Goal: Contribute content: Contribute content

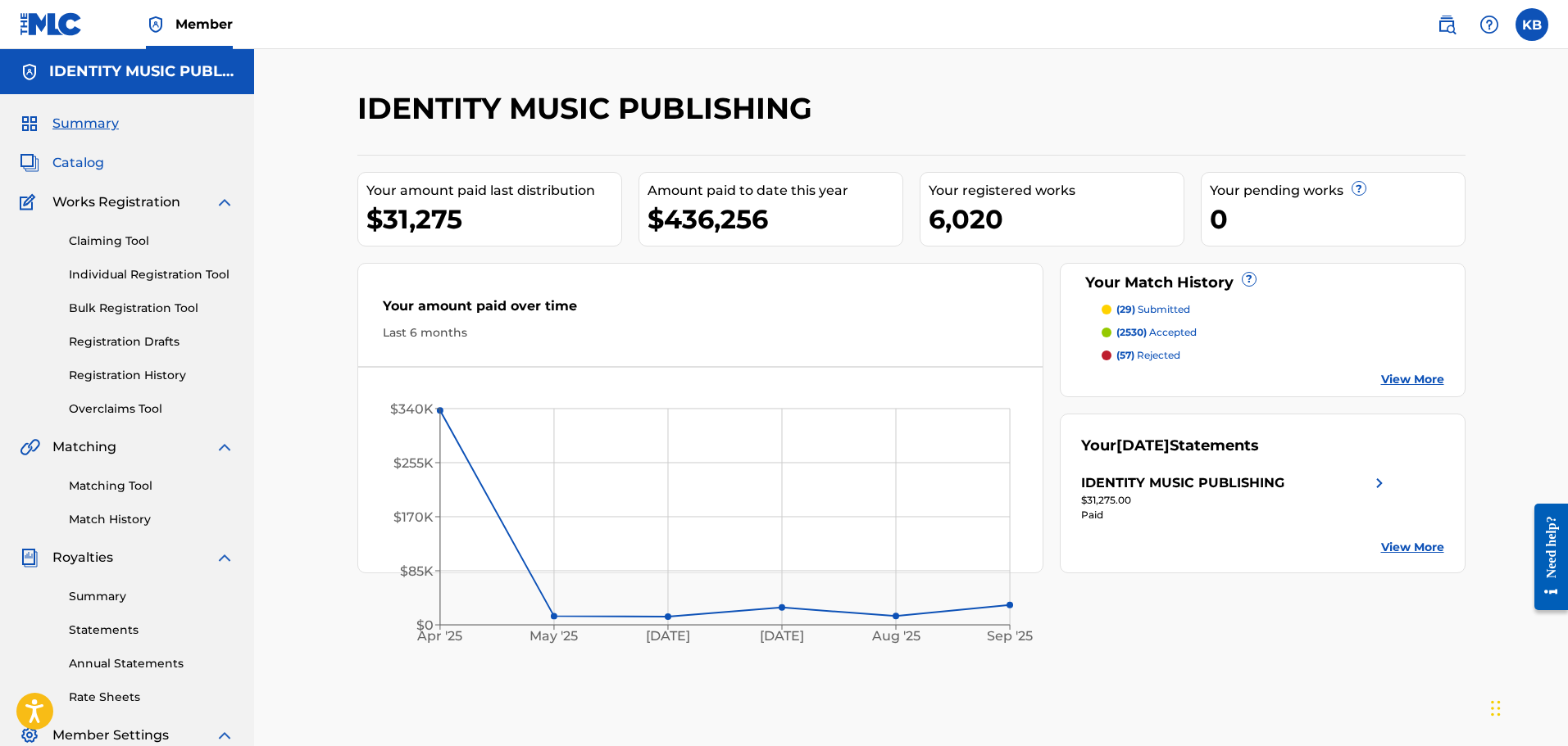
click at [72, 160] on span "Catalog" at bounding box center [78, 163] width 52 height 20
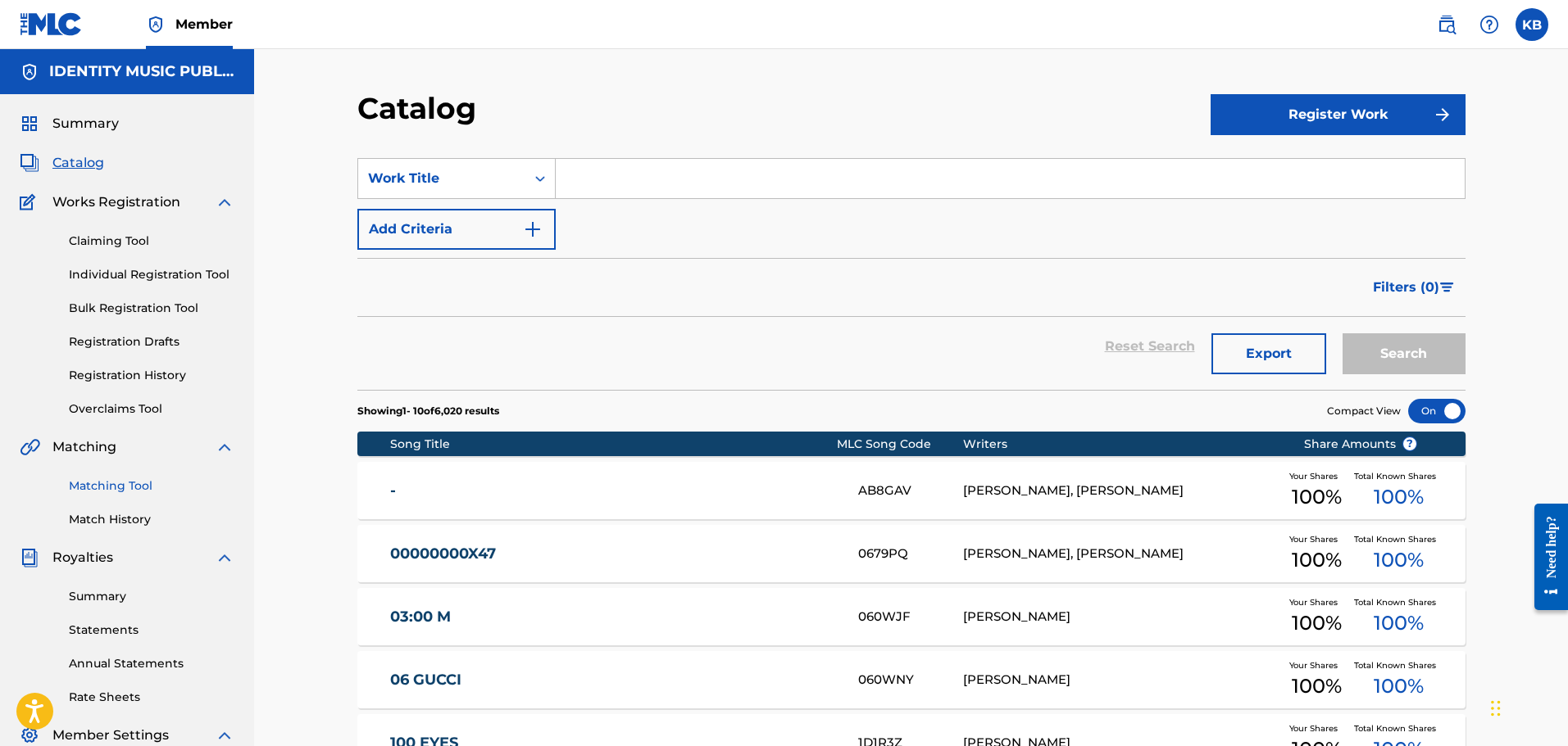
click at [108, 485] on link "Matching Tool" at bounding box center [152, 486] width 165 height 18
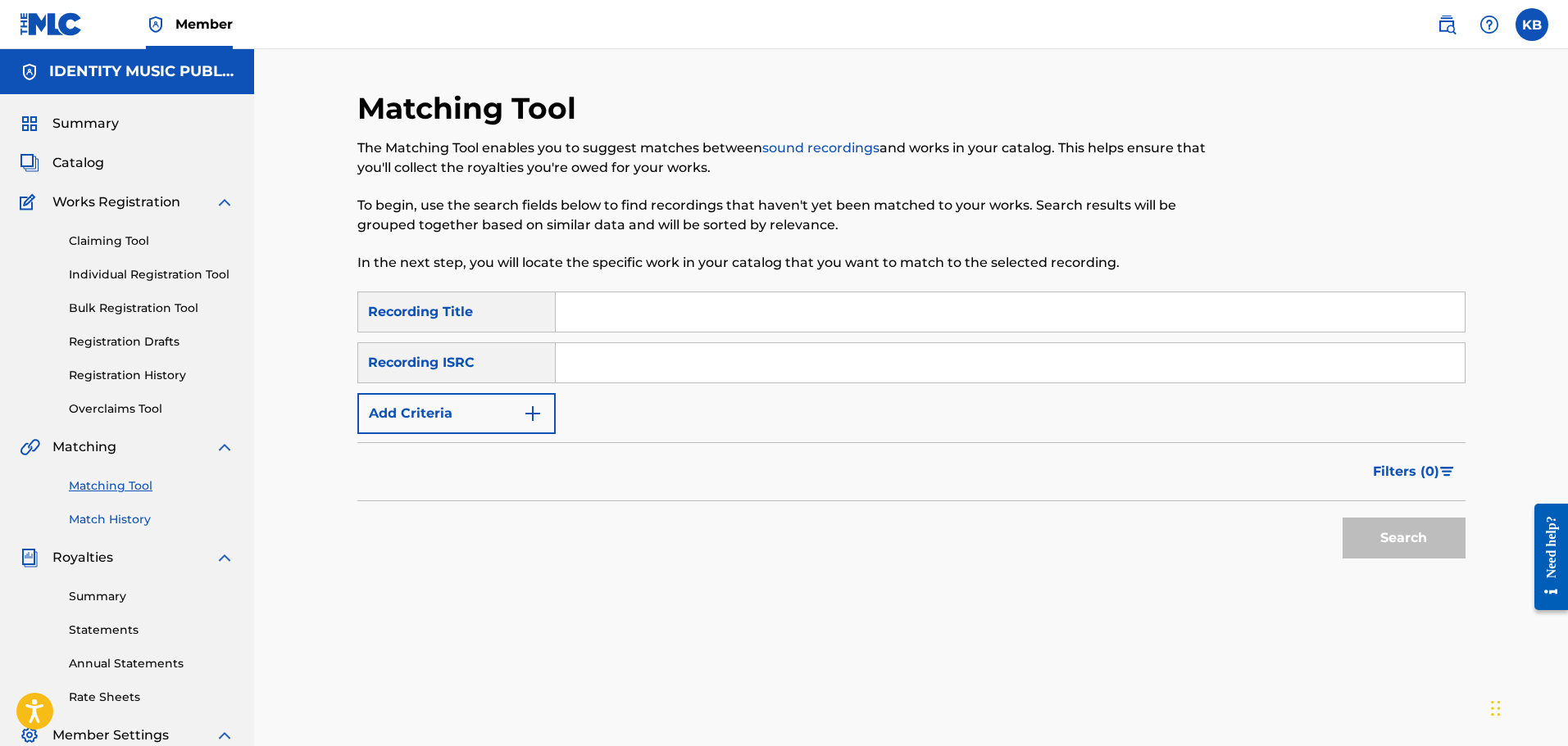
click at [116, 521] on link "Match History" at bounding box center [152, 519] width 165 height 18
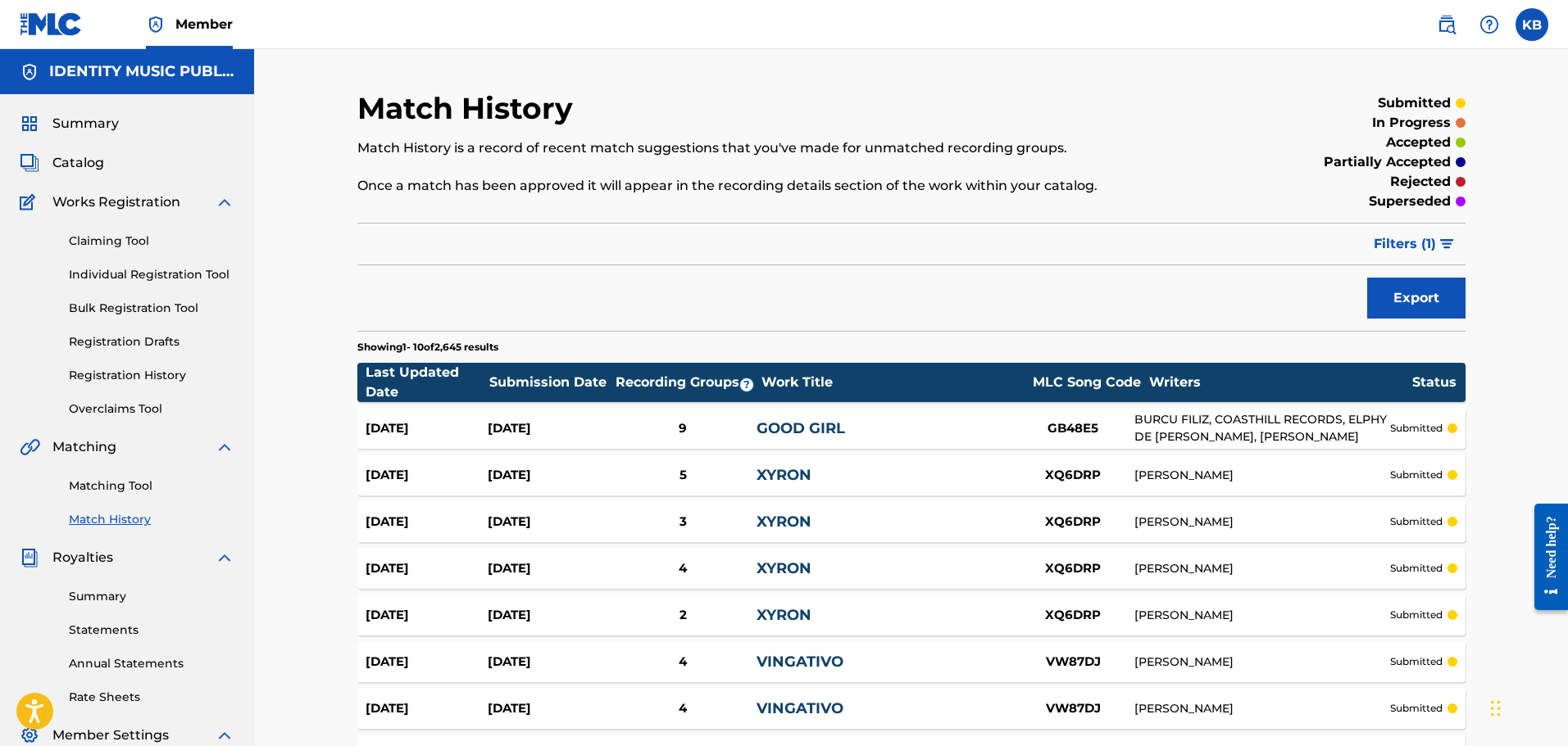
click at [915, 422] on div "GOOD GIRL" at bounding box center [884, 428] width 255 height 23
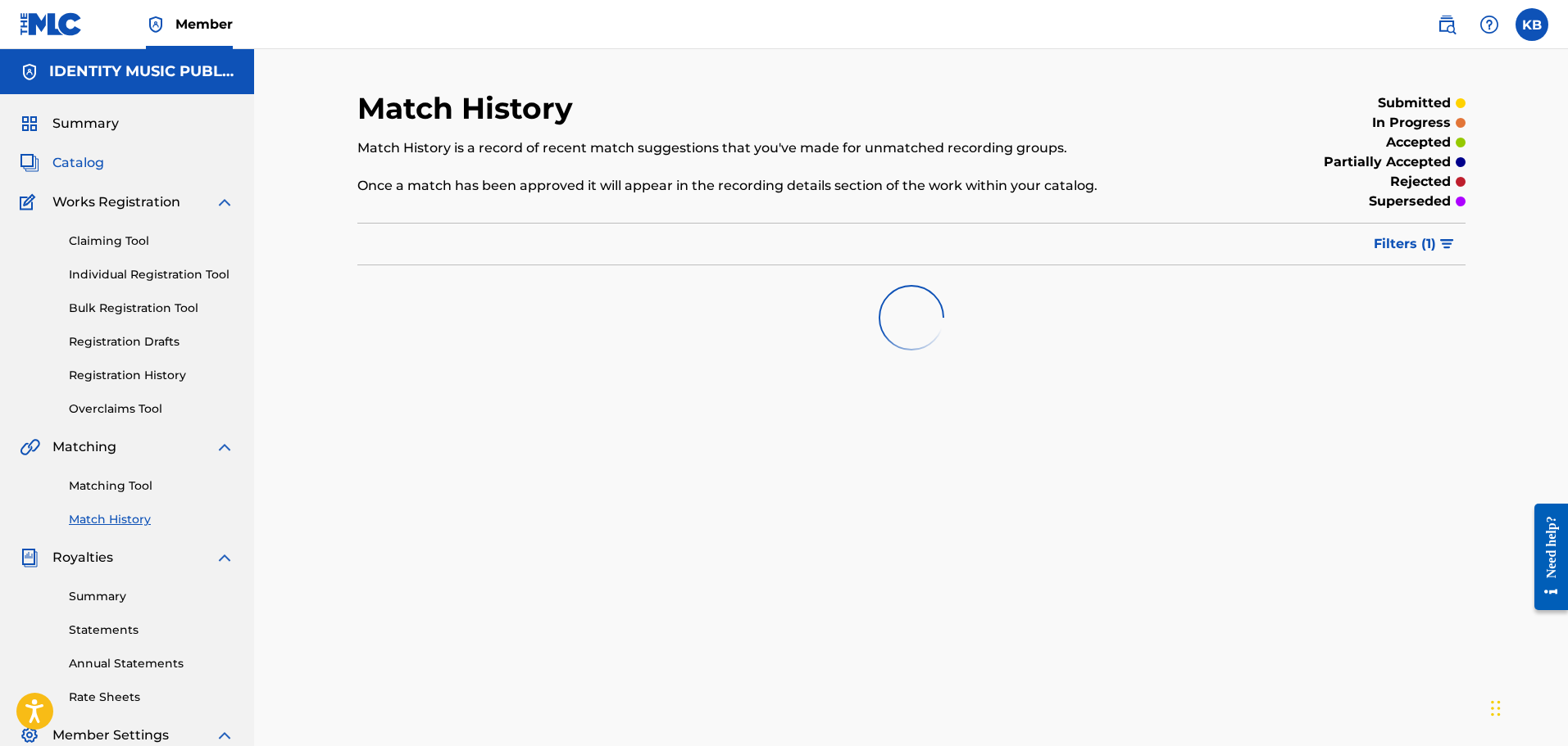
click at [81, 158] on span "Catalog" at bounding box center [78, 163] width 52 height 20
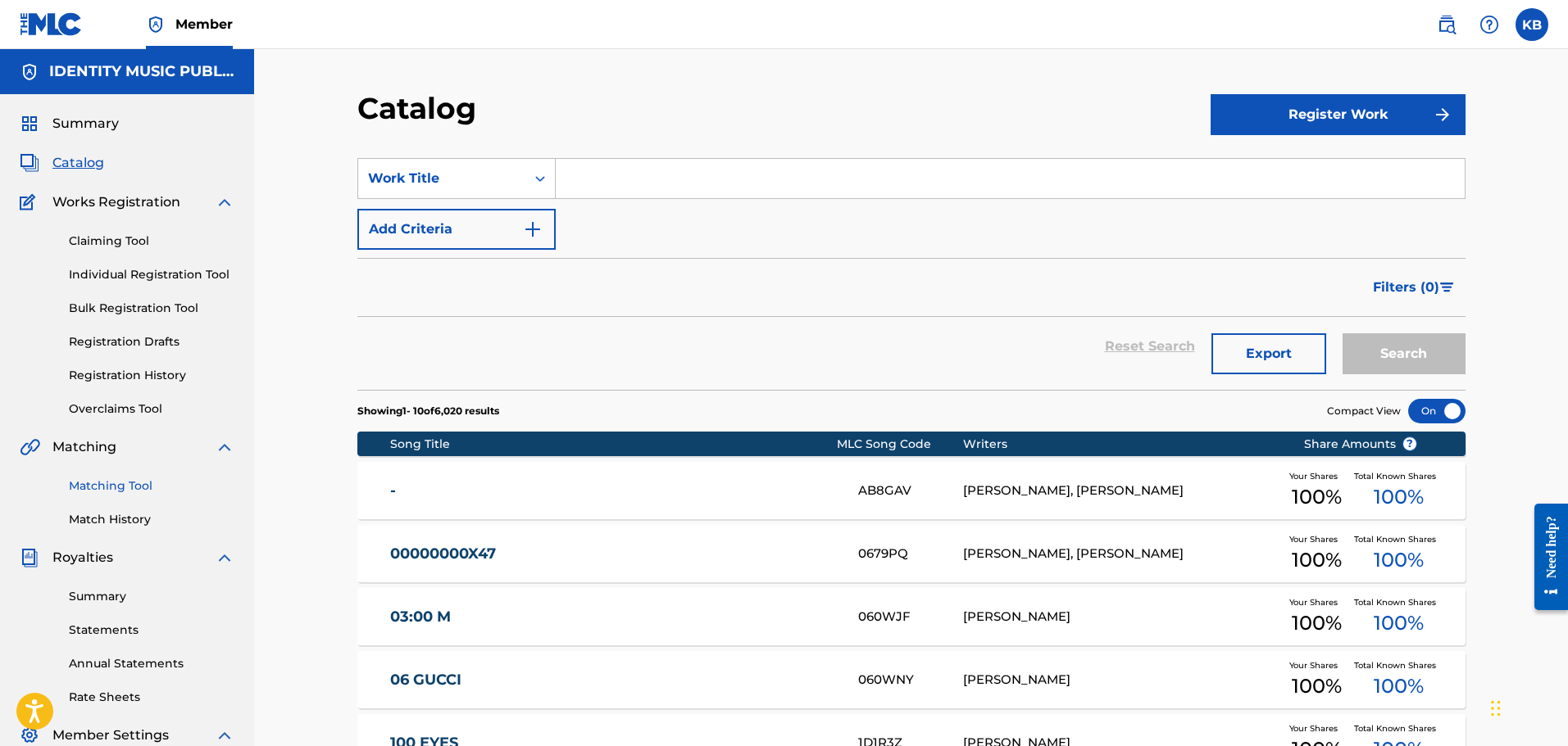
click at [131, 488] on link "Matching Tool" at bounding box center [152, 486] width 165 height 18
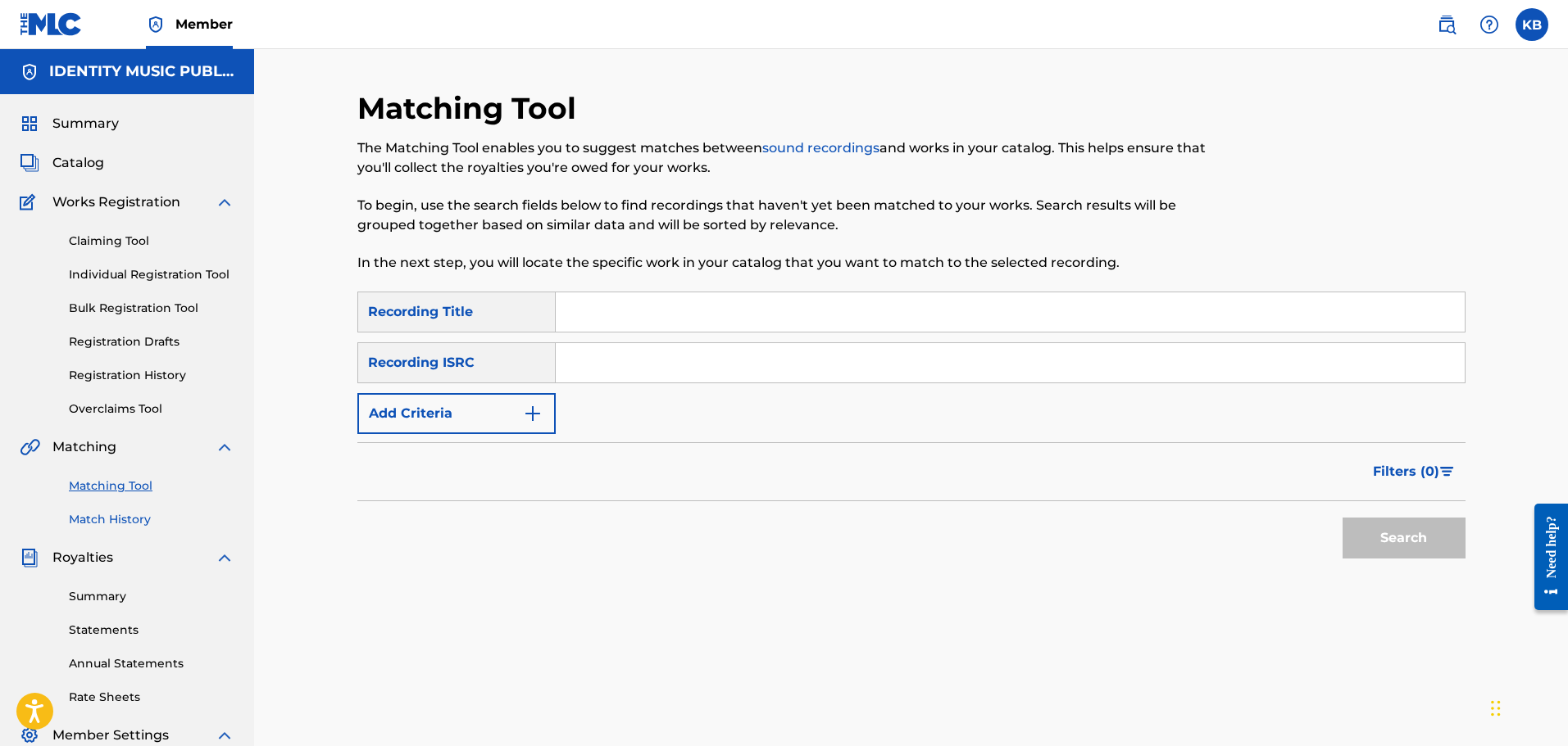
click at [118, 518] on link "Match History" at bounding box center [152, 519] width 165 height 18
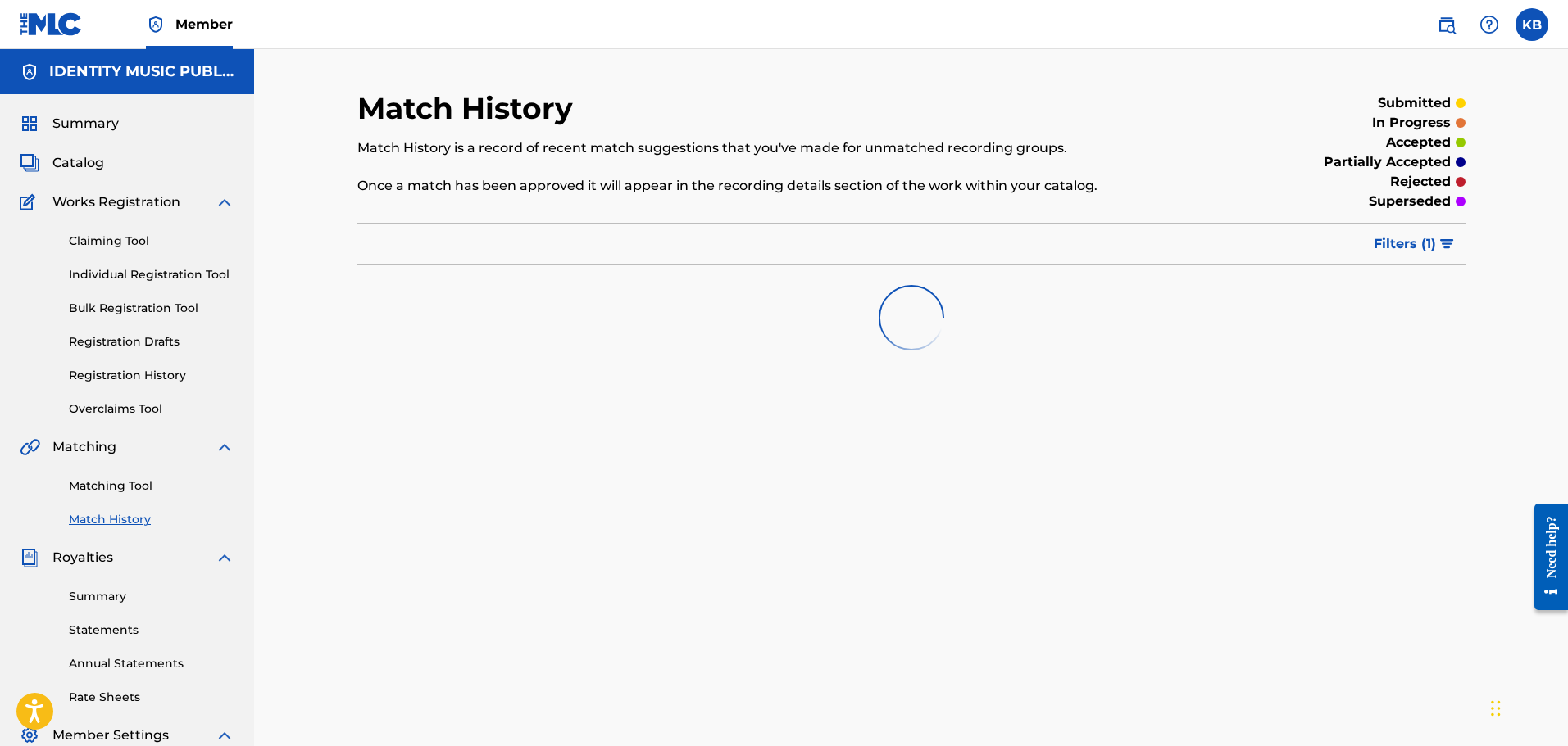
click at [164, 351] on div "Claiming Tool Individual Registration Tool Bulk Registration Tool Registration …" at bounding box center [127, 314] width 214 height 206
click at [164, 343] on link "Registration Drafts" at bounding box center [152, 342] width 165 height 18
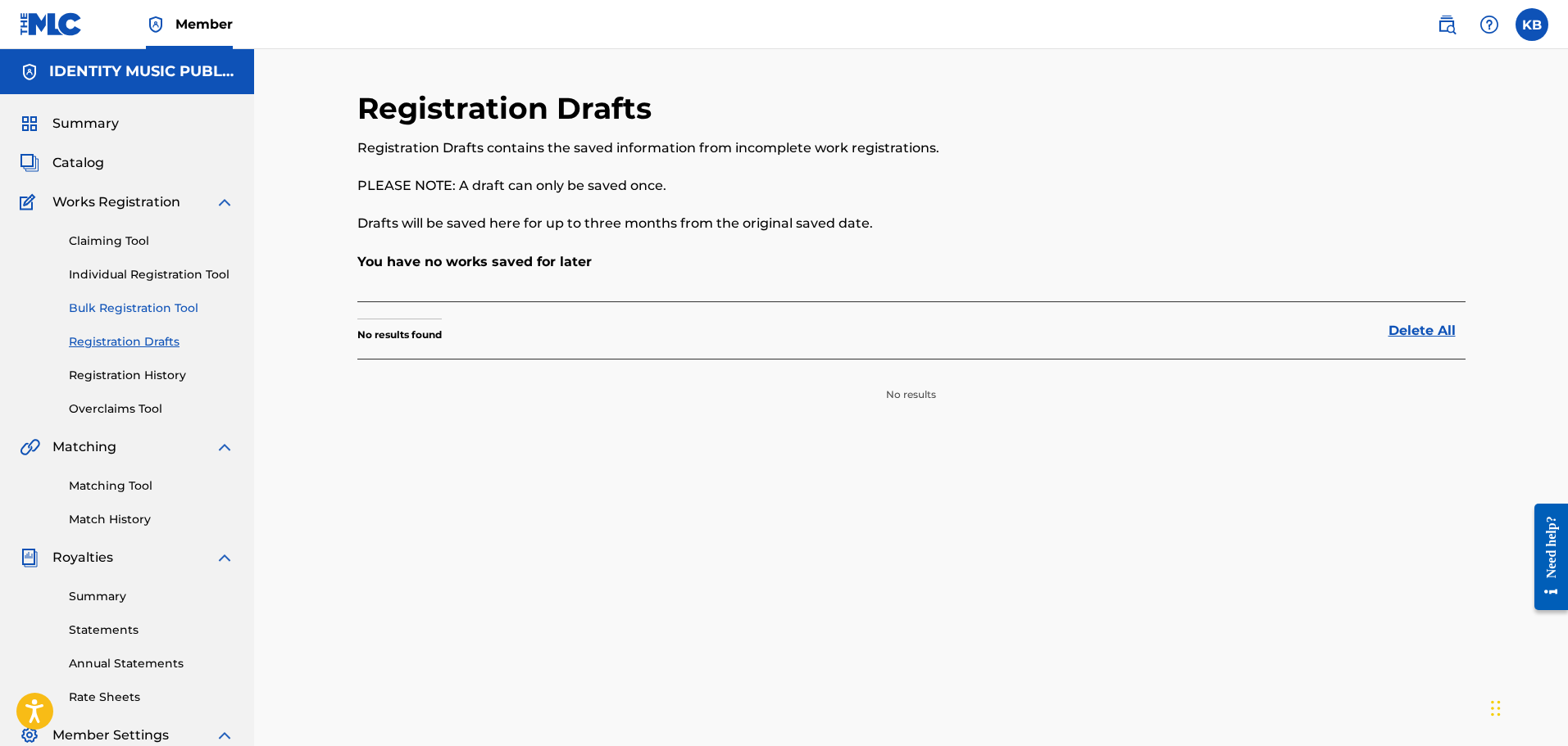
click at [168, 305] on link "Bulk Registration Tool" at bounding box center [152, 308] width 165 height 18
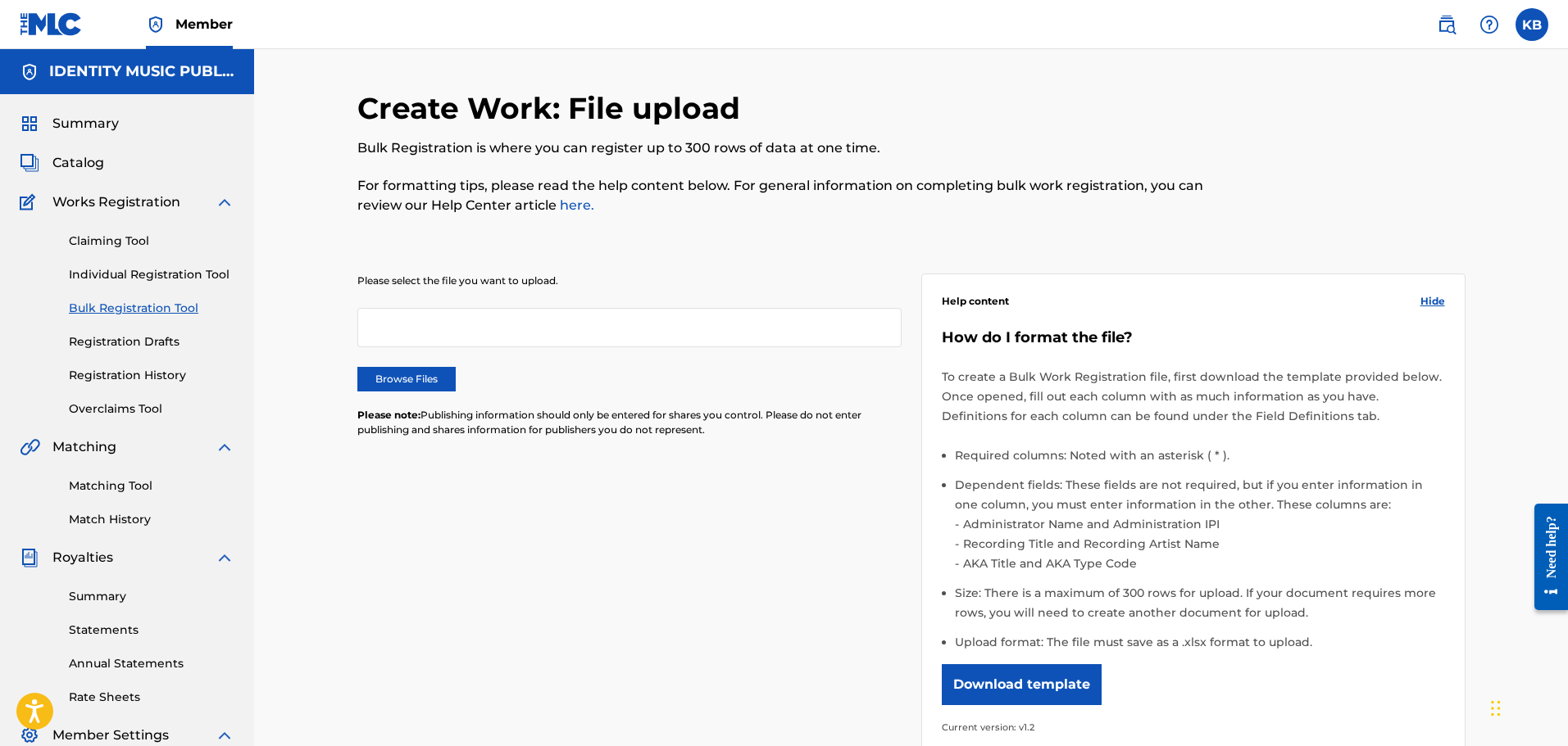
click at [173, 263] on div "Claiming Tool Individual Registration Tool Bulk Registration Tool Registration …" at bounding box center [127, 314] width 214 height 206
click at [170, 275] on link "Individual Registration Tool" at bounding box center [152, 274] width 165 height 18
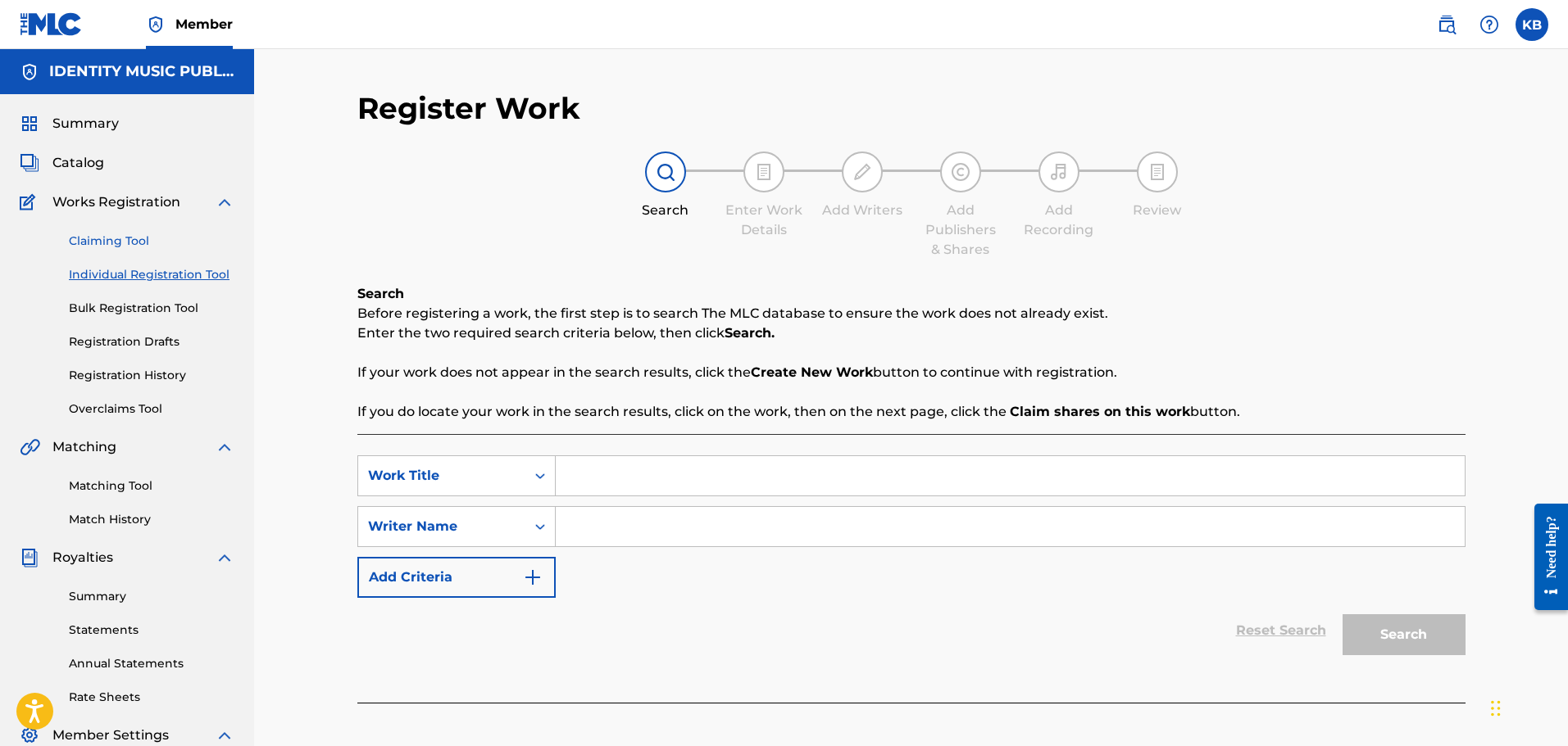
click at [119, 228] on div "Claiming Tool Individual Registration Tool Bulk Registration Tool Registration …" at bounding box center [127, 314] width 214 height 206
click at [119, 233] on link "Claiming Tool" at bounding box center [152, 241] width 165 height 18
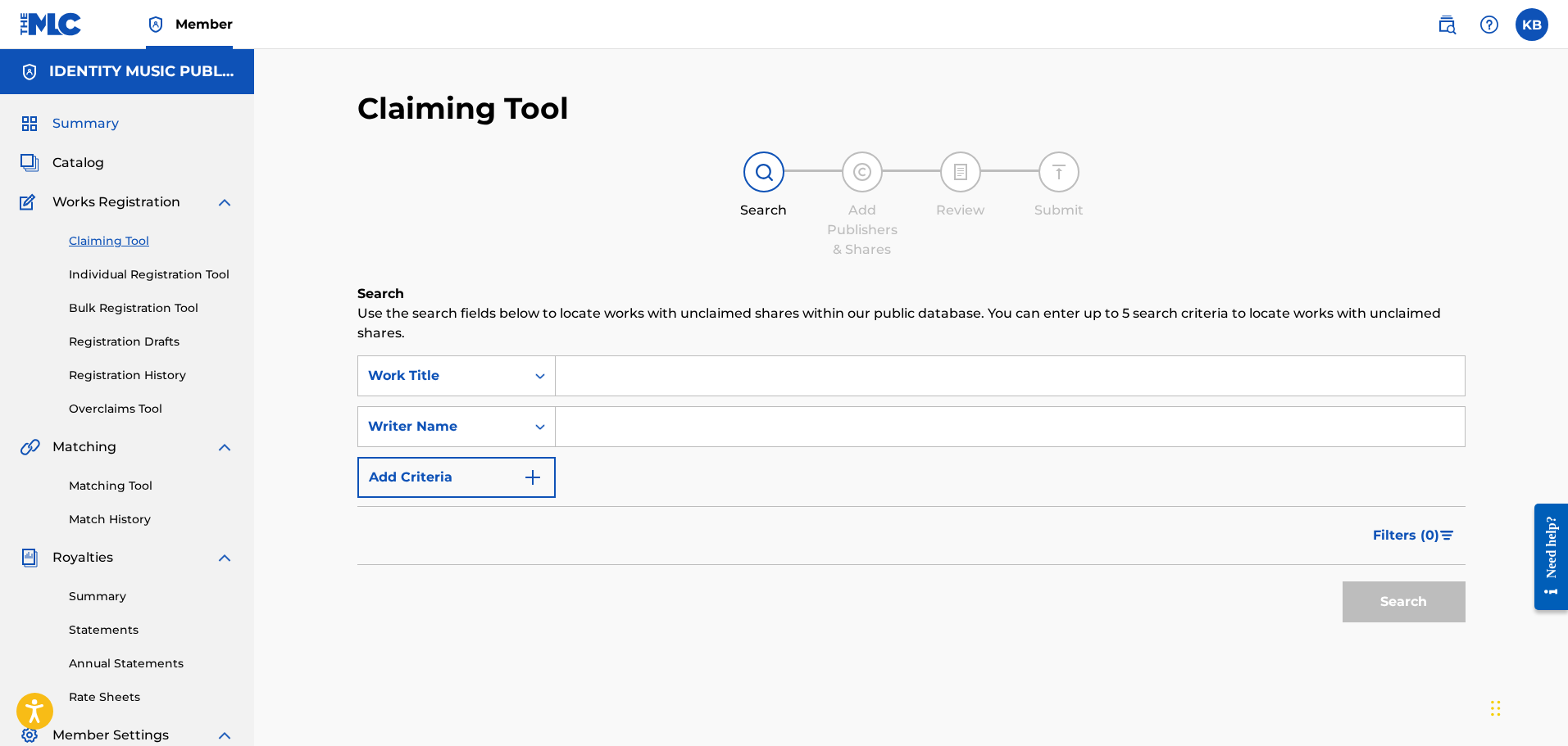
click at [87, 118] on span "Summary" at bounding box center [86, 124] width 67 height 20
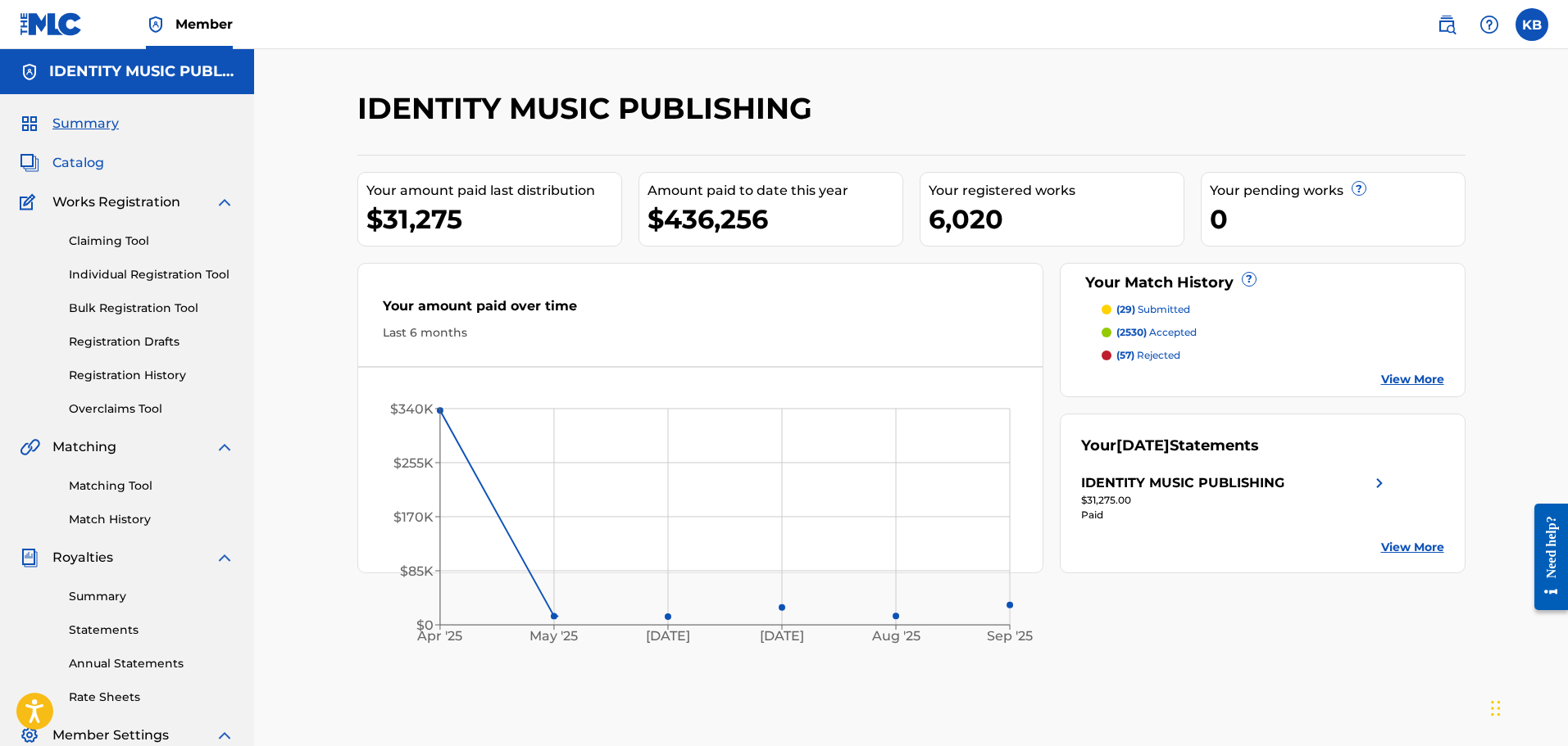
click at [77, 155] on span "Catalog" at bounding box center [78, 163] width 52 height 20
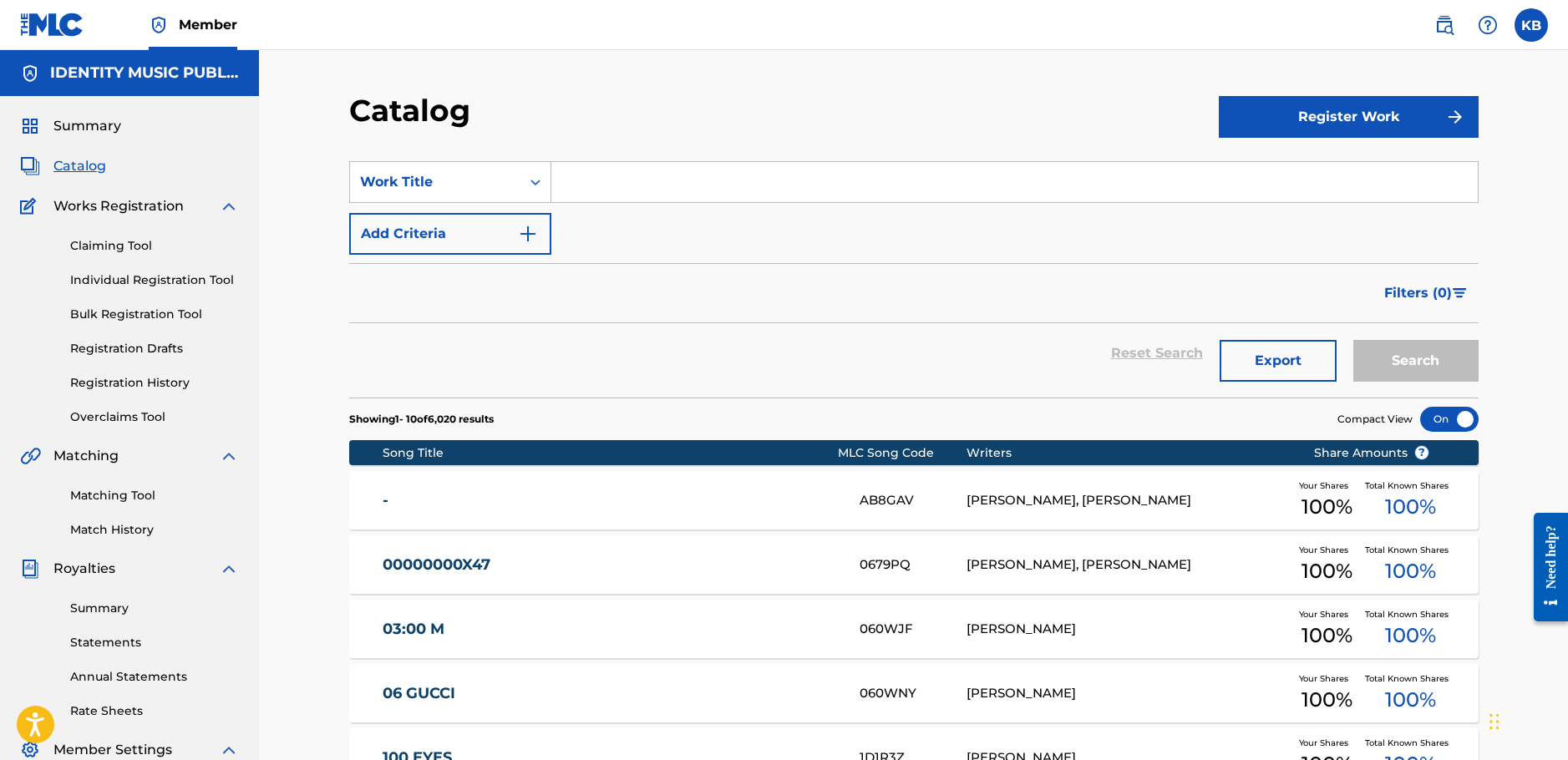
drag, startPoint x: 773, startPoint y: 185, endPoint x: 748, endPoint y: 178, distance: 26.0
click at [773, 185] on input "Search Form" at bounding box center [1014, 182] width 927 height 40
type input "do it"
click at [1354, 340] on button "Search" at bounding box center [1416, 360] width 125 height 42
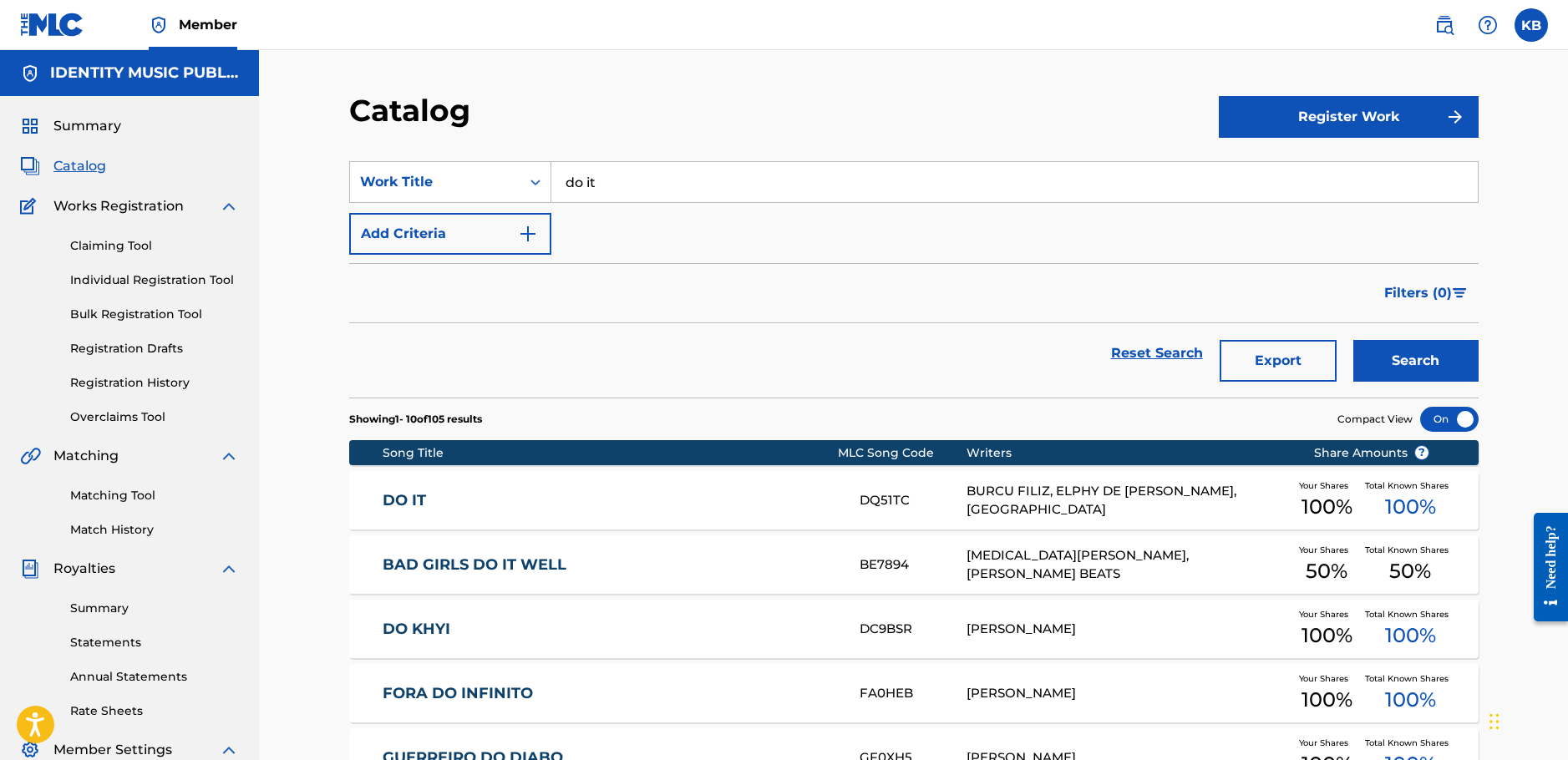
click at [814, 501] on link "DO IT" at bounding box center [610, 501] width 455 height 20
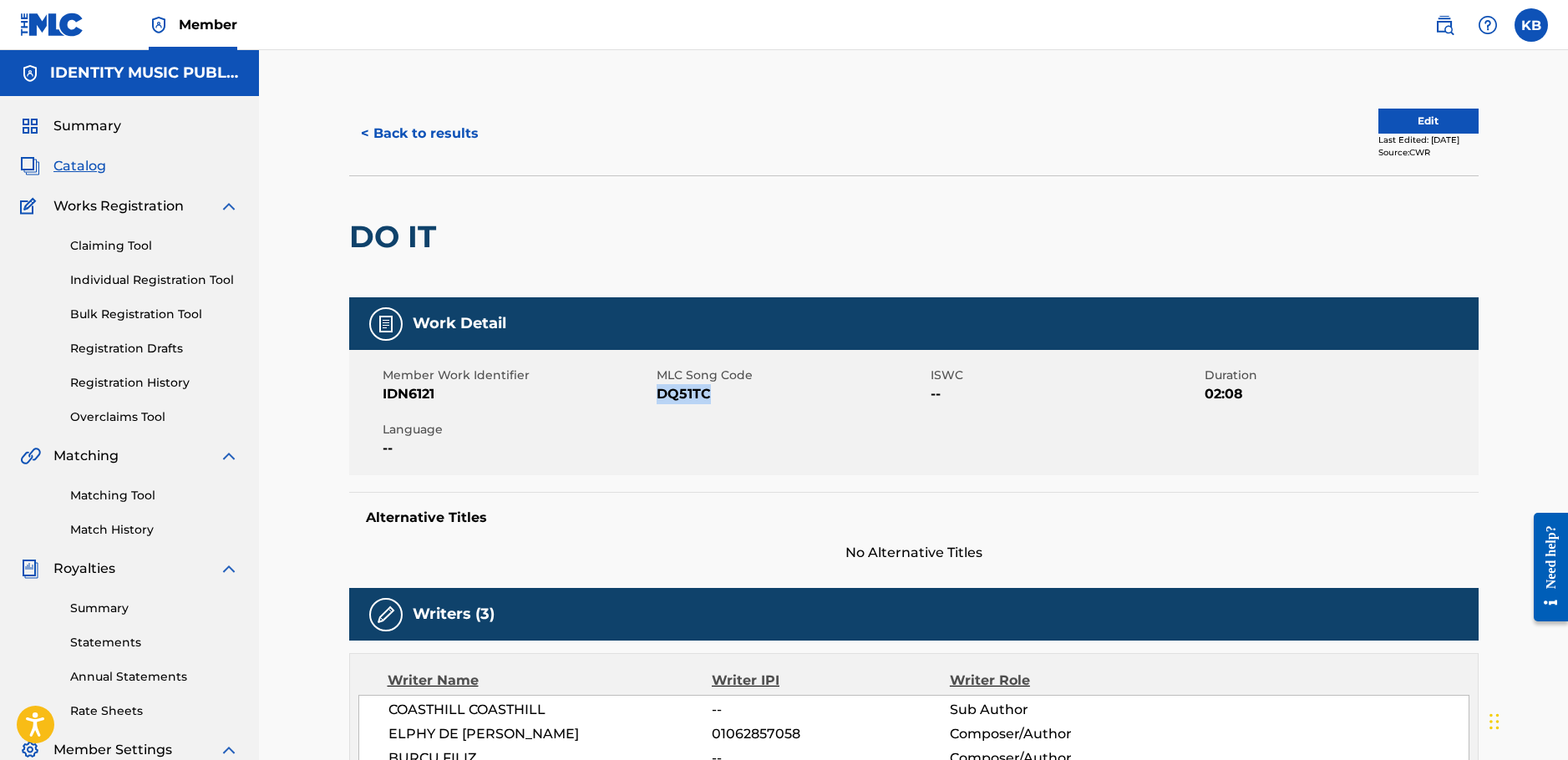
drag, startPoint x: 720, startPoint y: 393, endPoint x: 657, endPoint y: 395, distance: 63.0
click at [657, 395] on span "DQ51TC" at bounding box center [791, 394] width 270 height 20
copy span "DQ51TC"
click at [1449, 119] on button "Edit" at bounding box center [1429, 121] width 100 height 25
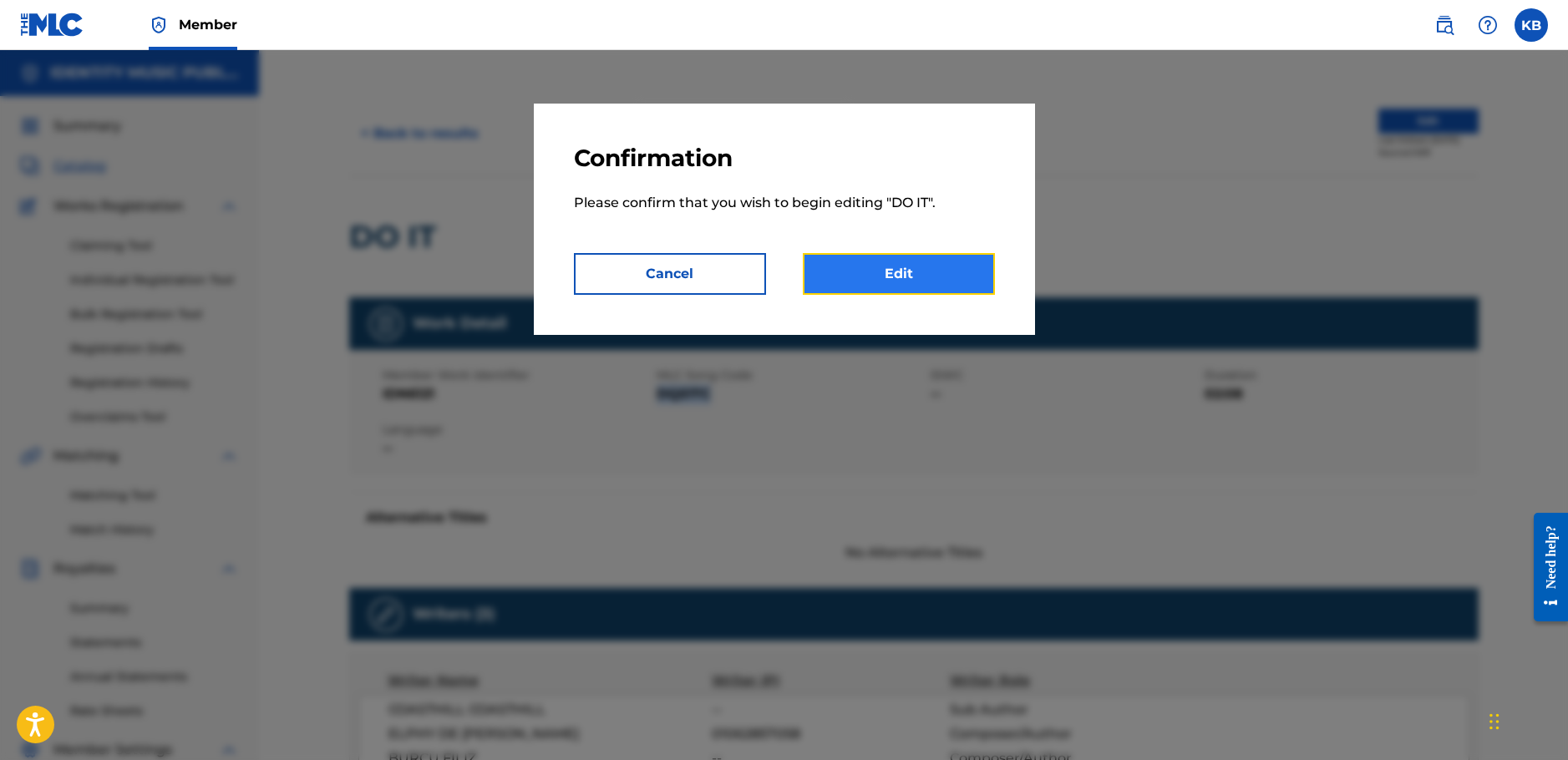
click at [926, 269] on link "Edit" at bounding box center [899, 274] width 192 height 42
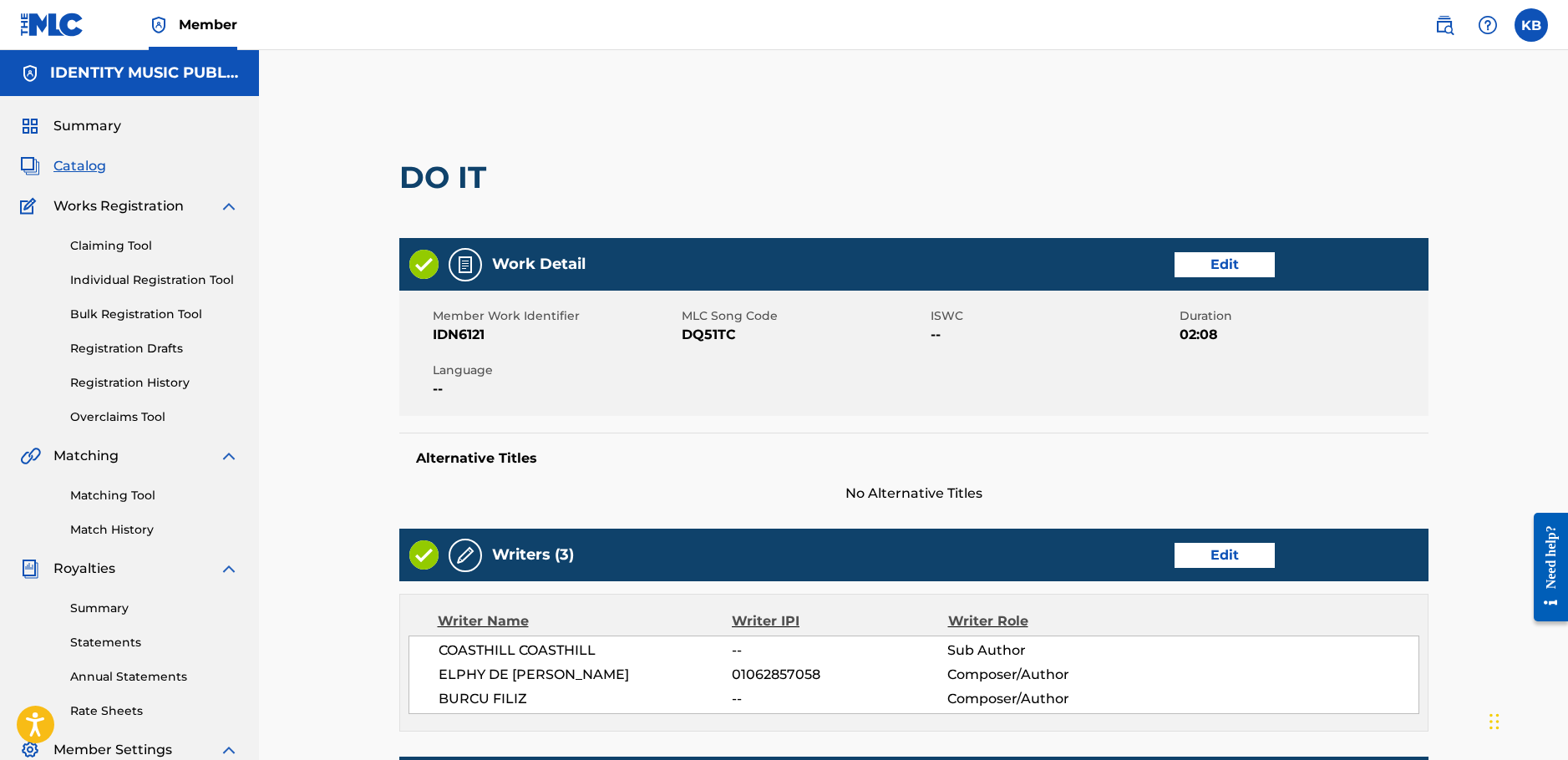
scroll to position [251, 0]
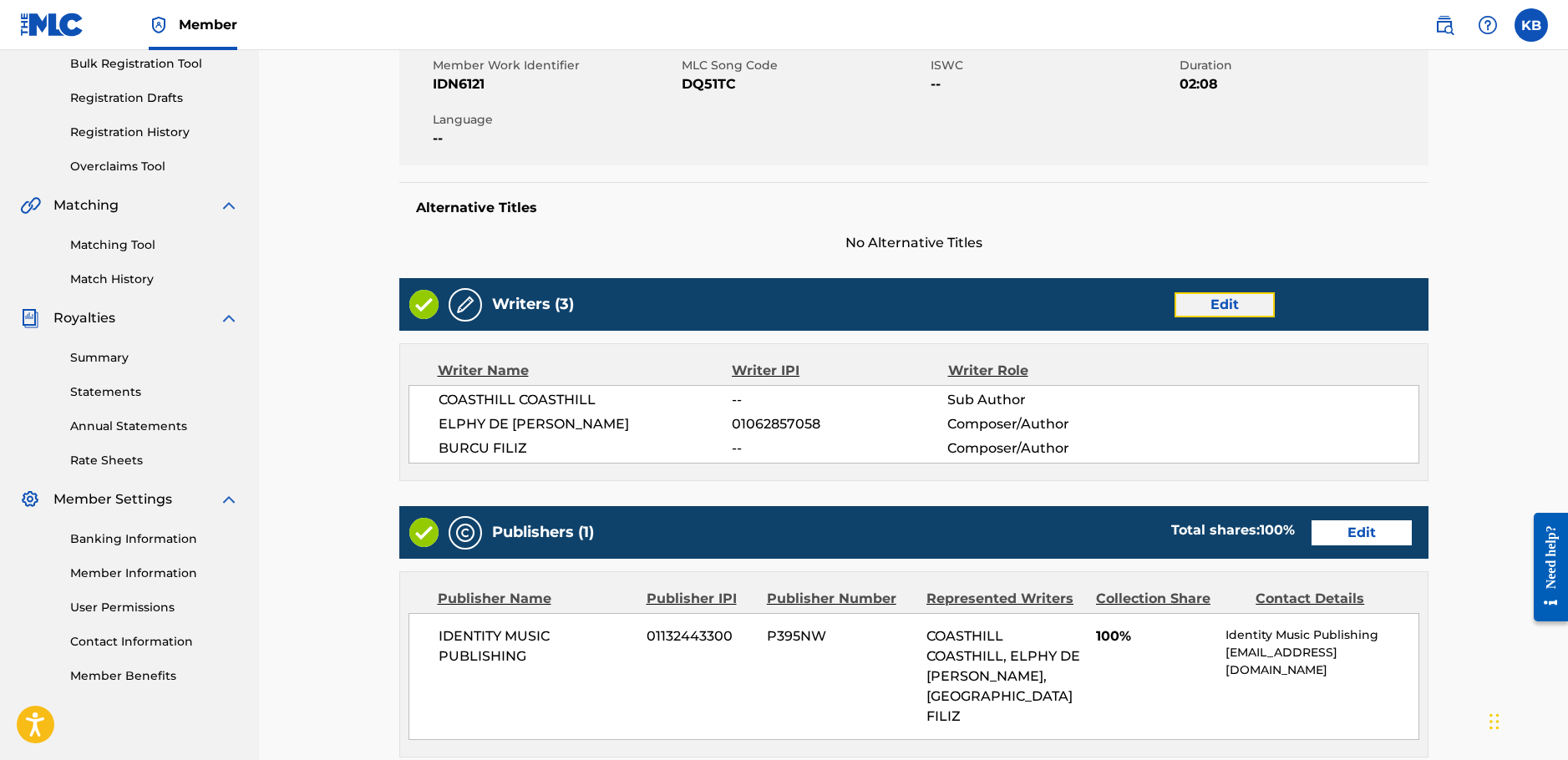
click at [1222, 302] on link "Edit" at bounding box center [1224, 304] width 100 height 25
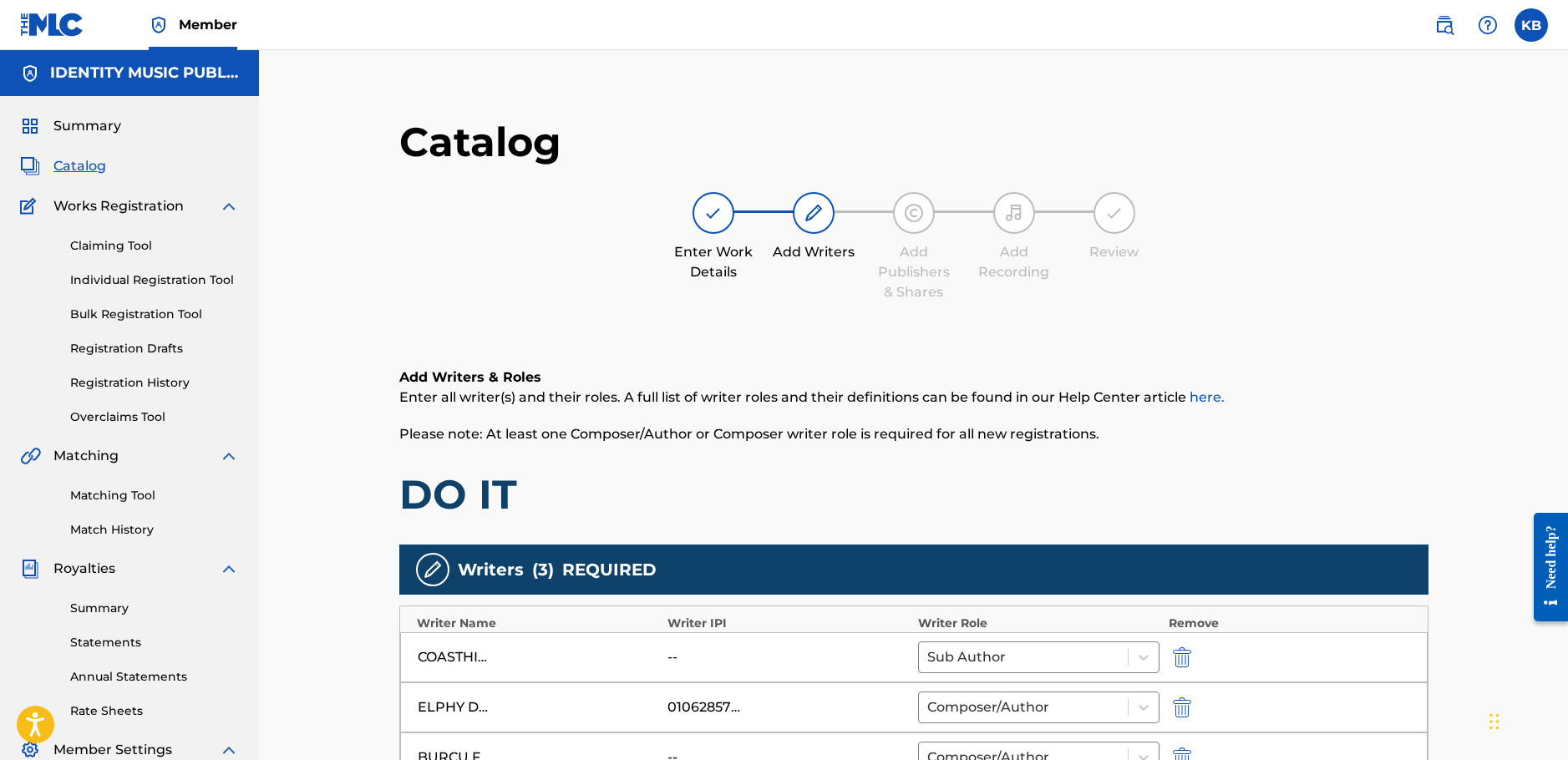
scroll to position [401, 0]
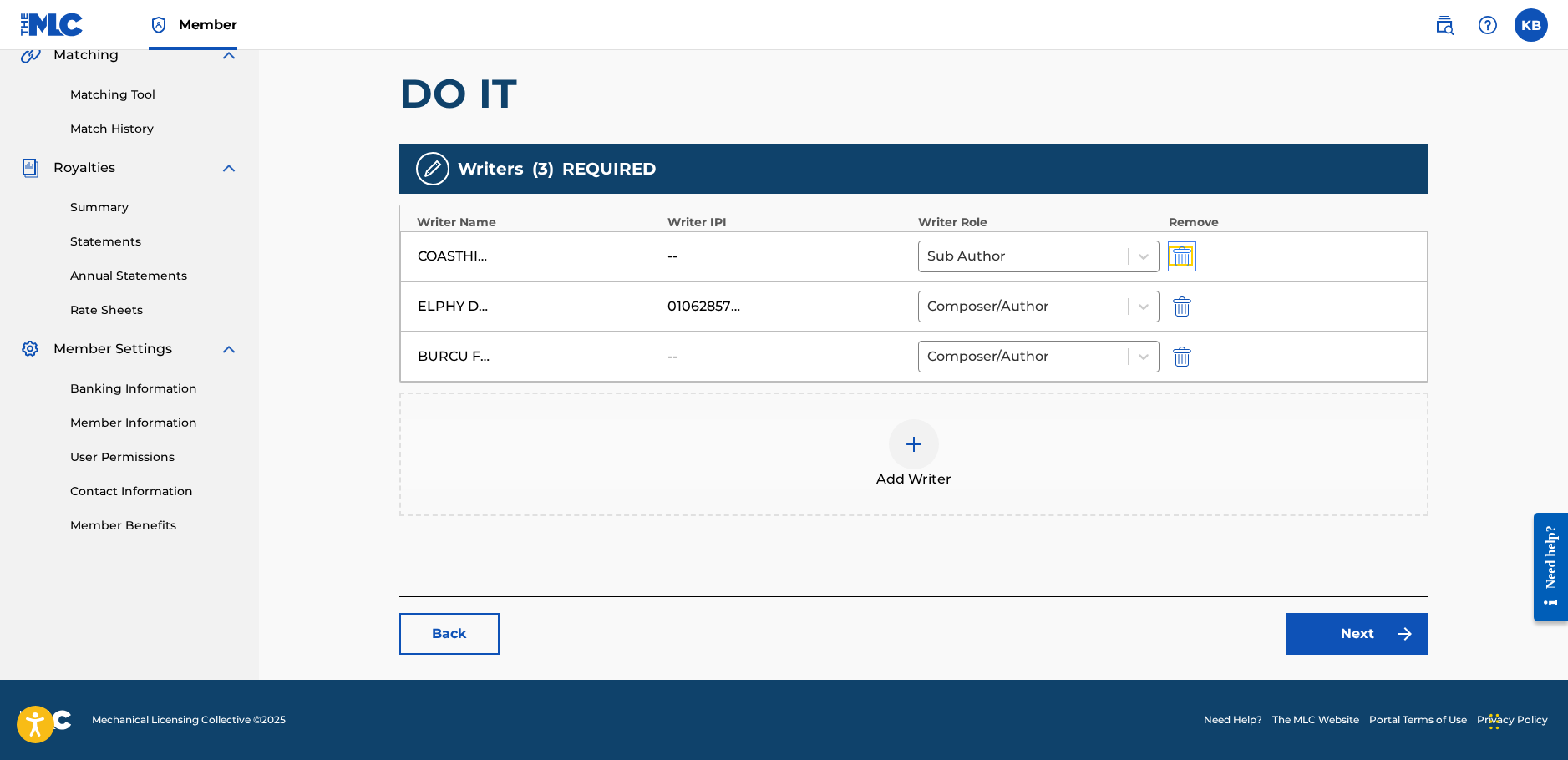
click at [1184, 255] on img "submit" at bounding box center [1183, 257] width 19 height 20
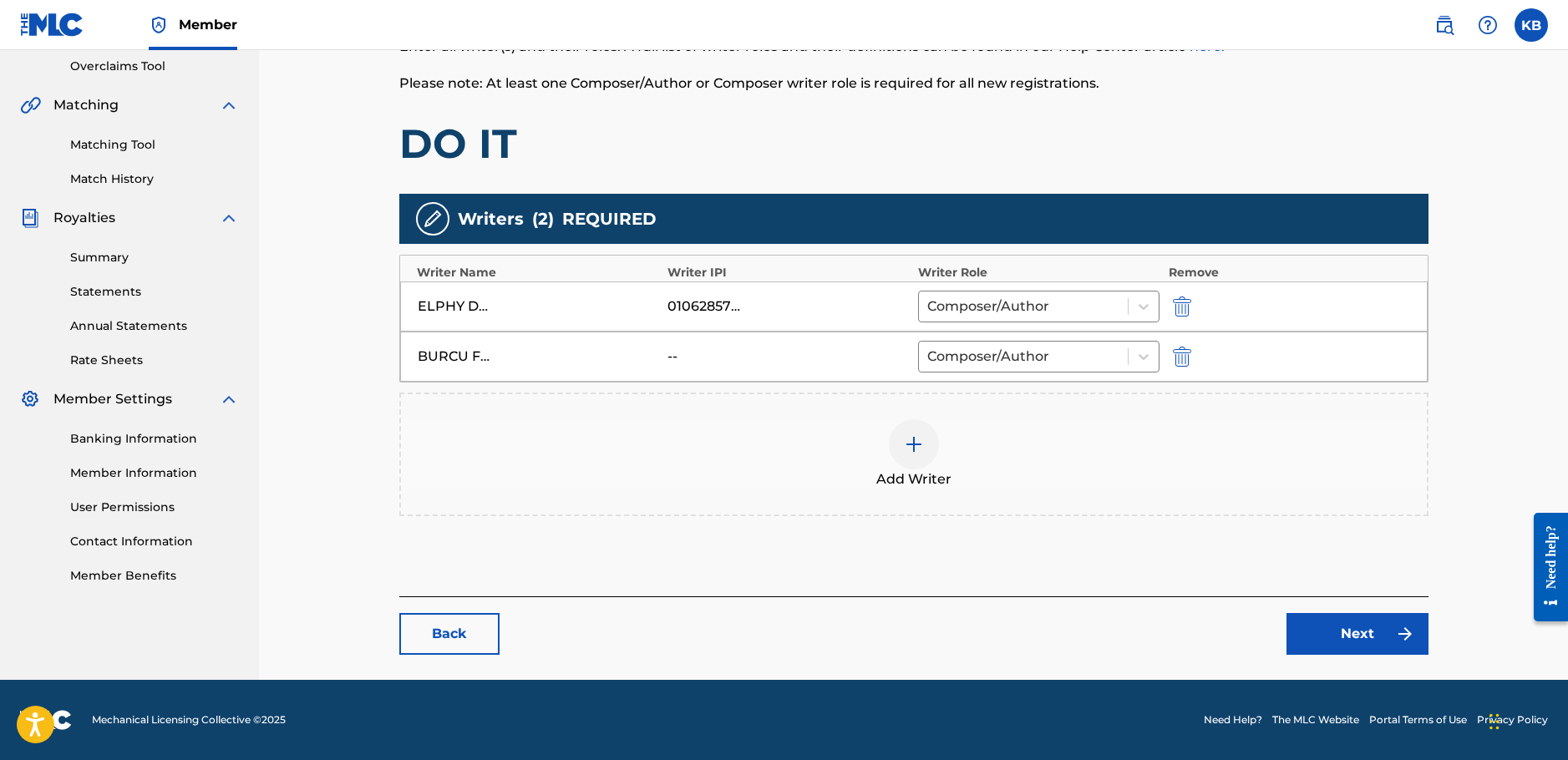
click at [910, 446] on img at bounding box center [914, 445] width 20 height 20
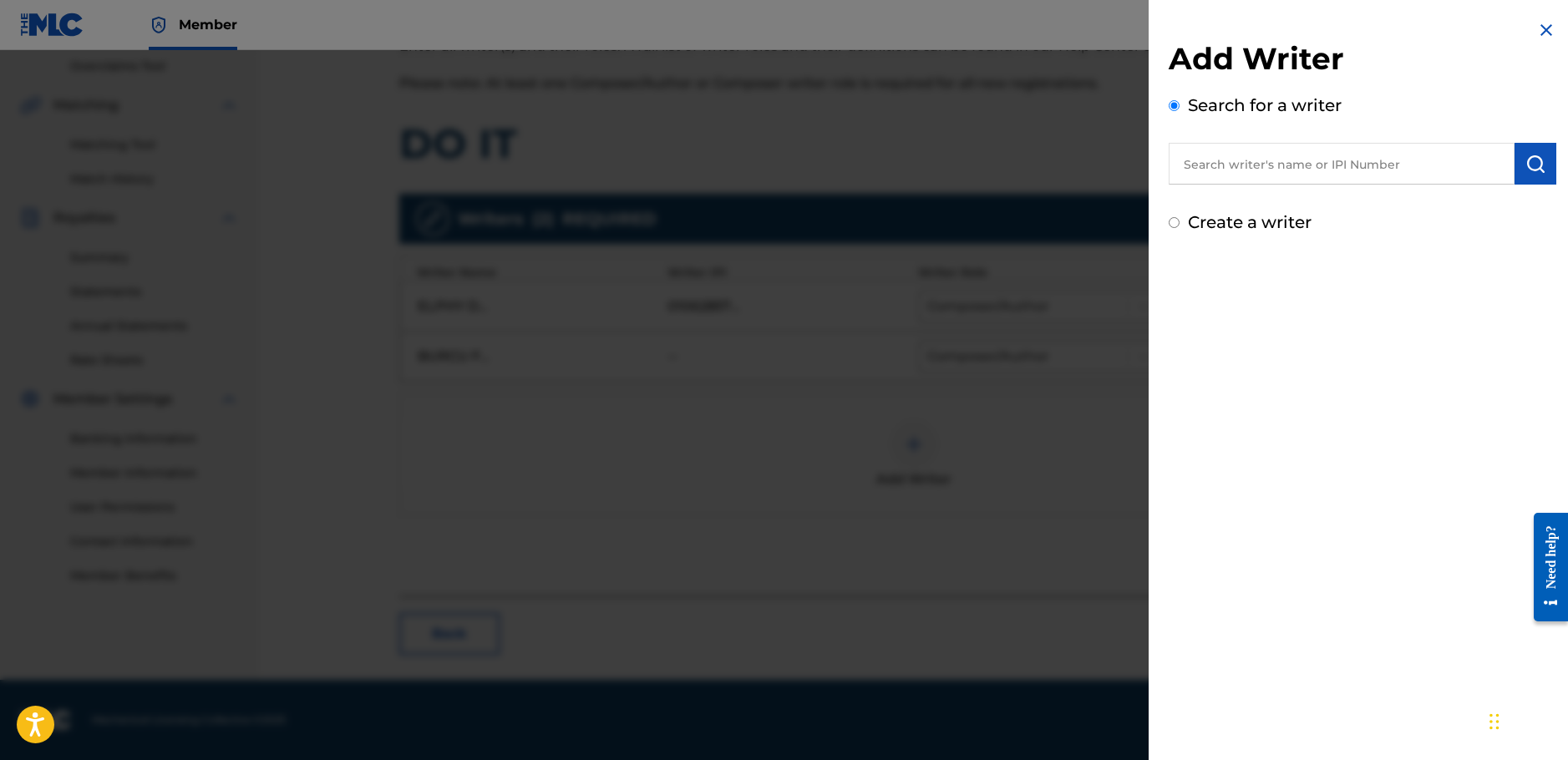
click at [1260, 167] on input "text" at bounding box center [1342, 163] width 346 height 42
click at [1292, 162] on input "text" at bounding box center [1342, 163] width 346 height 42
paste input "Burcu Filiz"
type input "Burcu Filiz"
click at [1533, 152] on button "submit" at bounding box center [1535, 163] width 42 height 42
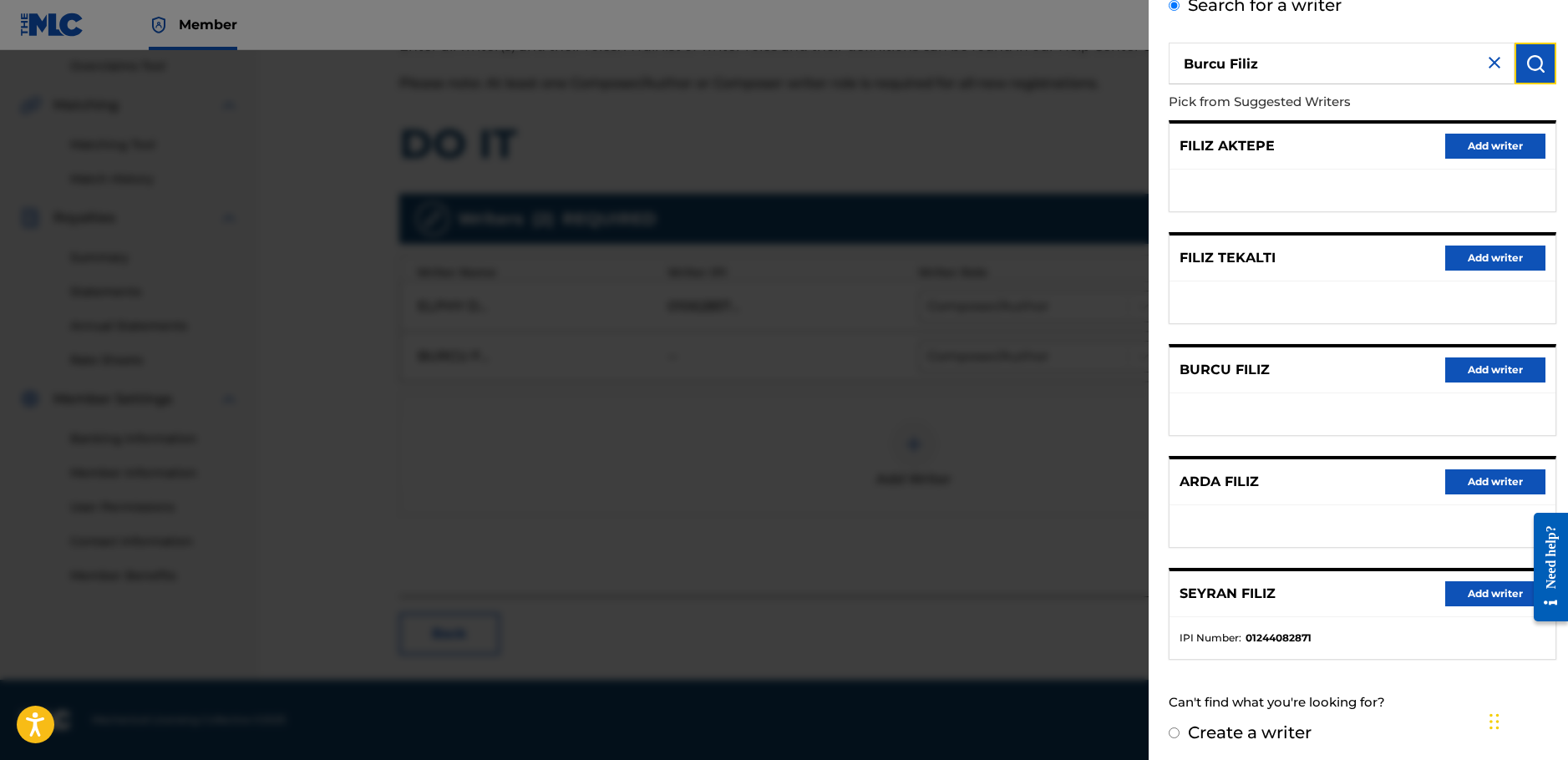
scroll to position [105, 0]
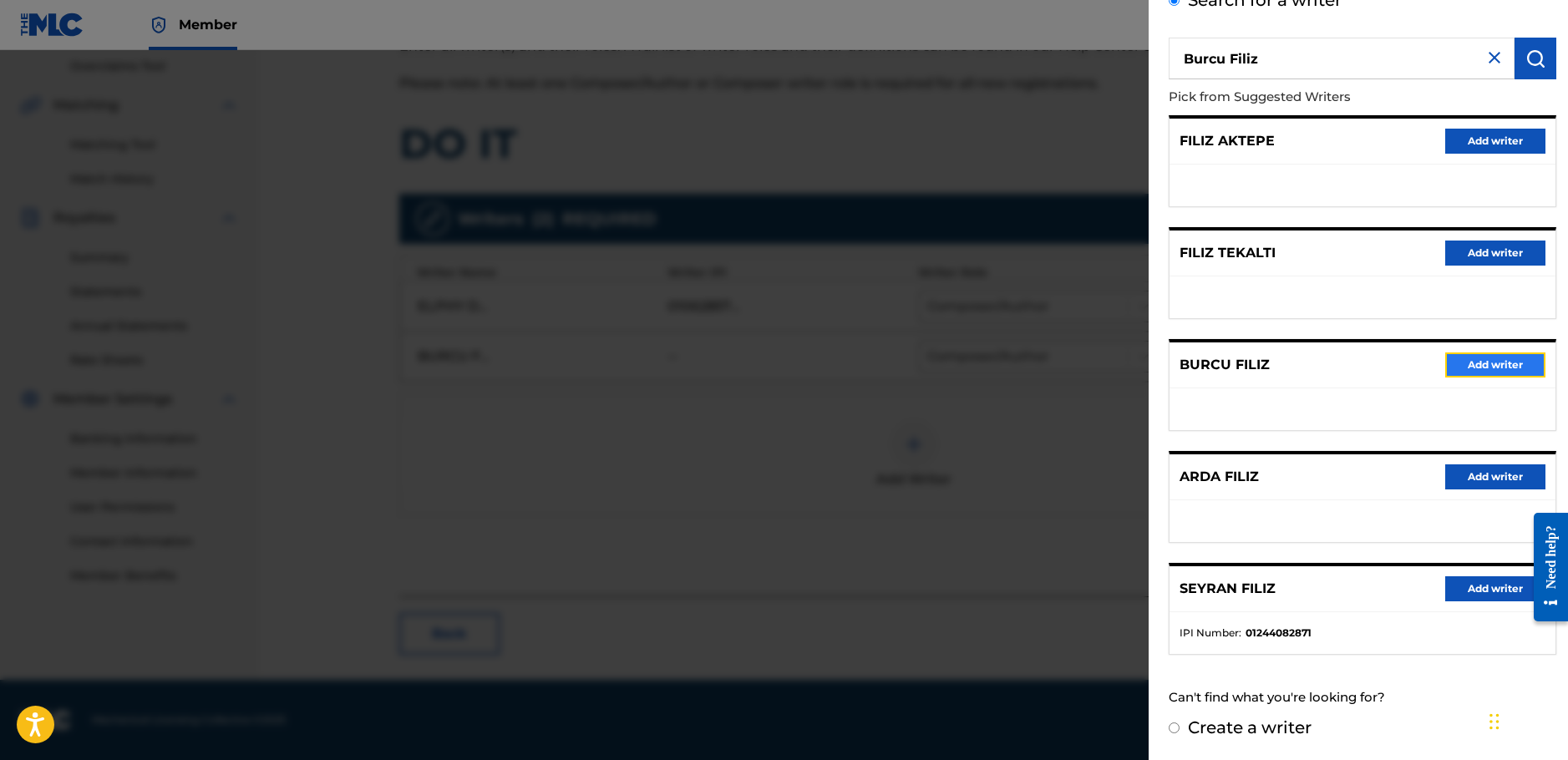
click at [1488, 363] on button "Add writer" at bounding box center [1496, 365] width 100 height 25
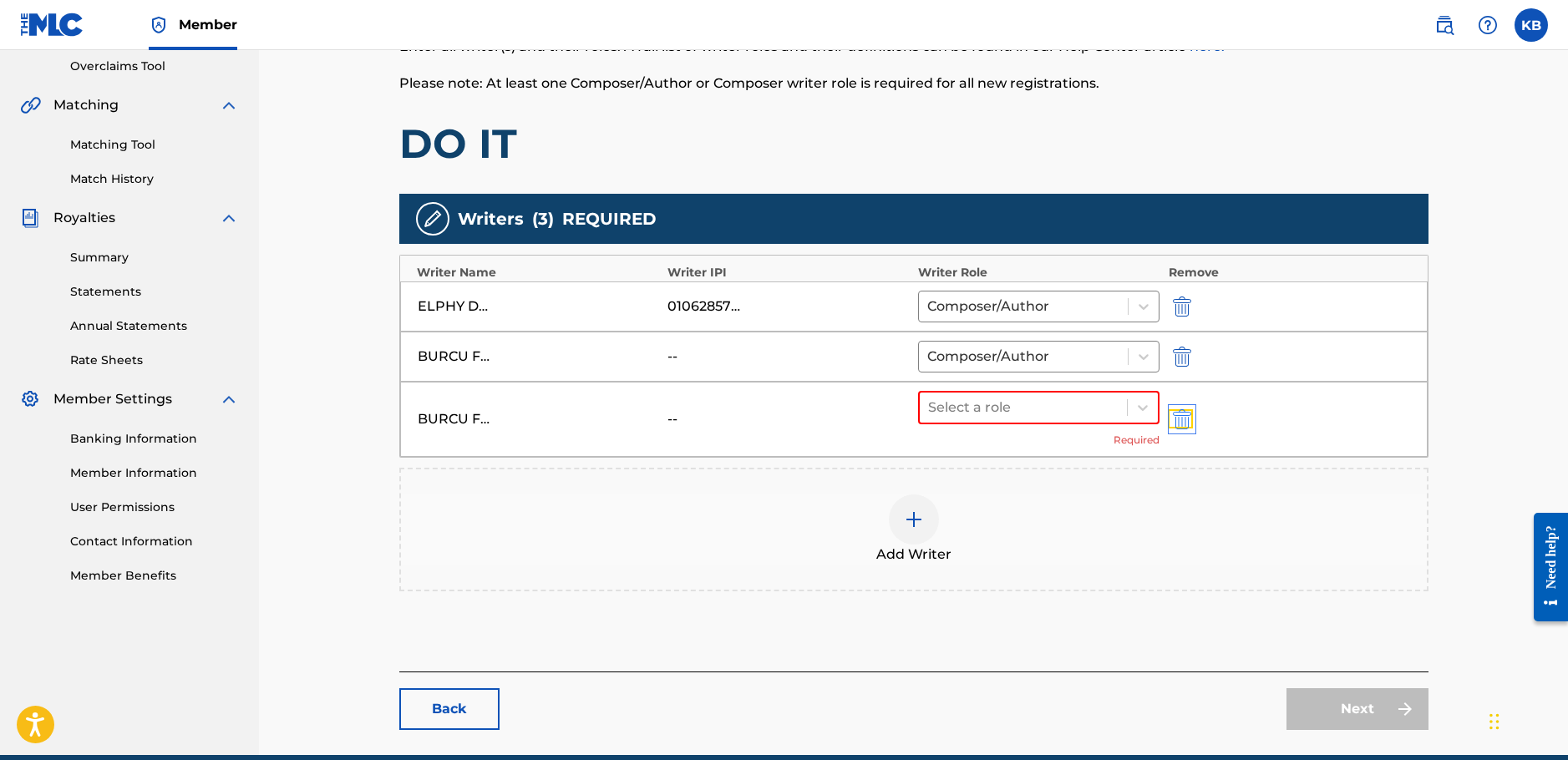
click at [1182, 412] on img "submit" at bounding box center [1183, 419] width 19 height 20
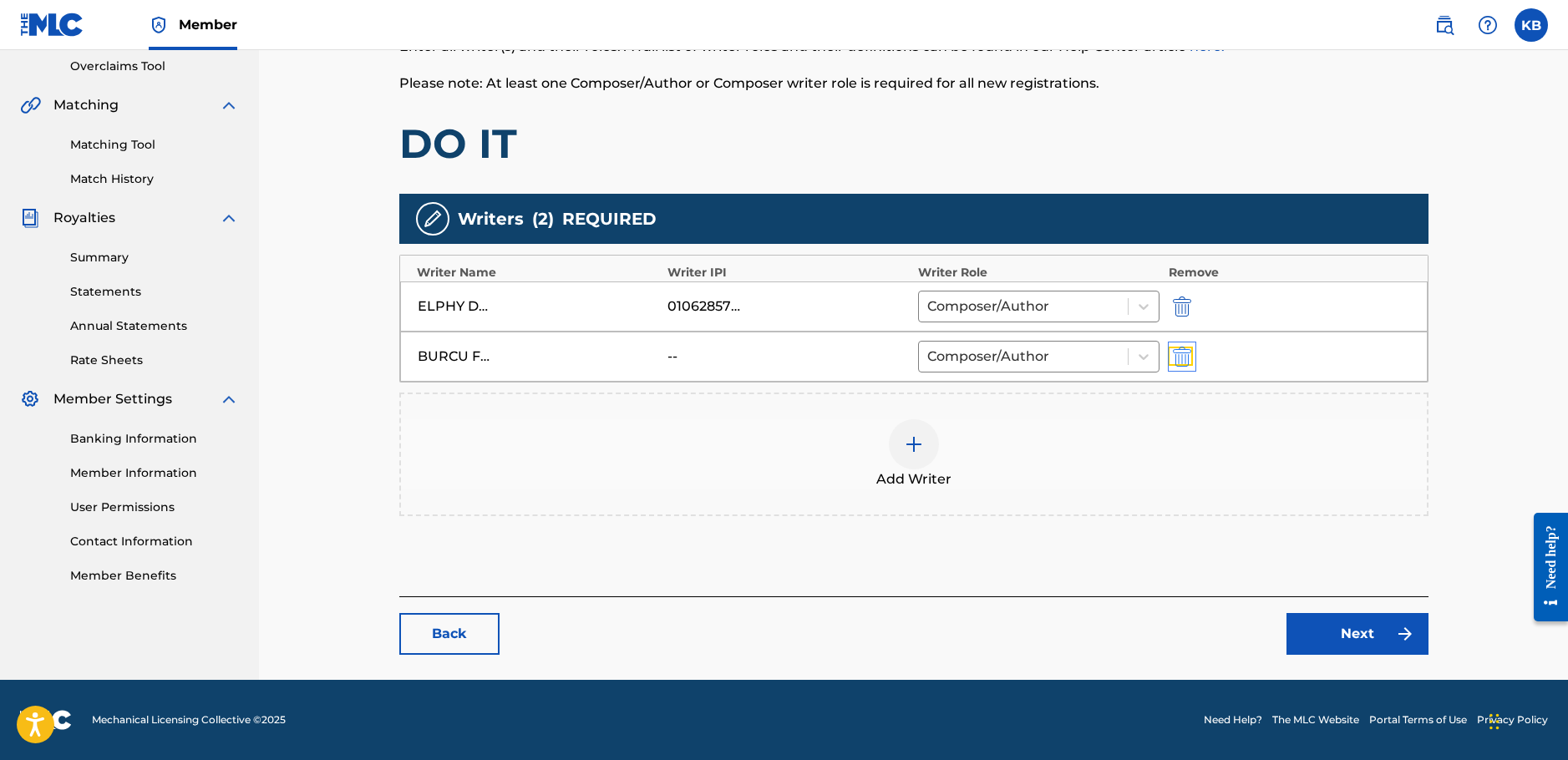
click at [1177, 354] on img "submit" at bounding box center [1183, 357] width 19 height 20
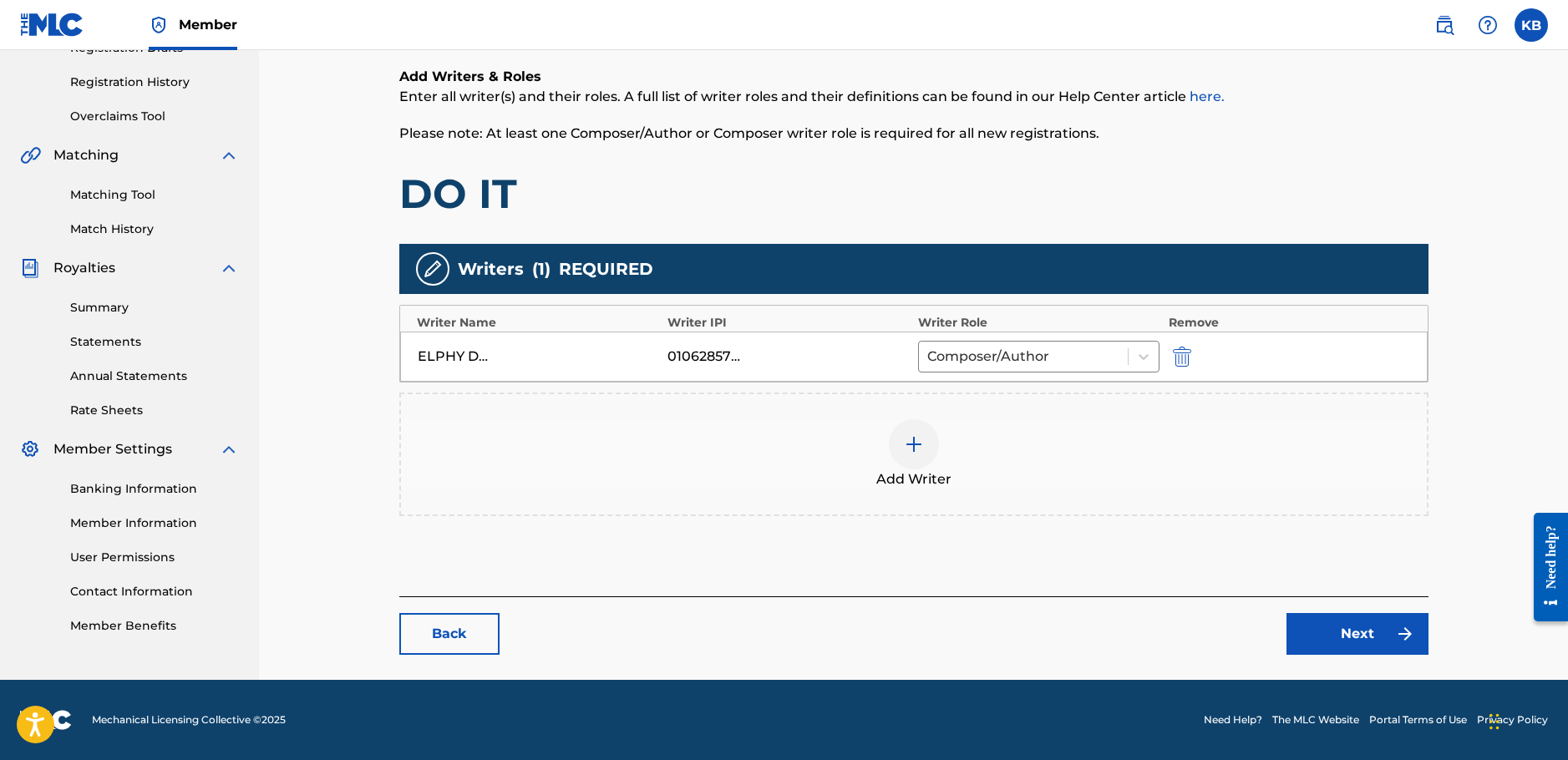
scroll to position [301, 0]
click at [909, 445] on img at bounding box center [914, 445] width 20 height 20
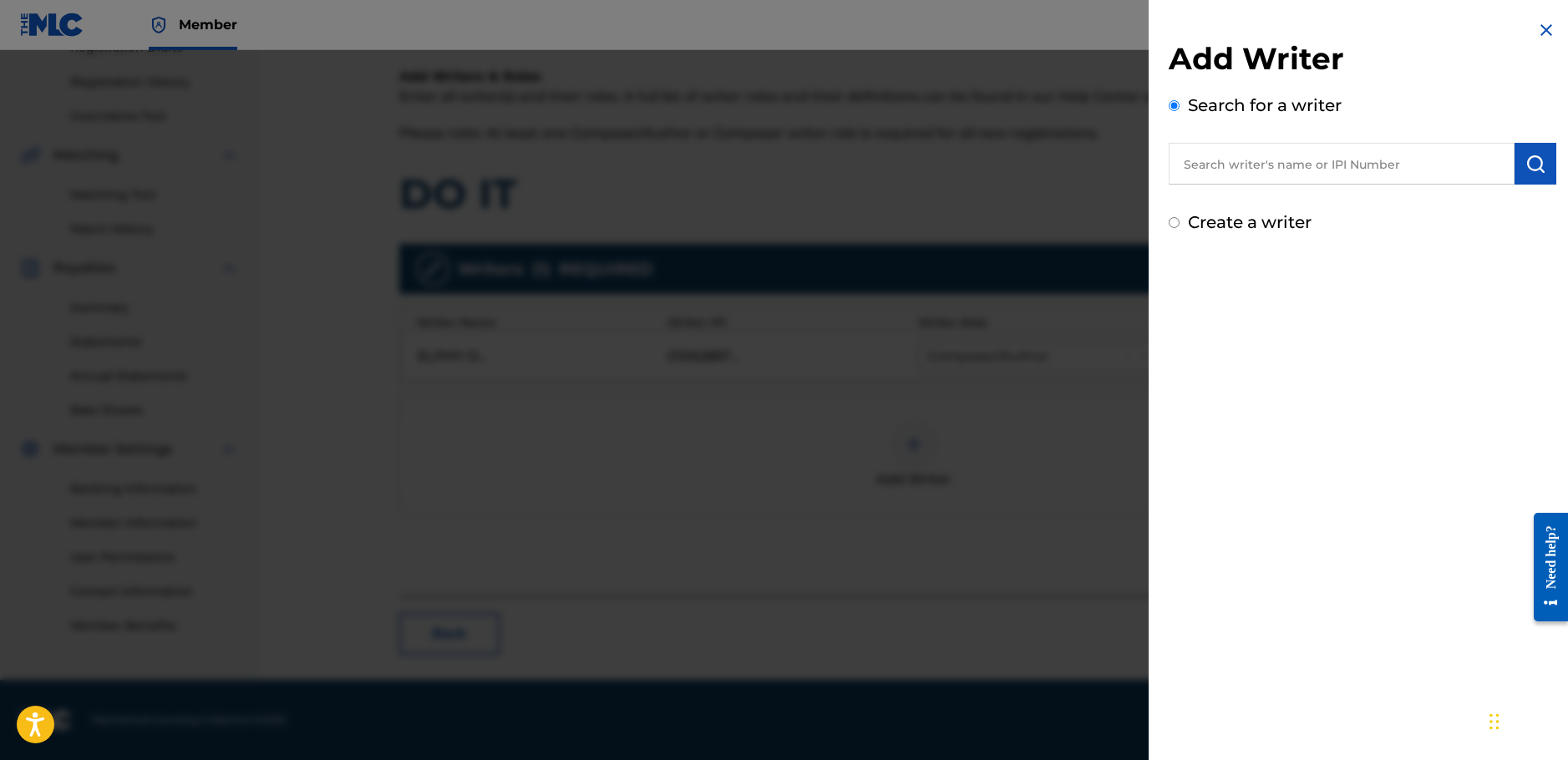
click at [1244, 226] on label "Create a writer" at bounding box center [1249, 223] width 123 height 20
radio input "true"
click at [1179, 226] on input "Create a writer" at bounding box center [1174, 222] width 11 height 11
radio input "false"
radio input "true"
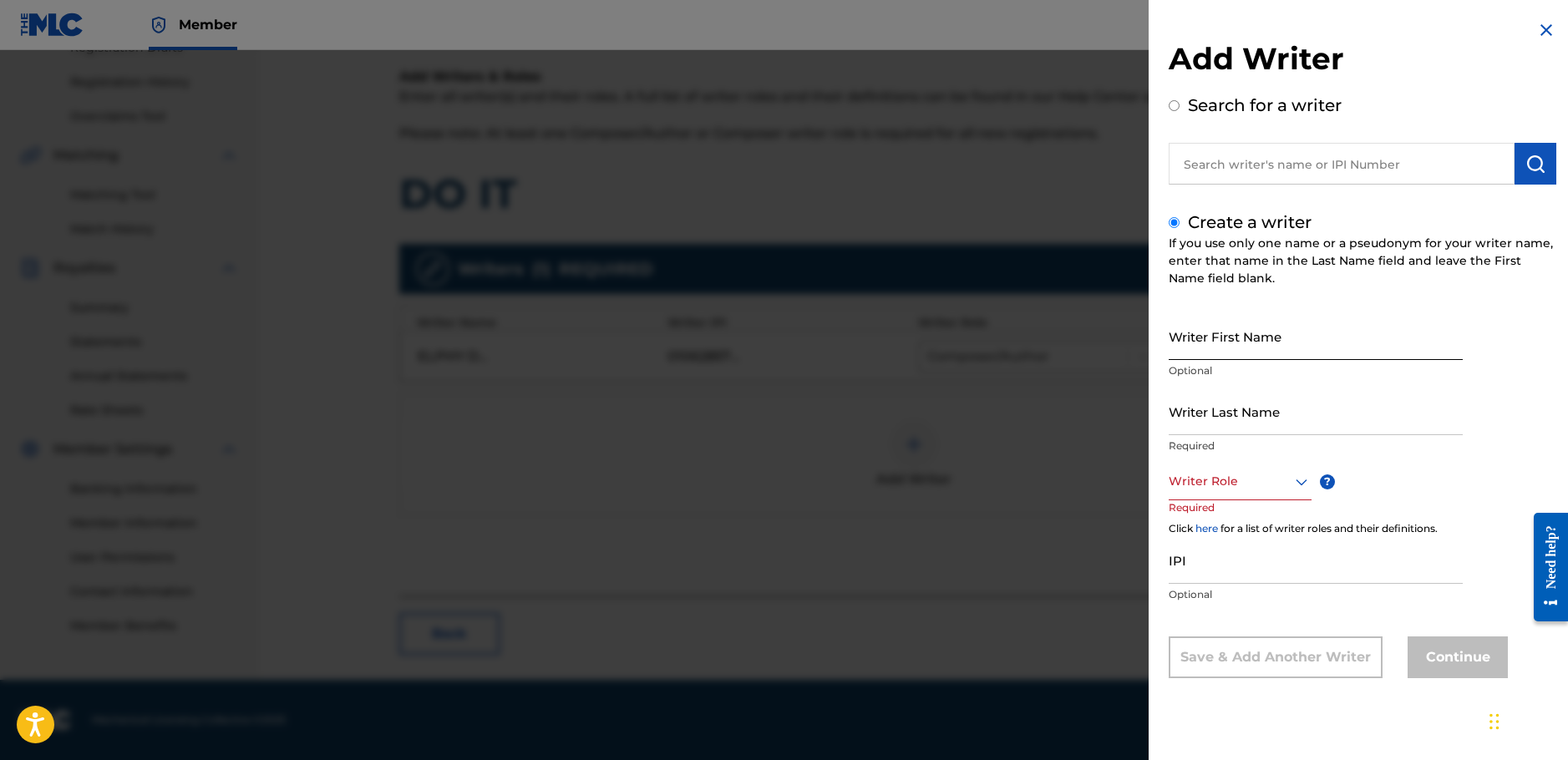
click at [1247, 336] on input "Writer First Name" at bounding box center [1316, 336] width 294 height 48
paste input "Burcu Filiz"
drag, startPoint x: 1211, startPoint y: 347, endPoint x: 1268, endPoint y: 346, distance: 57.0
click at [1268, 346] on input "Burcu Filiz" at bounding box center [1316, 336] width 294 height 48
type input "Burcu"
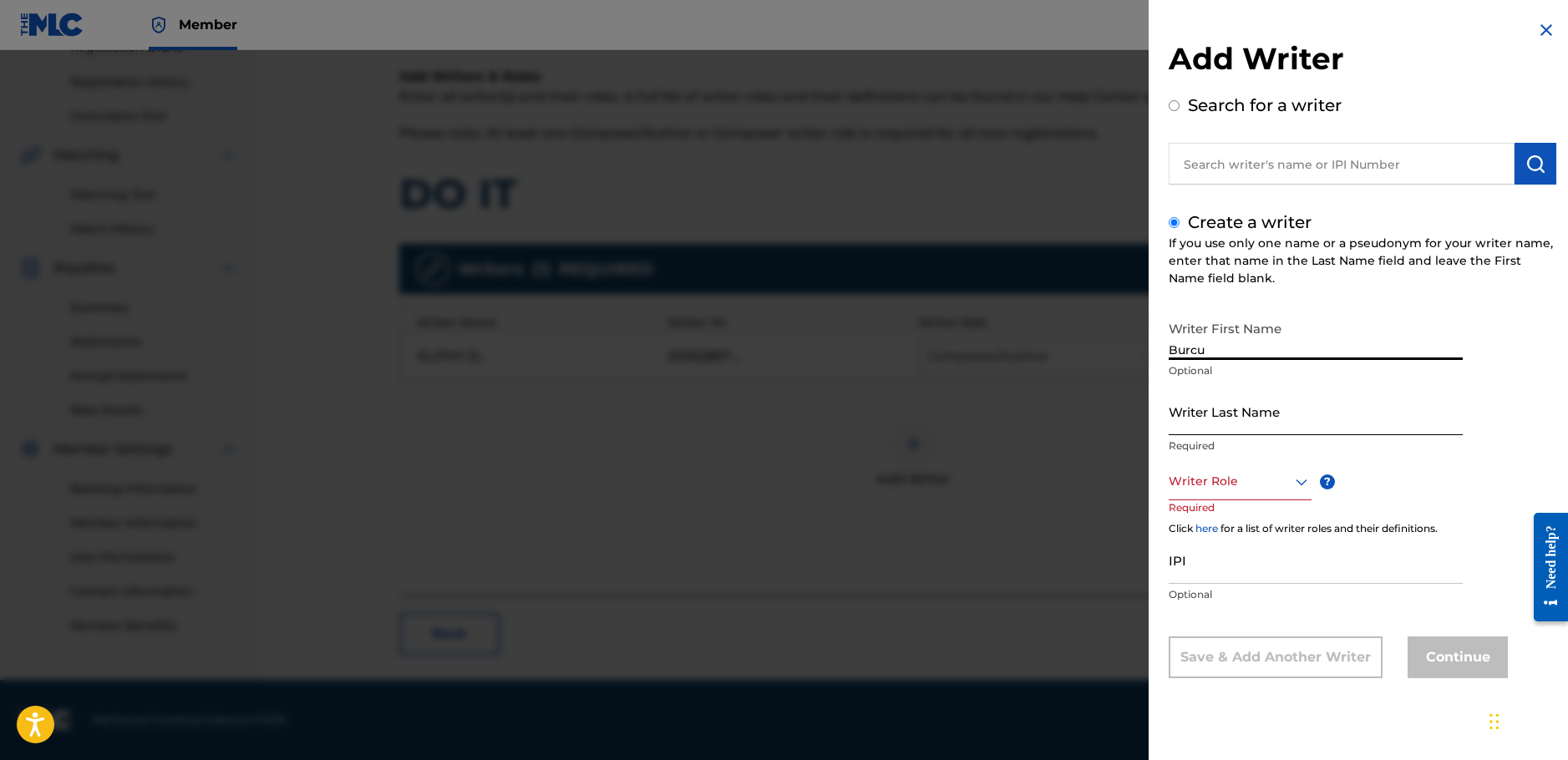
click at [1241, 411] on input "Writer Last Name" at bounding box center [1316, 411] width 294 height 48
paste input "Filiz"
type input "Filiz"
click at [1246, 479] on div at bounding box center [1241, 481] width 143 height 21
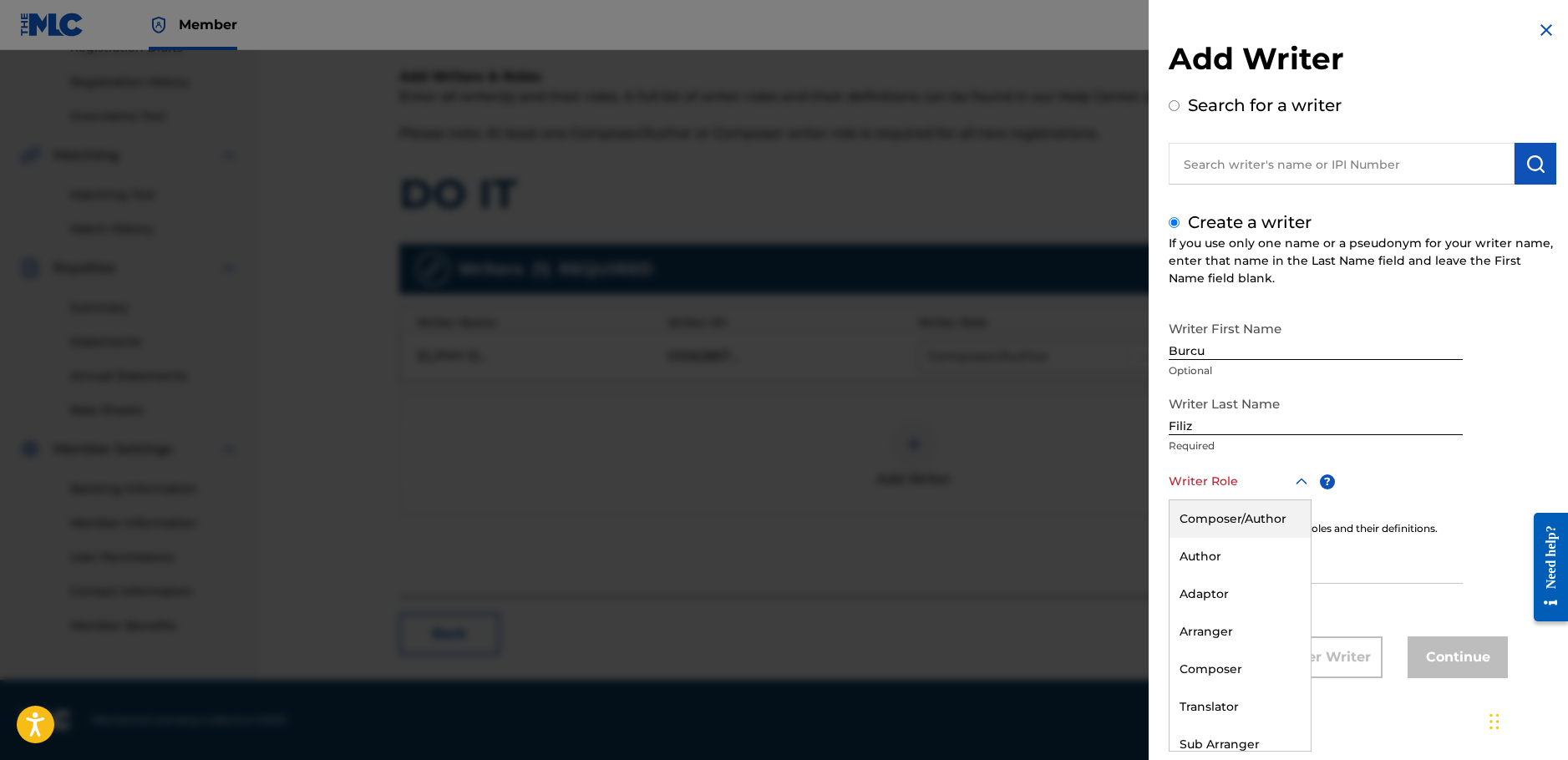
click at [1229, 513] on div "Composer/Author" at bounding box center [1241, 519] width 141 height 37
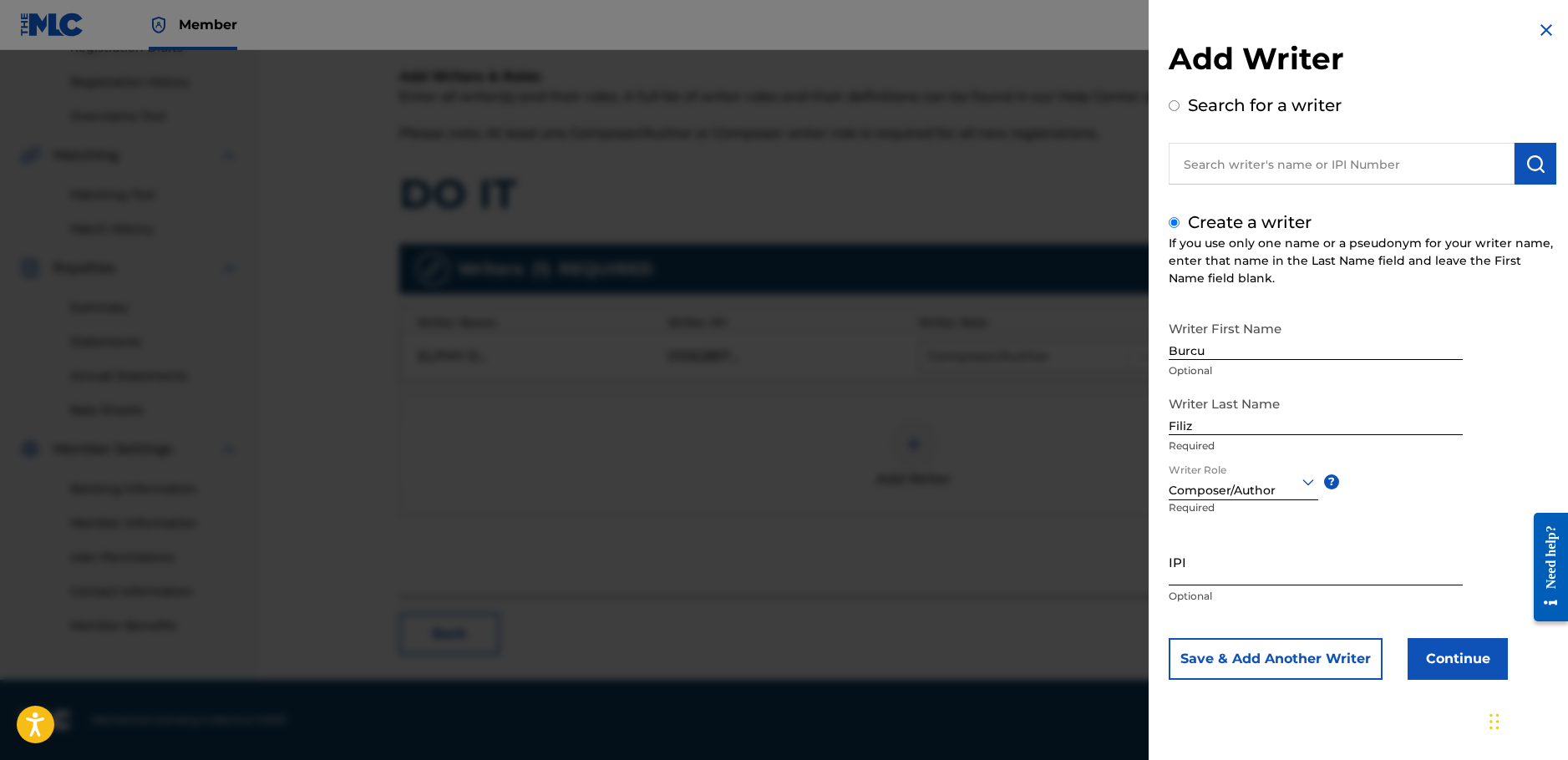
click at [1213, 570] on input "IPI" at bounding box center [1316, 562] width 294 height 48
paste input "01299909187"
type input "01299909187"
click at [1440, 660] on button "Continue" at bounding box center [1458, 659] width 100 height 42
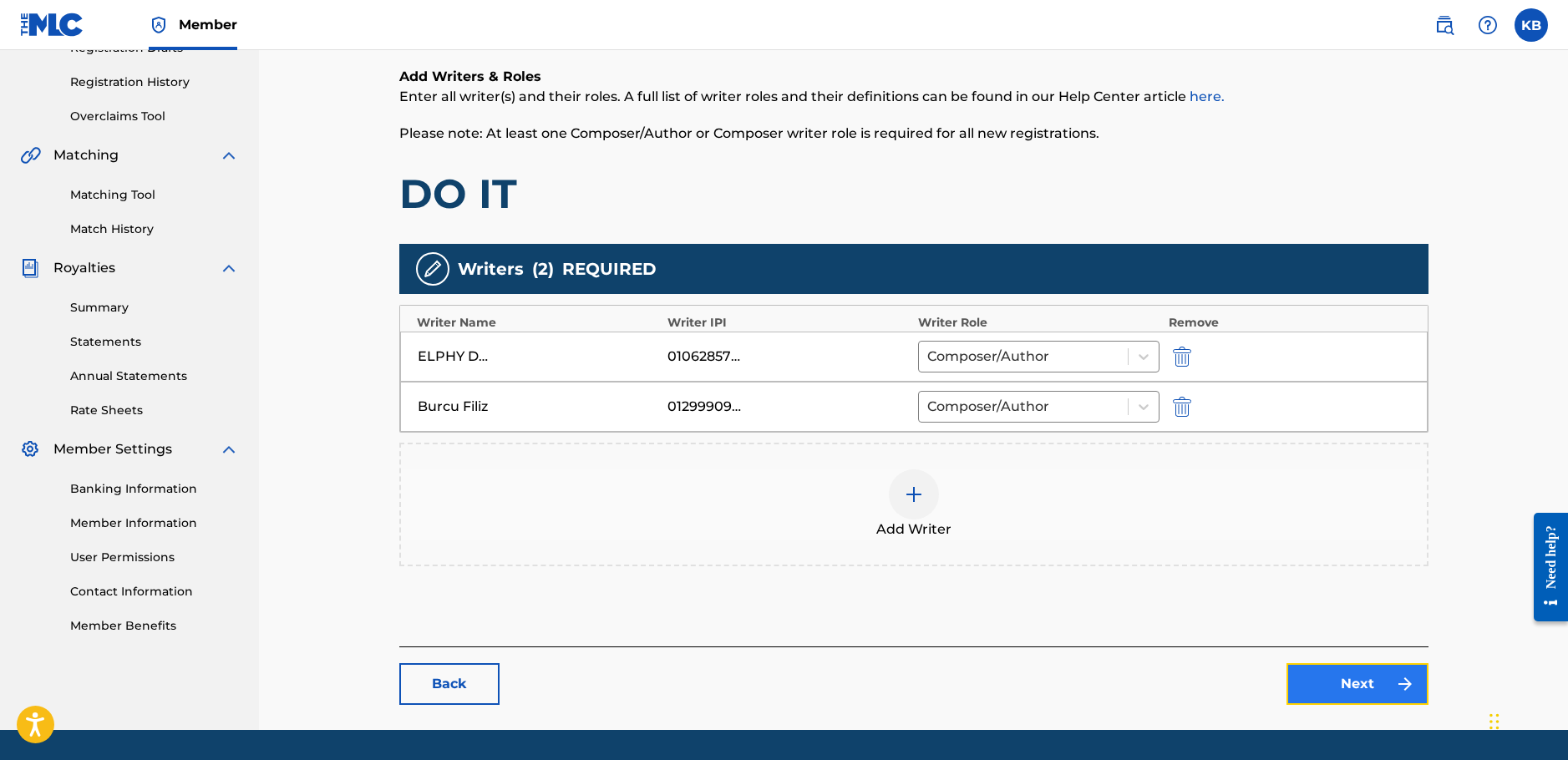
click at [1372, 693] on link "Next" at bounding box center [1357, 683] width 142 height 42
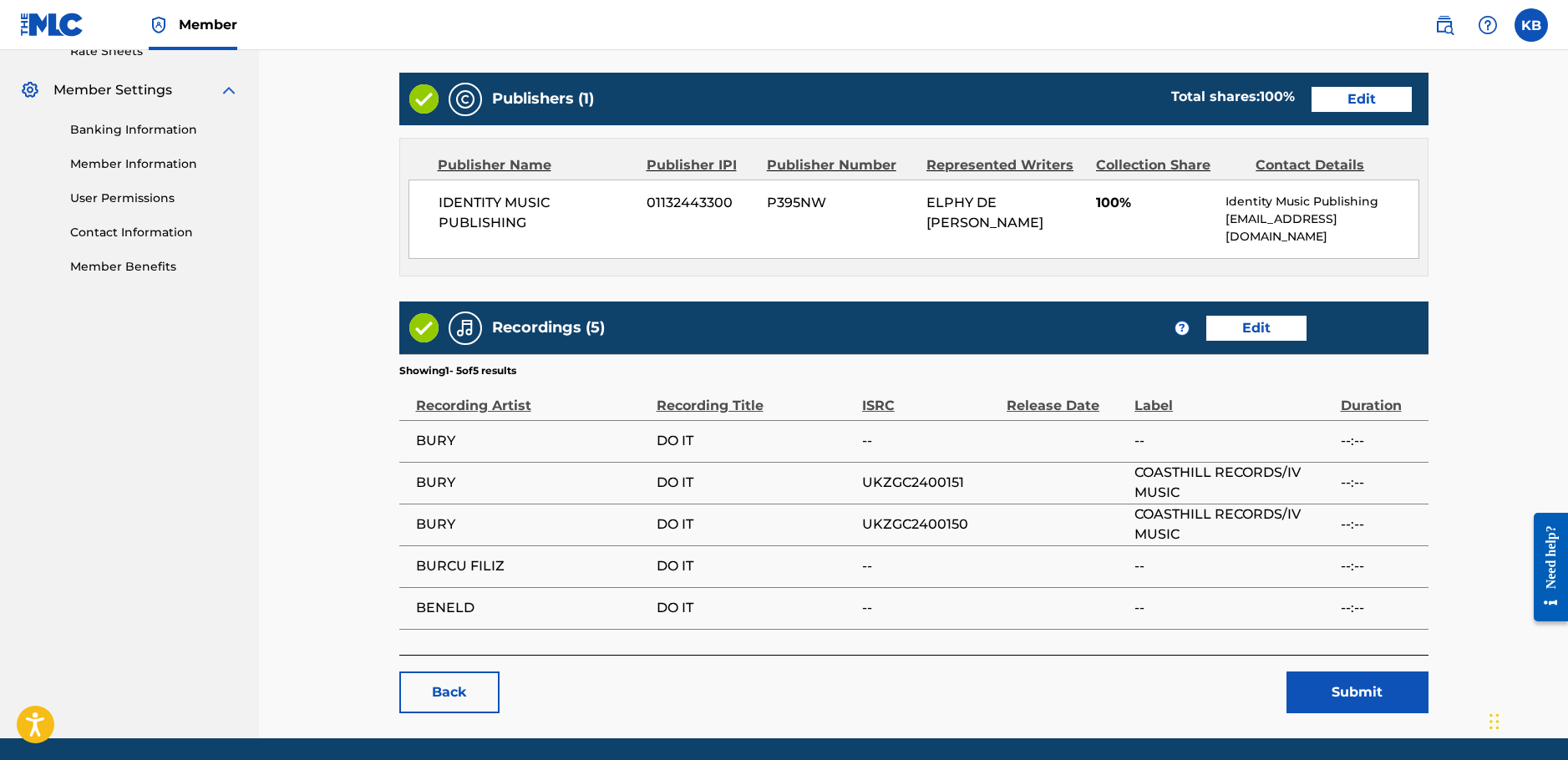
scroll to position [706, 0]
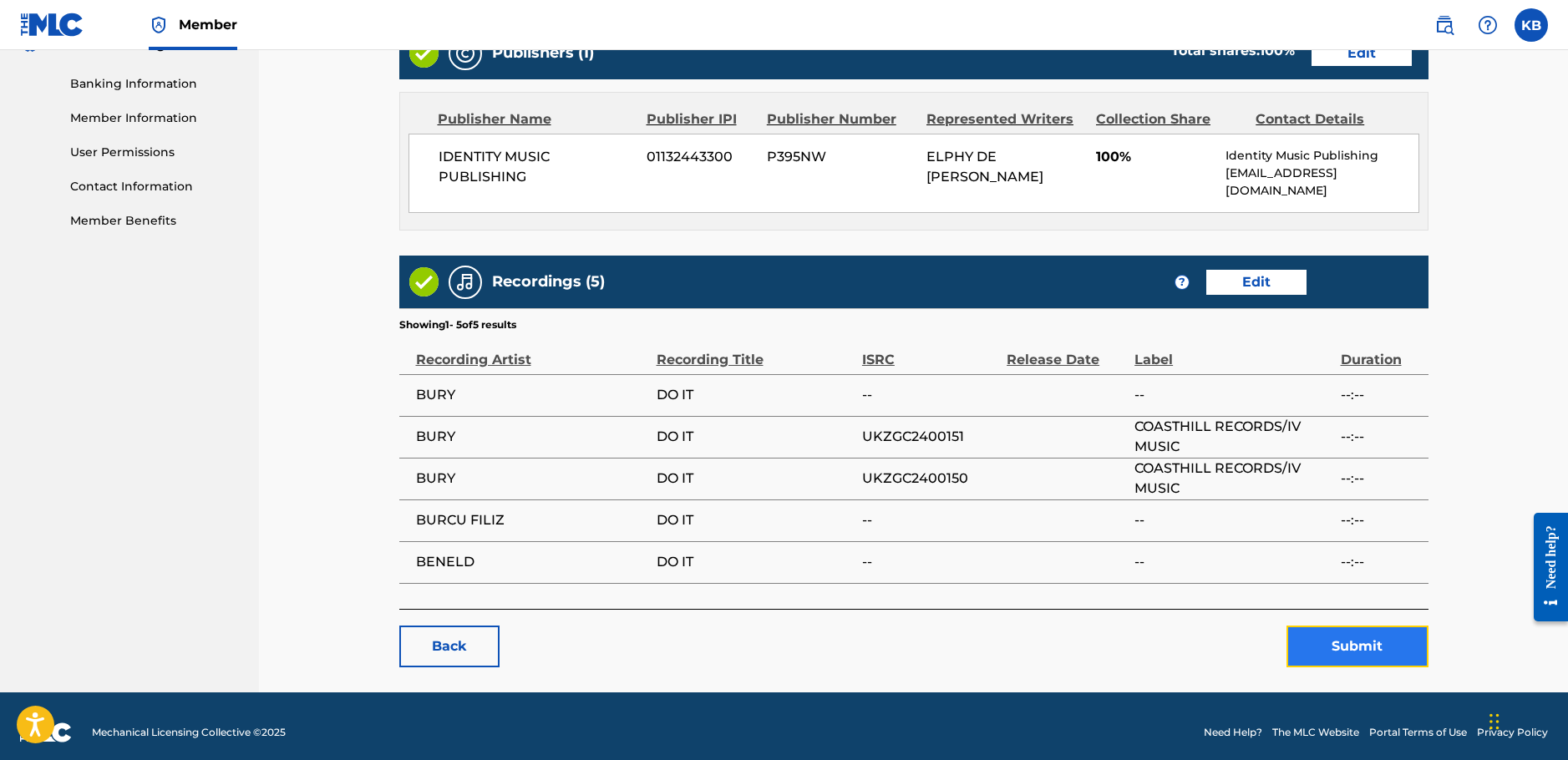
click at [1372, 628] on button "Submit" at bounding box center [1357, 646] width 142 height 42
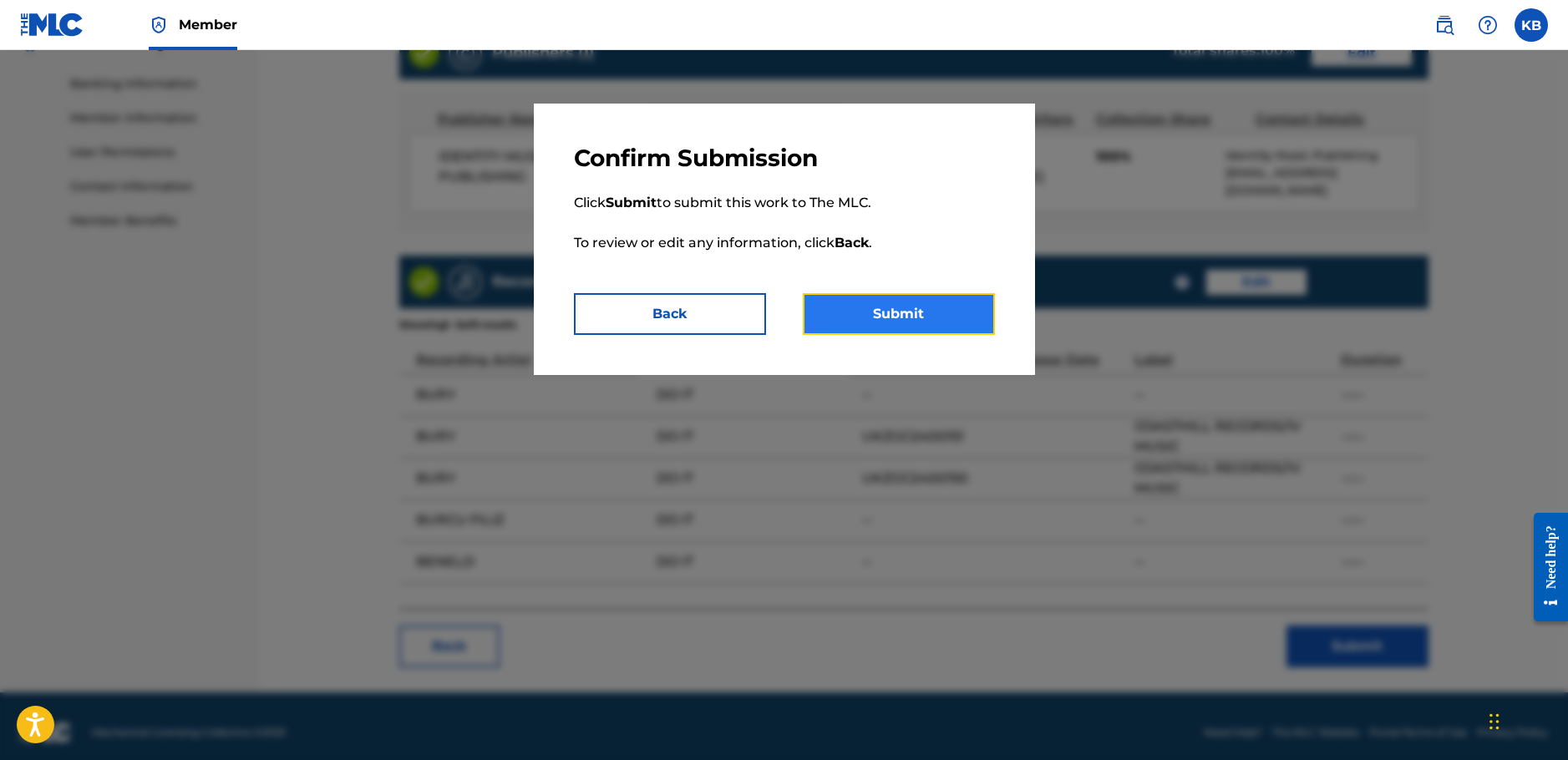
click at [947, 315] on button "Submit" at bounding box center [899, 314] width 192 height 42
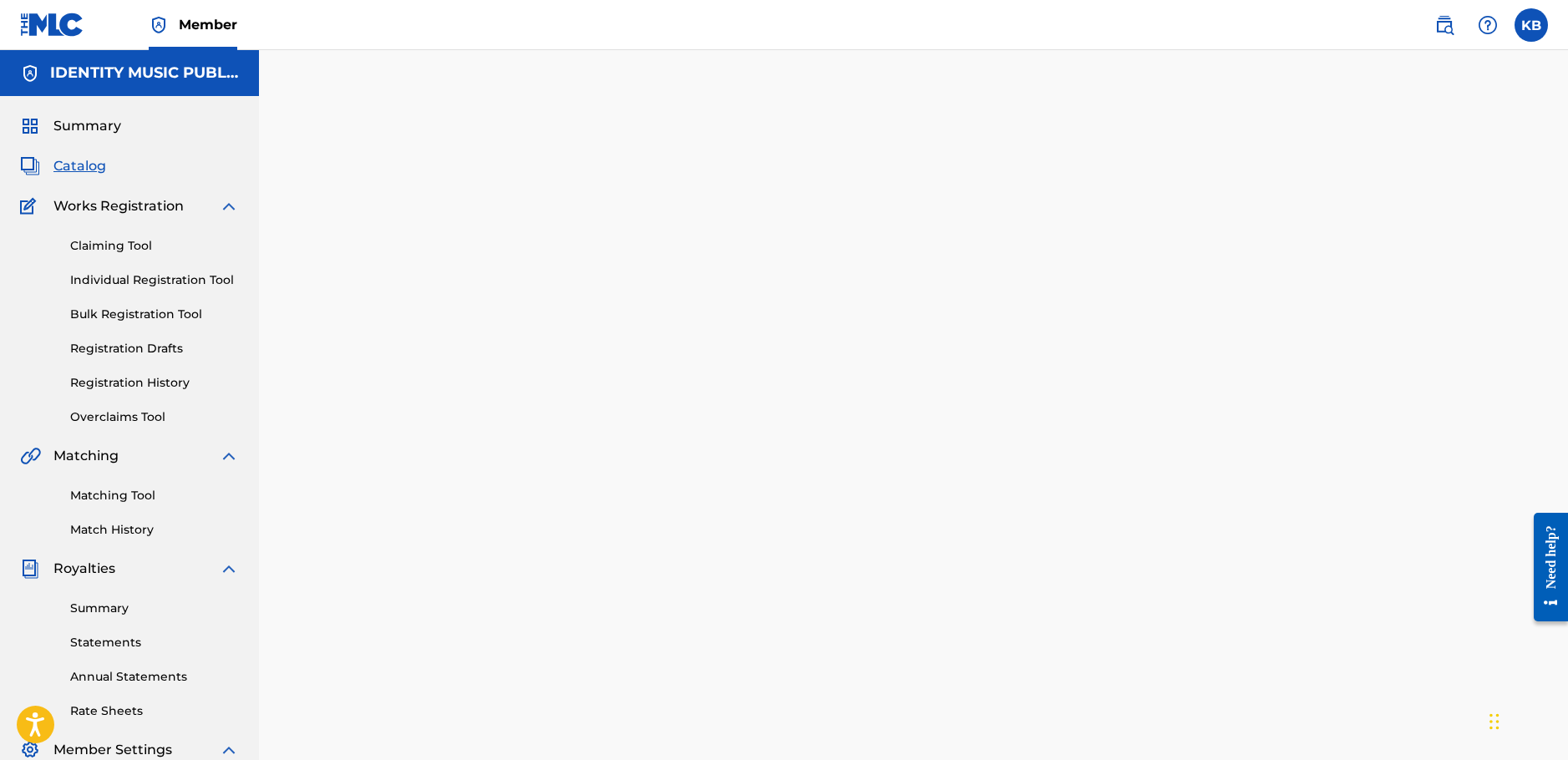
click at [105, 170] on span "Catalog" at bounding box center [80, 167] width 53 height 20
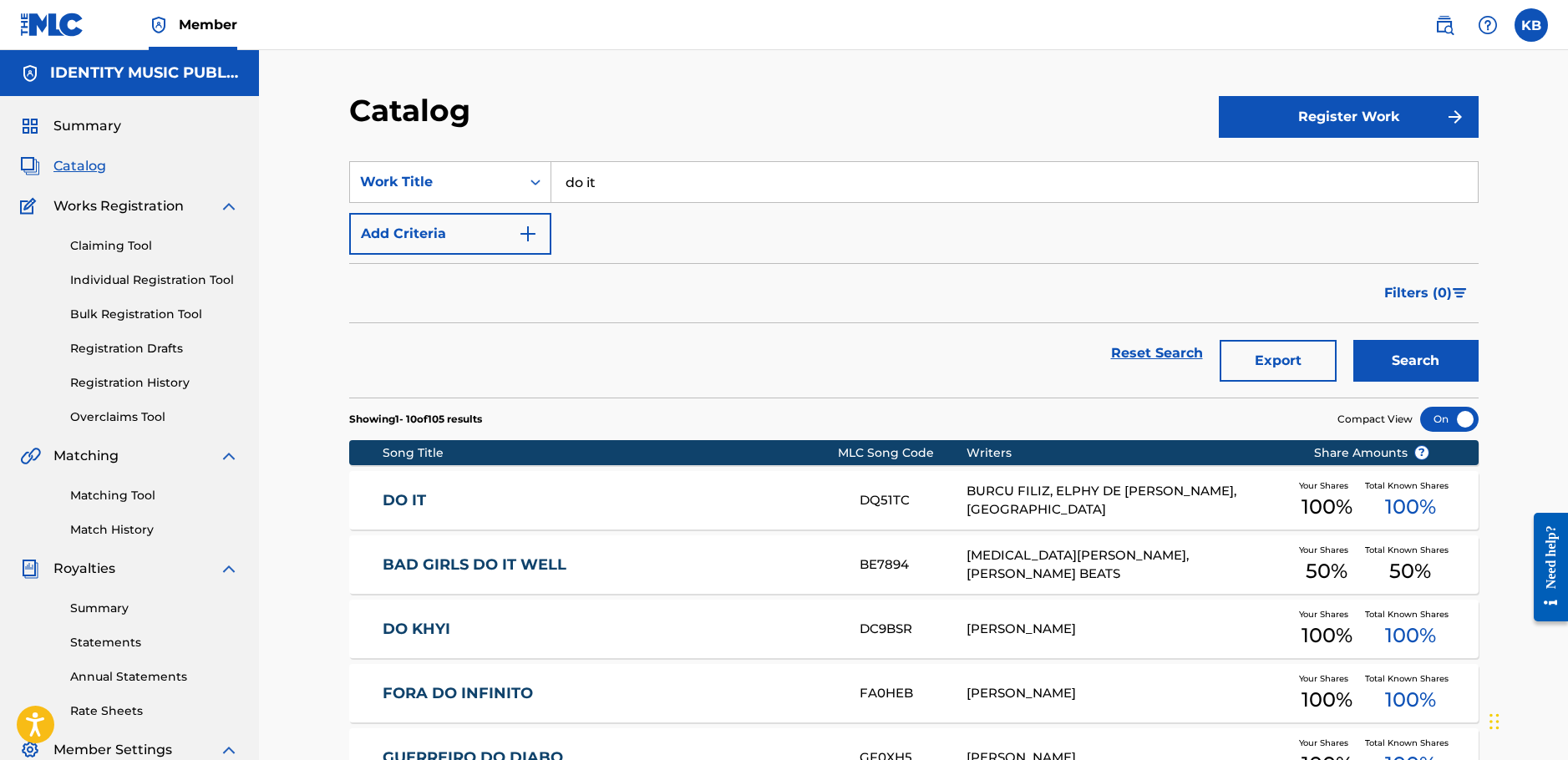
click at [783, 508] on link "DO IT" at bounding box center [610, 501] width 455 height 20
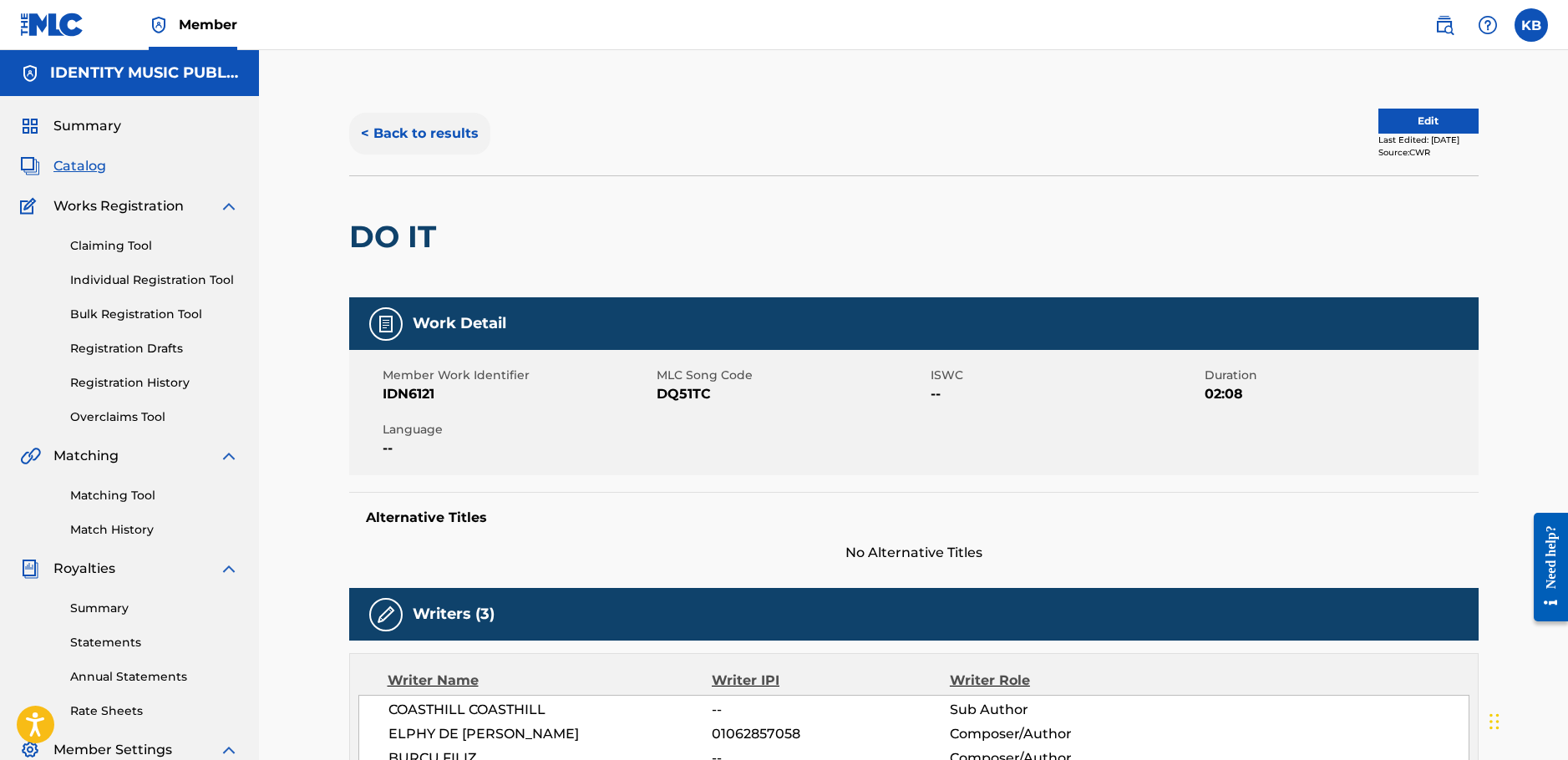
click at [474, 127] on button "< Back to results" at bounding box center [420, 133] width 141 height 42
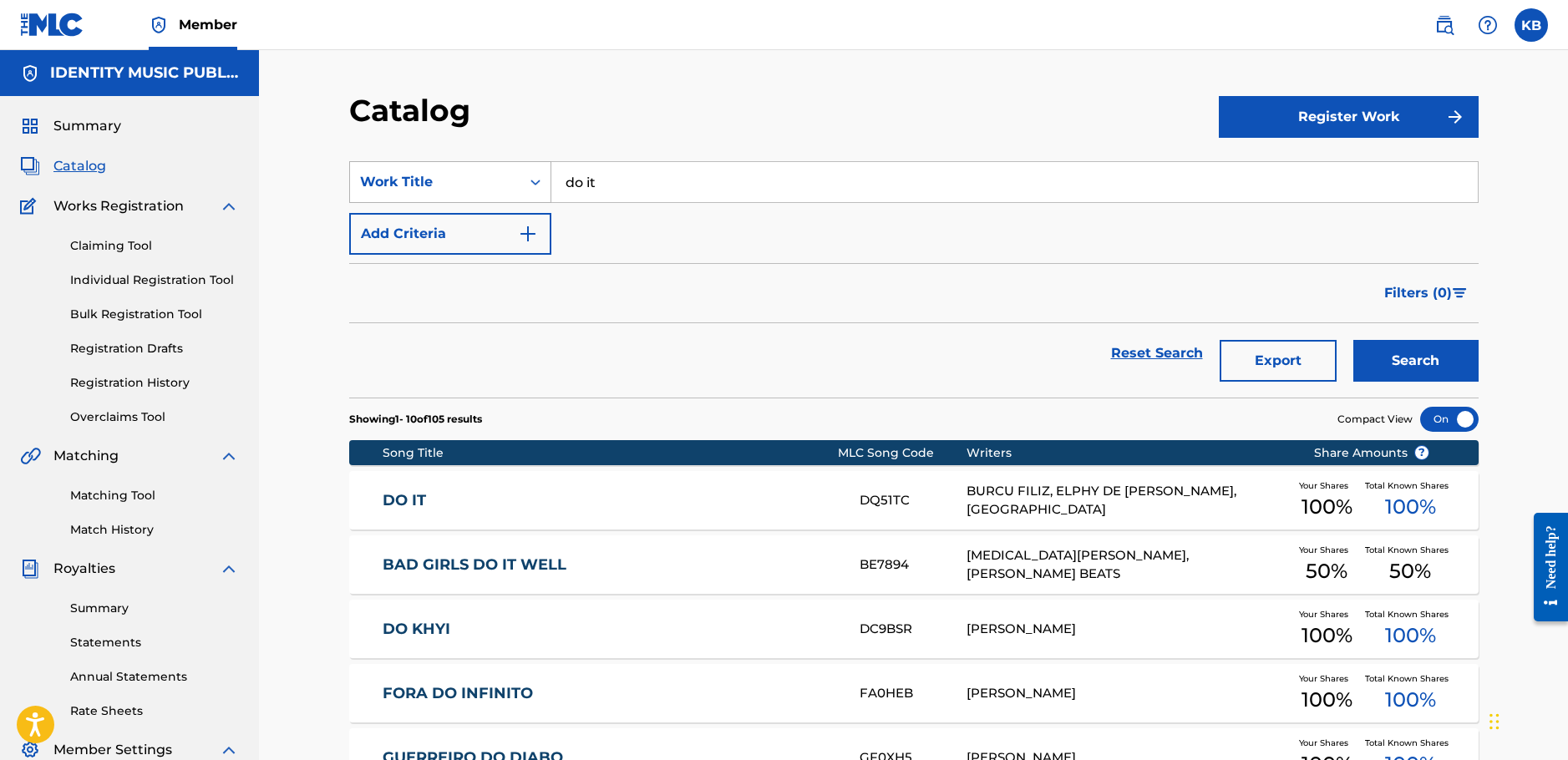
drag, startPoint x: 684, startPoint y: 173, endPoint x: 377, endPoint y: 195, distance: 307.8
click at [370, 194] on div "SearchWithCriteria24b4064a-a765-4725-80fb-0f241e04882f Work Title do it" at bounding box center [914, 182] width 1129 height 42
paste input "FEEL"
type input "FEEL"
click at [1354, 340] on button "Search" at bounding box center [1416, 360] width 125 height 42
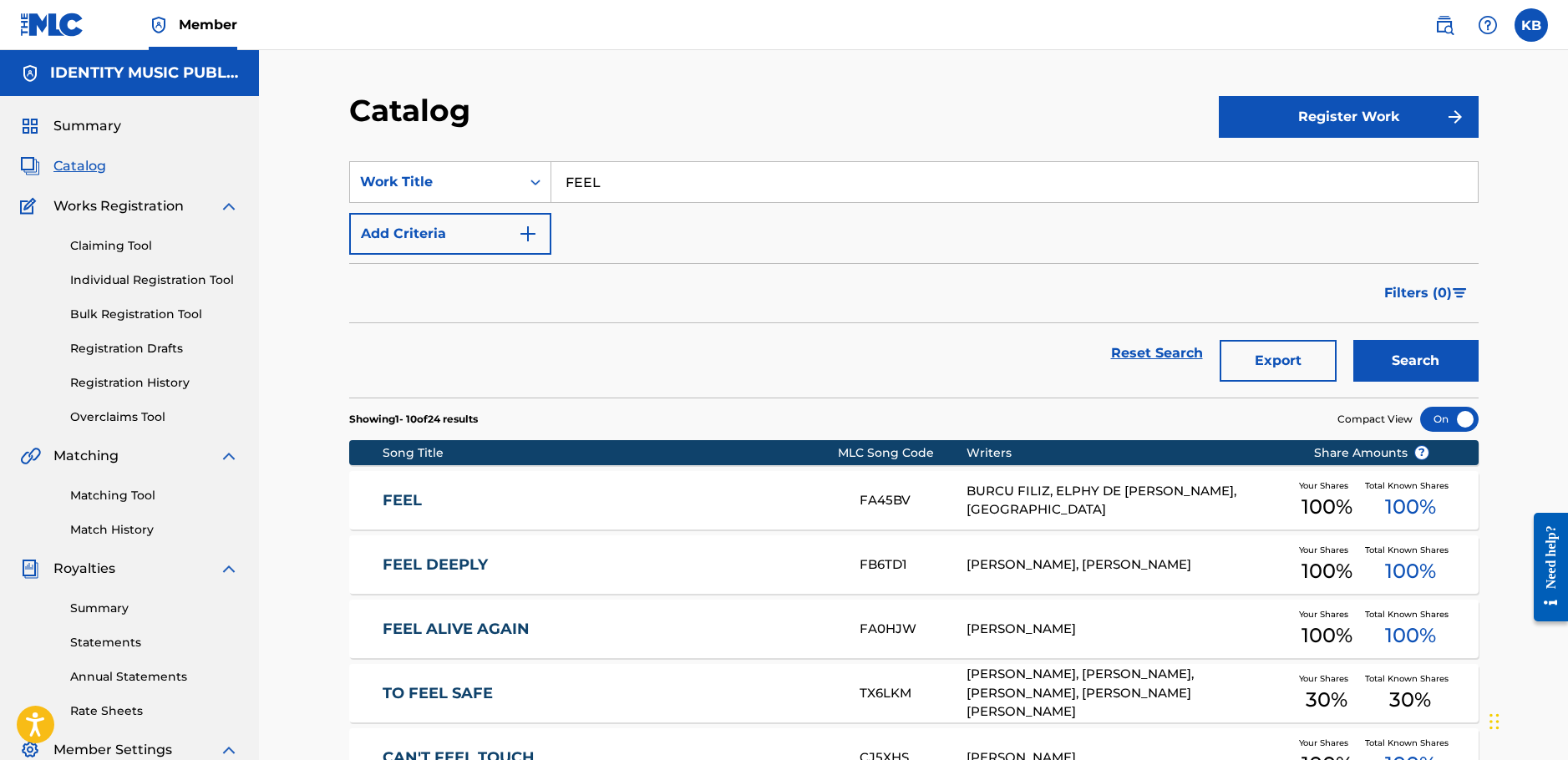
click at [787, 497] on link "FEEL" at bounding box center [610, 501] width 455 height 20
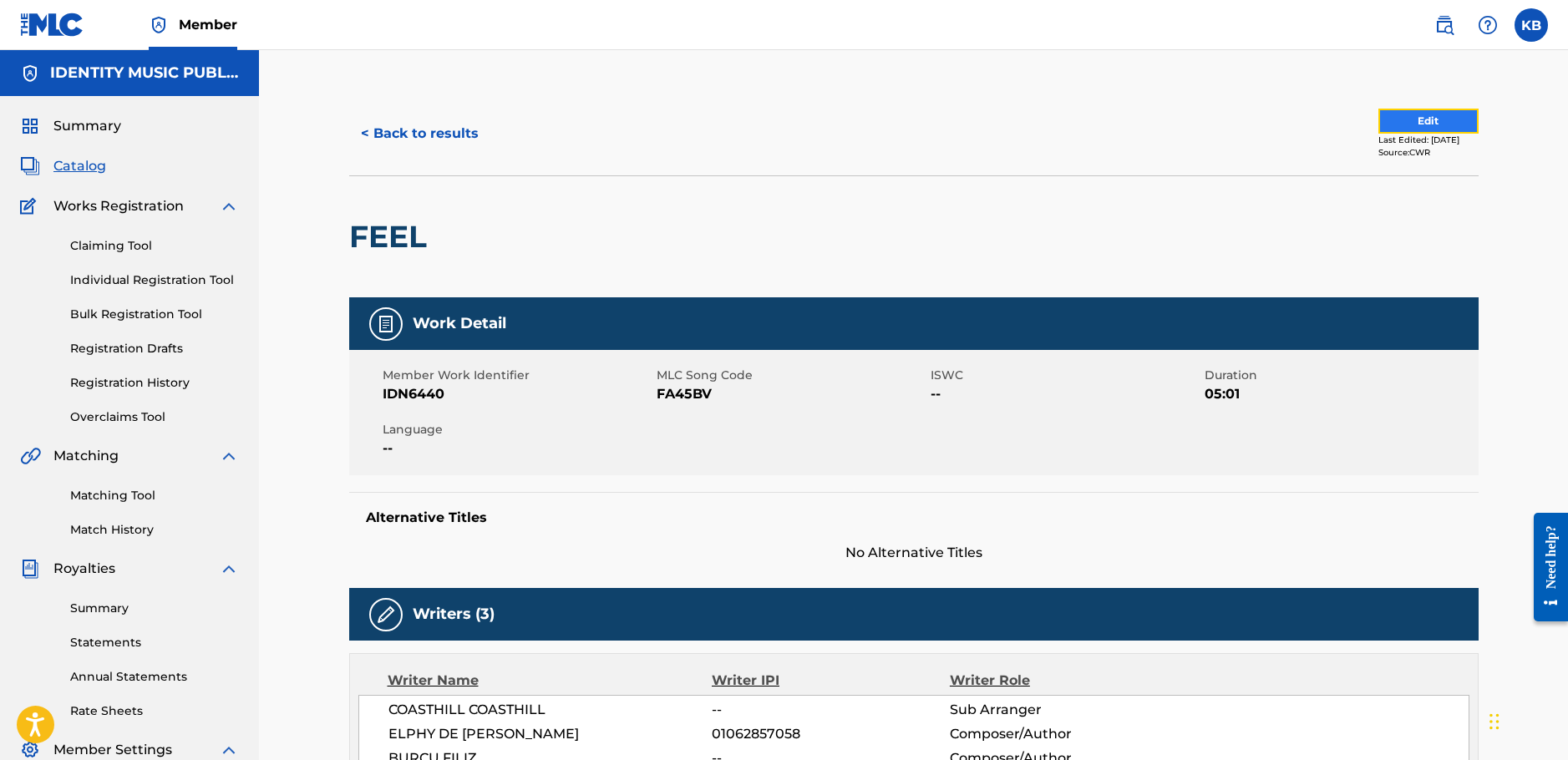
click at [1378, 128] on button "Edit" at bounding box center [1429, 121] width 100 height 25
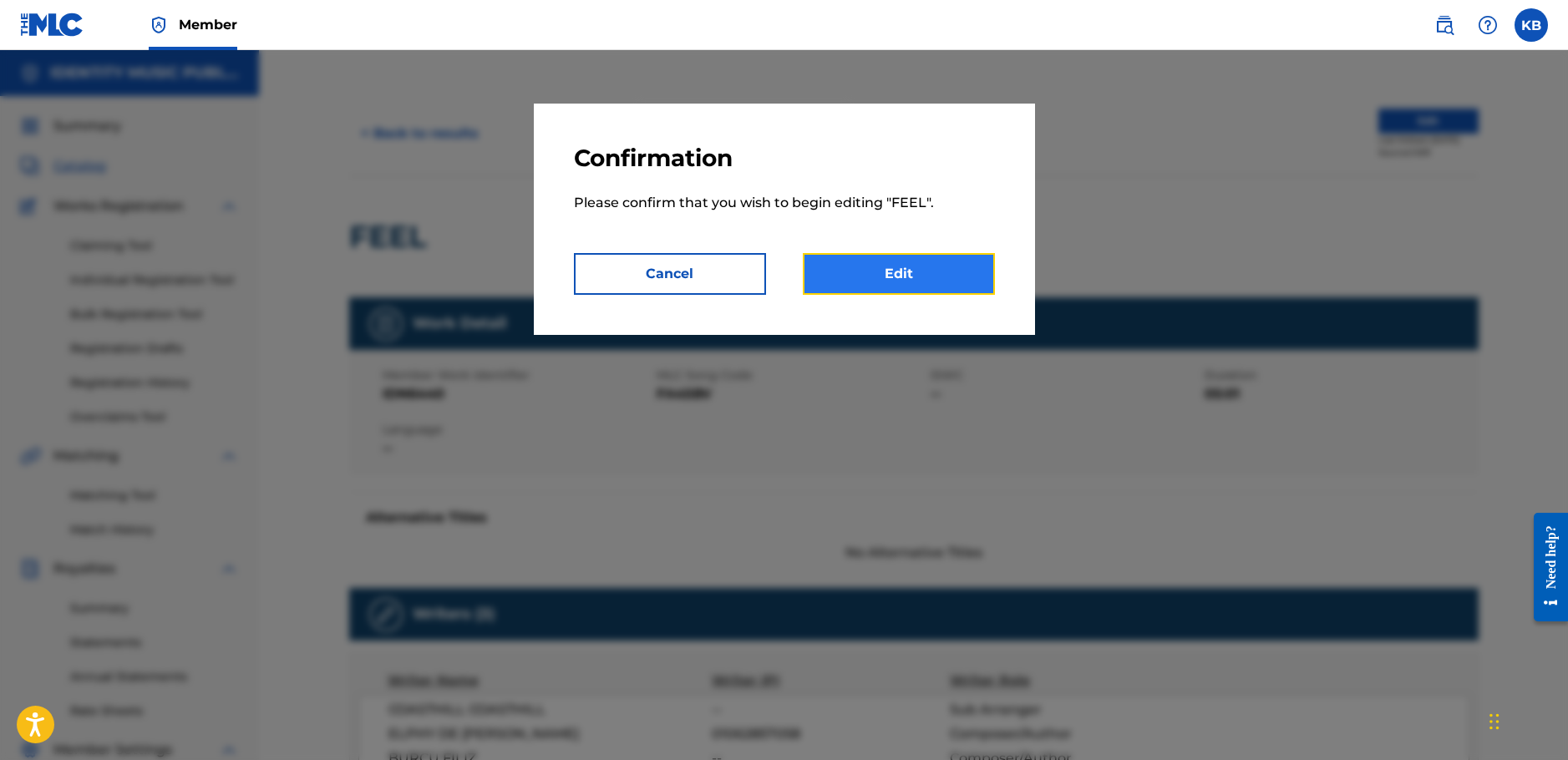
click at [900, 263] on link "Edit" at bounding box center [899, 274] width 192 height 42
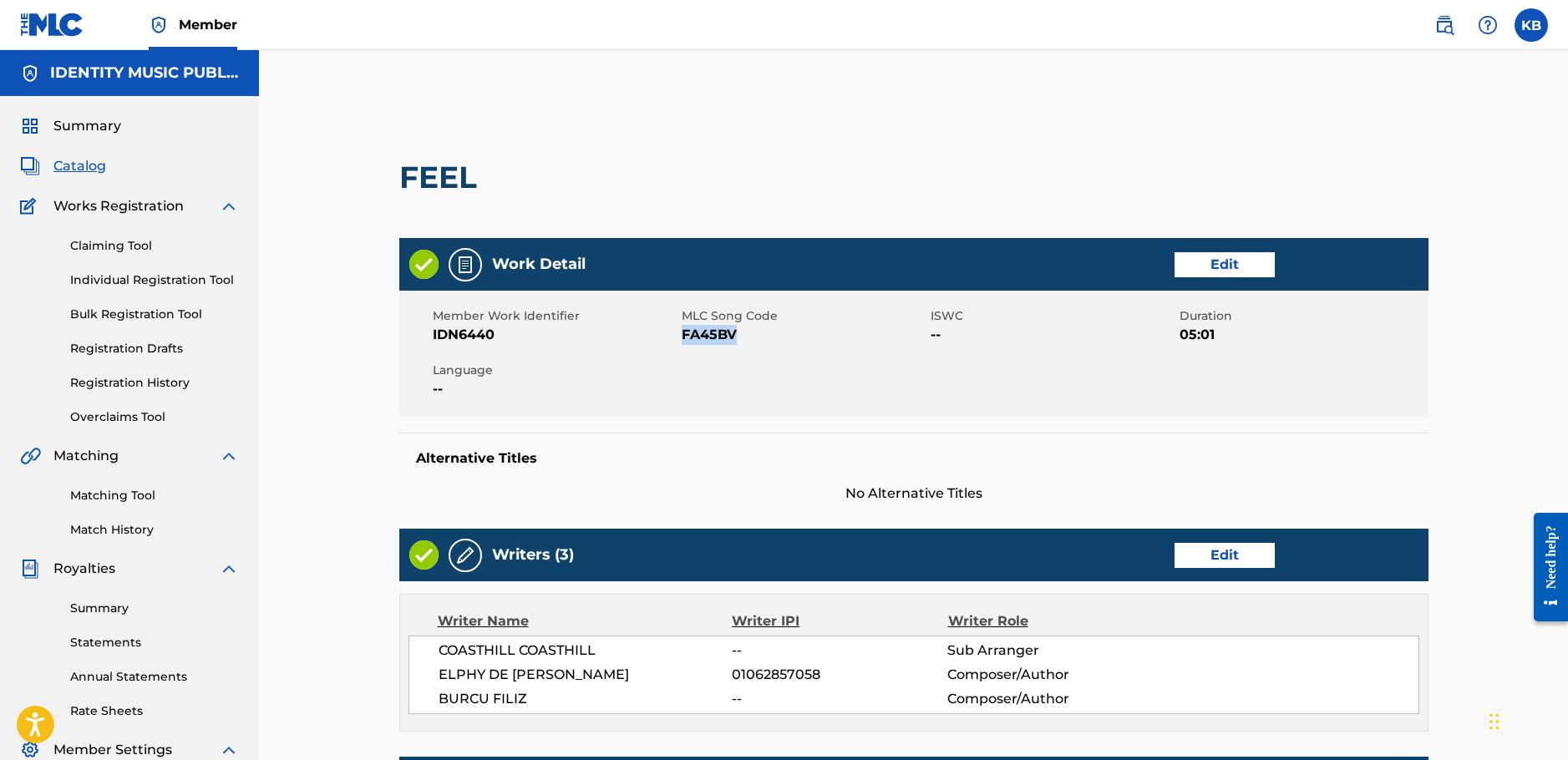
drag, startPoint x: 749, startPoint y: 337, endPoint x: 684, endPoint y: 338, distance: 65.0
click at [684, 338] on span "FA45BV" at bounding box center [804, 335] width 245 height 20
copy span "FA45BV"
drag, startPoint x: 1269, startPoint y: 373, endPoint x: 1286, endPoint y: 366, distance: 18.4
click at [1269, 373] on div "Member Work Identifier IDN6440 MLC Song Code FA45BV ISWC -- Duration 05:01 Lang…" at bounding box center [914, 353] width 1030 height 125
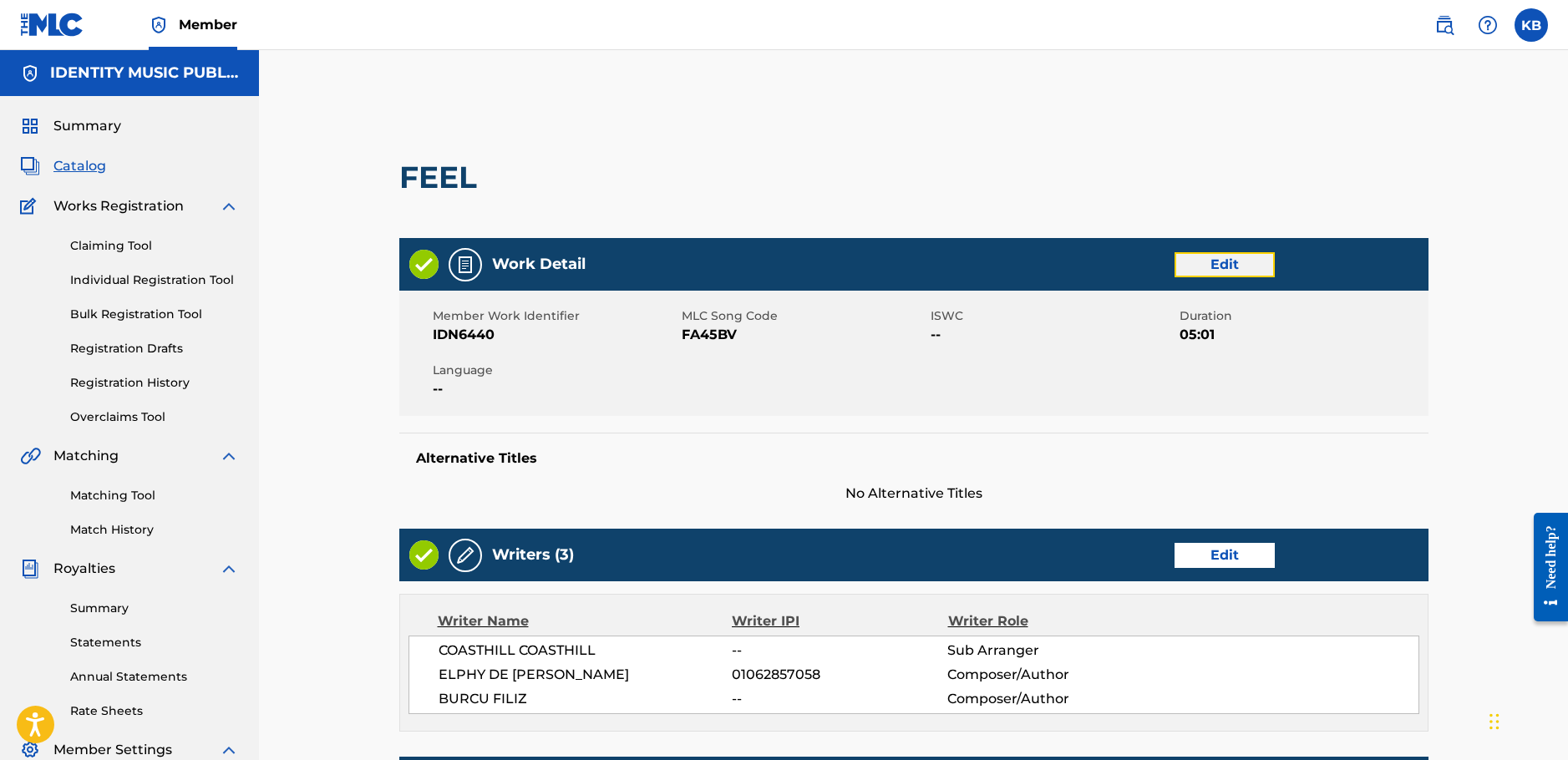
click at [1218, 262] on link "Edit" at bounding box center [1224, 264] width 100 height 25
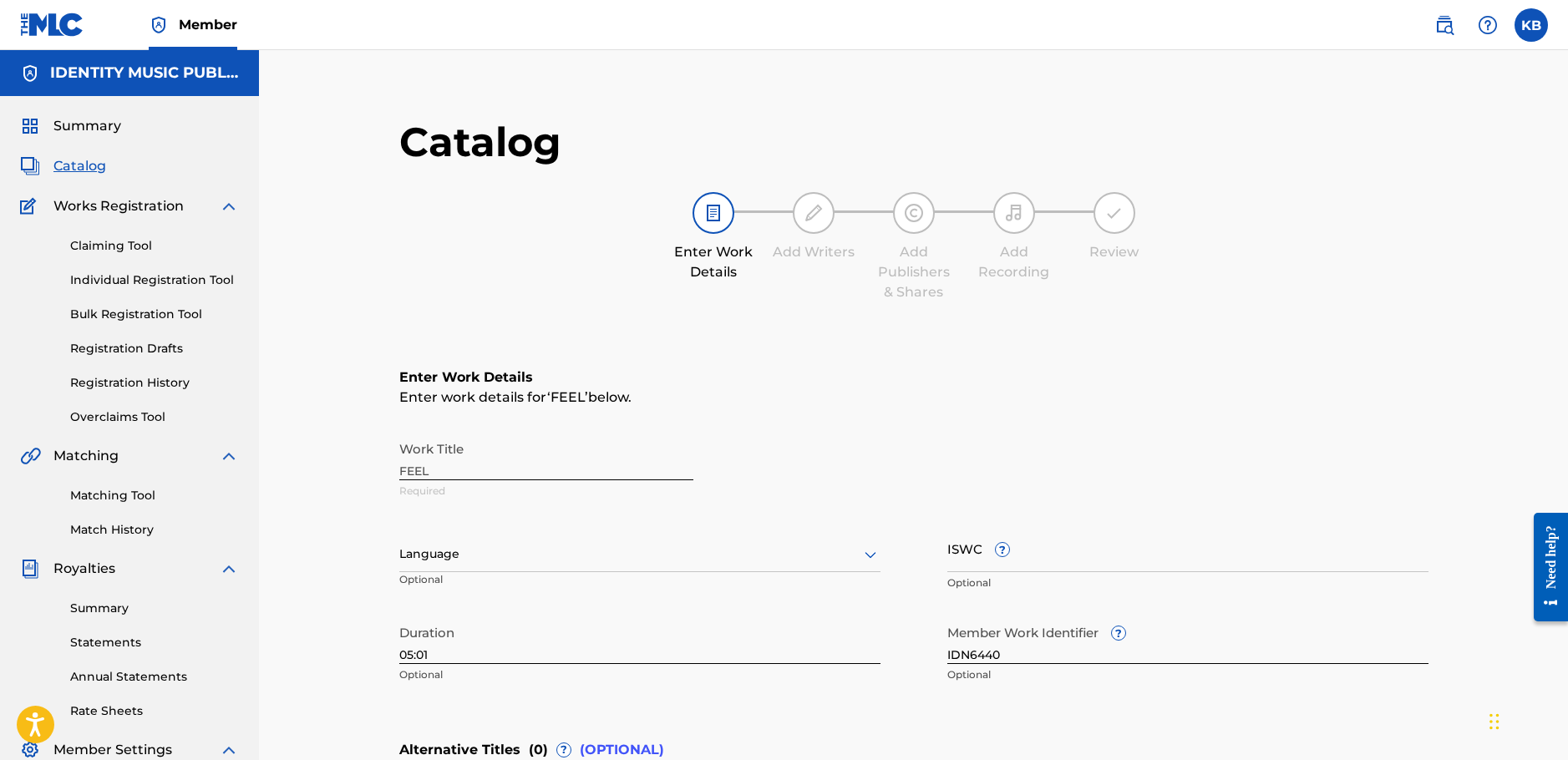
scroll to position [334, 0]
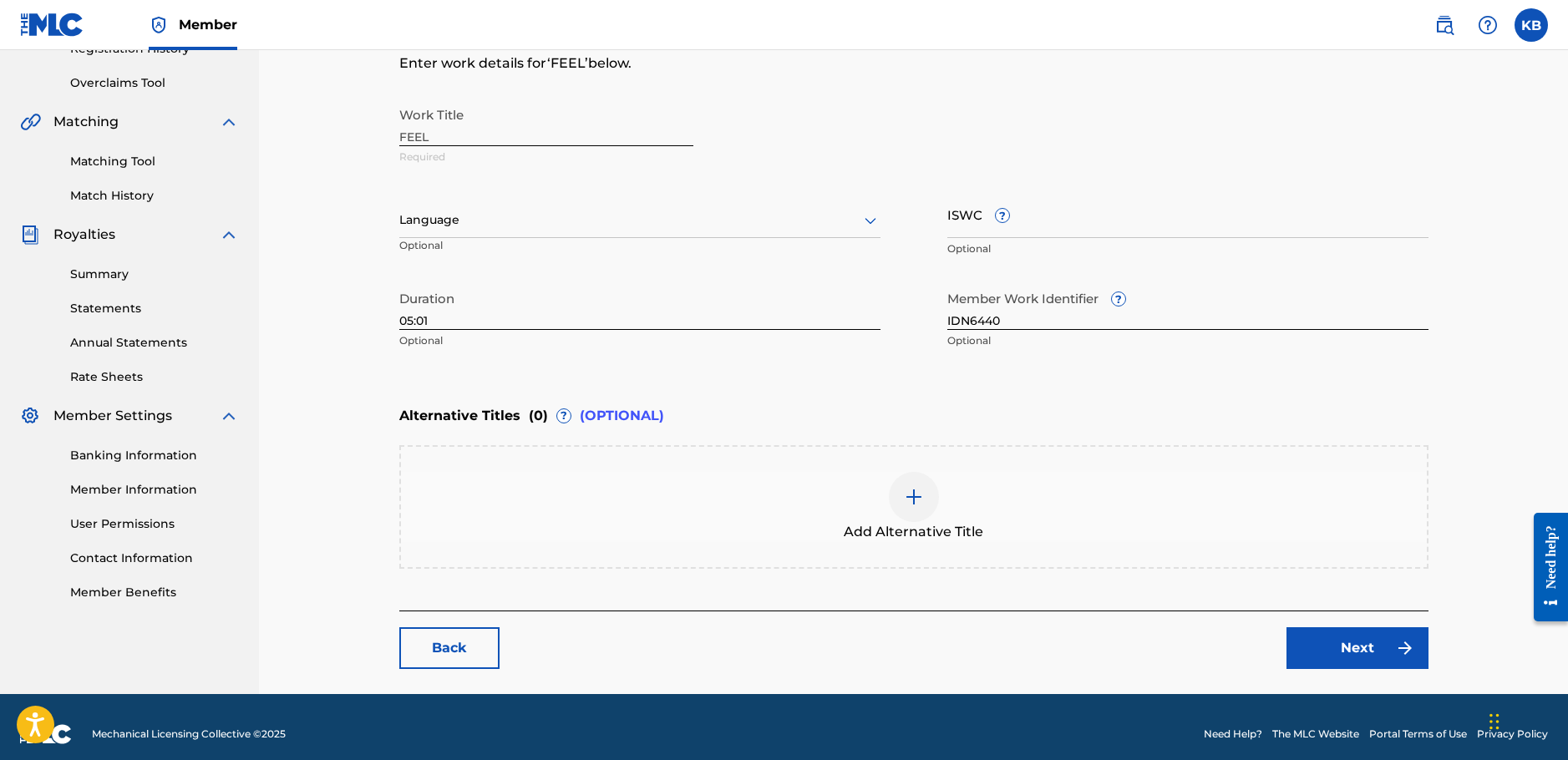
click at [950, 488] on div "Add Alternative Title" at bounding box center [914, 507] width 1026 height 71
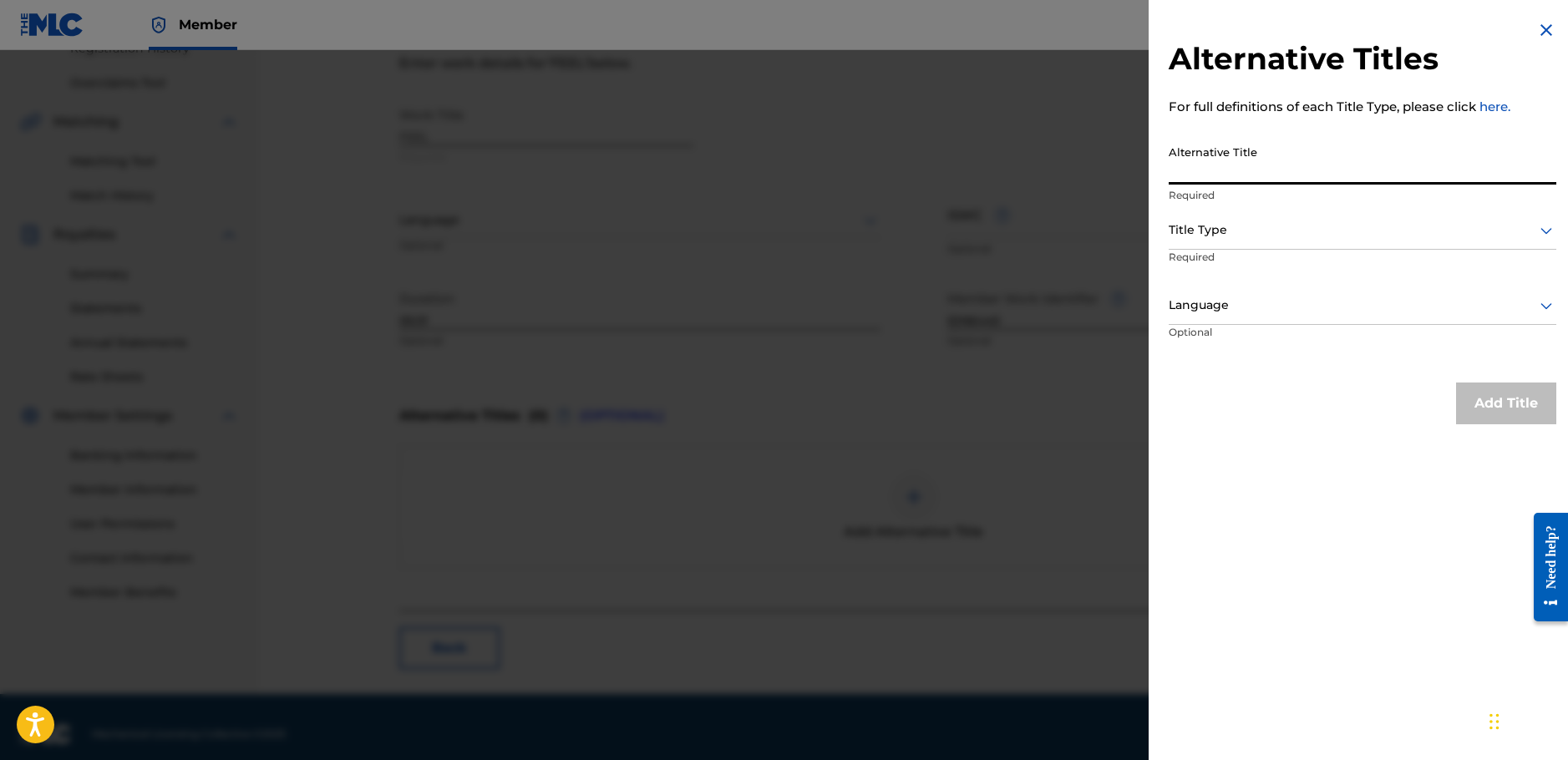
click at [1255, 171] on input "Alternative Title" at bounding box center [1363, 161] width 388 height 48
paste input "FEEL (sped up)"
type input "FEEL (sped up)"
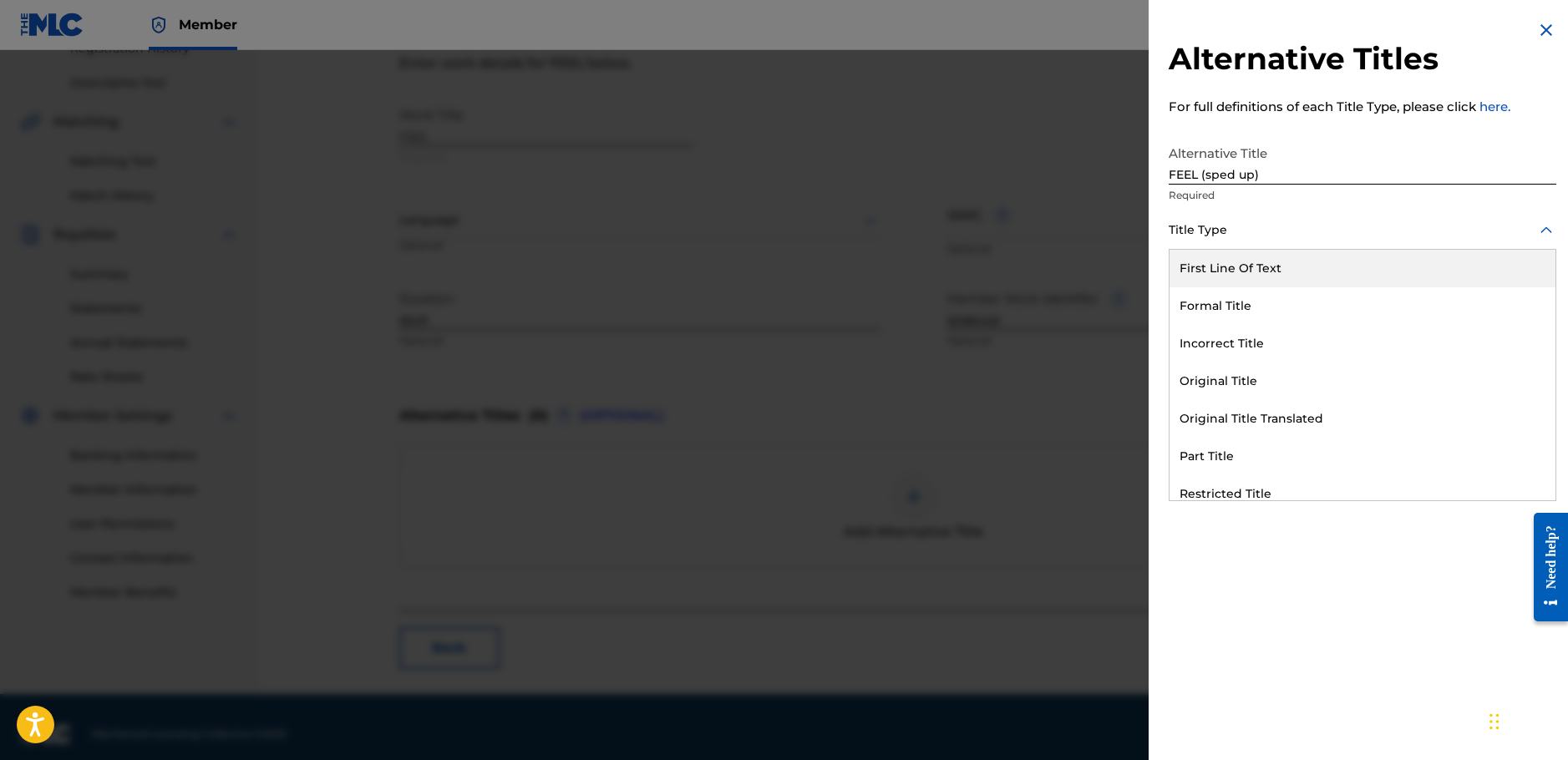
click at [1260, 227] on div at bounding box center [1363, 230] width 388 height 21
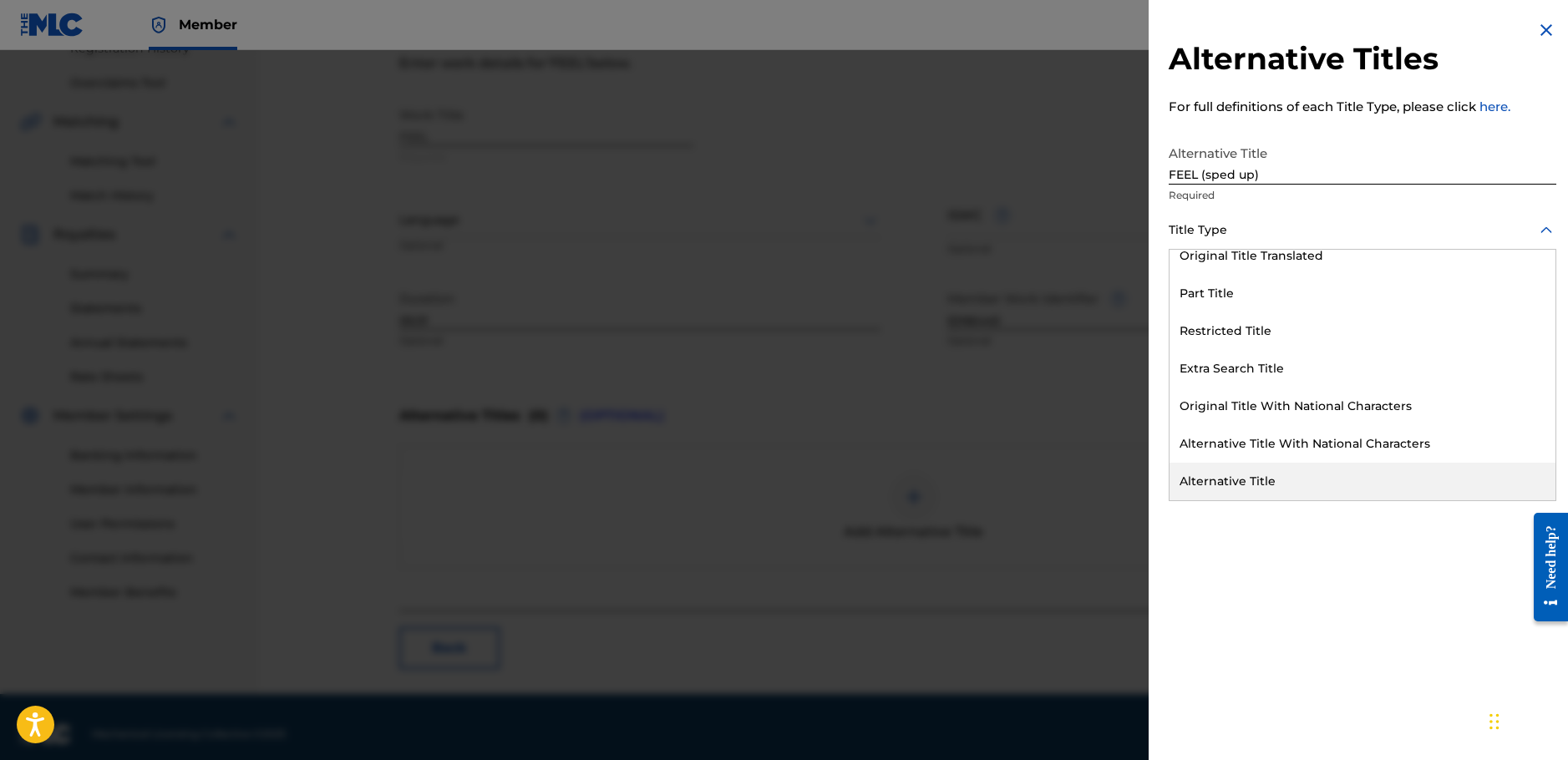
click at [1303, 469] on div "Alternative Title" at bounding box center [1363, 481] width 386 height 37
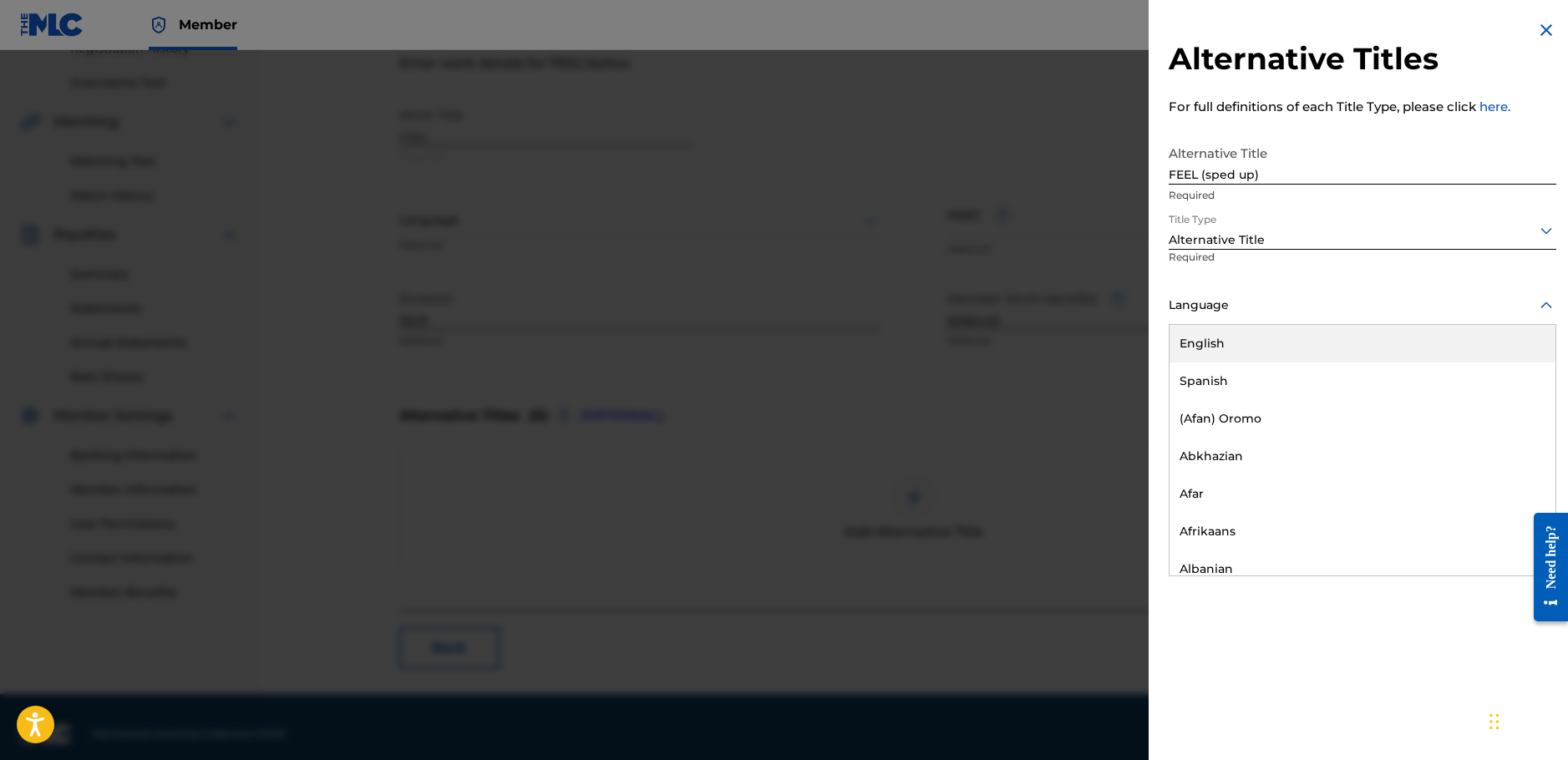
click at [1300, 309] on div at bounding box center [1363, 305] width 388 height 21
click at [1266, 344] on div "English" at bounding box center [1363, 343] width 386 height 37
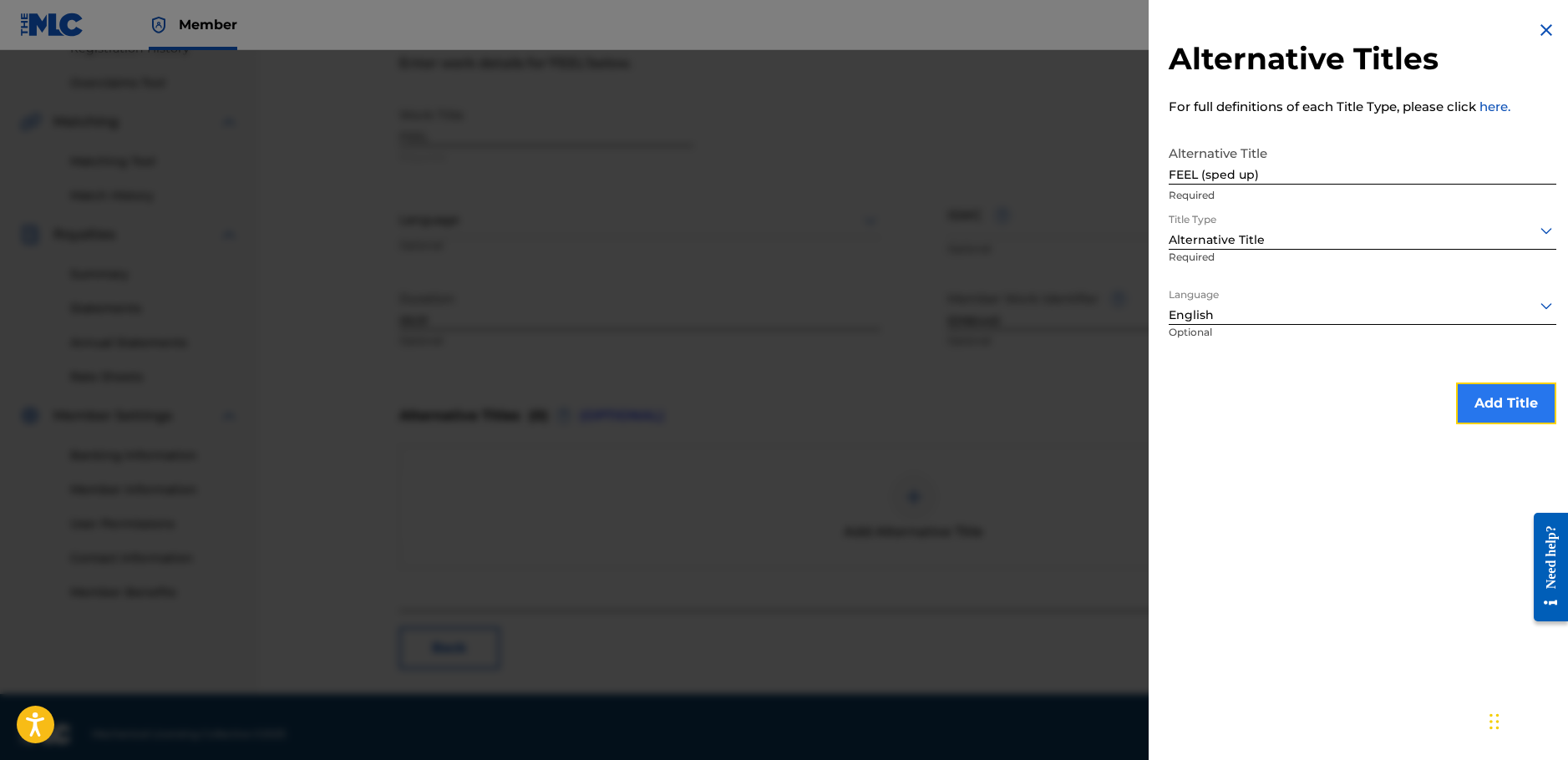
click at [1486, 403] on button "Add Title" at bounding box center [1507, 403] width 100 height 42
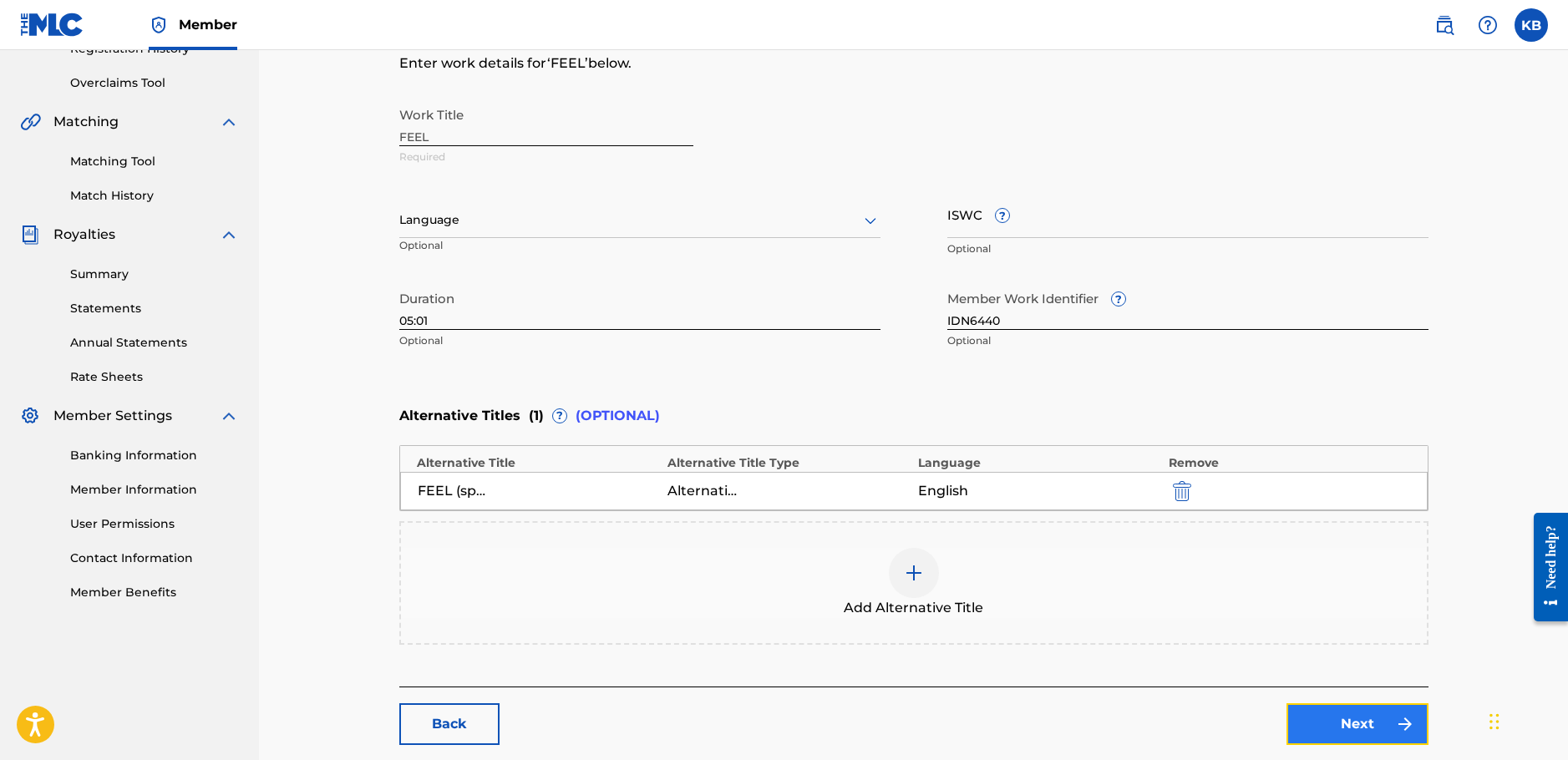
click at [1375, 718] on link "Next" at bounding box center [1357, 723] width 142 height 42
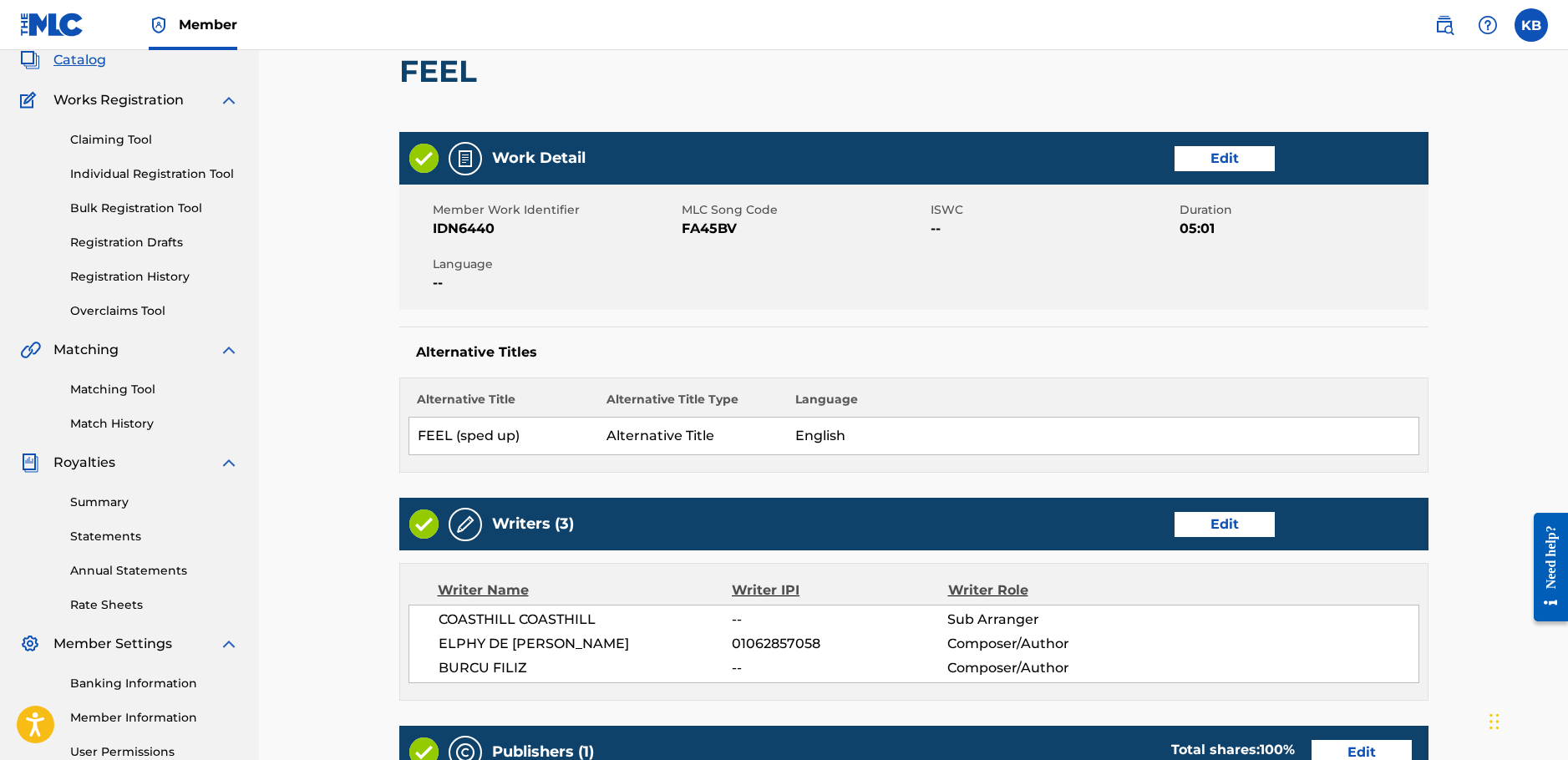
scroll to position [334, 0]
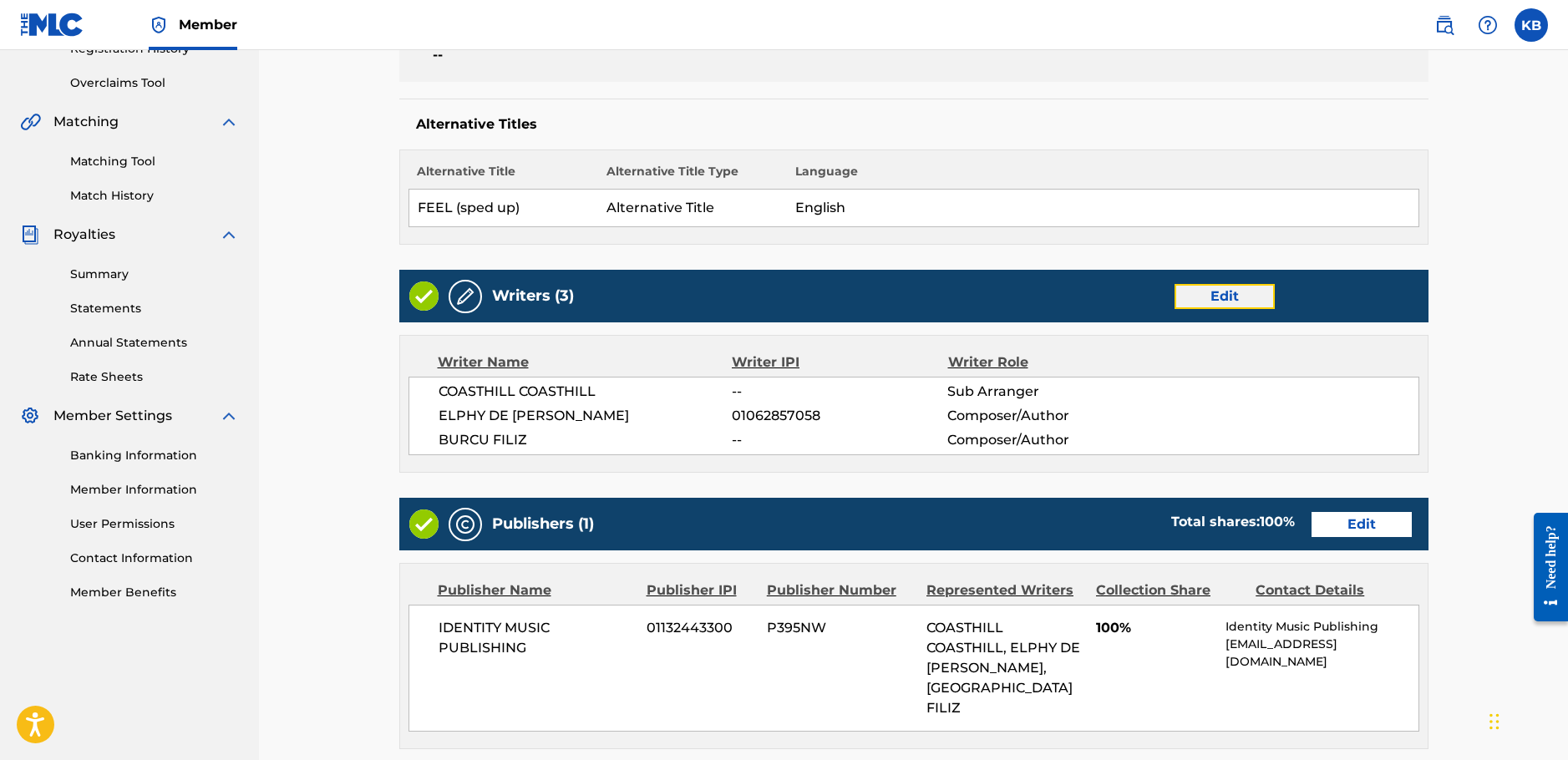
click at [1236, 297] on link "Edit" at bounding box center [1224, 296] width 100 height 25
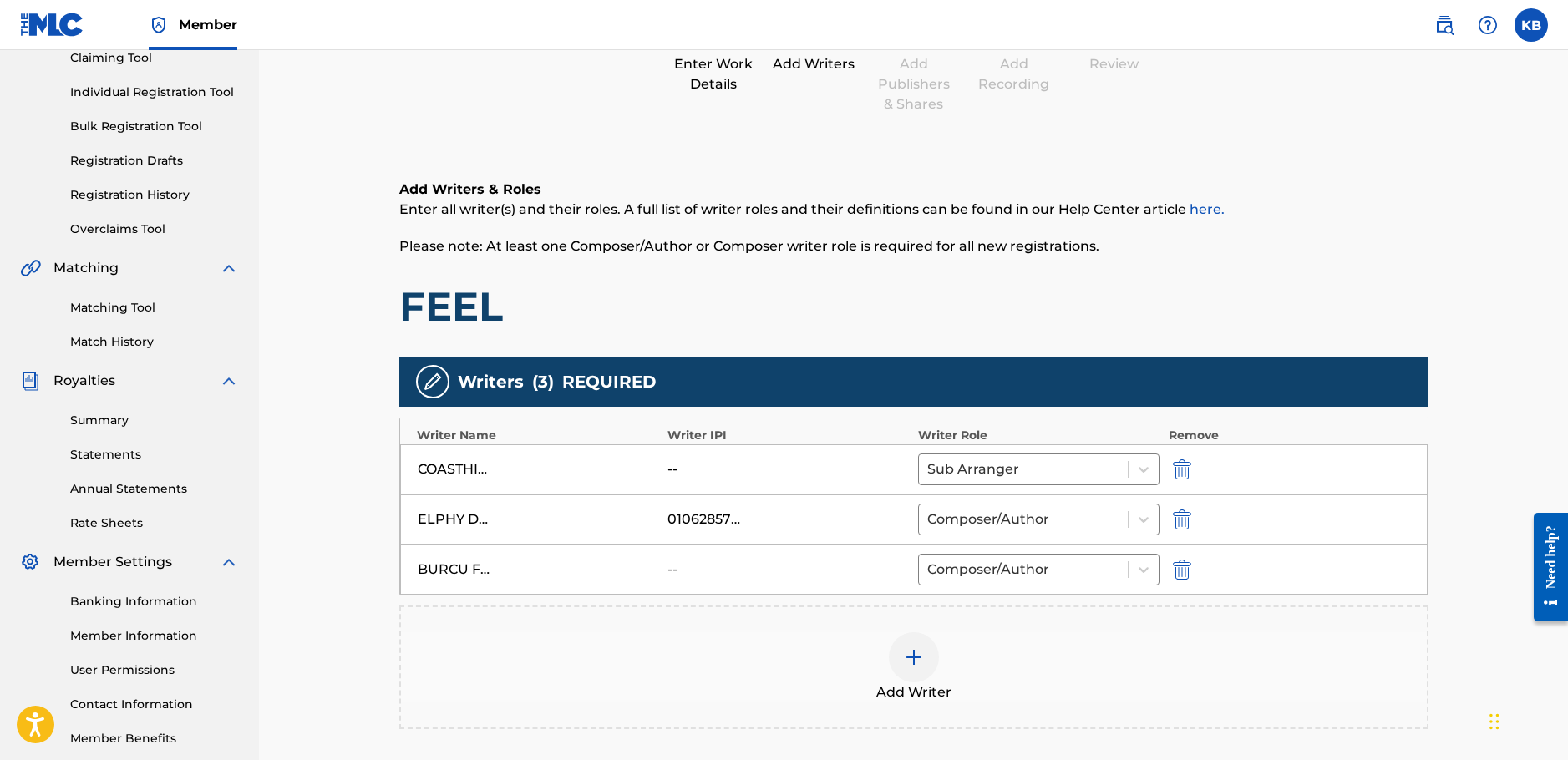
scroll to position [401, 0]
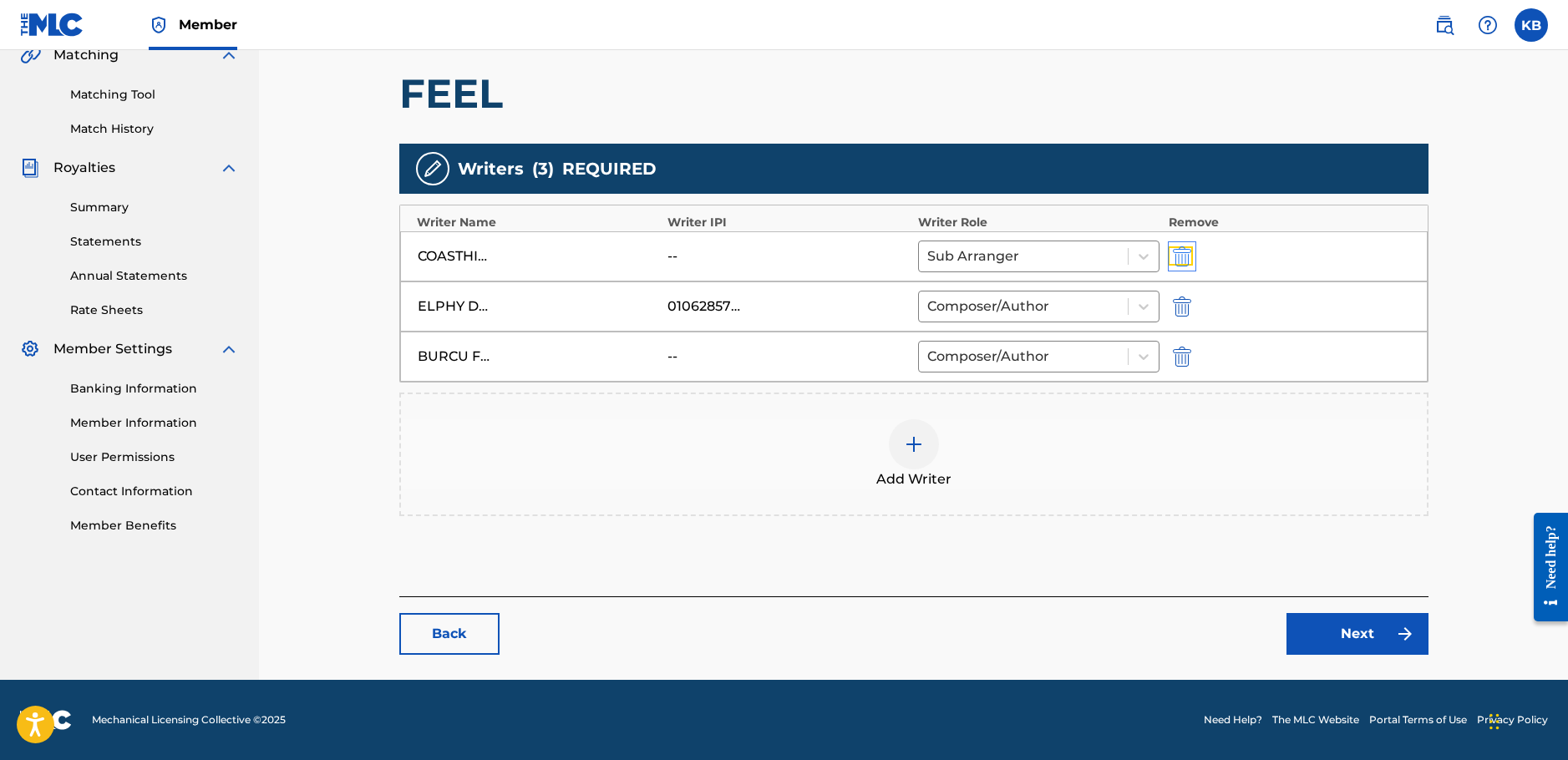
click at [1189, 254] on img "submit" at bounding box center [1183, 257] width 19 height 20
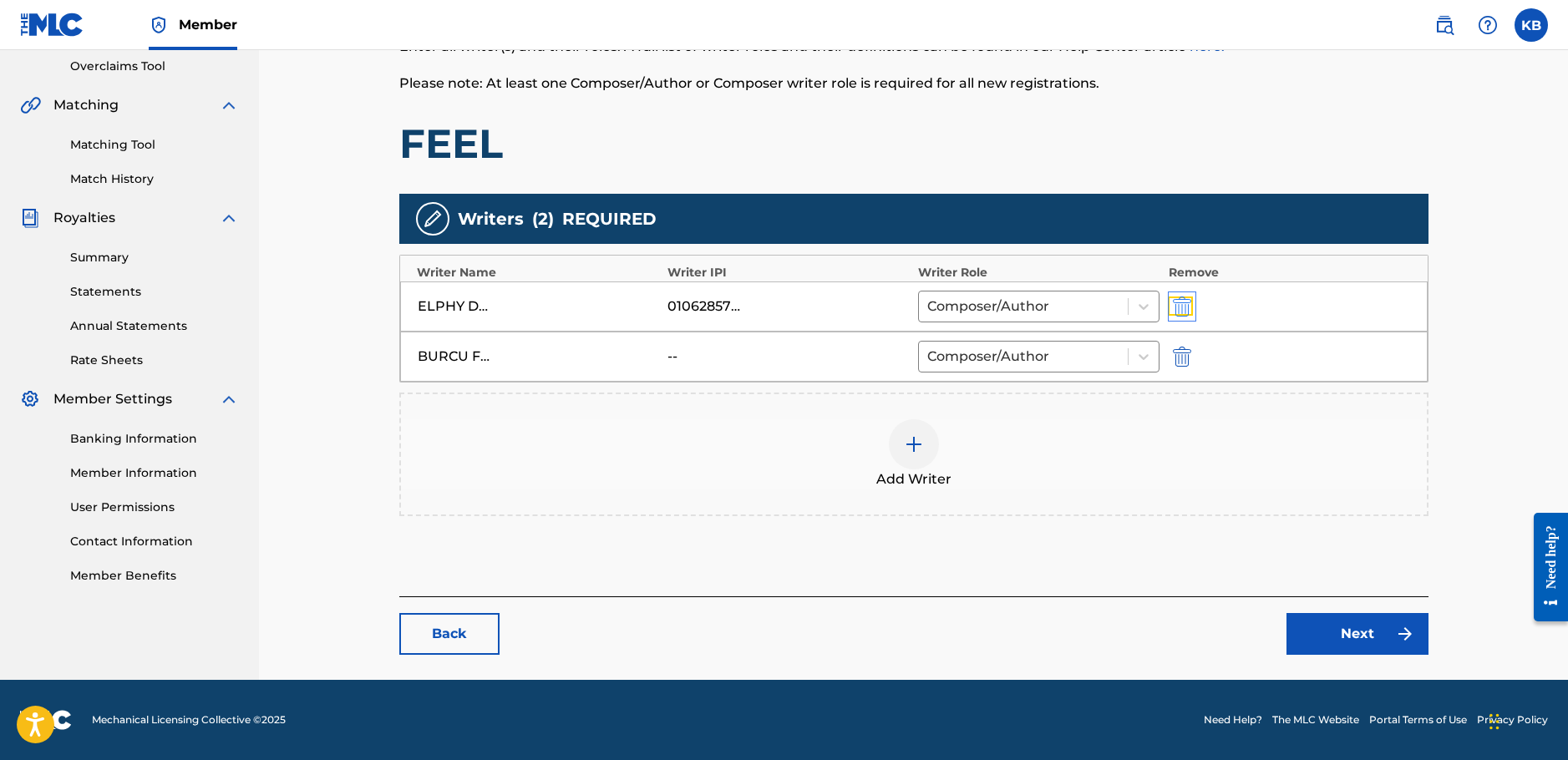
scroll to position [351, 0]
click at [917, 450] on img at bounding box center [914, 445] width 20 height 20
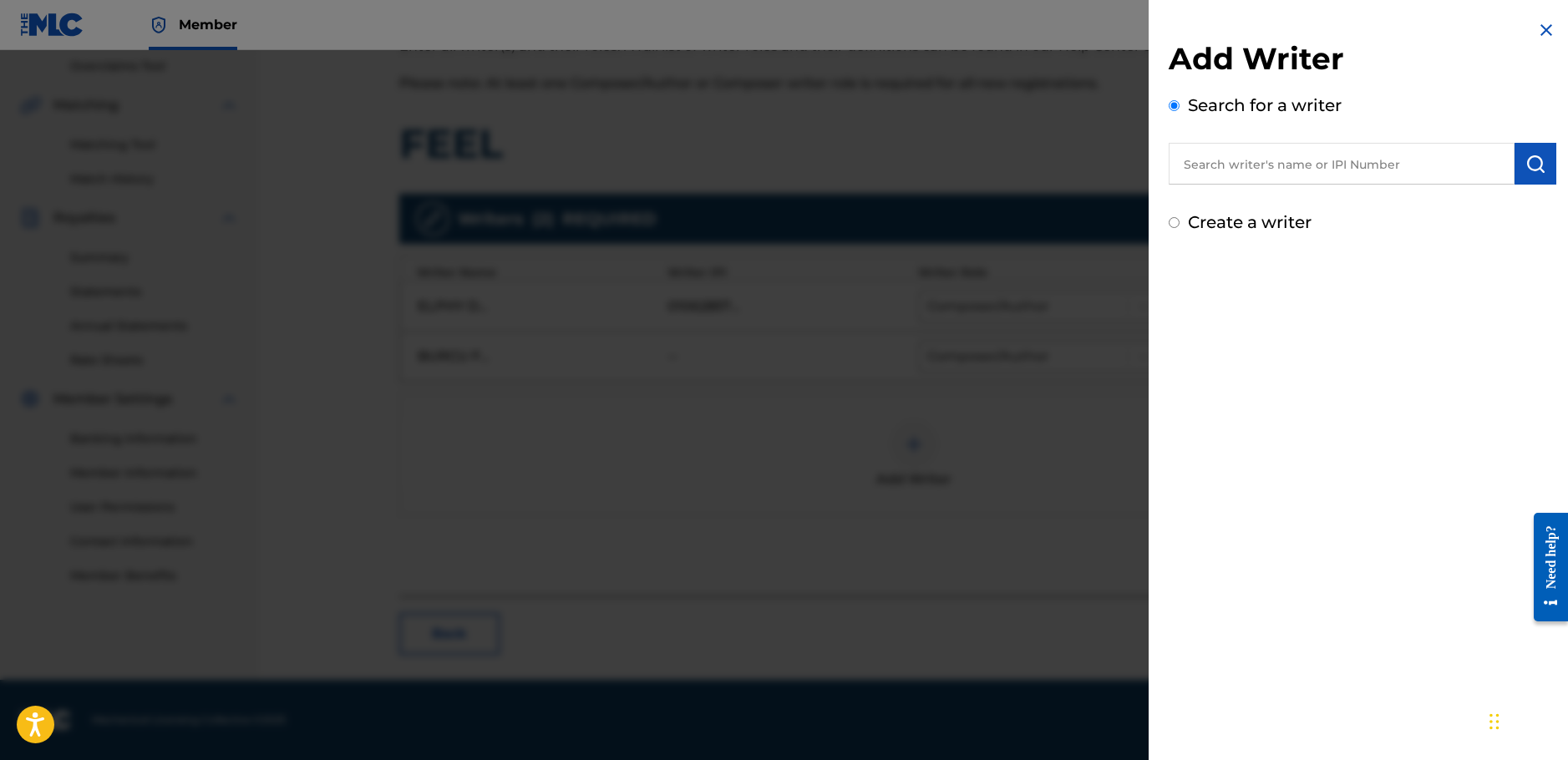
click at [1334, 218] on div "Create a writer" at bounding box center [1363, 222] width 388 height 25
click at [1246, 226] on label "Create a writer" at bounding box center [1249, 223] width 123 height 20
radio input "true"
click at [1179, 226] on input "Create a writer" at bounding box center [1174, 222] width 11 height 11
radio input "false"
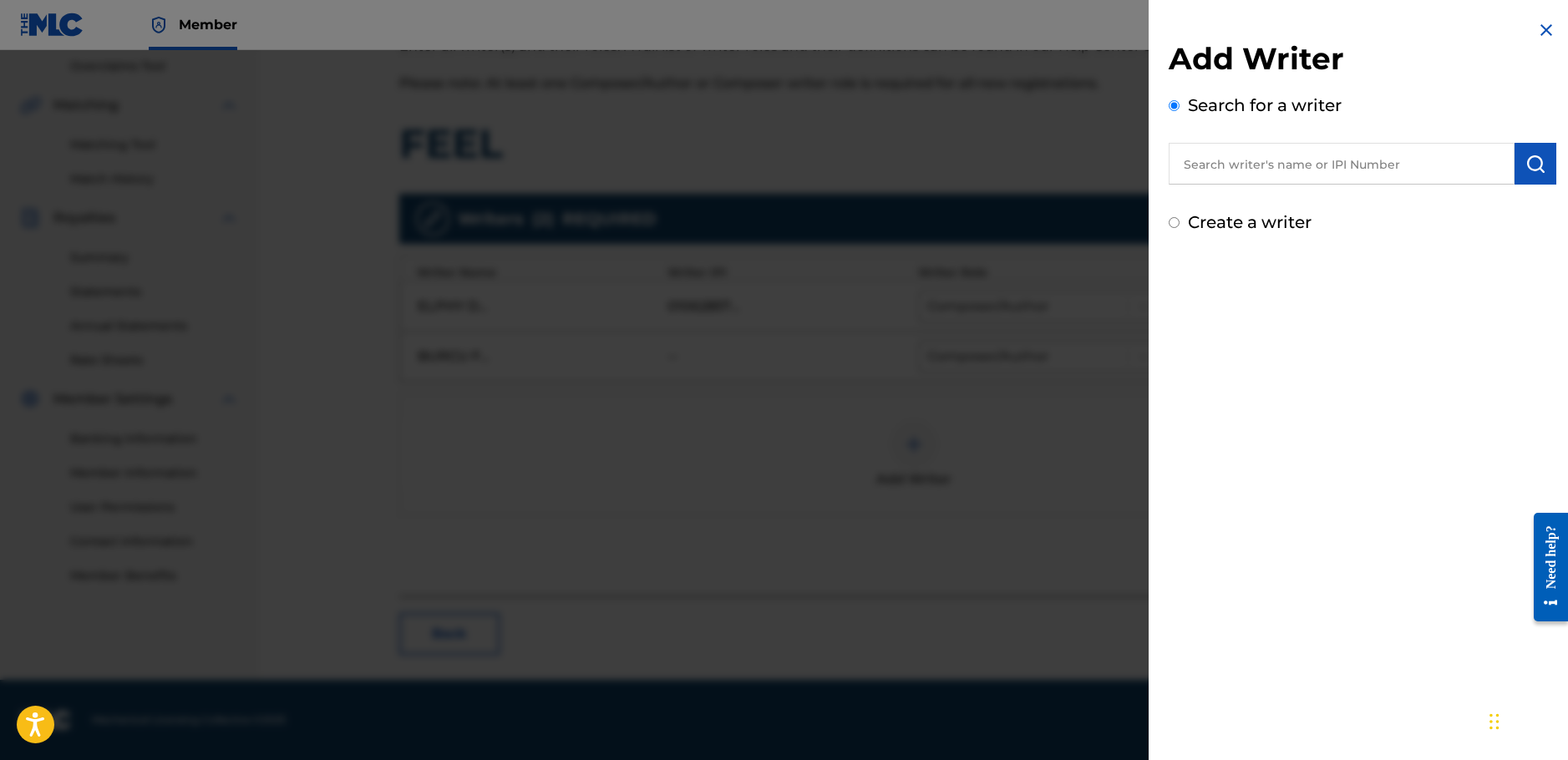
radio input "true"
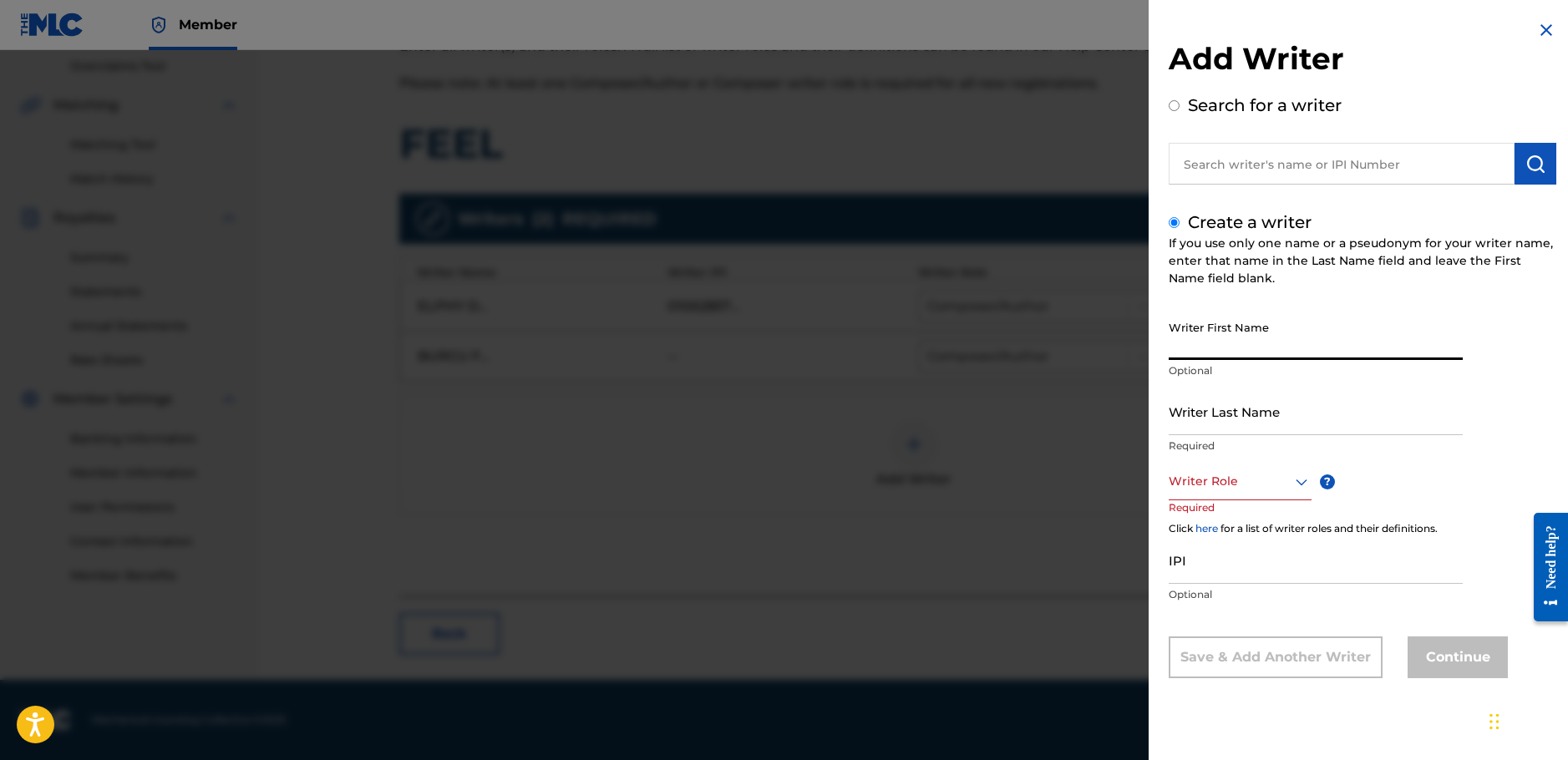
click at [1229, 343] on input "Writer First Name" at bounding box center [1316, 336] width 294 height 48
click at [1252, 346] on input "Writer First Name" at bounding box center [1316, 336] width 294 height 48
paste input "Burcu Filiz"
drag, startPoint x: 1209, startPoint y: 347, endPoint x: 1306, endPoint y: 326, distance: 99.2
click at [1298, 340] on input "Burcu Filiz" at bounding box center [1316, 336] width 294 height 48
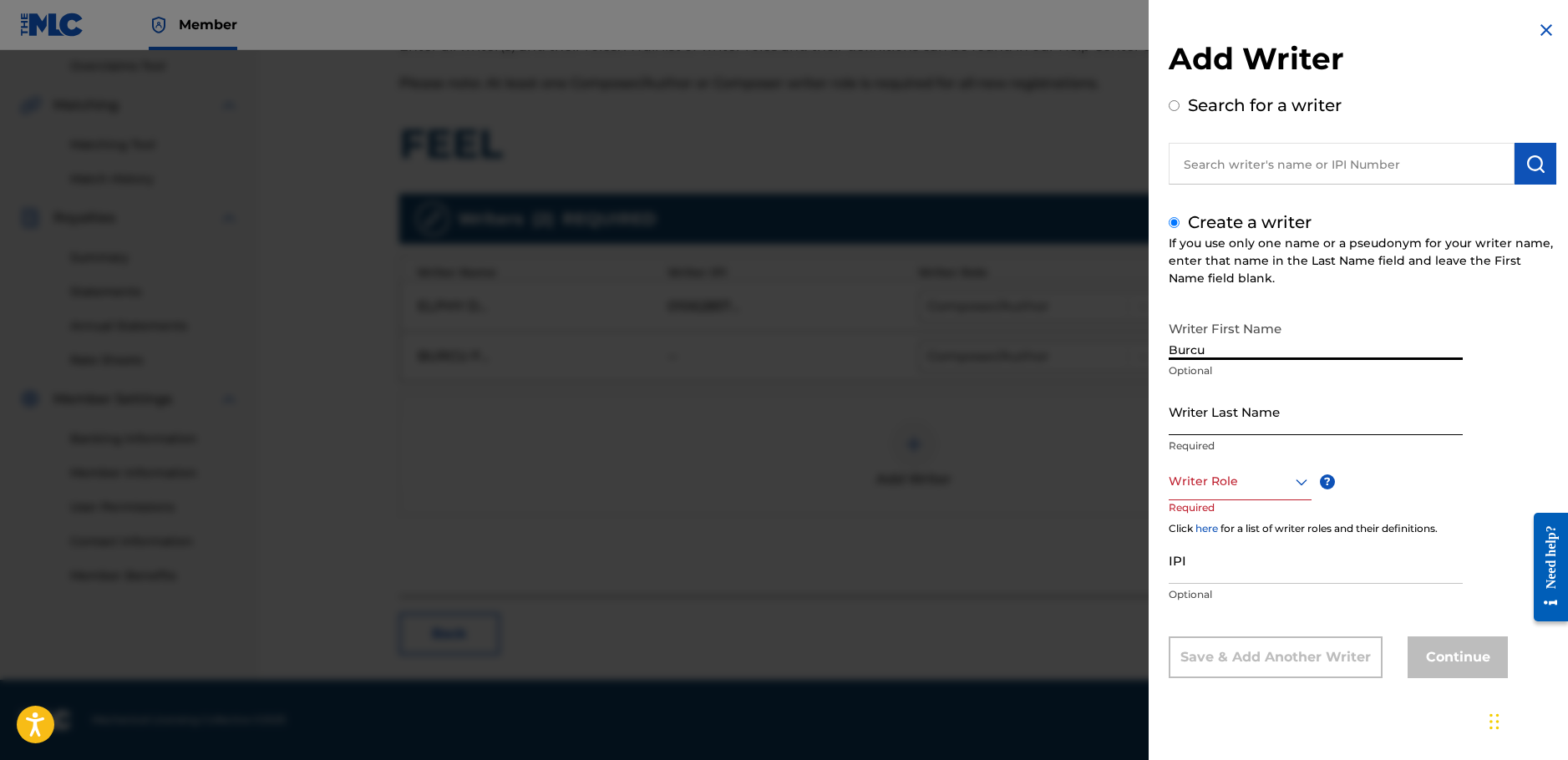
type input "Burcu"
click at [1300, 419] on input "Writer Last Name" at bounding box center [1316, 411] width 294 height 48
paste input "Filiz"
type input "Filiz"
click at [1193, 557] on input "IPI" at bounding box center [1316, 560] width 294 height 48
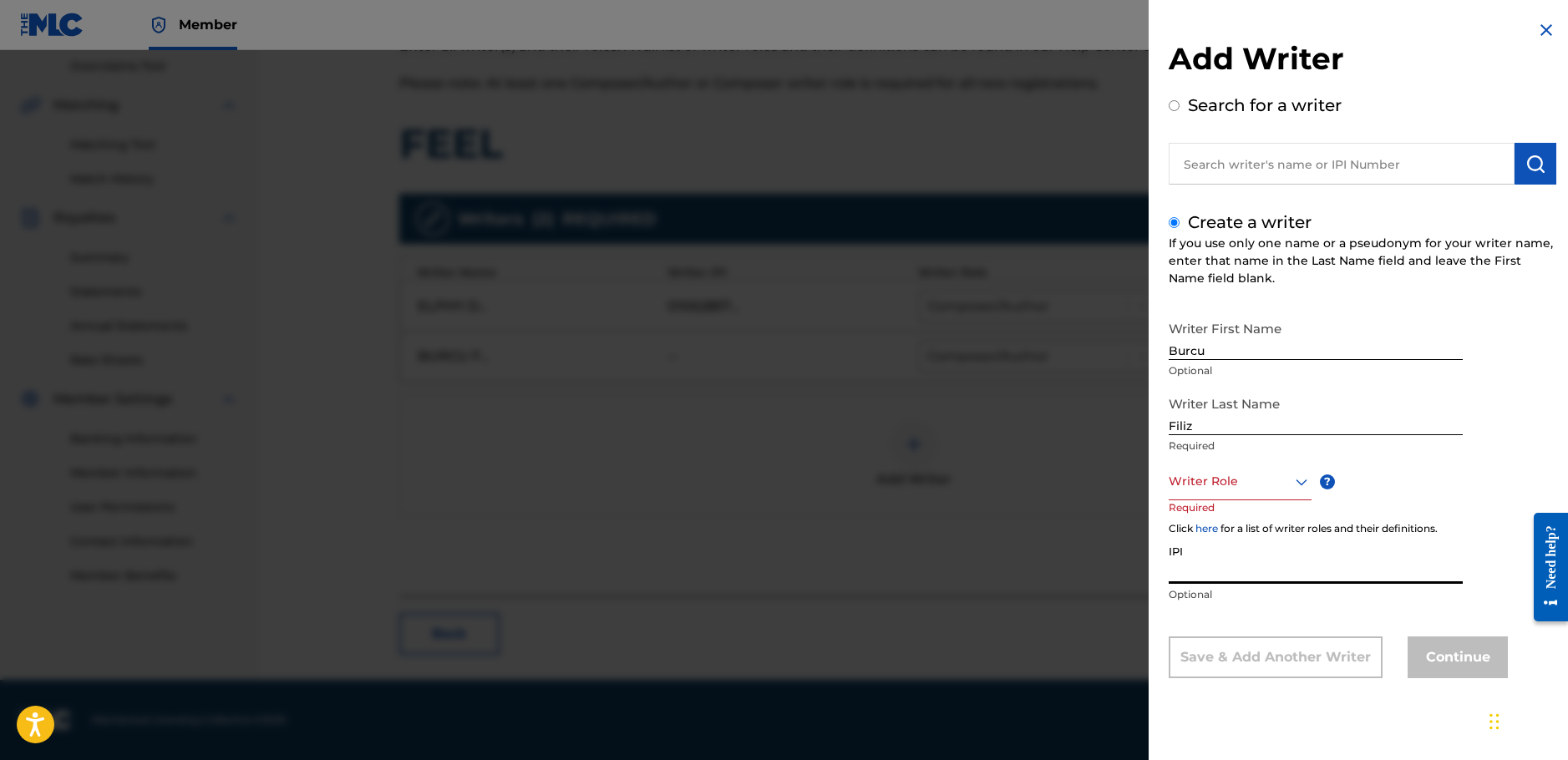
paste input "01299909187"
type input "01299909187"
click at [1233, 492] on div "Writer Role" at bounding box center [1241, 481] width 143 height 37
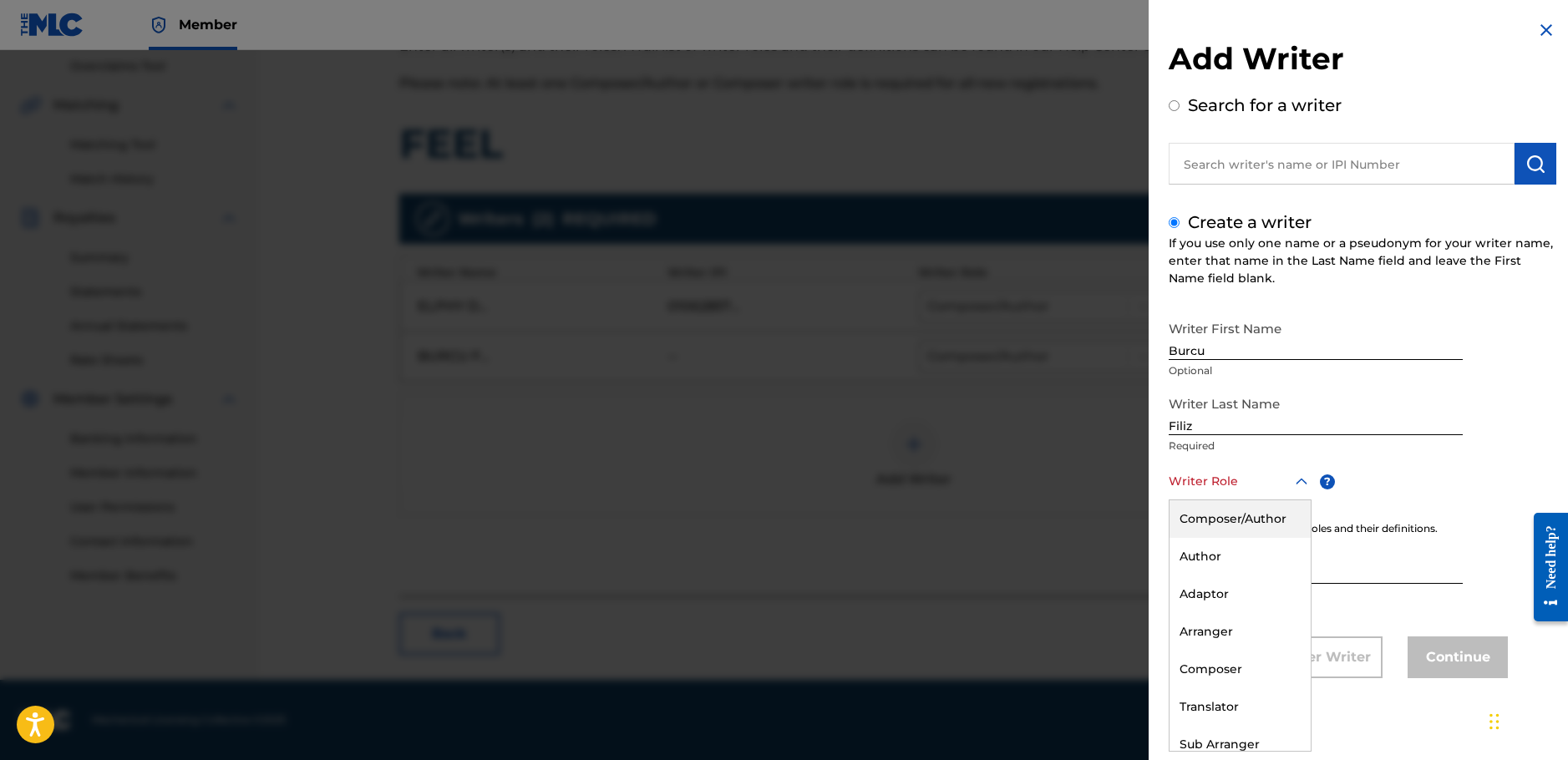
click at [1212, 514] on div "Composer/Author" at bounding box center [1241, 519] width 141 height 37
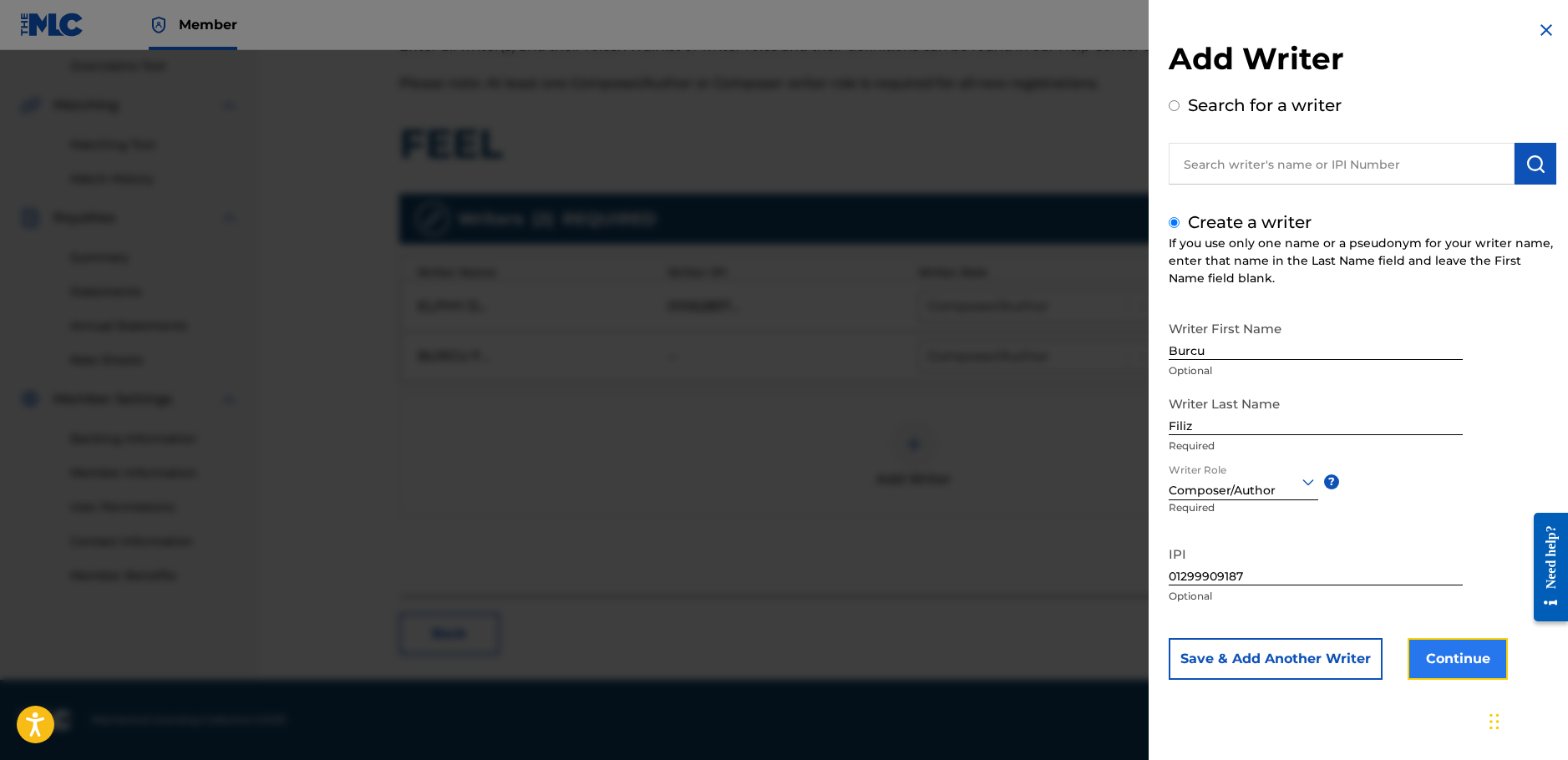
click at [1447, 660] on button "Continue" at bounding box center [1458, 659] width 100 height 42
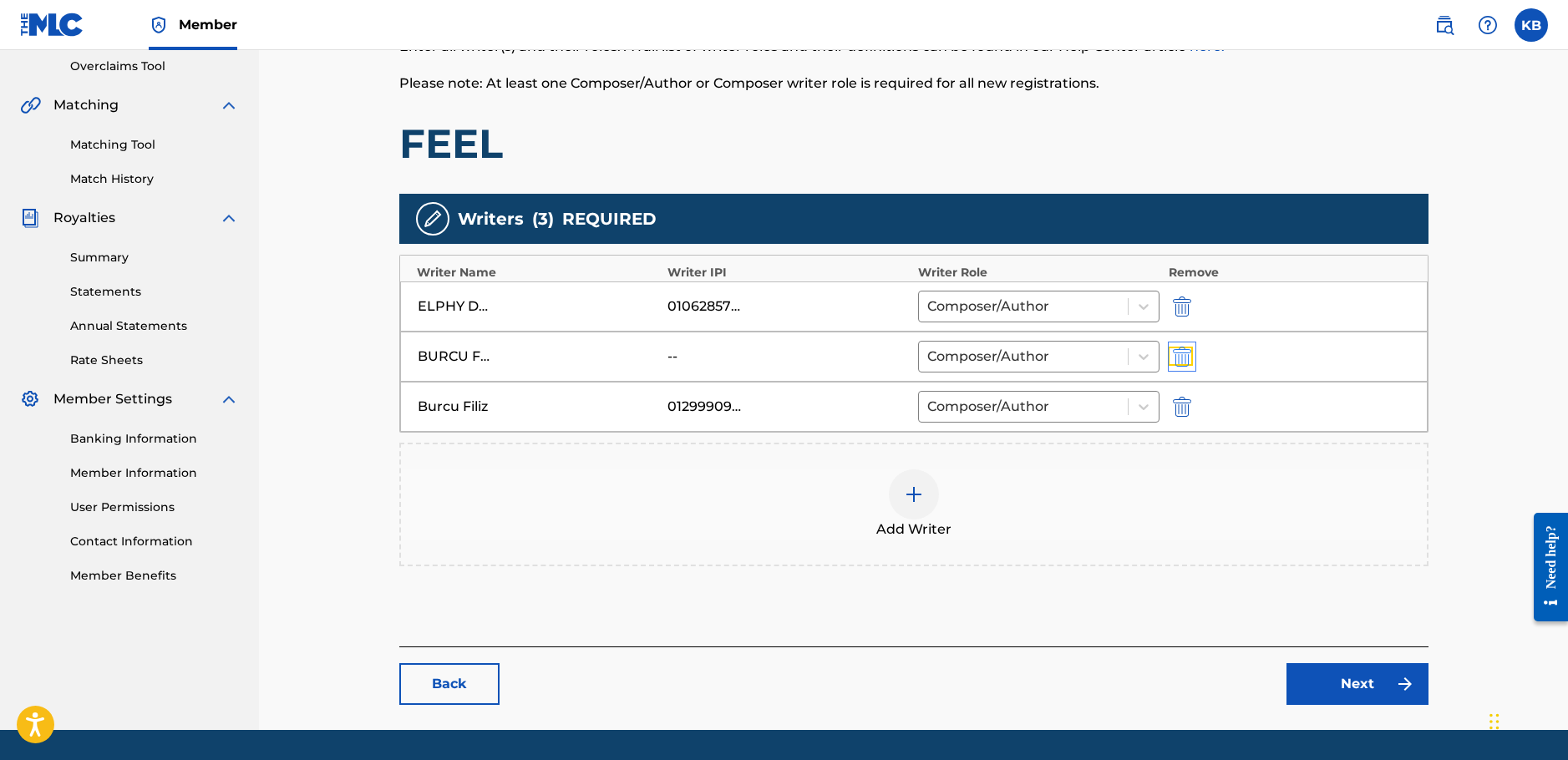
click at [1186, 354] on img "submit" at bounding box center [1183, 357] width 19 height 20
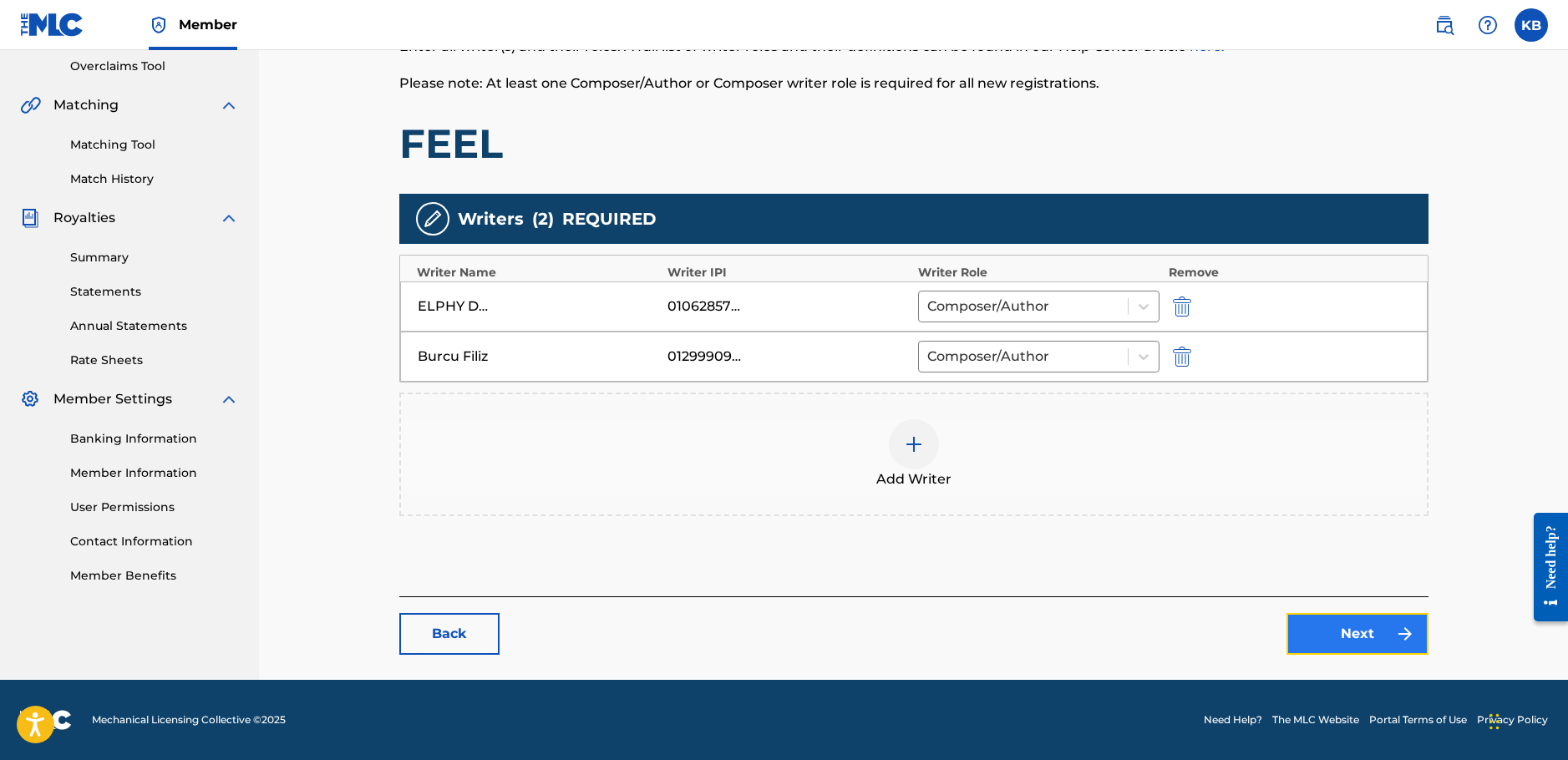
click at [1355, 632] on link "Next" at bounding box center [1357, 633] width 142 height 42
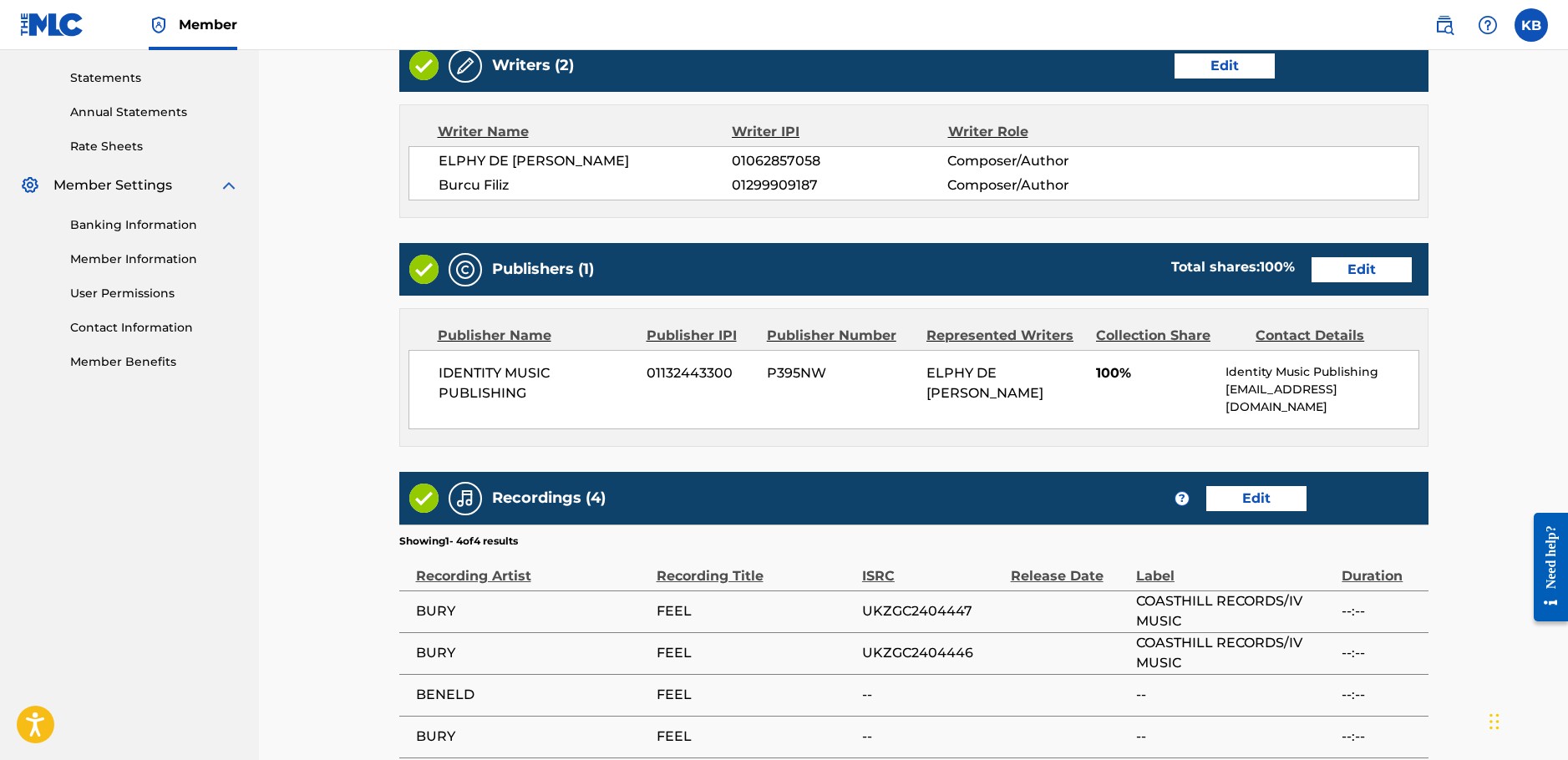
scroll to position [406, 0]
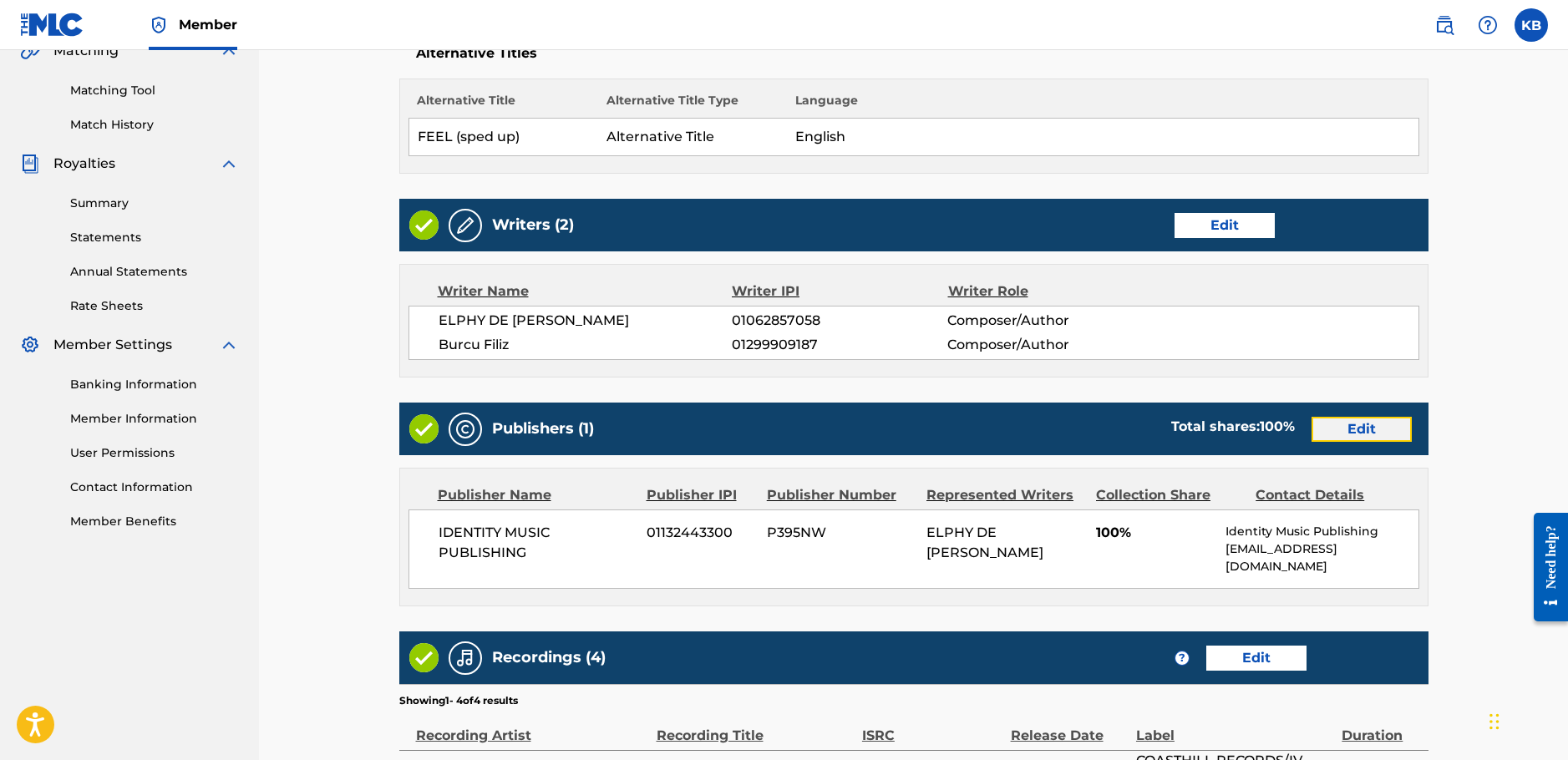
click at [1383, 428] on link "Edit" at bounding box center [1362, 428] width 100 height 25
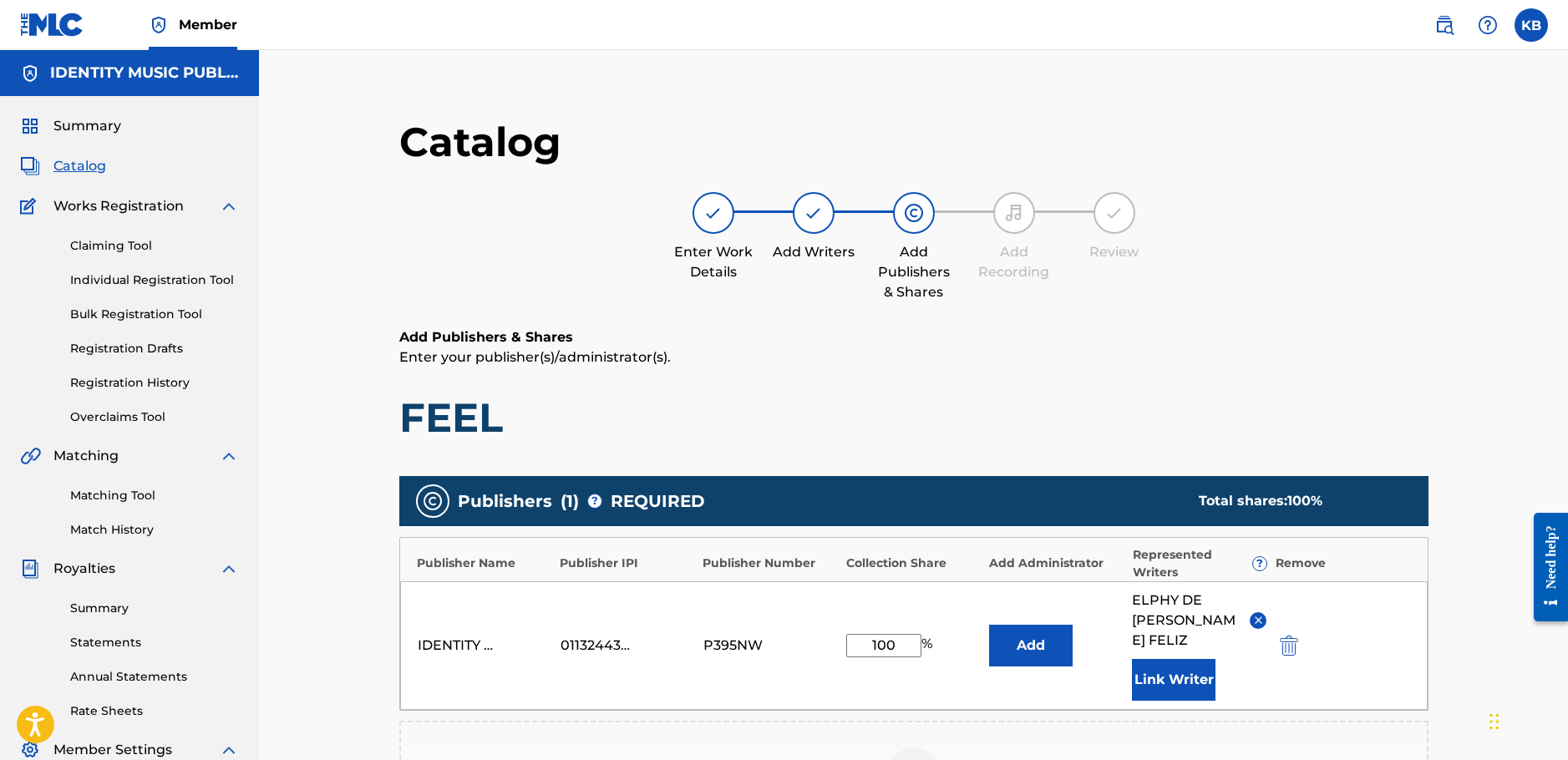
drag, startPoint x: 1107, startPoint y: 644, endPoint x: 1090, endPoint y: 698, distance: 56.6
drag, startPoint x: 1090, startPoint y: 698, endPoint x: 961, endPoint y: 360, distance: 361.8
click at [954, 371] on div "Add Publishers & Shares Enter your publisher(s)/administrator(s). FEEL" at bounding box center [914, 385] width 1030 height 116
click at [1196, 672] on button "Link Writer" at bounding box center [1173, 679] width 83 height 42
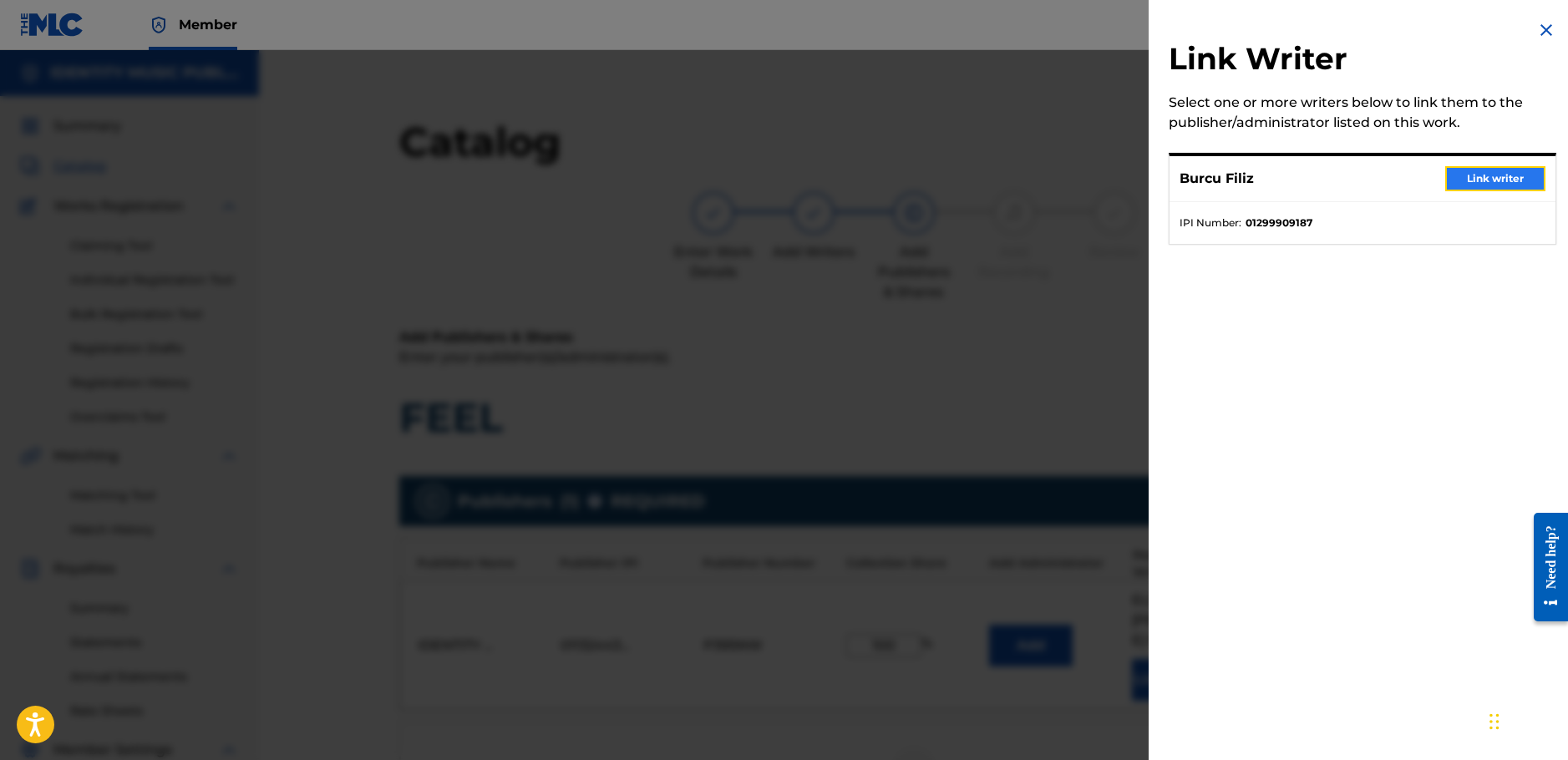
click at [1510, 173] on button "Link writer" at bounding box center [1496, 179] width 100 height 25
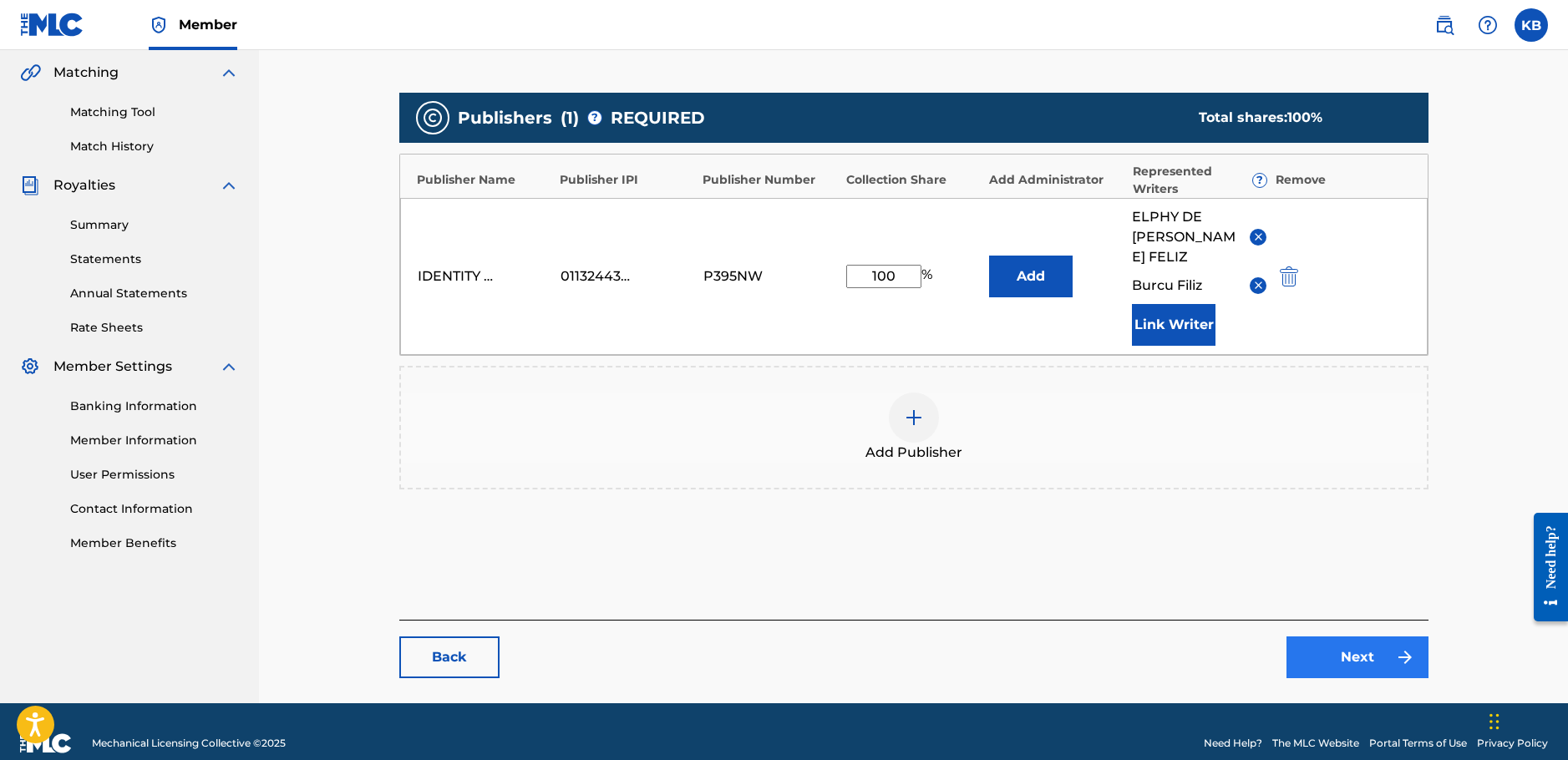
scroll to position [387, 0]
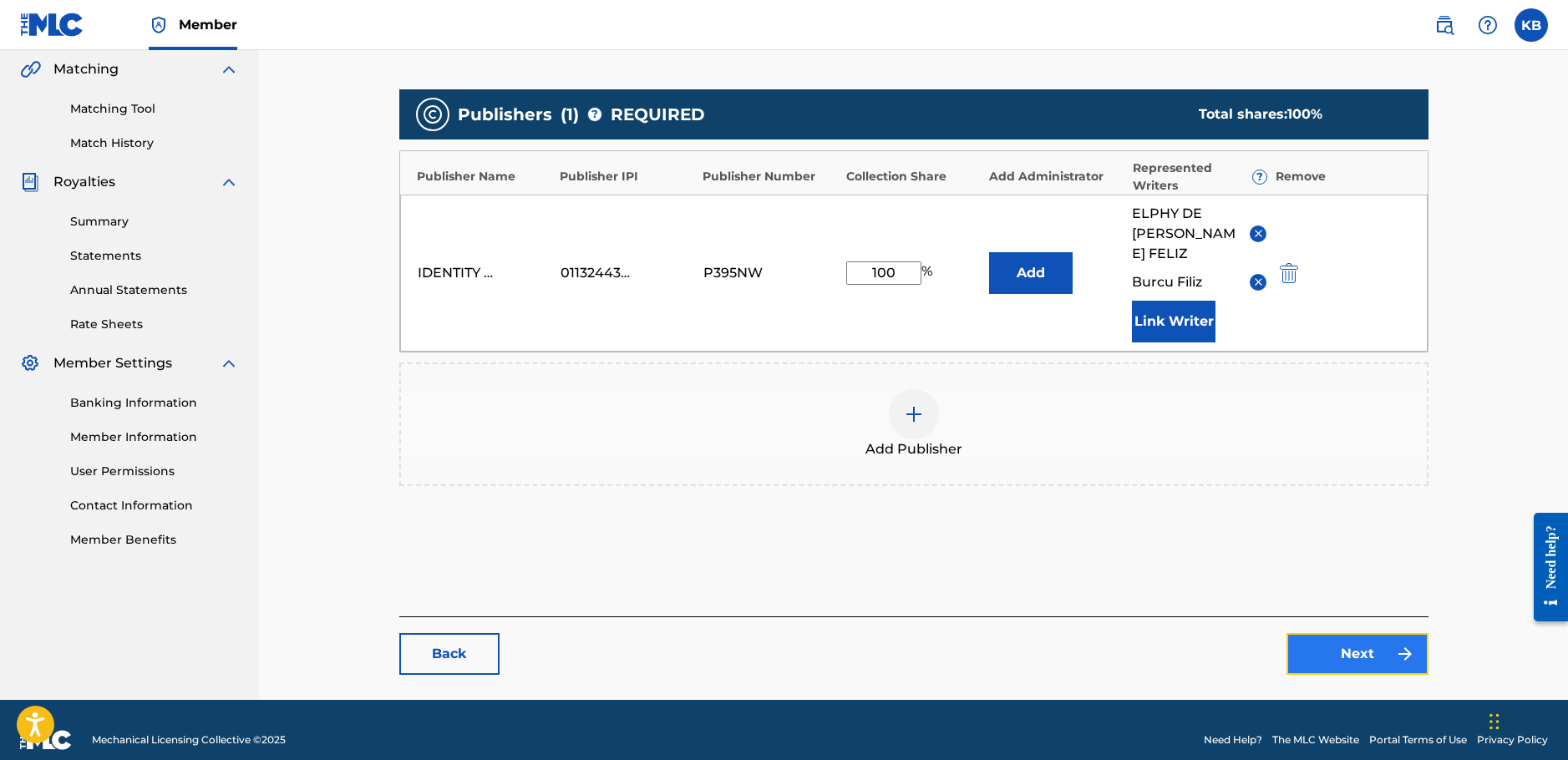
click at [1298, 633] on link "Next" at bounding box center [1357, 654] width 142 height 42
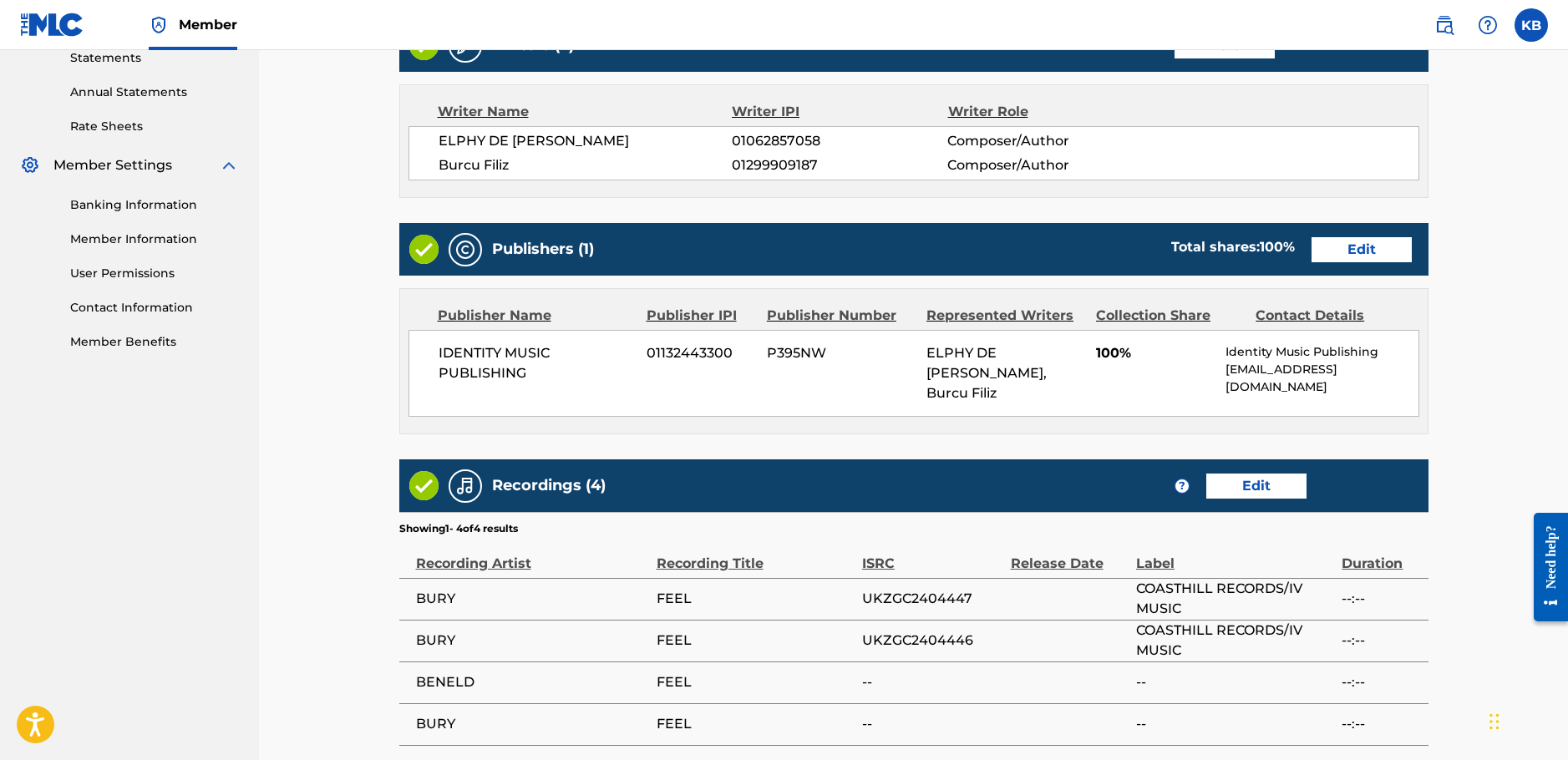
scroll to position [740, 0]
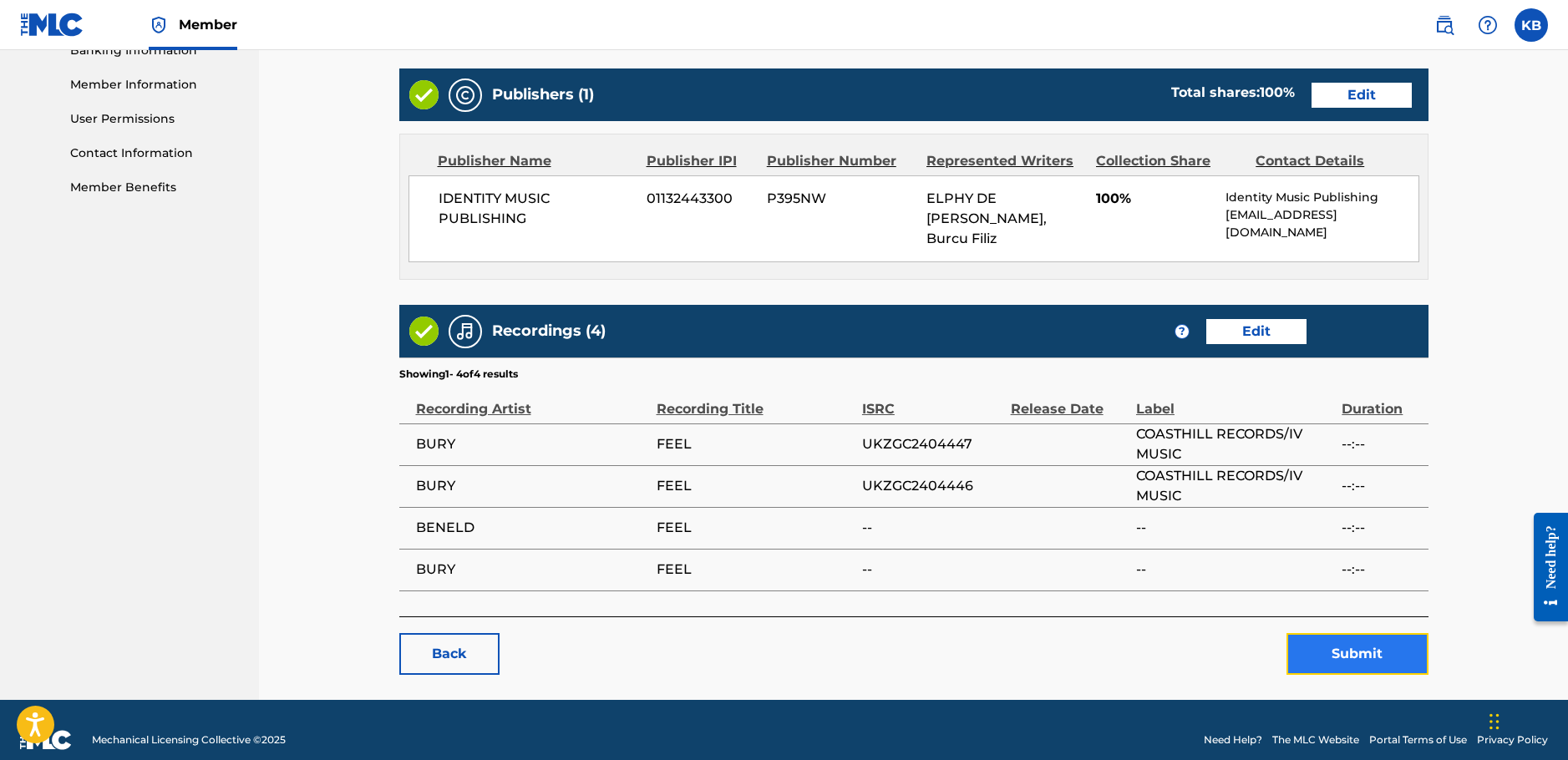
click at [1332, 639] on button "Submit" at bounding box center [1357, 654] width 142 height 42
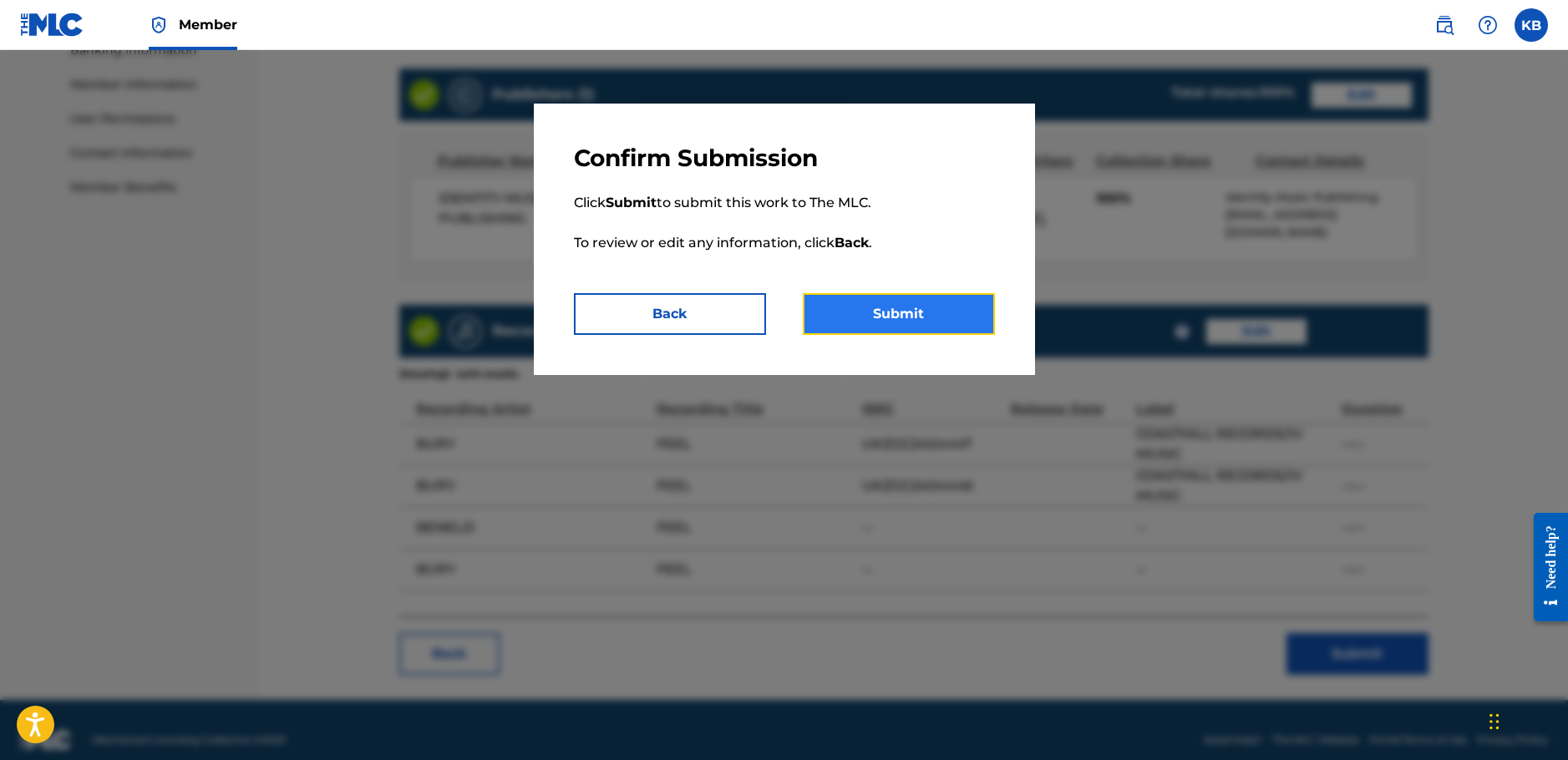
click at [894, 322] on button "Submit" at bounding box center [899, 314] width 192 height 42
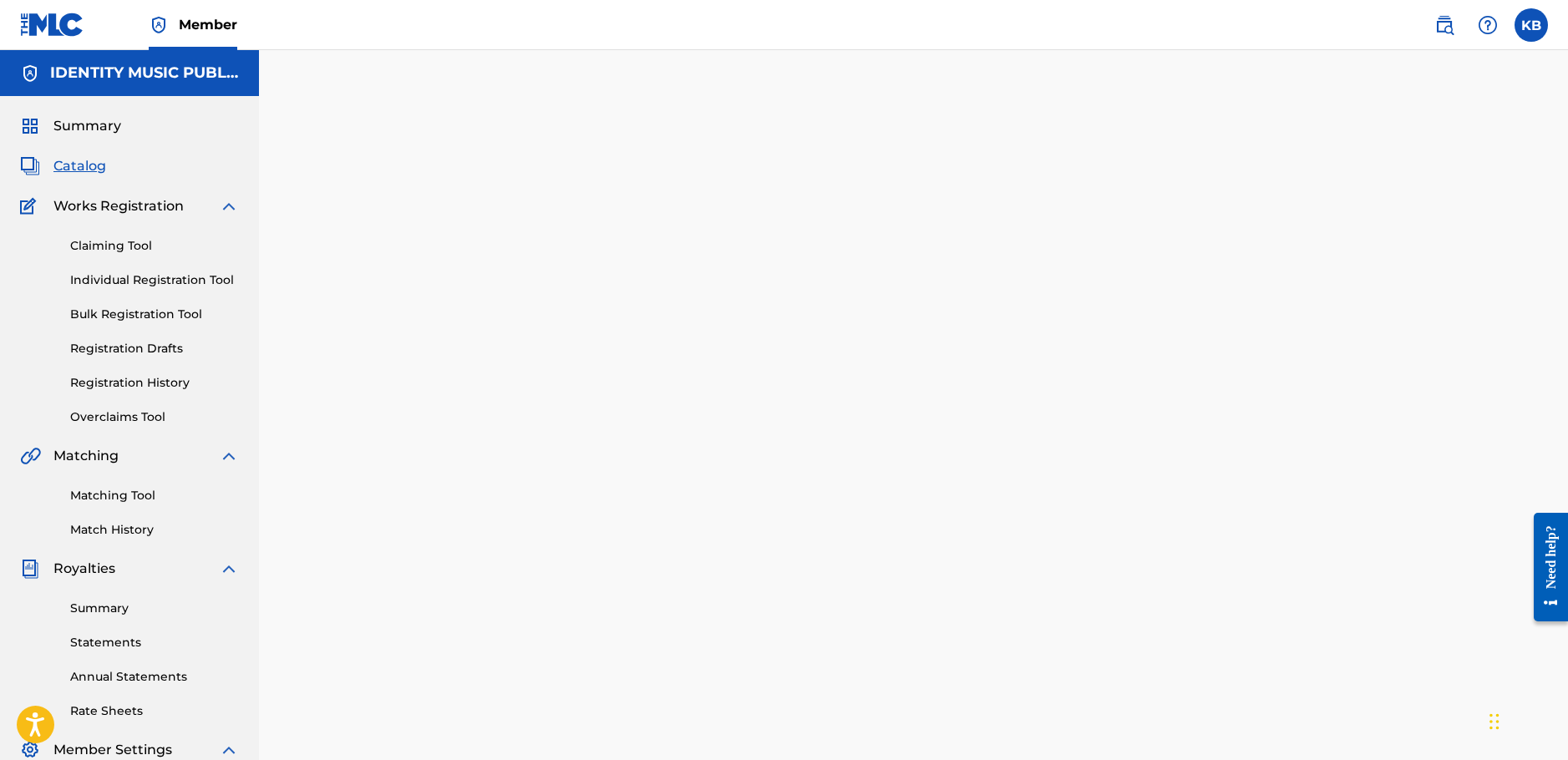
click at [66, 161] on span "Catalog" at bounding box center [80, 167] width 53 height 20
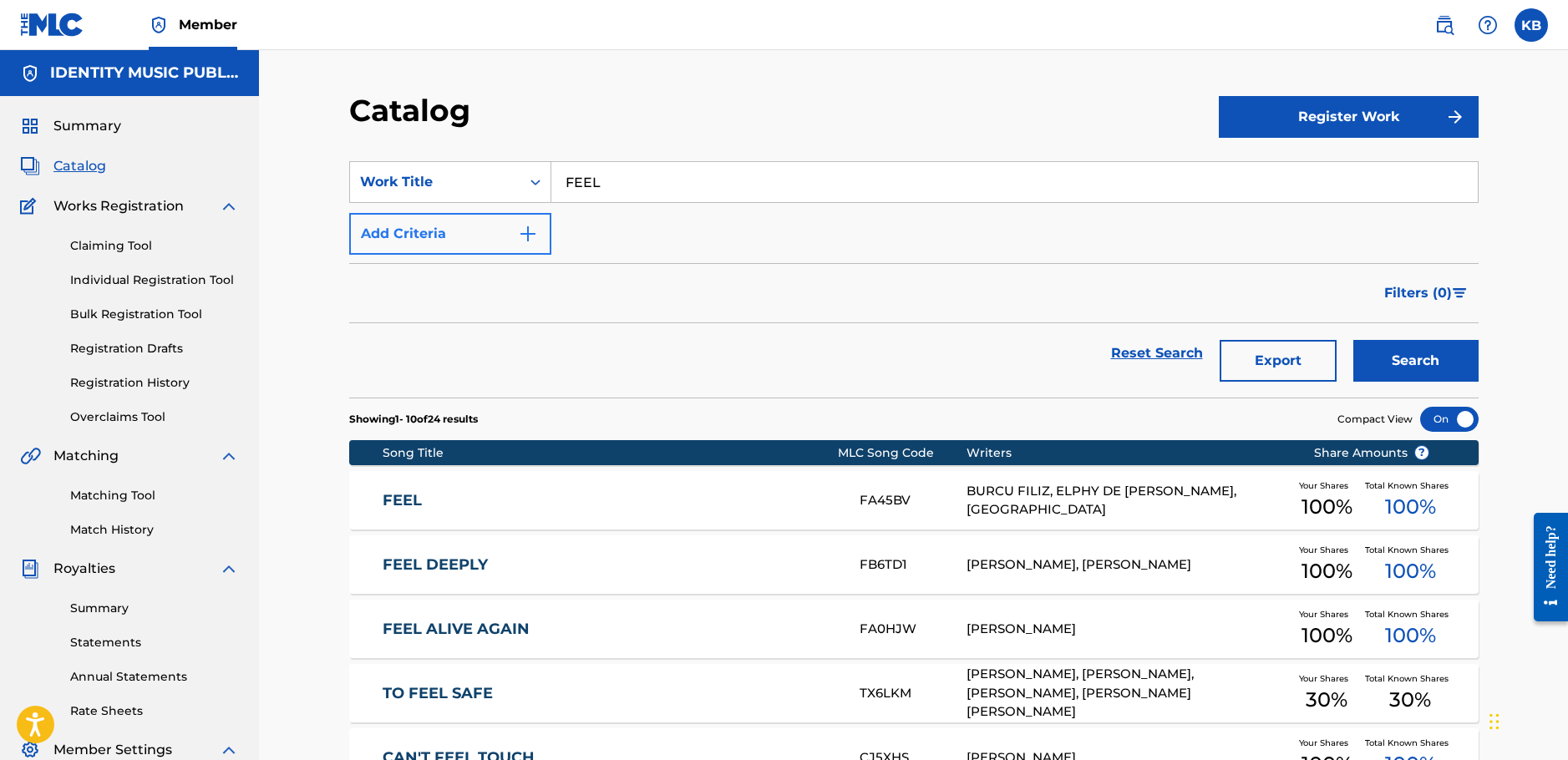
drag, startPoint x: 696, startPoint y: 196, endPoint x: 407, endPoint y: 215, distance: 289.6
click at [407, 215] on div "SearchWithCriteria24b4064a-a765-4725-80fb-0f241e04882f Work Title FEEL Add Crit…" at bounding box center [914, 208] width 1129 height 94
paste input "Show Me"
type input "Show Me"
click at [1354, 340] on button "Search" at bounding box center [1416, 360] width 125 height 42
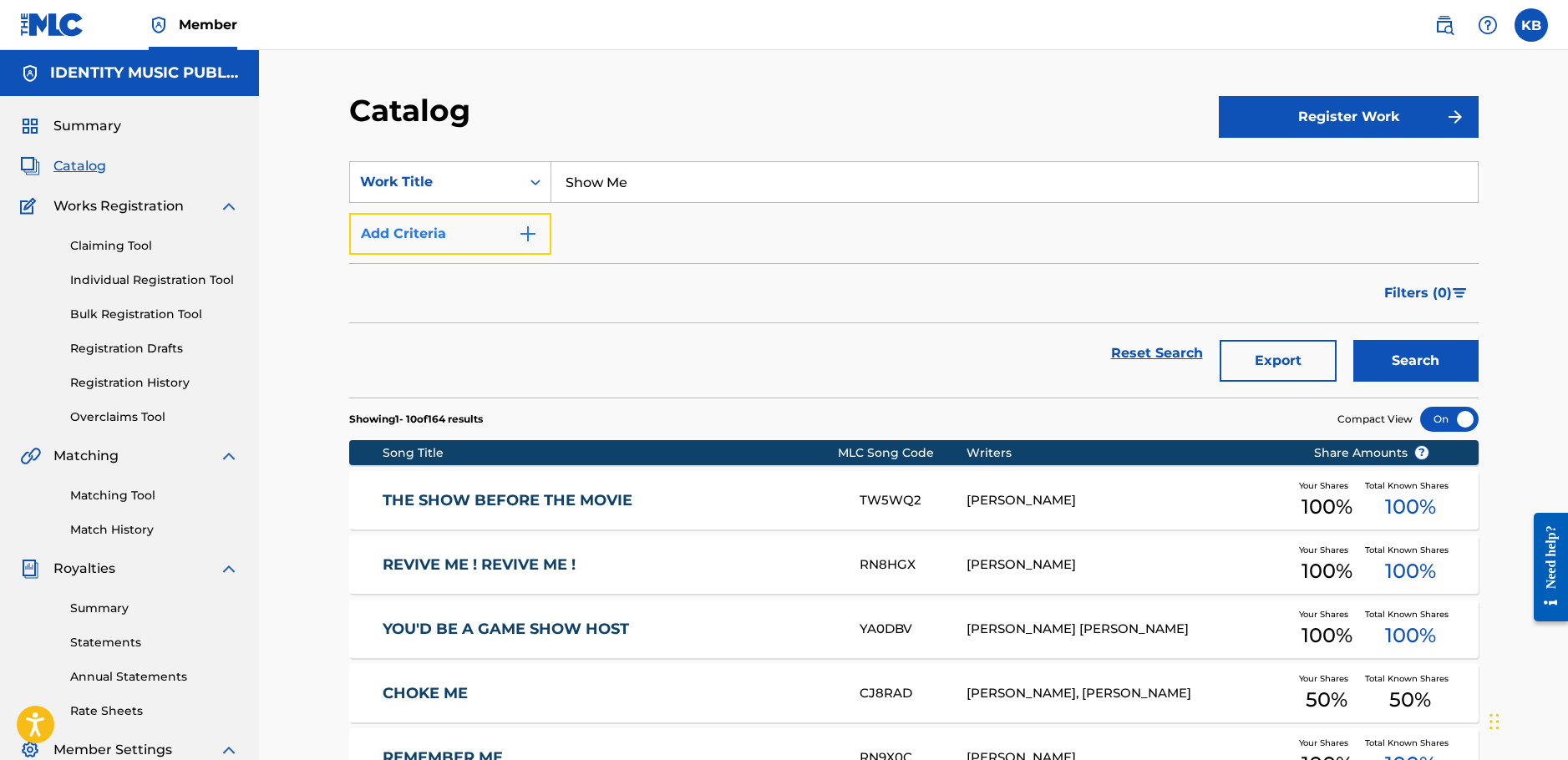
click at [488, 244] on button "Add Criteria" at bounding box center [451, 234] width 202 height 42
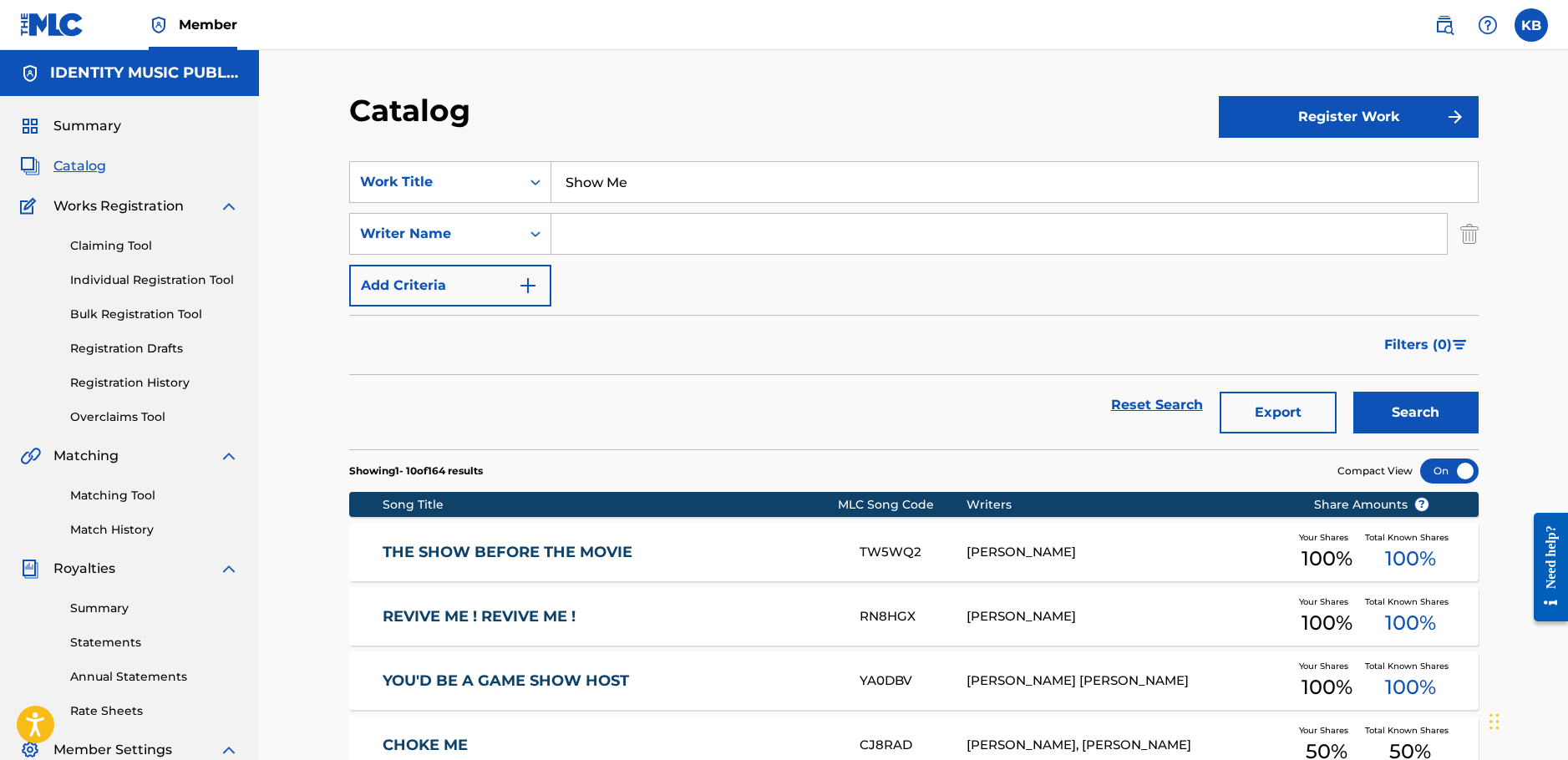
click at [1088, 235] on input "Search Form" at bounding box center [998, 234] width 895 height 40
paste input "Burcu Filiz"
type input "Burcu Filiz"
click at [1418, 414] on button "Search" at bounding box center [1416, 412] width 125 height 42
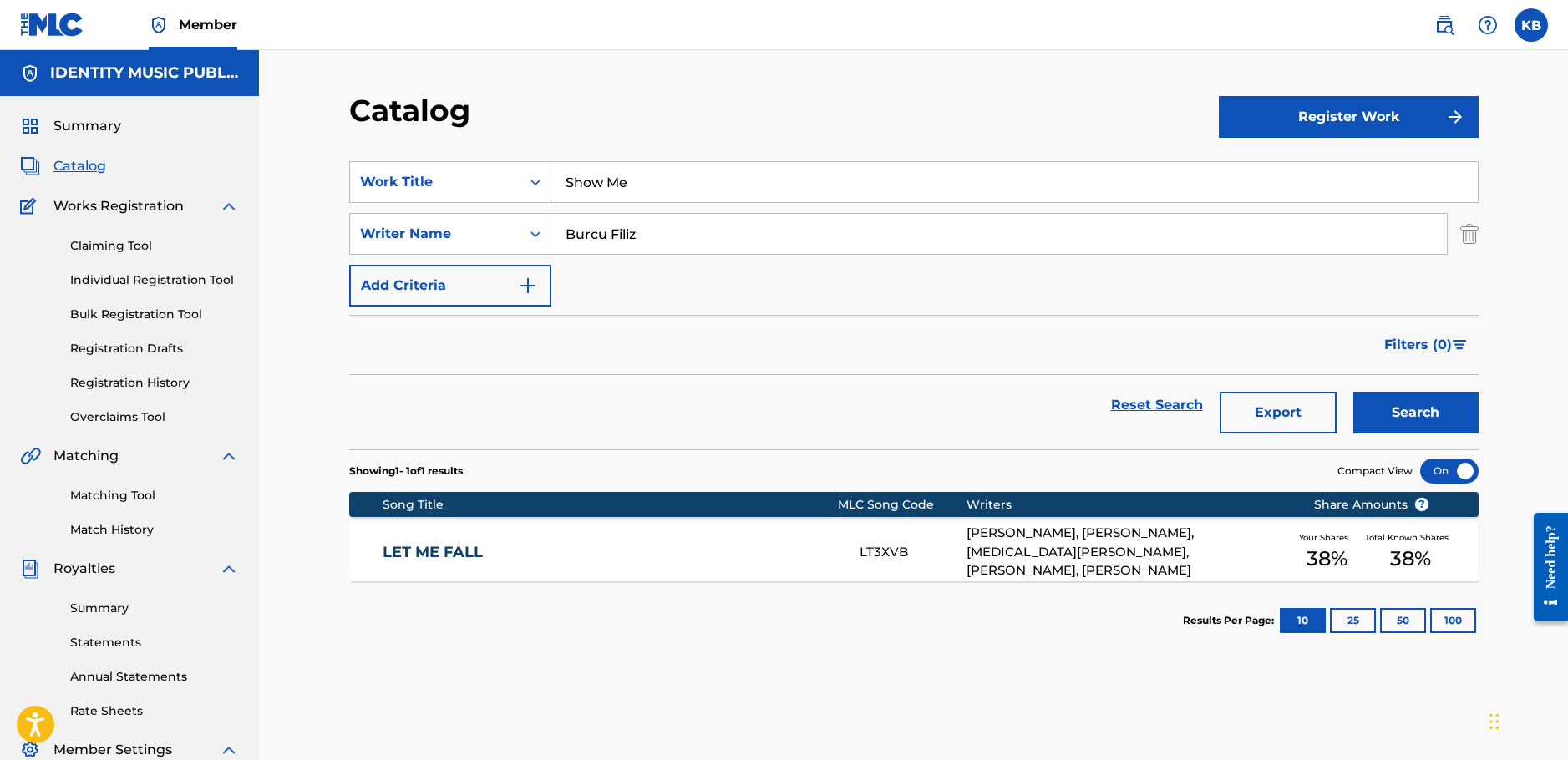
drag, startPoint x: 579, startPoint y: 196, endPoint x: 457, endPoint y: 204, distance: 122.3
click at [457, 204] on div "SearchWithCriteria24b4064a-a765-4725-80fb-0f241e04882f Work Title Show Me Searc…" at bounding box center [914, 234] width 1129 height 145
click at [1354, 392] on button "Search" at bounding box center [1416, 412] width 125 height 42
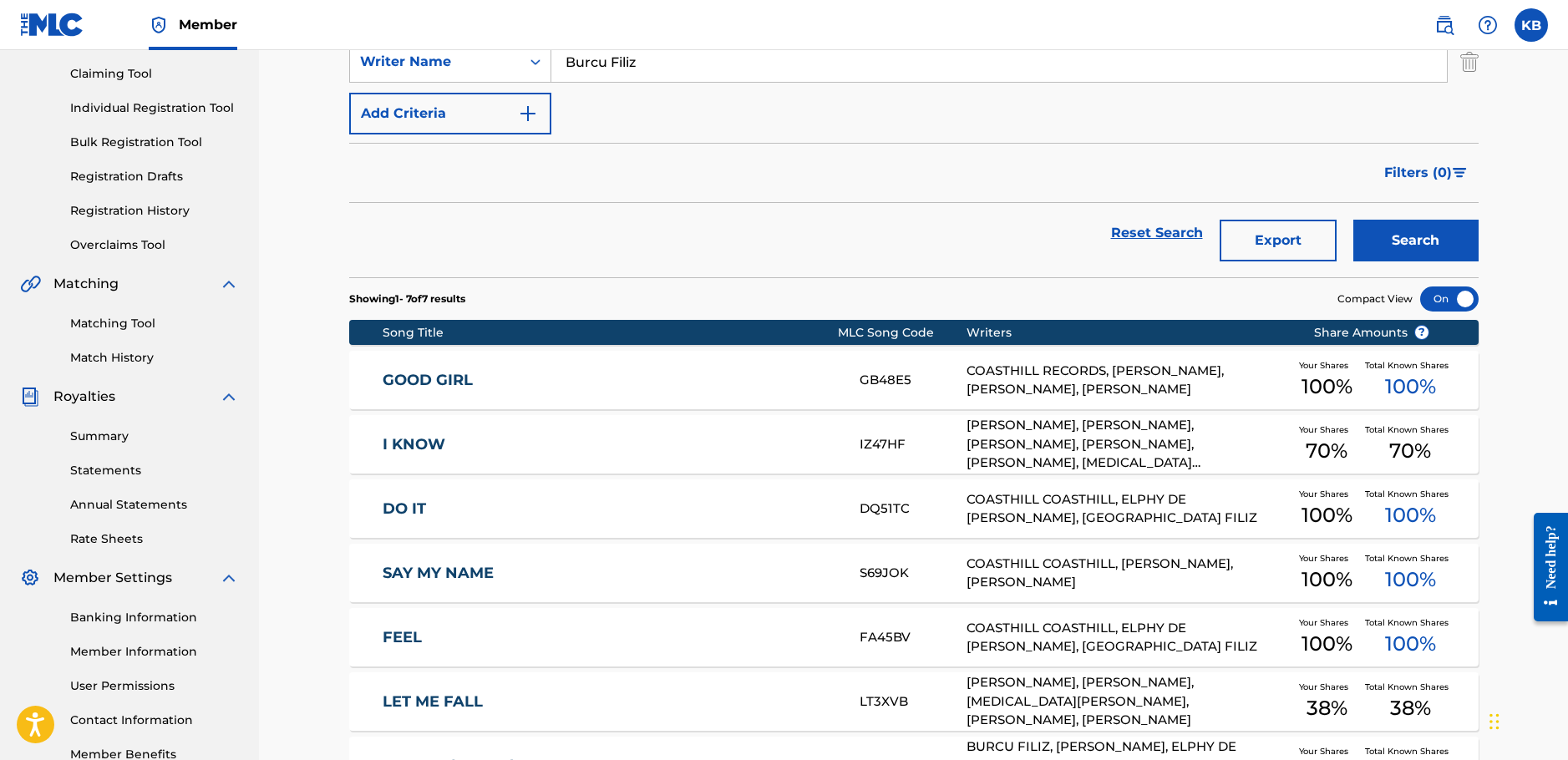
scroll to position [83, 0]
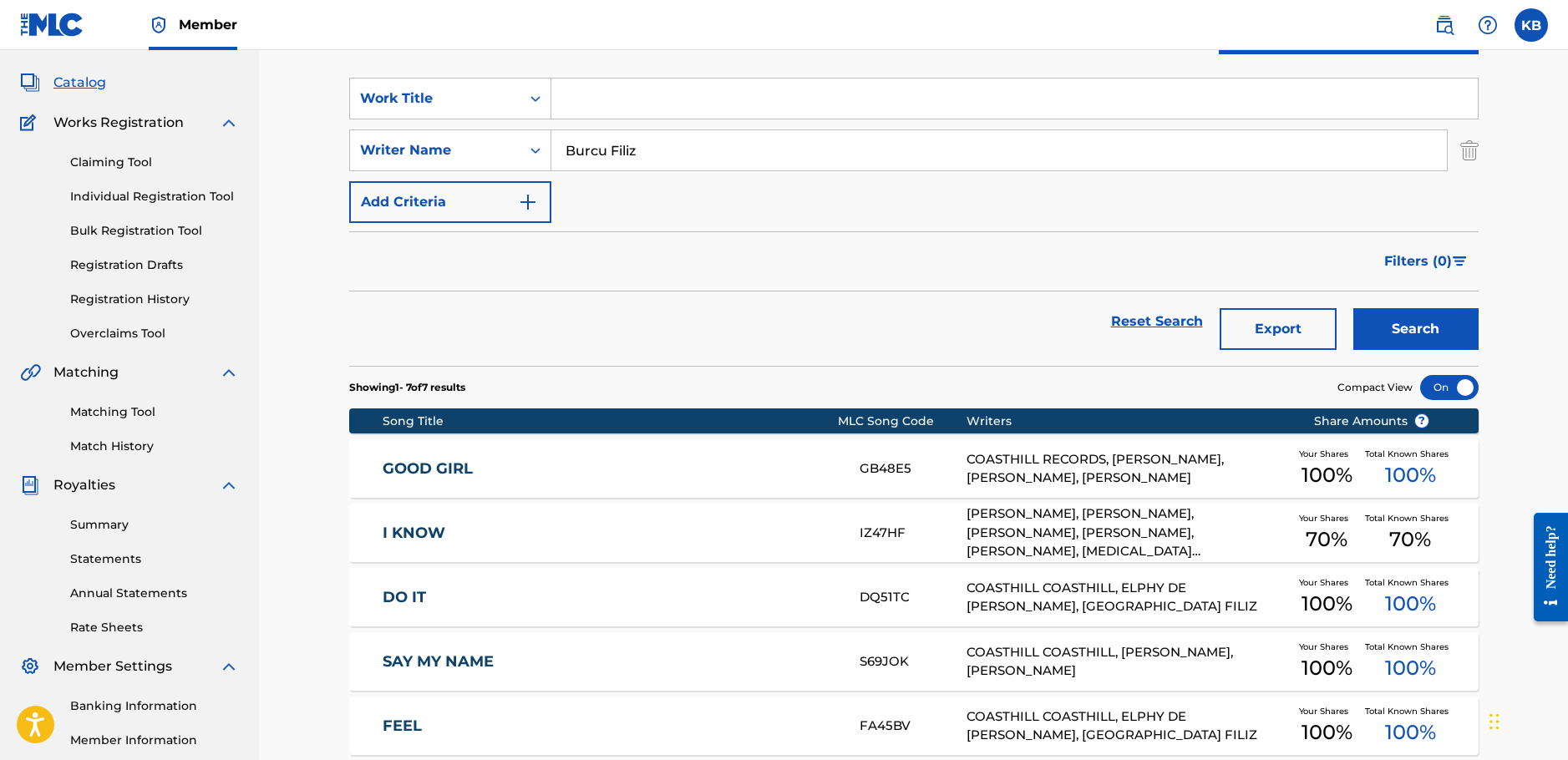
click at [610, 103] on input "Search Form" at bounding box center [1014, 98] width 927 height 40
paste input "Kill for you"
type input "Kill for you"
drag, startPoint x: 663, startPoint y: 158, endPoint x: 497, endPoint y: 161, distance: 166.0
click at [497, 161] on div "SearchWithCriteria79af1405-344a-467f-8306-2f3b11eddfe3 Writer Name Burcu Filiz" at bounding box center [914, 150] width 1129 height 42
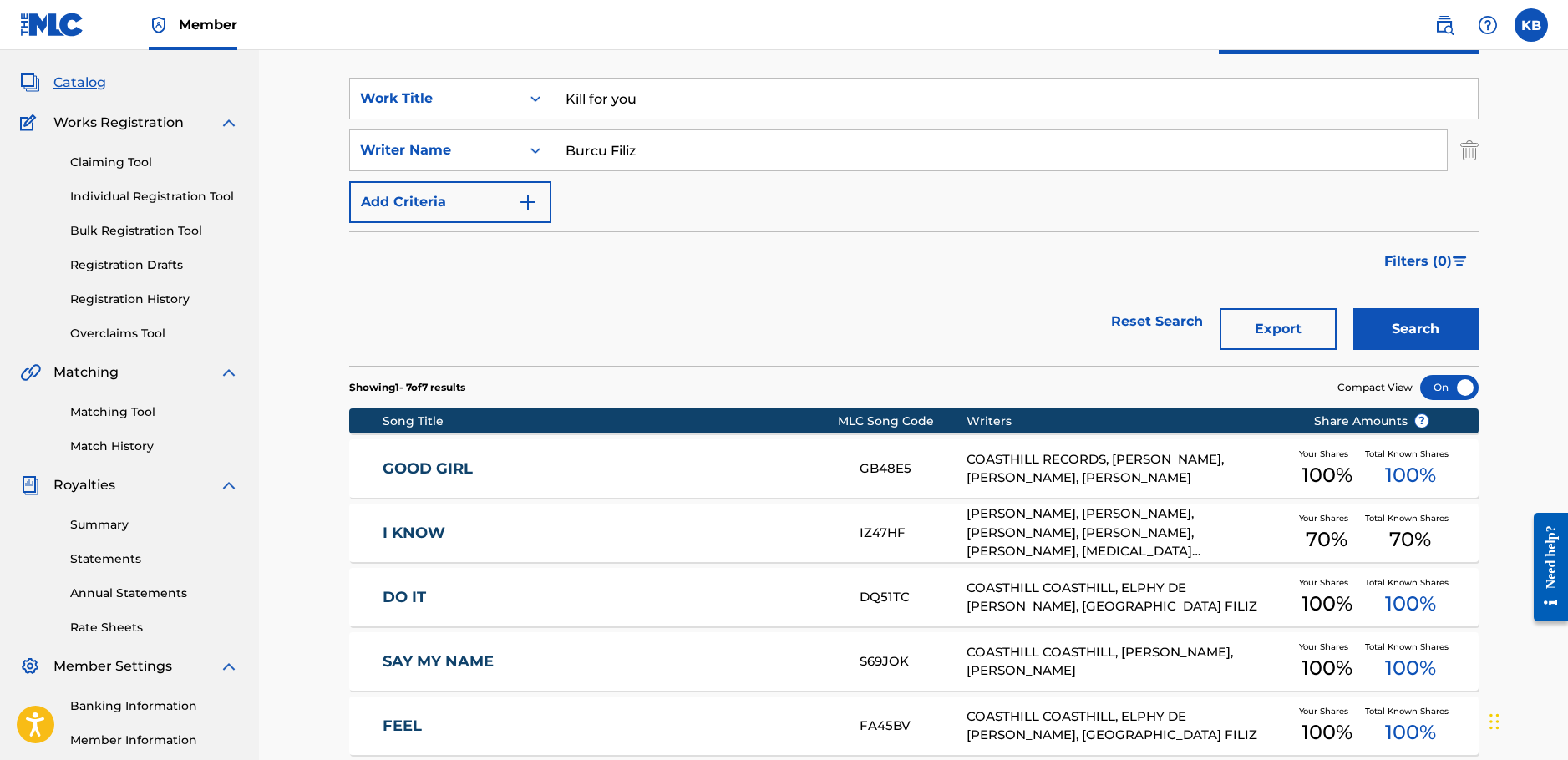
paste input "[PERSON_NAME]"
type input "[PERSON_NAME]"
click at [1395, 324] on button "Search" at bounding box center [1416, 329] width 125 height 42
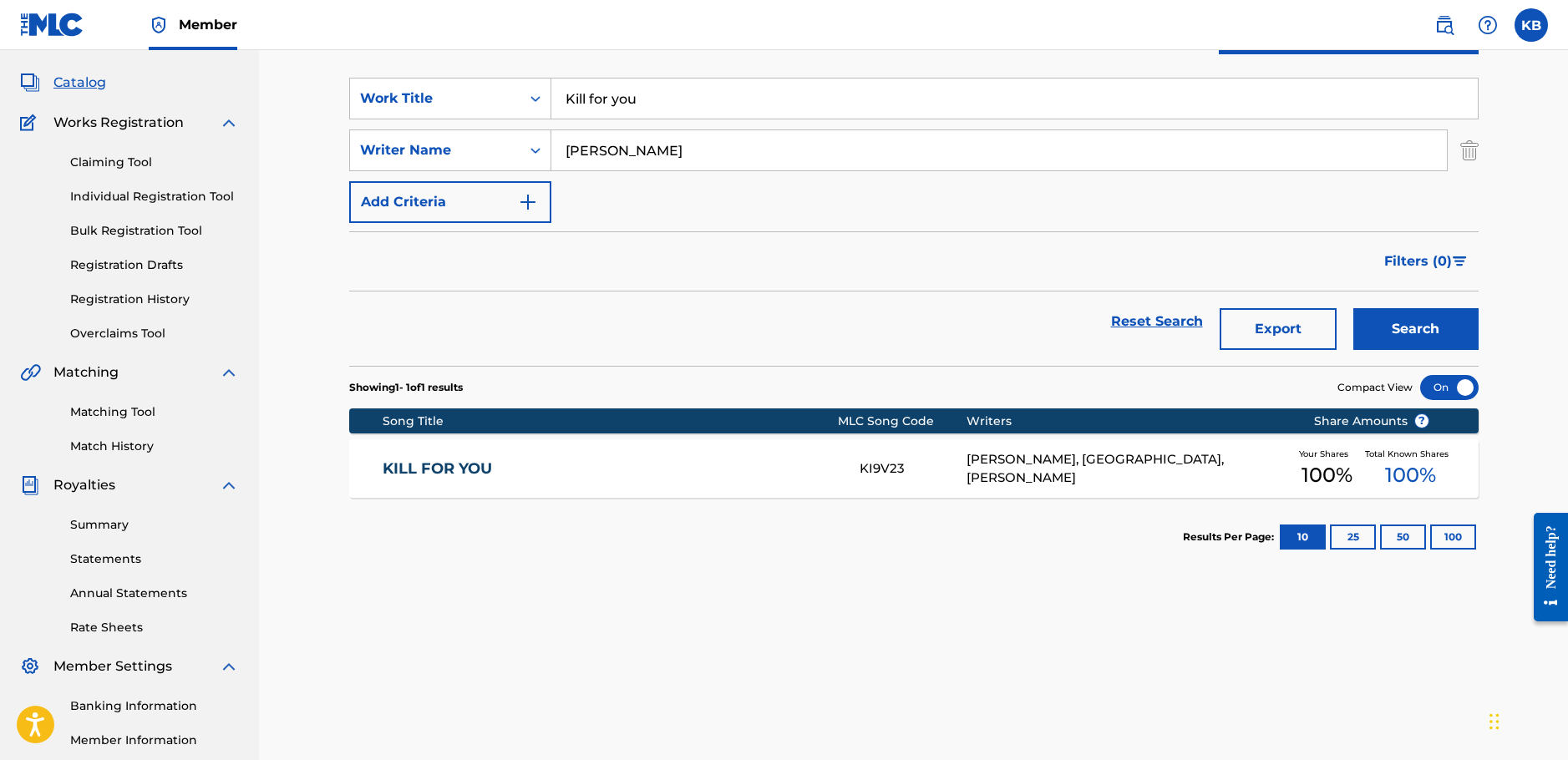
click at [700, 485] on div "KILL FOR YOU KI9V23 [PERSON_NAME], COASTHILL COASTHILL, [PERSON_NAME] Your Shar…" at bounding box center [914, 468] width 1129 height 59
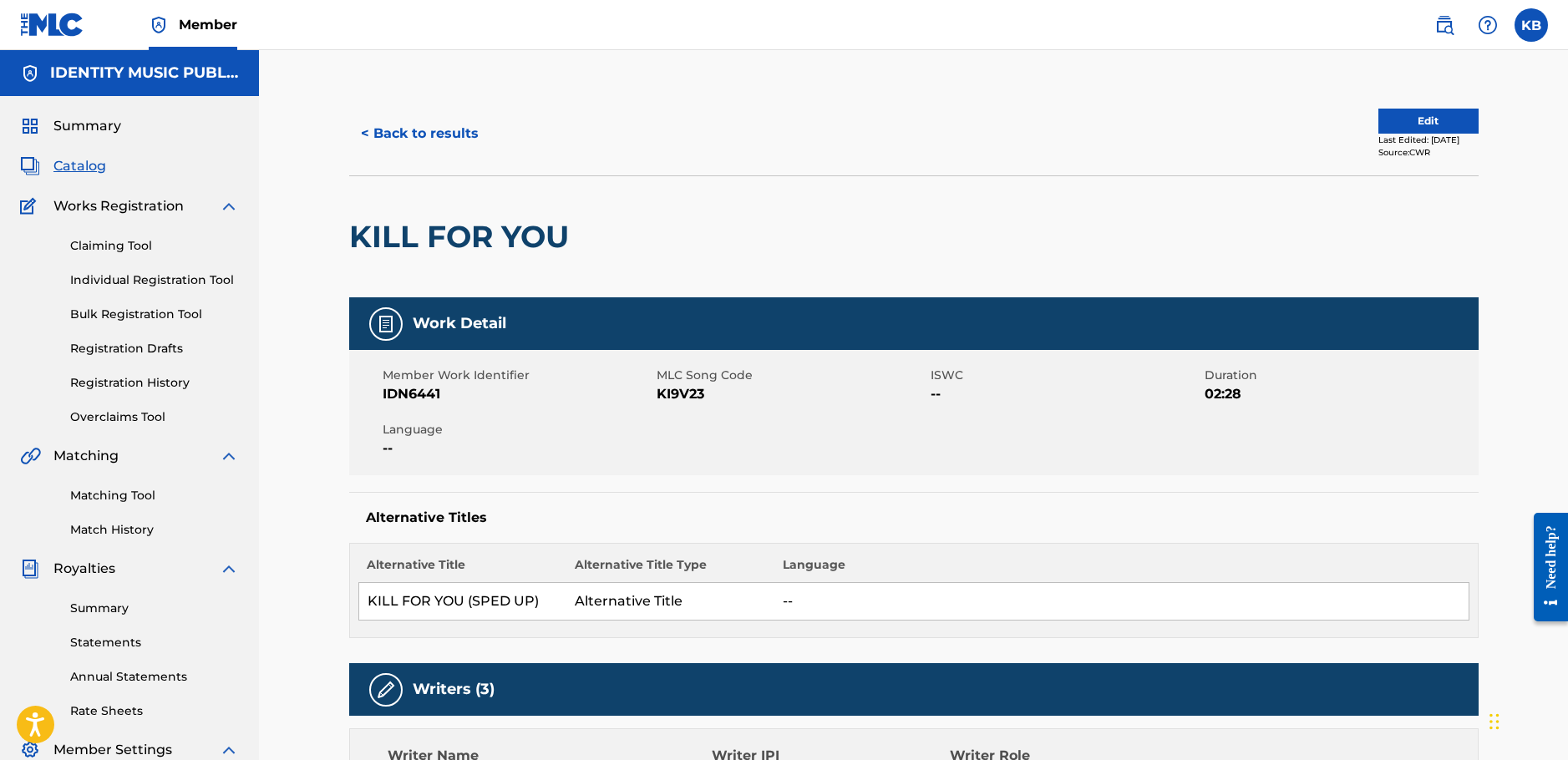
click at [1384, 138] on div "Last Edited: [DATE]" at bounding box center [1429, 139] width 100 height 13
click at [1378, 118] on button "Edit" at bounding box center [1429, 121] width 100 height 25
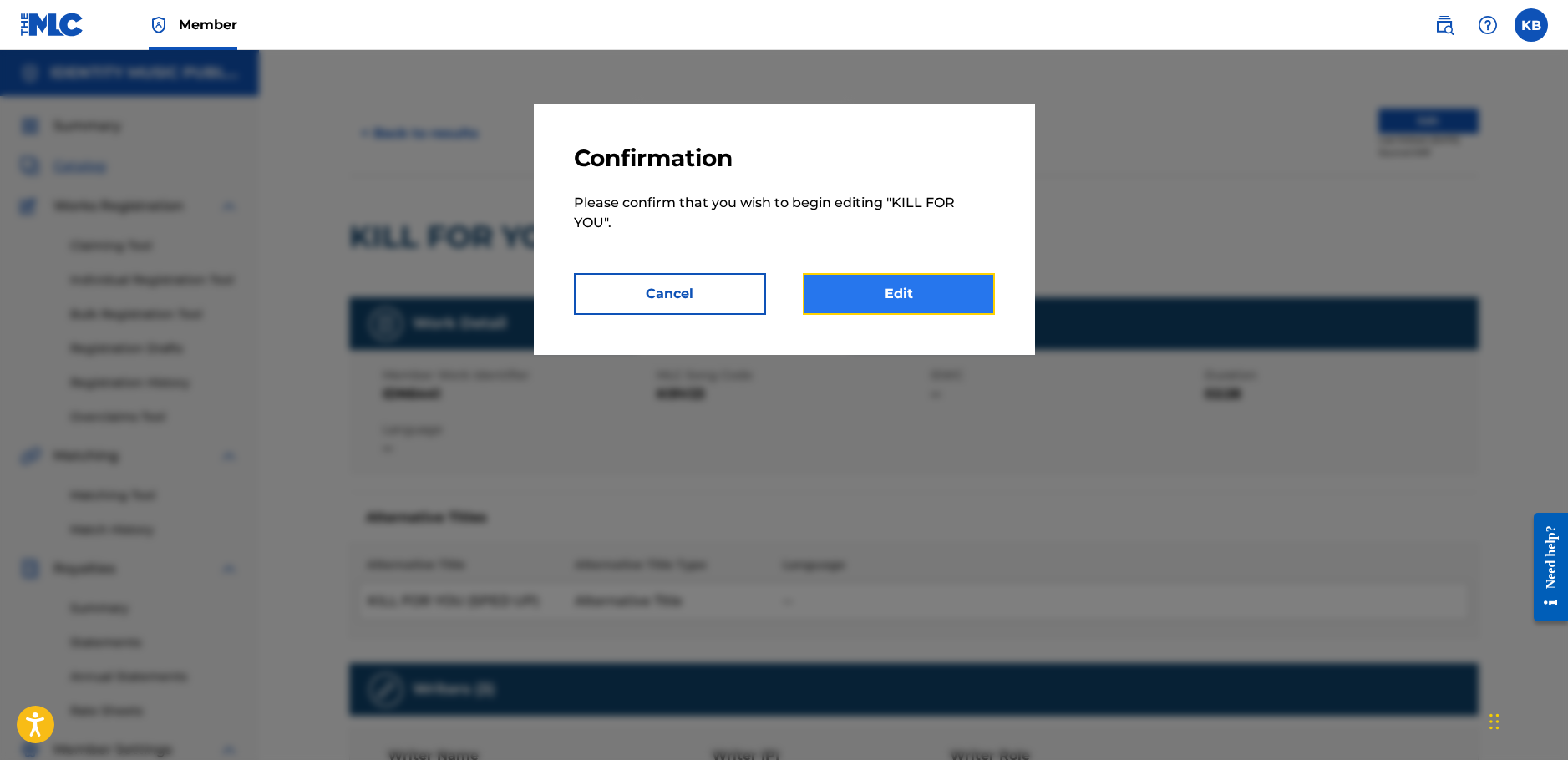
click at [904, 299] on link "Edit" at bounding box center [899, 293] width 192 height 42
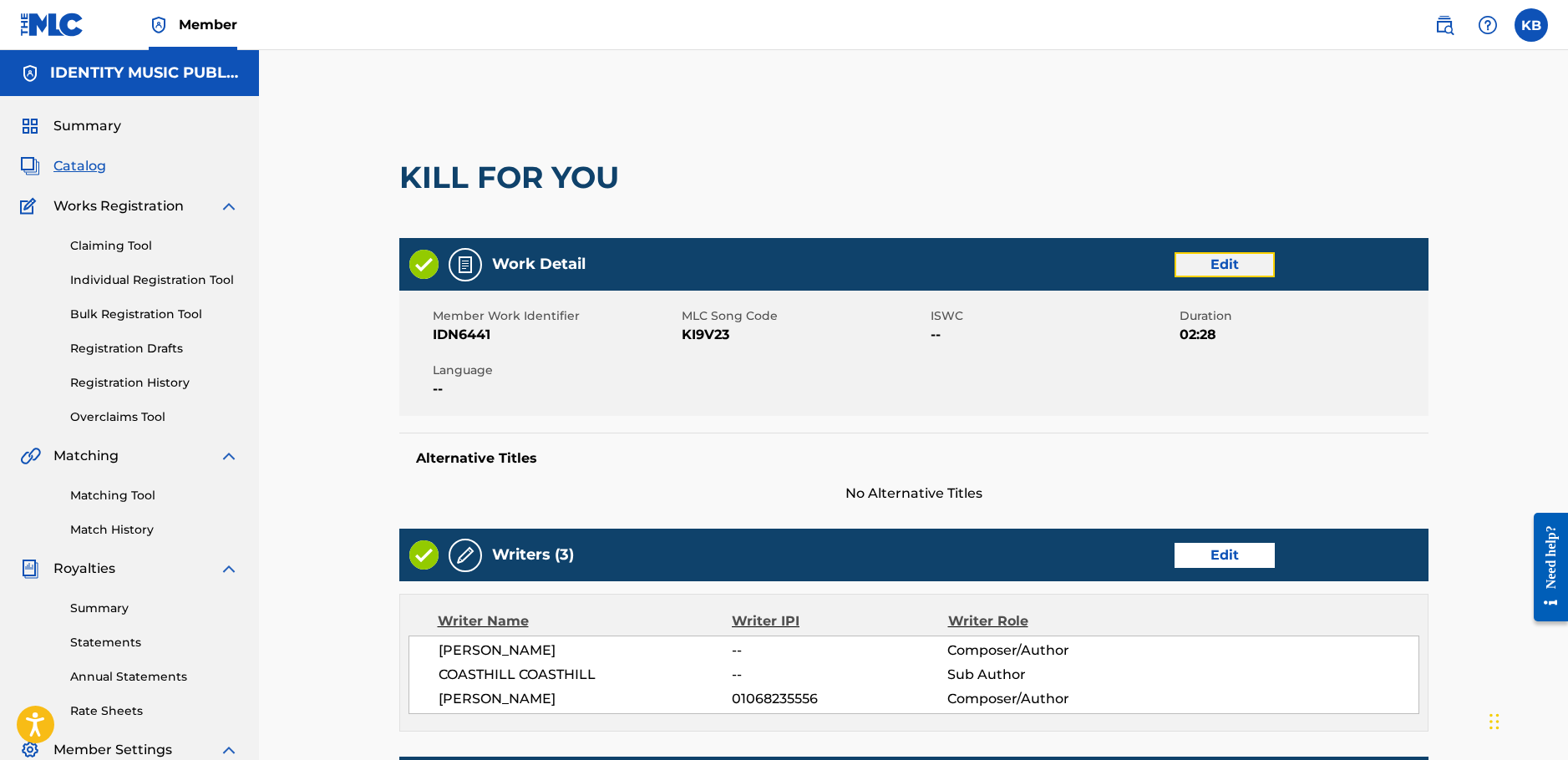
click at [1253, 269] on link "Edit" at bounding box center [1224, 264] width 100 height 25
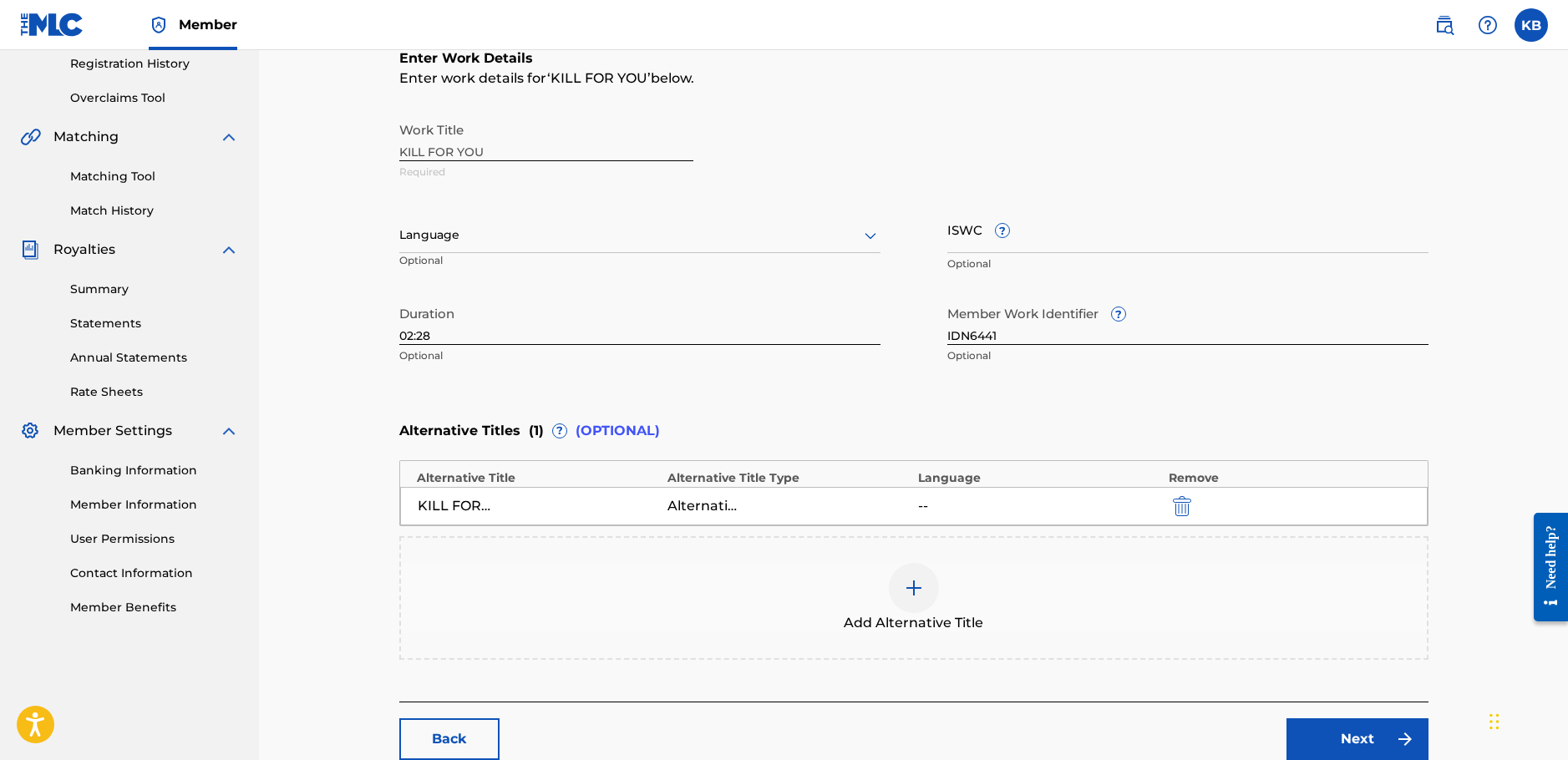
scroll to position [334, 0]
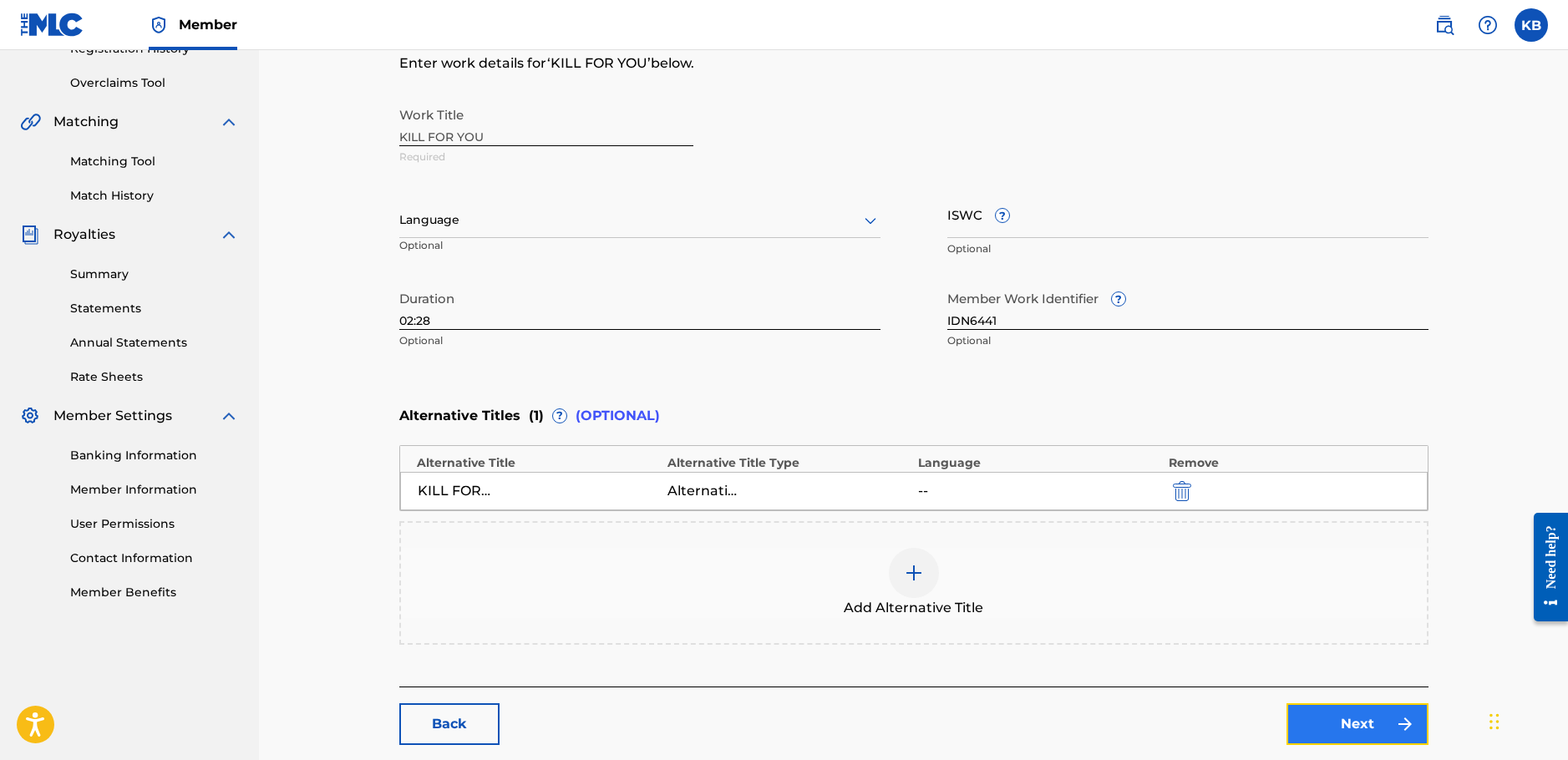
click at [1366, 731] on link "Next" at bounding box center [1357, 723] width 142 height 42
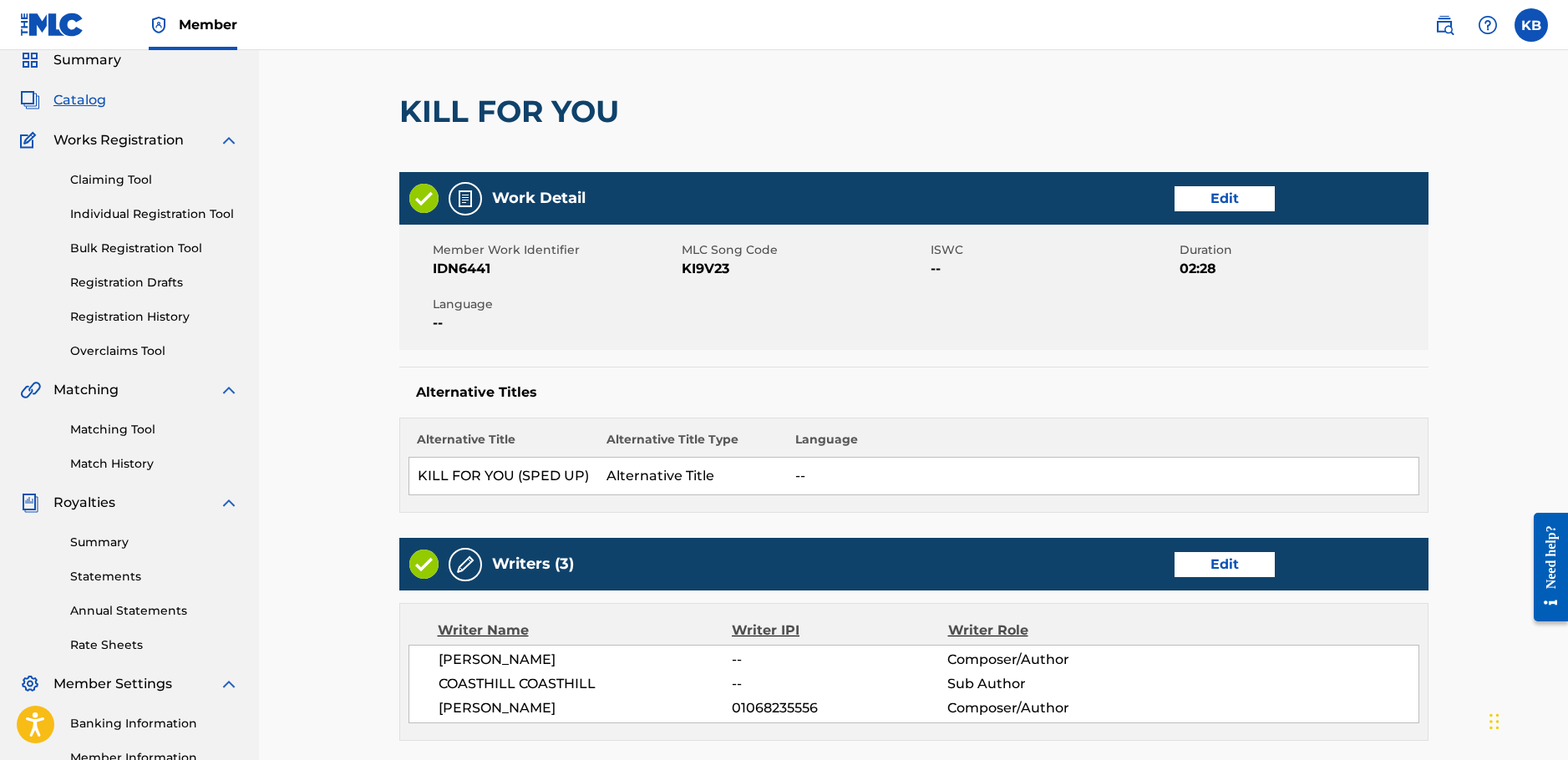
scroll to position [167, 0]
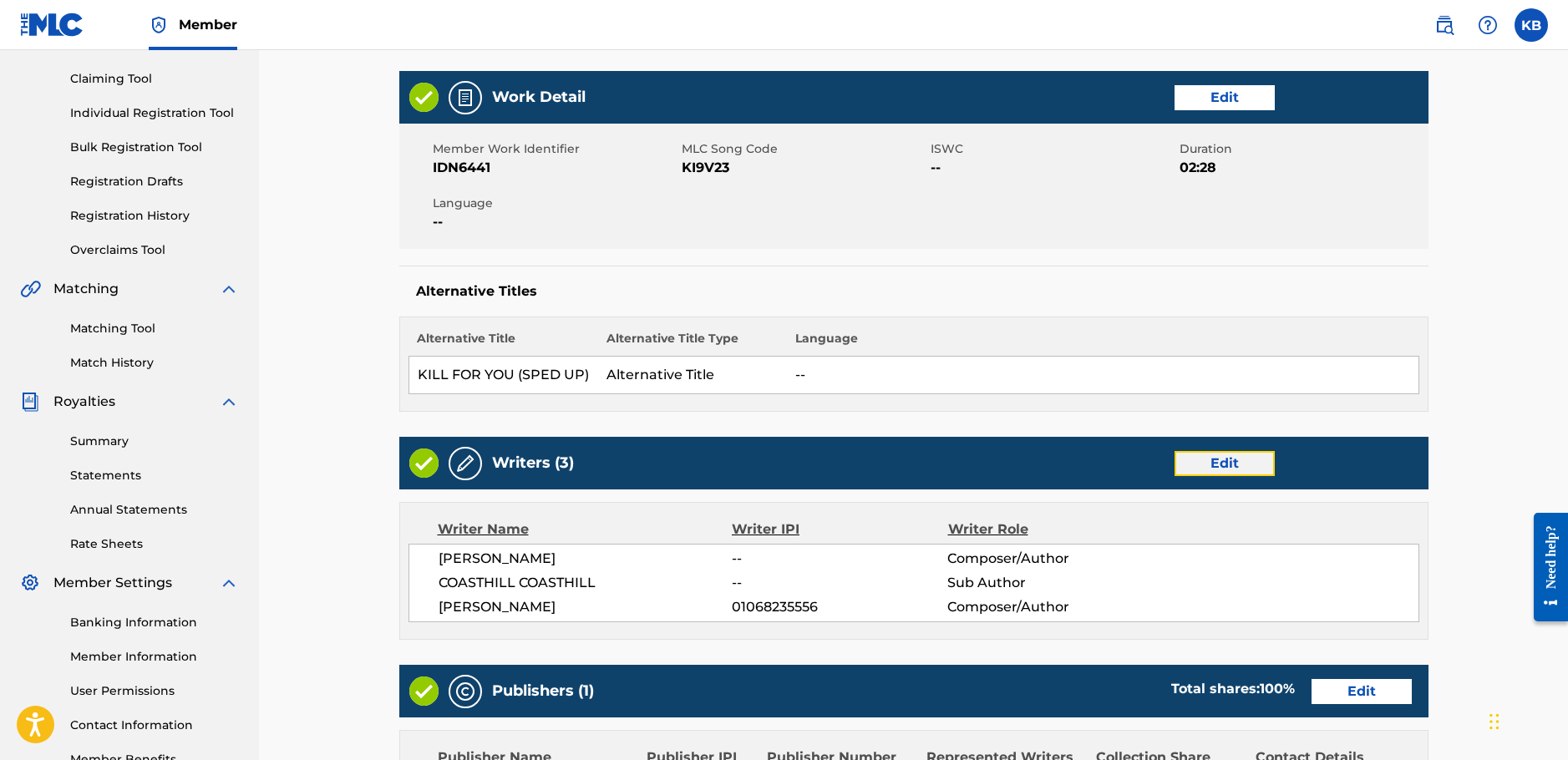
click at [1244, 469] on link "Edit" at bounding box center [1224, 463] width 100 height 25
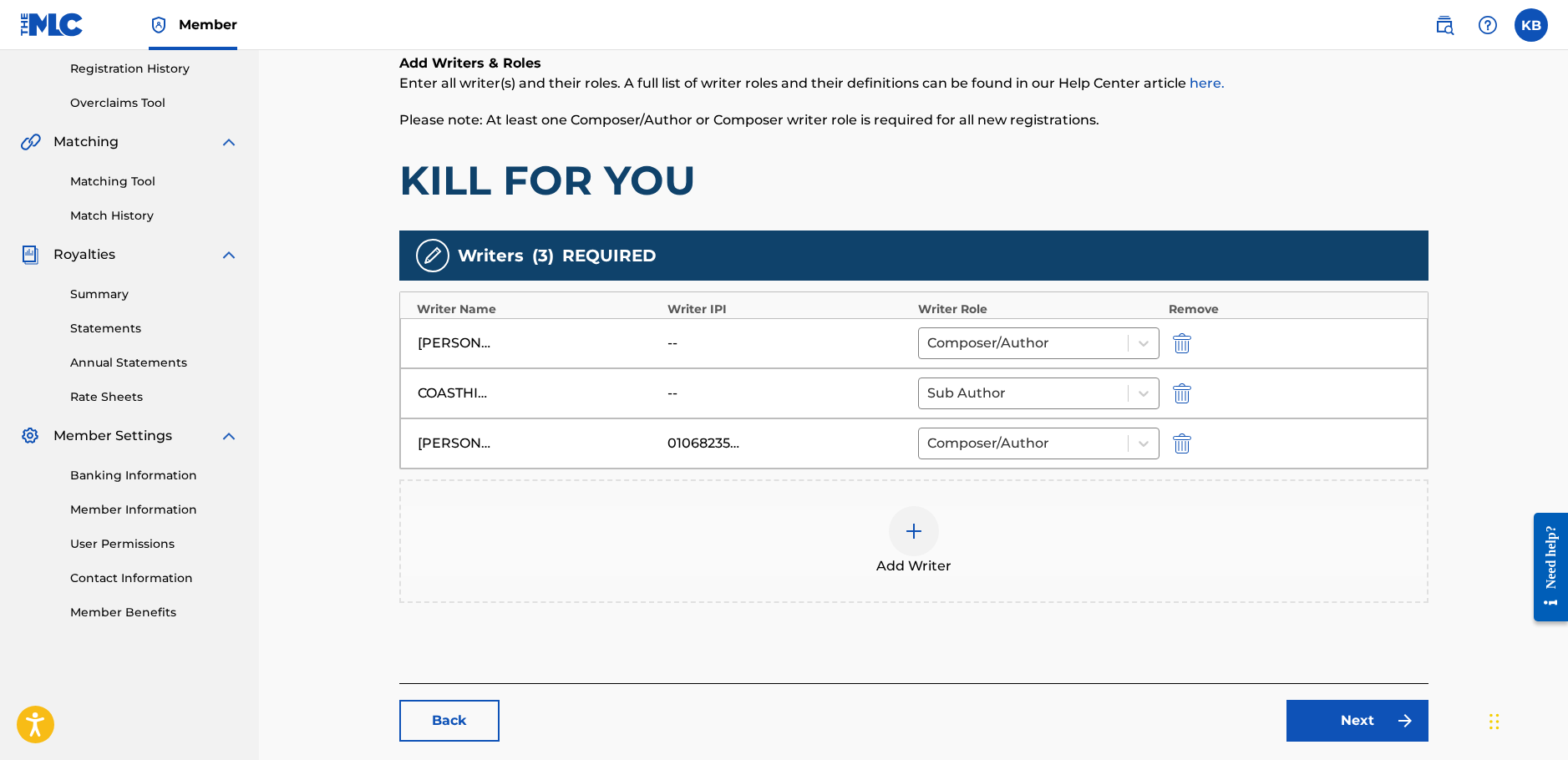
scroll to position [334, 0]
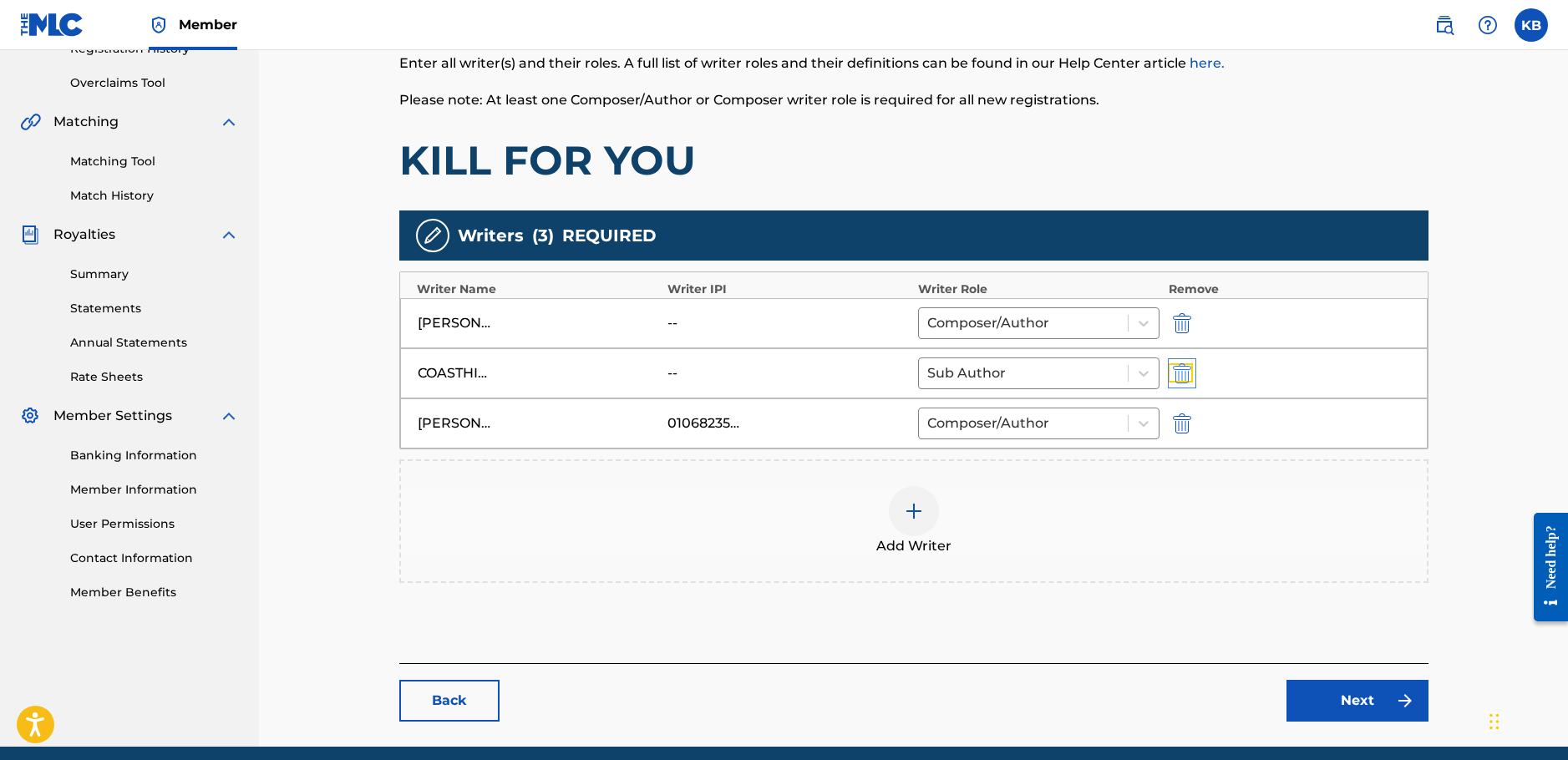
click at [1188, 373] on img "submit" at bounding box center [1183, 373] width 19 height 20
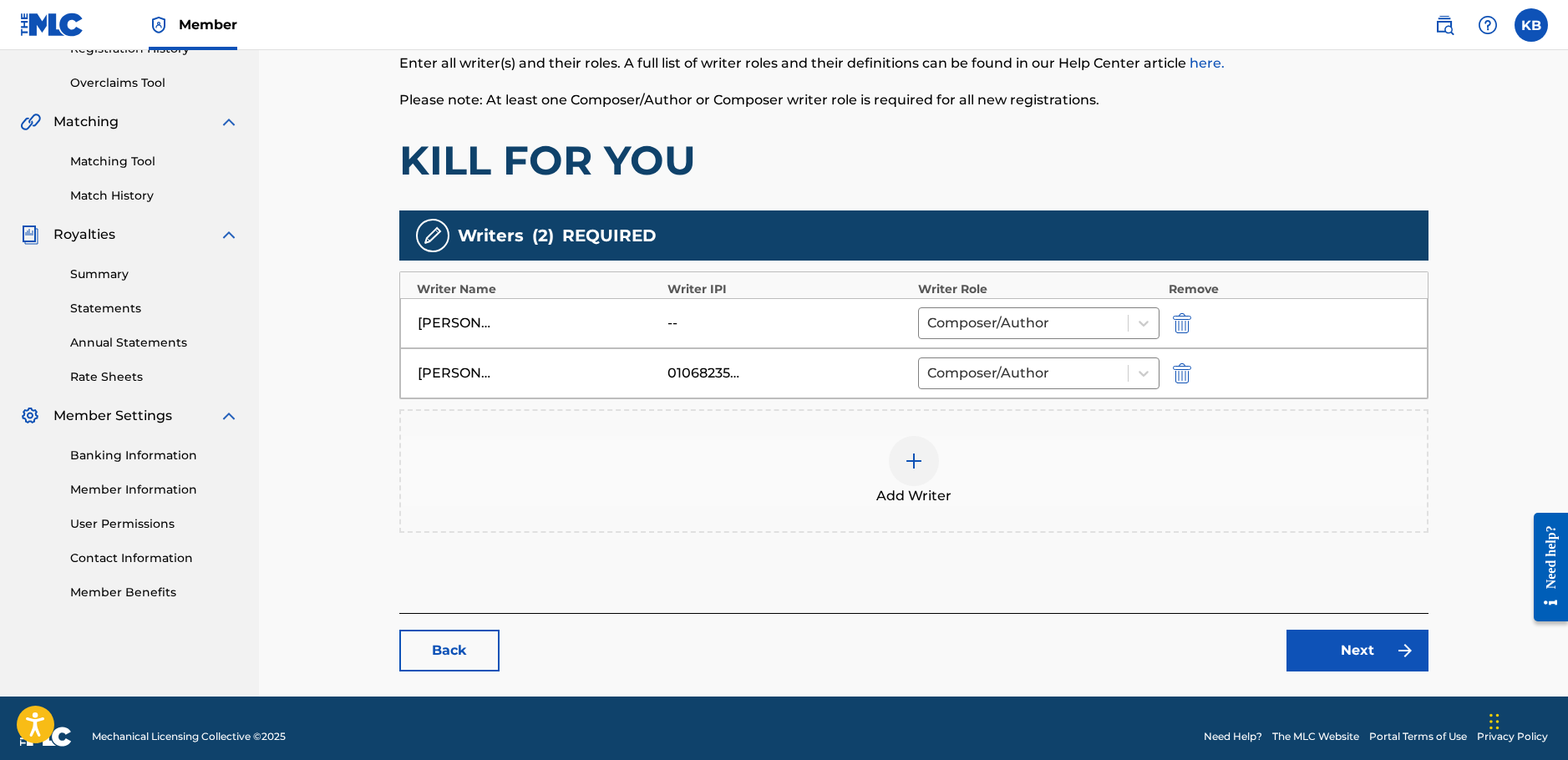
click at [919, 451] on div at bounding box center [913, 461] width 50 height 50
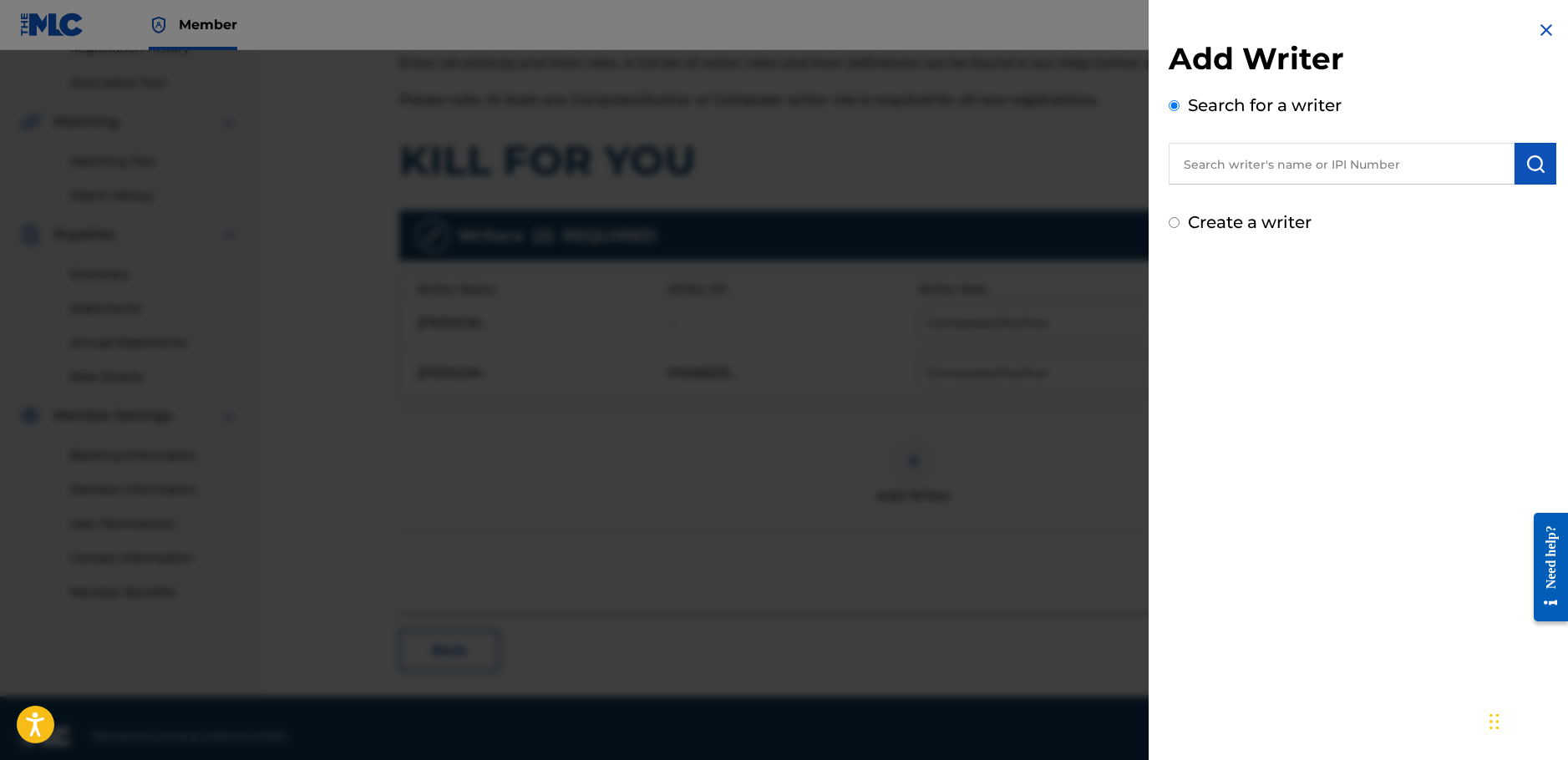
click at [1299, 173] on input "text" at bounding box center [1342, 163] width 346 height 42
paste input "00365913538"
type input "00365913538"
click at [1535, 163] on img "submit" at bounding box center [1536, 164] width 20 height 20
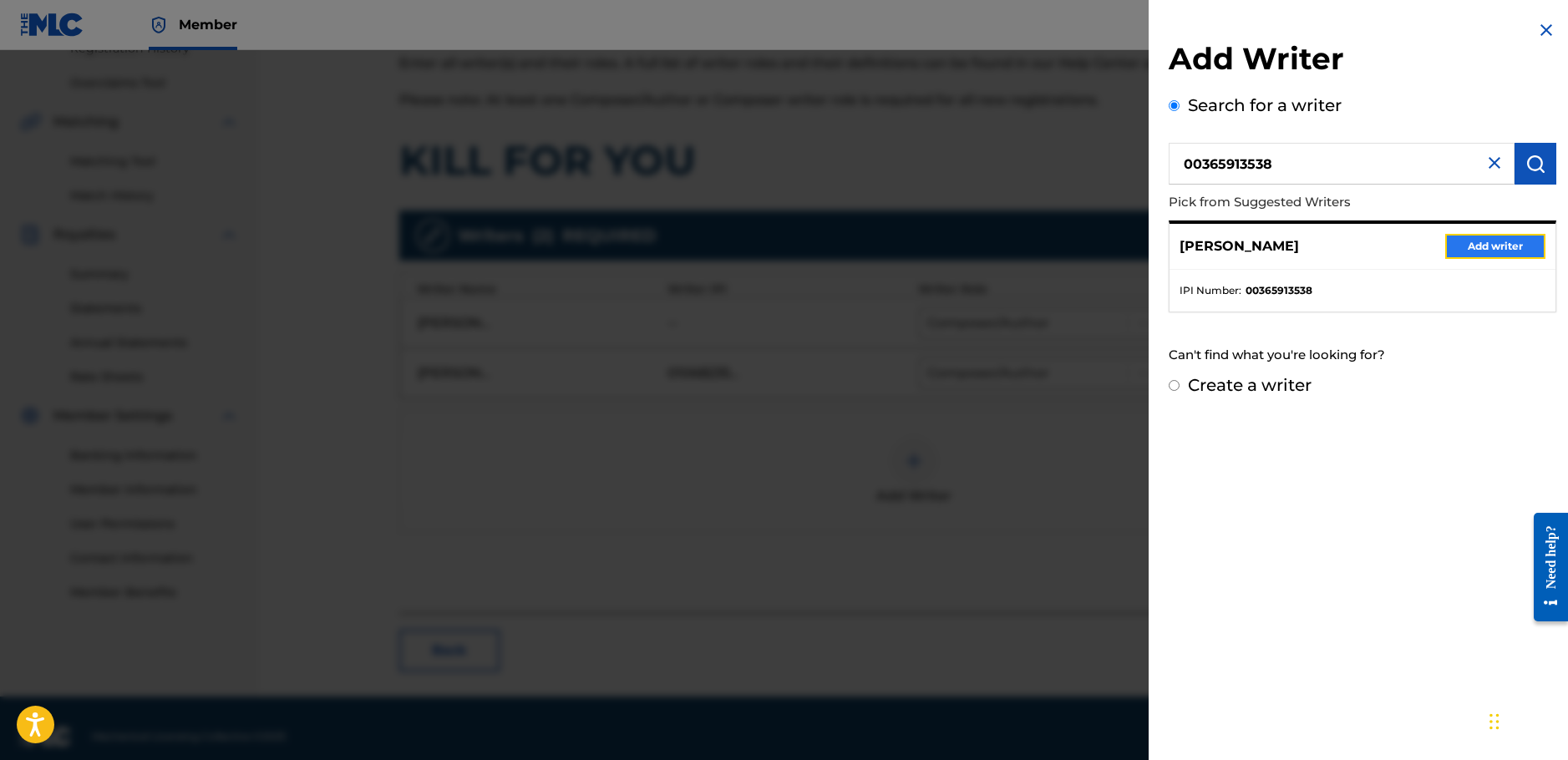
click at [1488, 256] on button "Add writer" at bounding box center [1496, 246] width 100 height 25
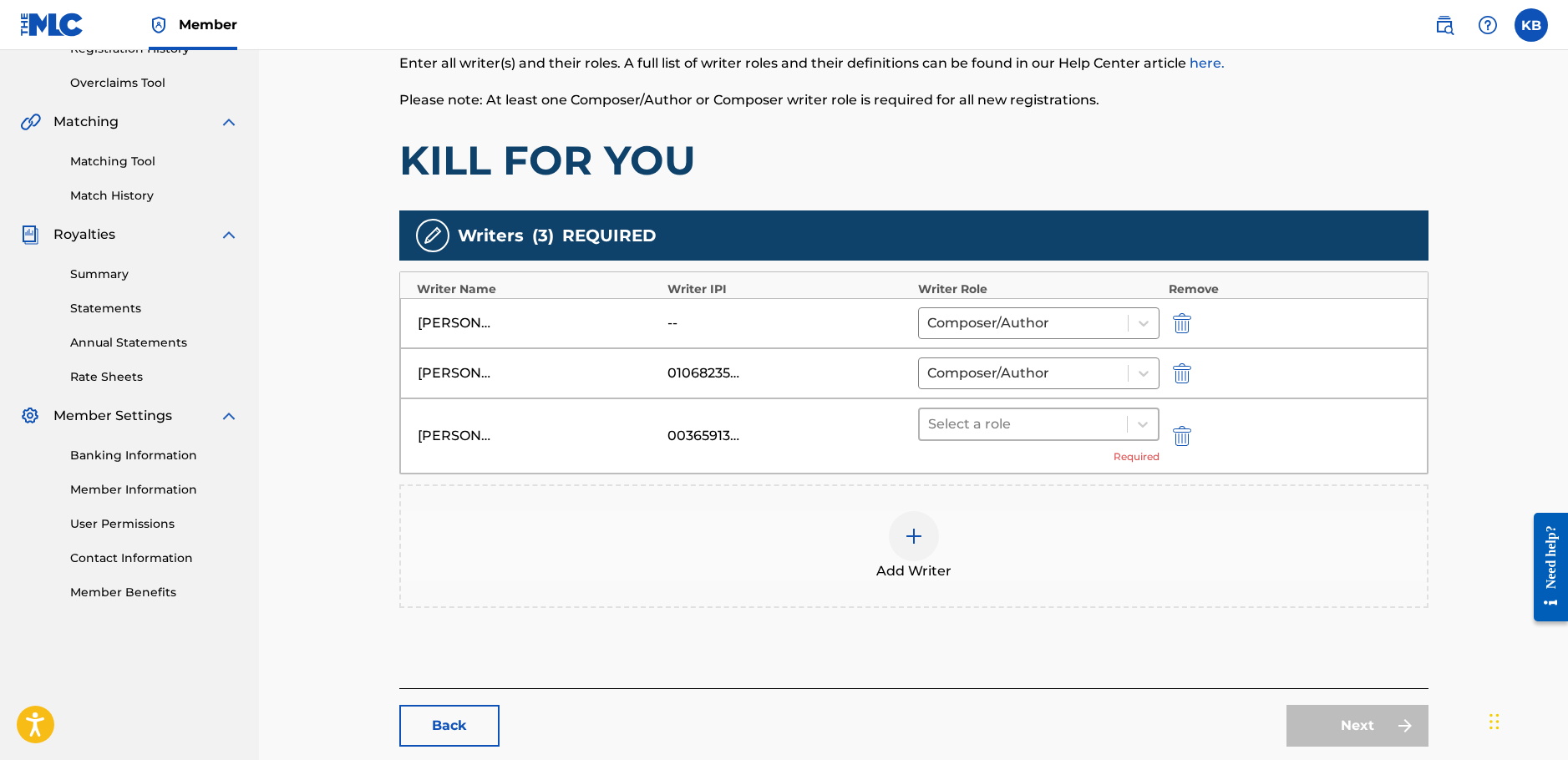
click at [1061, 421] on div at bounding box center [1024, 424] width 191 height 24
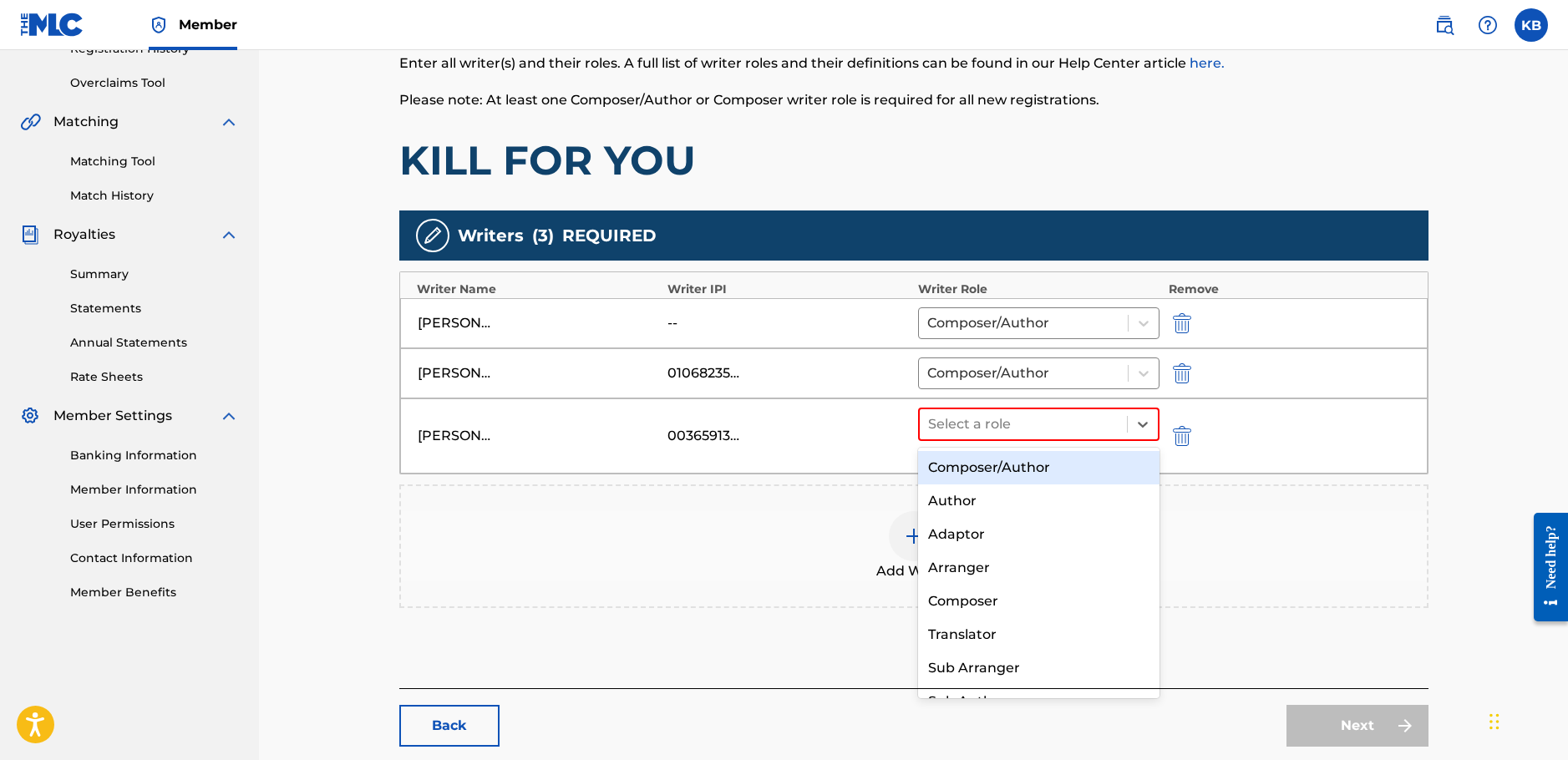
click at [1025, 466] on div "Composer/Author" at bounding box center [1039, 468] width 242 height 33
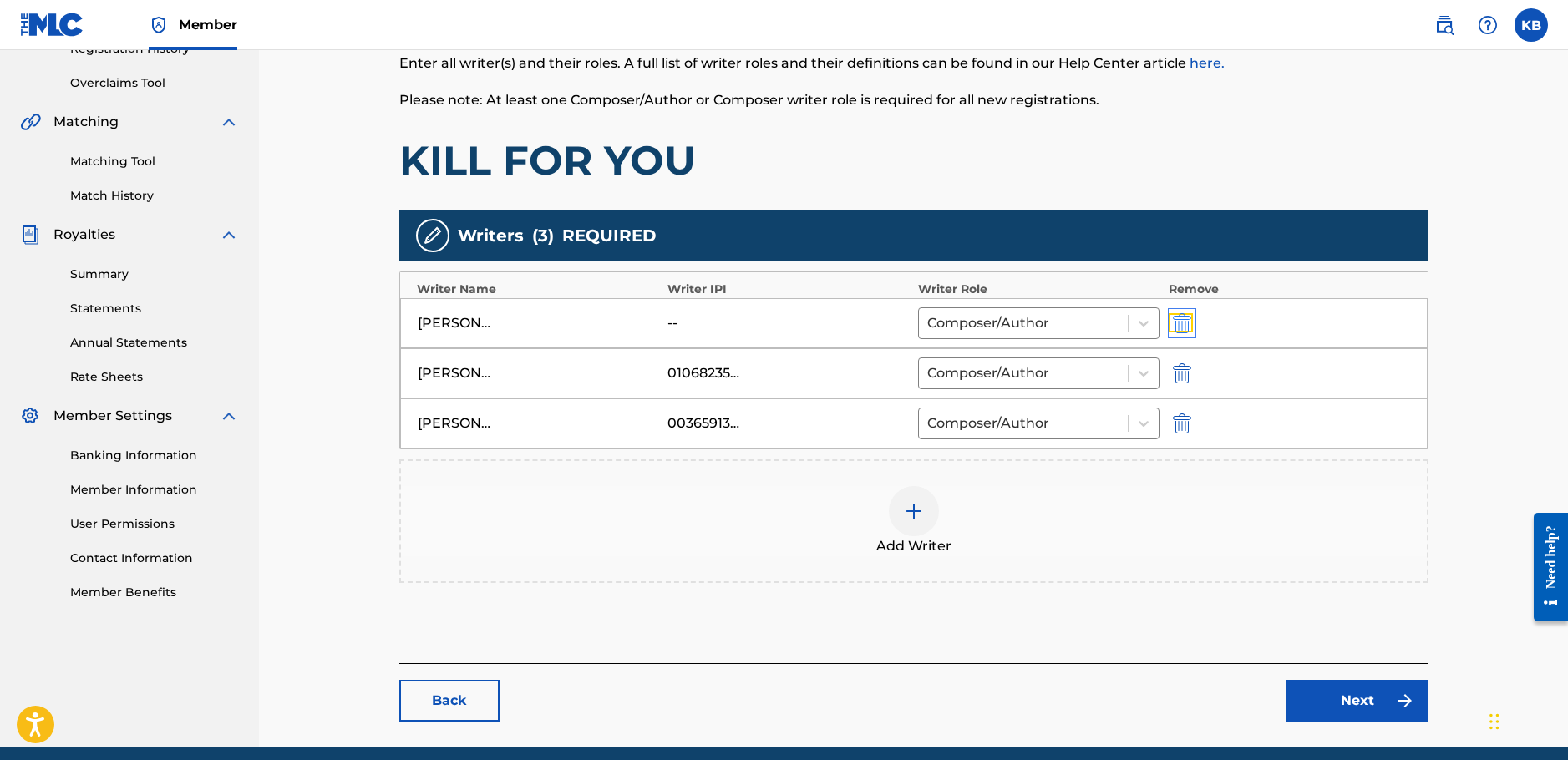
click at [1186, 328] on img "submit" at bounding box center [1183, 323] width 19 height 20
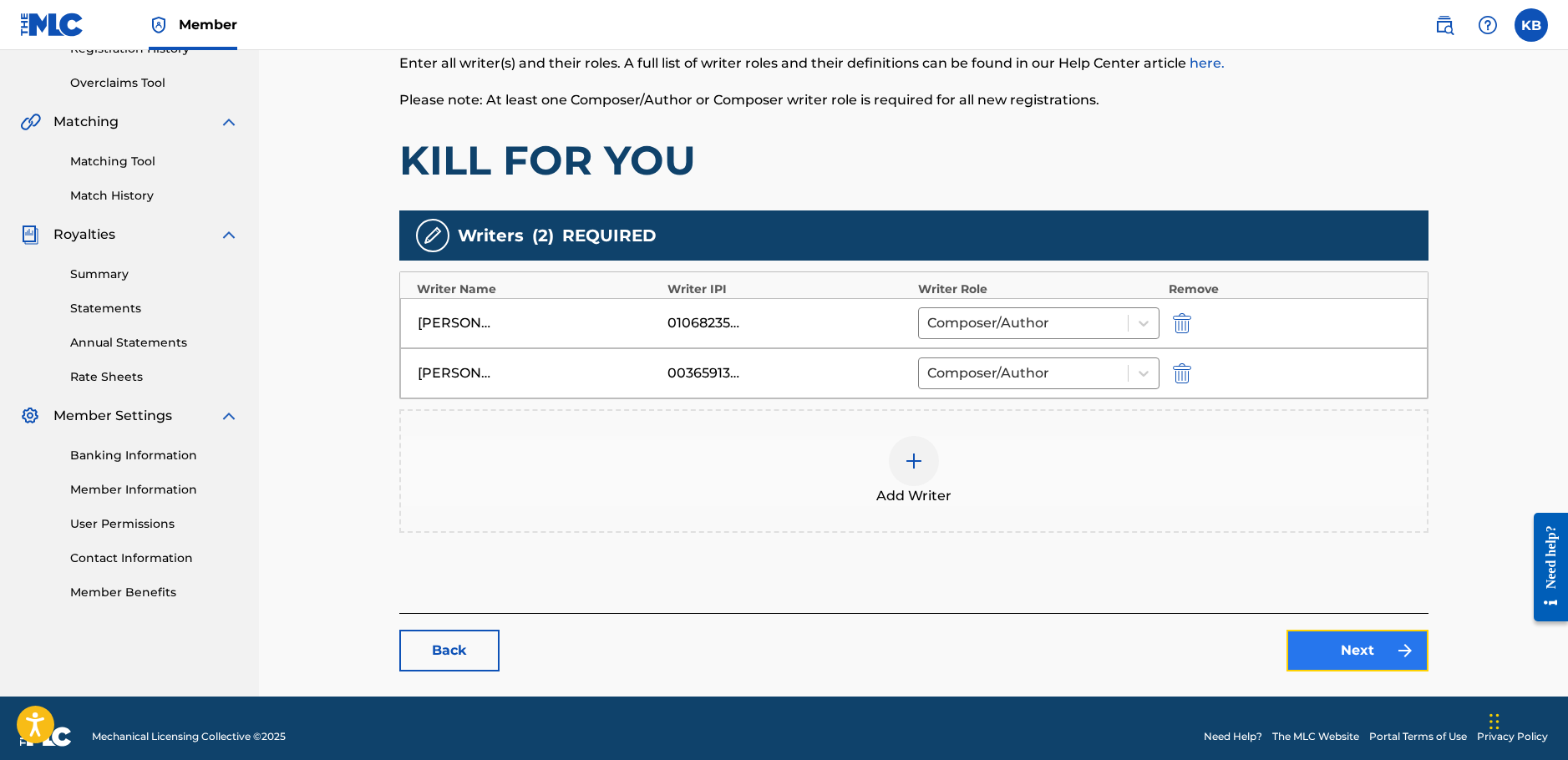
click at [1369, 659] on link "Next" at bounding box center [1357, 650] width 142 height 42
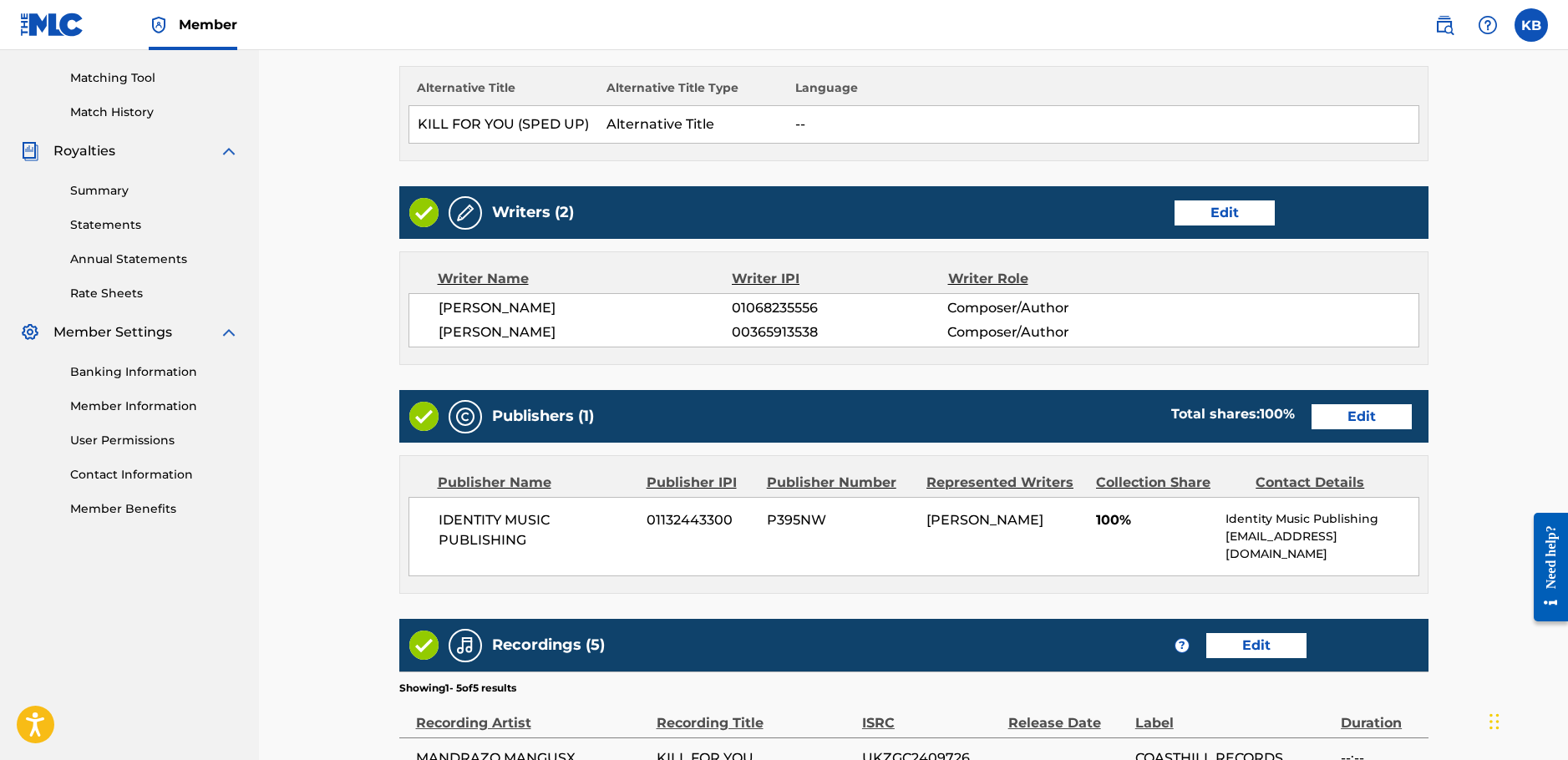
scroll to position [83, 0]
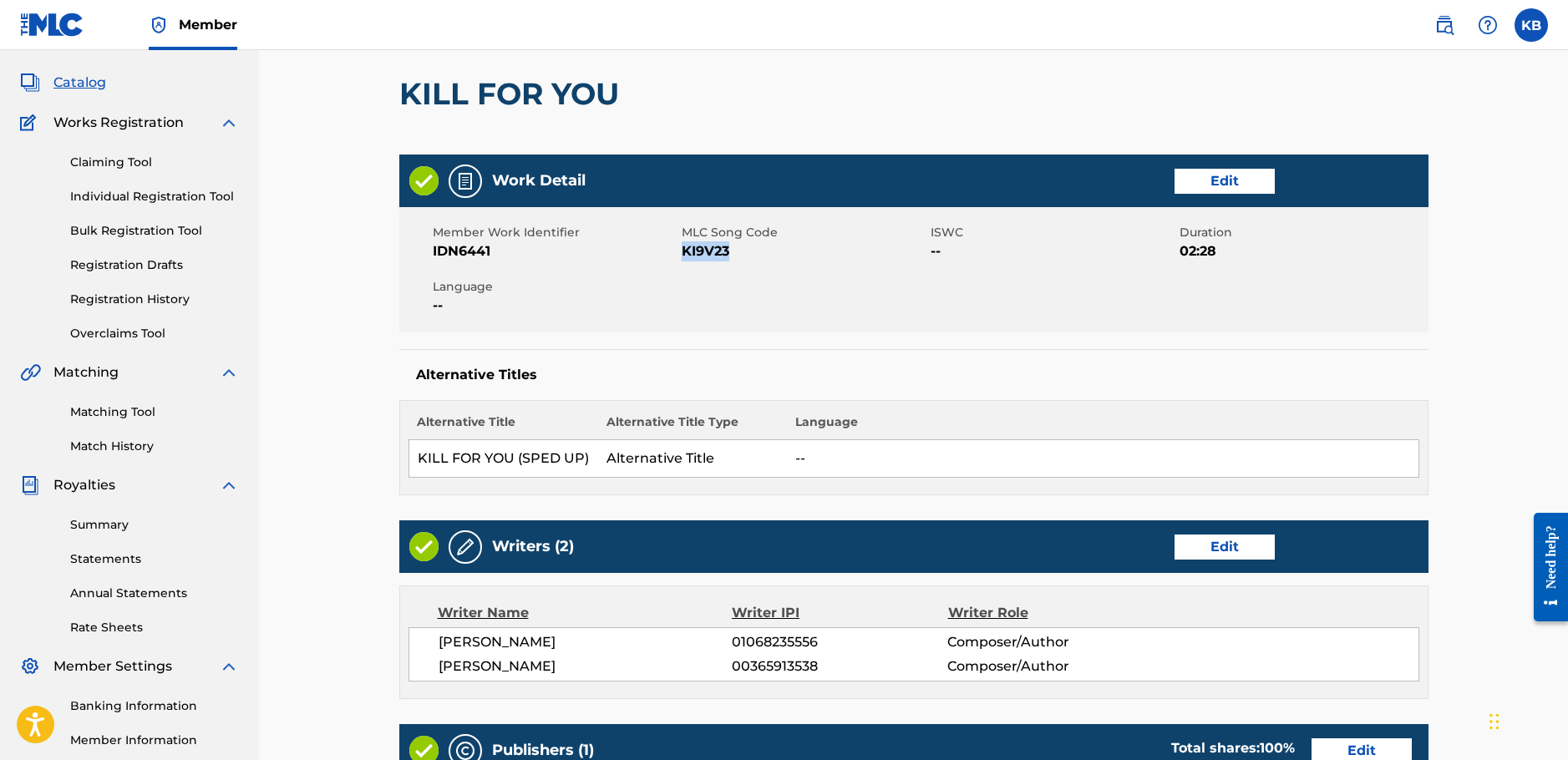
copy span "KI9V23"
drag, startPoint x: 724, startPoint y: 255, endPoint x: 693, endPoint y: 255, distance: 31.0
click at [684, 259] on span "KI9V23" at bounding box center [804, 252] width 245 height 20
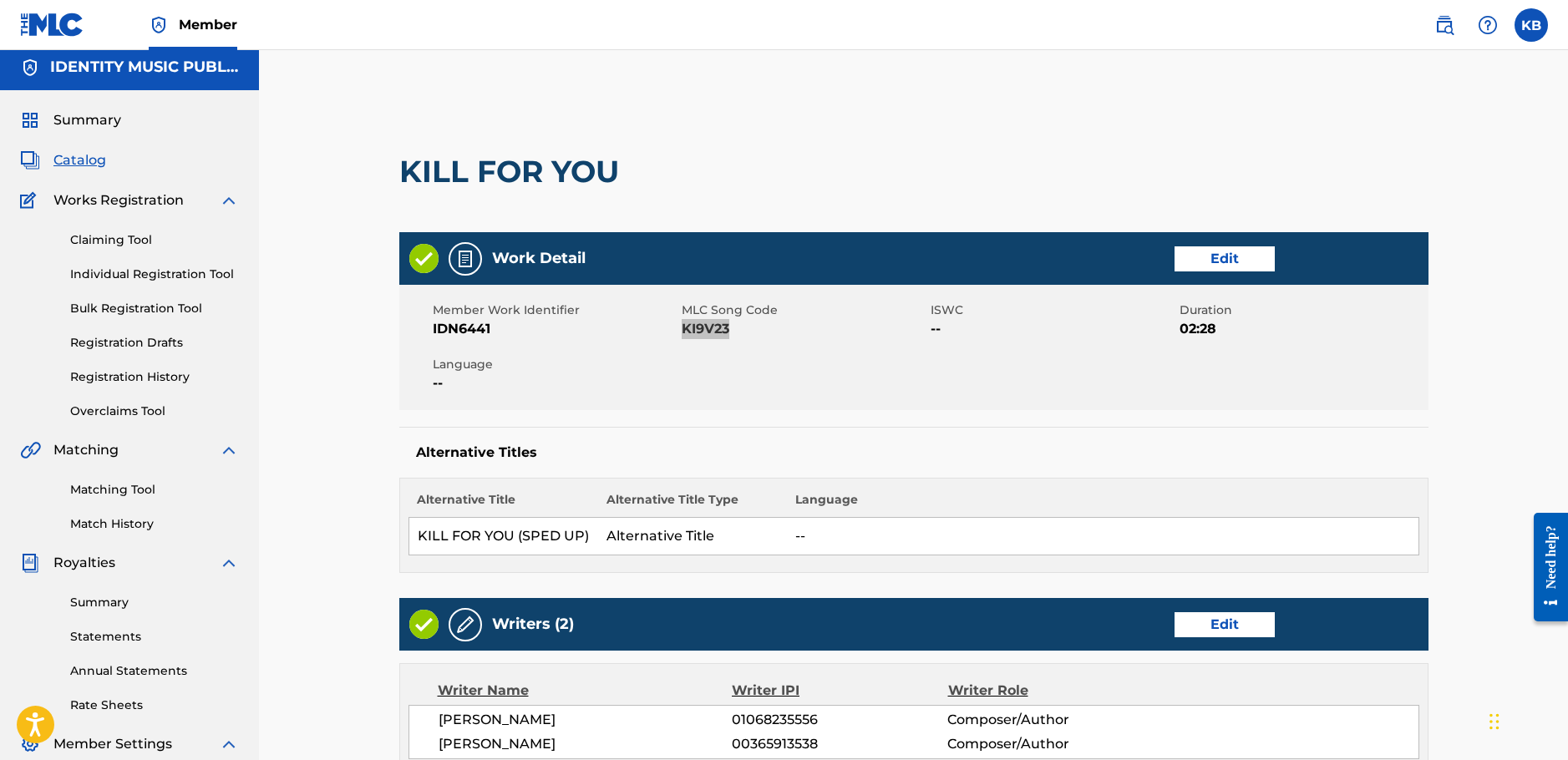
scroll to position [0, 0]
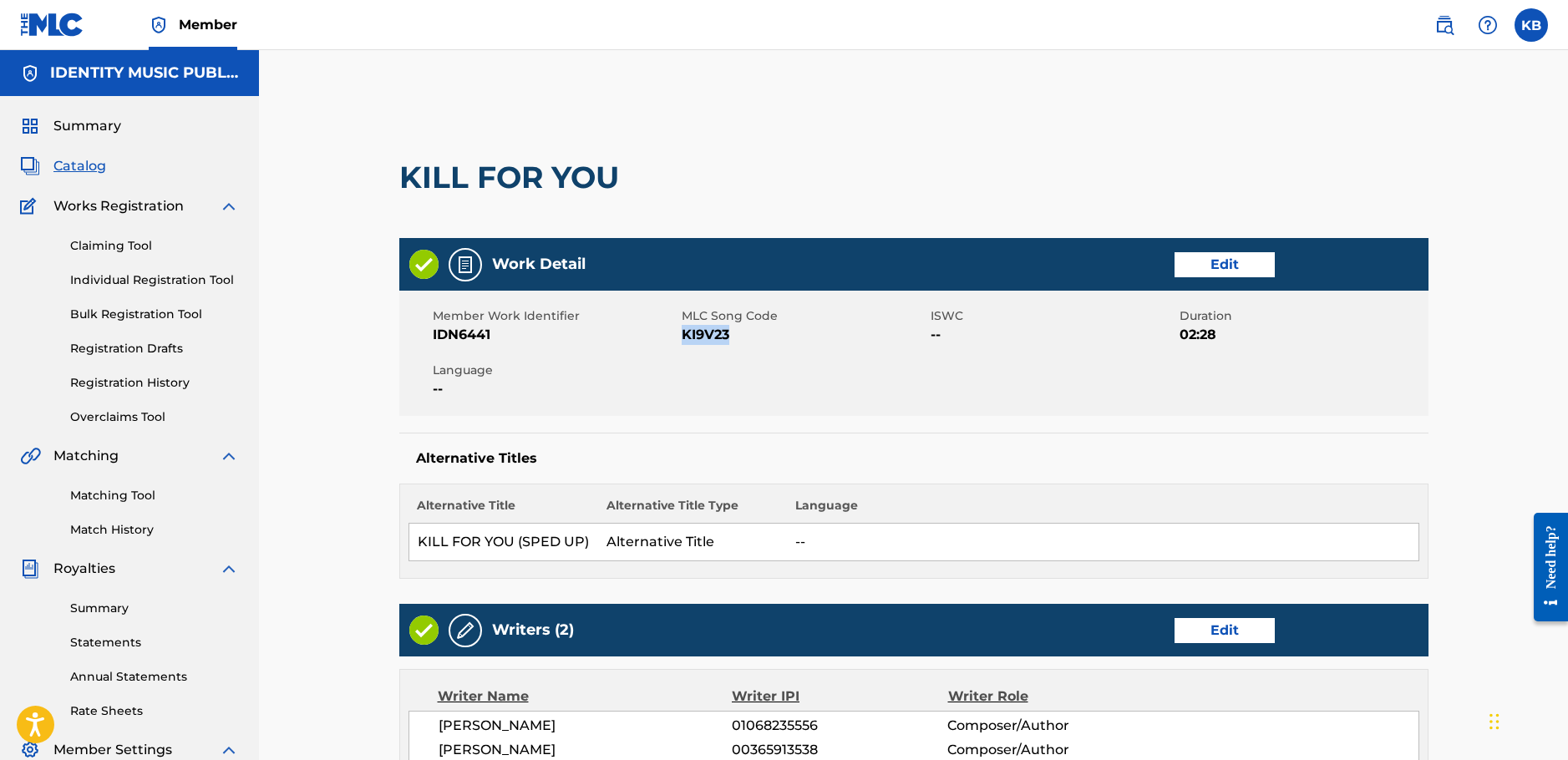
click at [96, 168] on span "Catalog" at bounding box center [80, 167] width 53 height 20
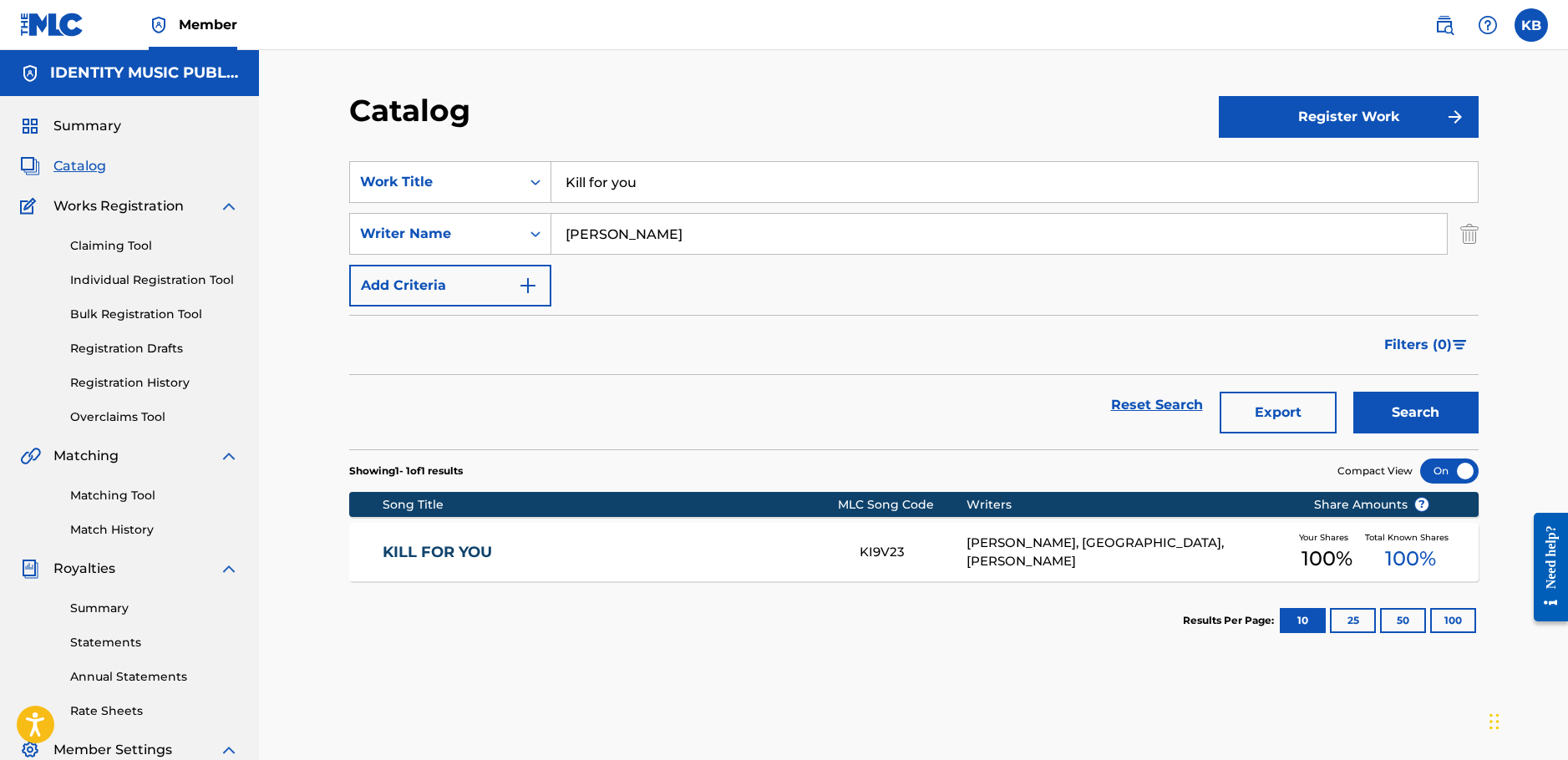
drag, startPoint x: 697, startPoint y: 174, endPoint x: 288, endPoint y: 202, distance: 410.0
click at [281, 201] on div "Catalog Register Work SearchWithCriteria24b4064a-a765-4725-80fb-0f241e04882f Wo…" at bounding box center [914, 502] width 1310 height 905
paste input "say my name"
type input "say my name"
click at [1354, 392] on button "Search" at bounding box center [1416, 412] width 125 height 42
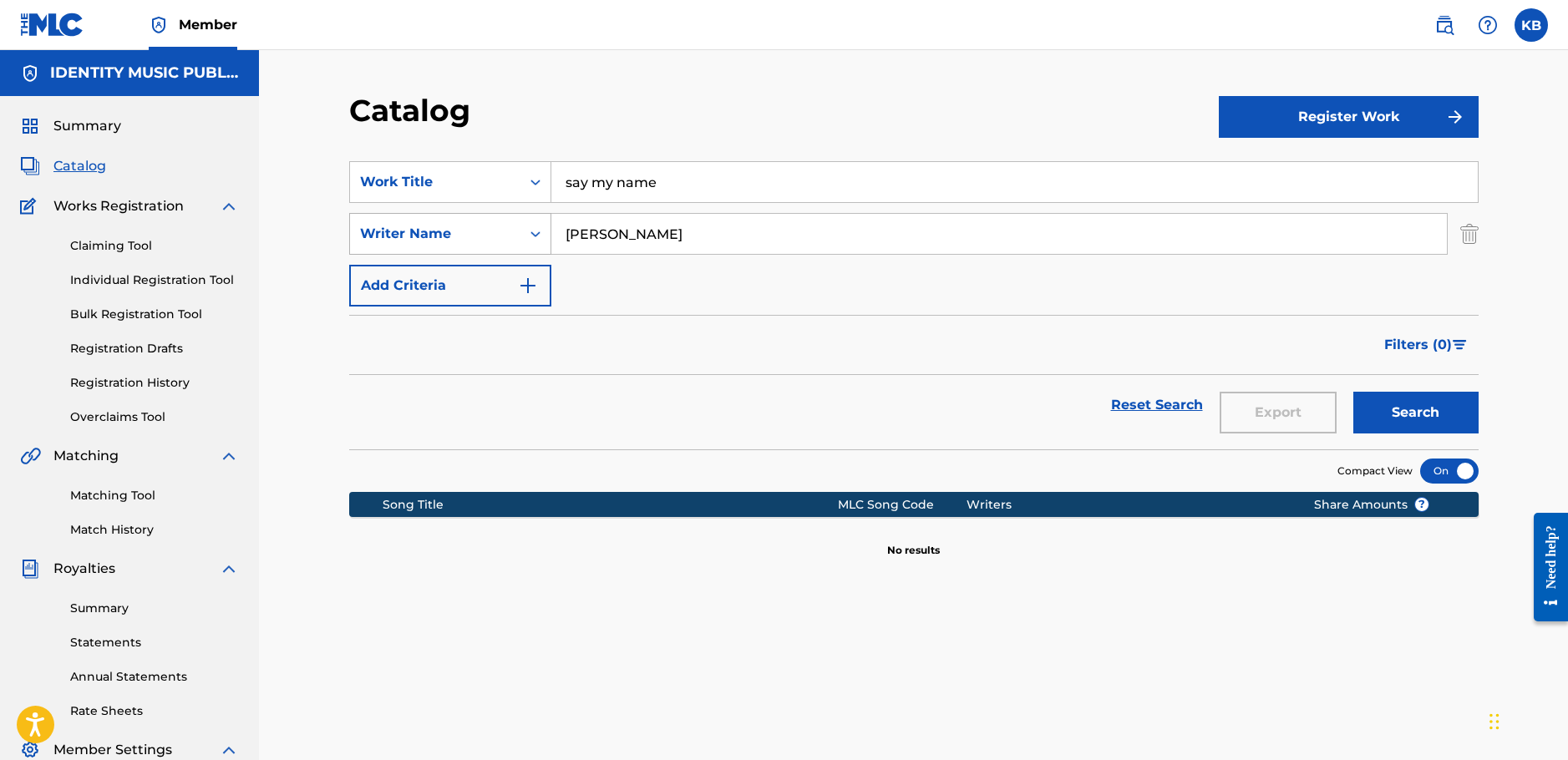
drag, startPoint x: 695, startPoint y: 233, endPoint x: 409, endPoint y: 247, distance: 286.3
click at [434, 256] on div "SearchWithCriteria24b4064a-a765-4725-80fb-0f241e04882f Work Title say my name S…" at bounding box center [914, 234] width 1129 height 145
click at [1354, 392] on button "Search" at bounding box center [1416, 412] width 125 height 42
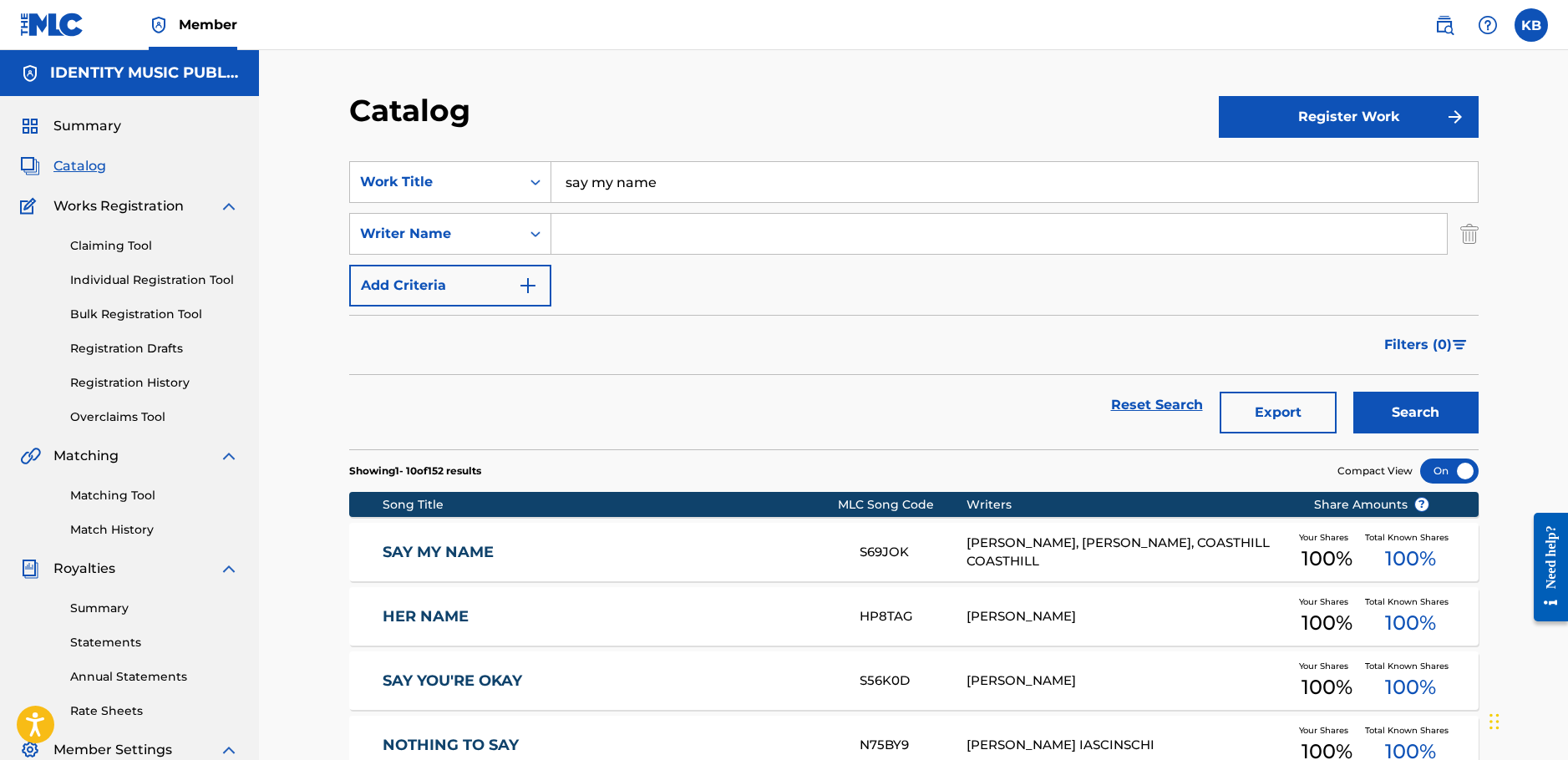
click at [824, 547] on link "SAY MY NAME" at bounding box center [610, 553] width 455 height 20
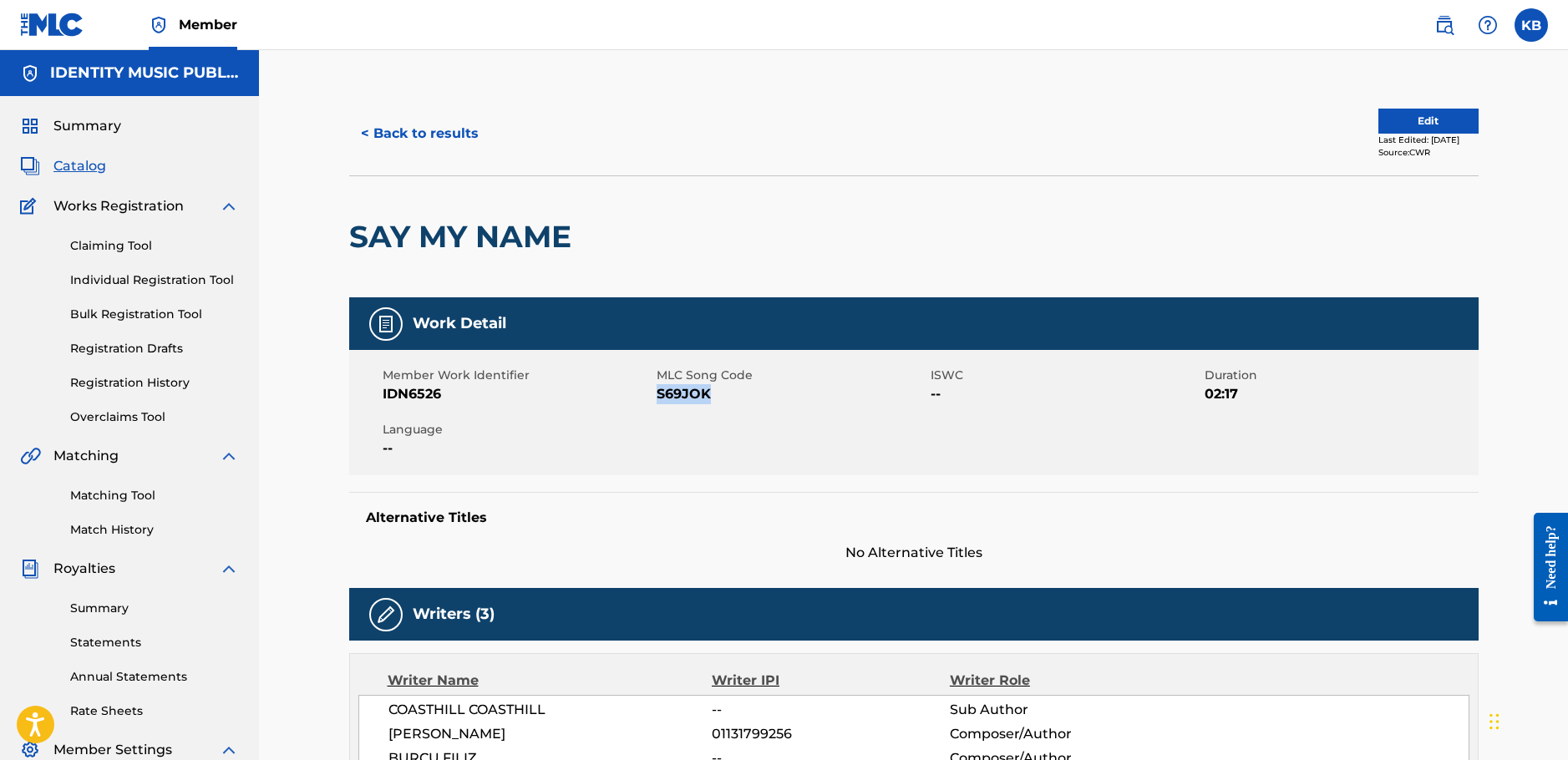
drag, startPoint x: 709, startPoint y: 396, endPoint x: 658, endPoint y: 402, distance: 51.4
click at [658, 402] on span "S69JOK" at bounding box center [791, 394] width 270 height 20
copy span "S69JOK"
click at [873, 457] on div "Member Work Identifier IDN6526 MLC Song Code S69JOK ISWC -- Duration 02:17 Lang…" at bounding box center [914, 412] width 1129 height 125
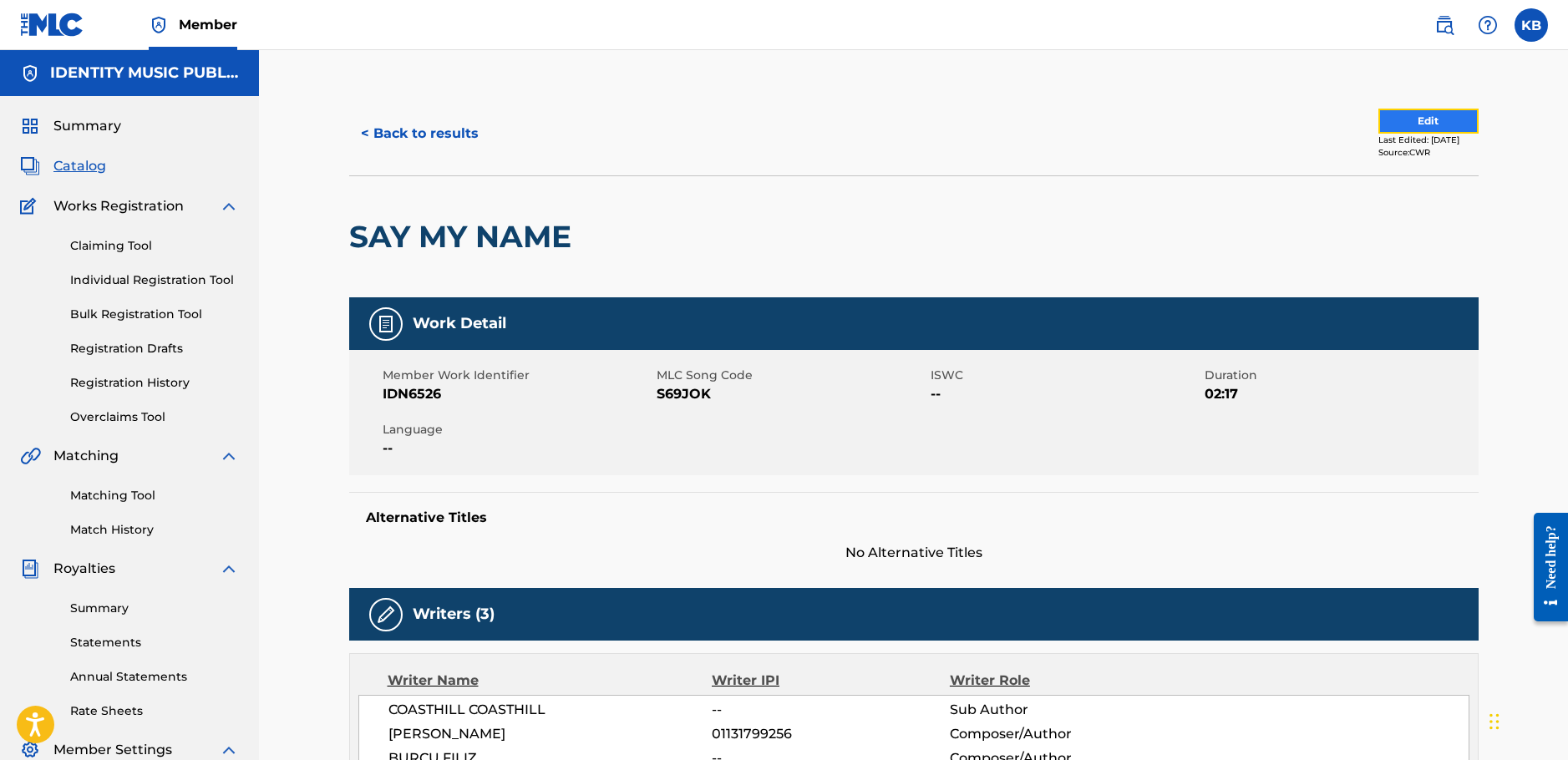
click at [1447, 122] on button "Edit" at bounding box center [1429, 121] width 100 height 25
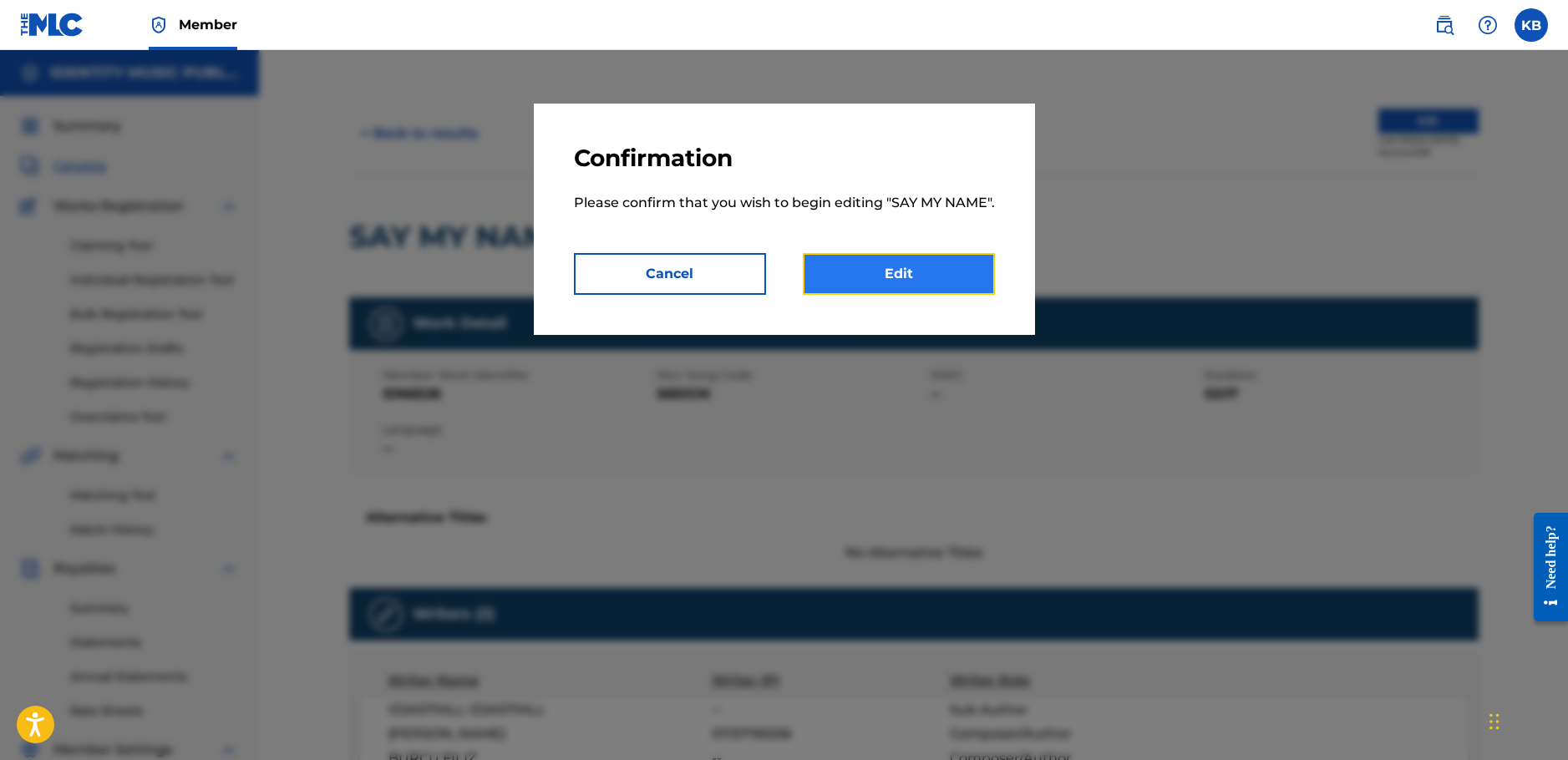
click at [889, 285] on link "Edit" at bounding box center [899, 274] width 192 height 42
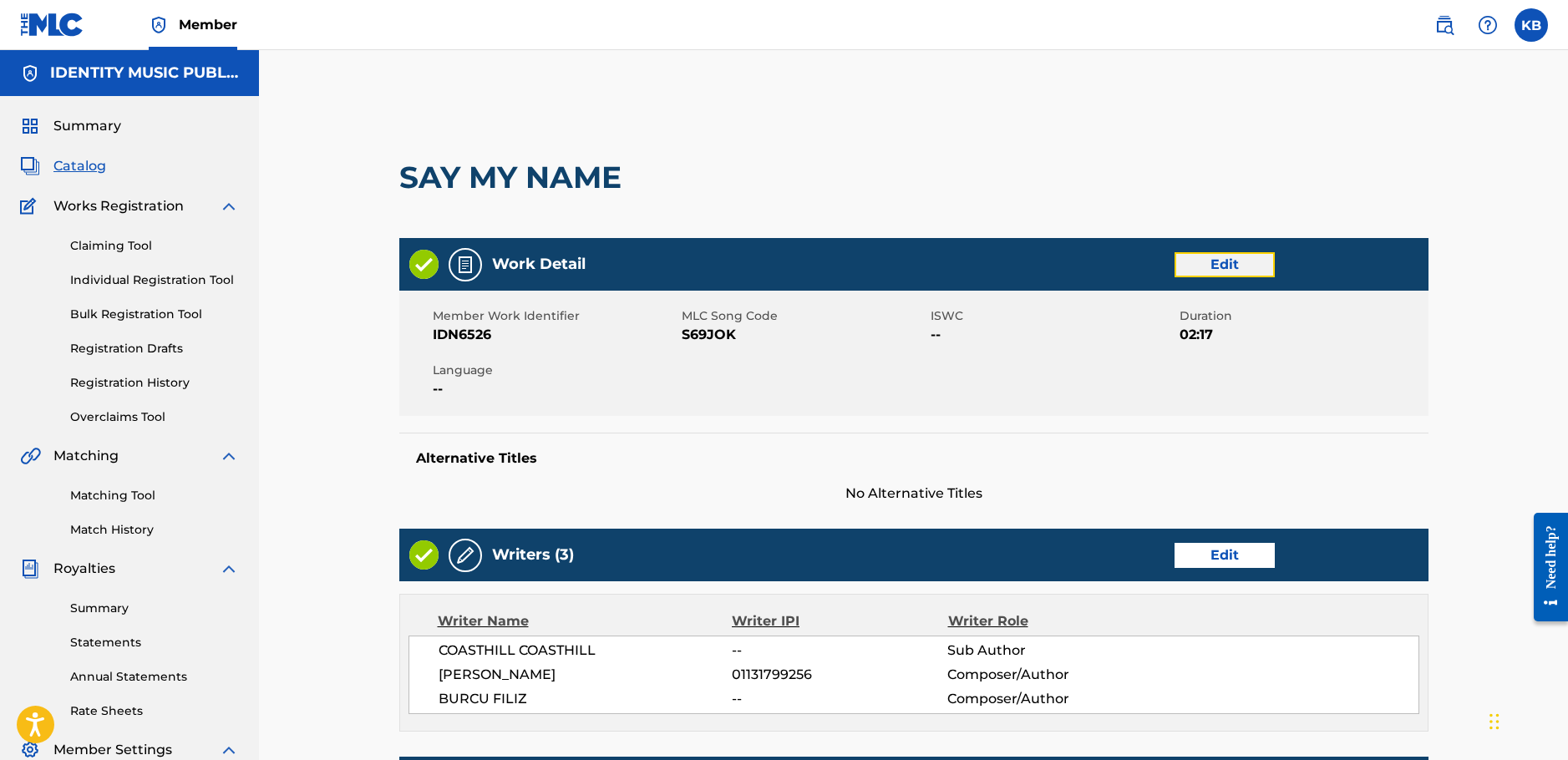
click at [1252, 271] on link "Edit" at bounding box center [1224, 264] width 100 height 25
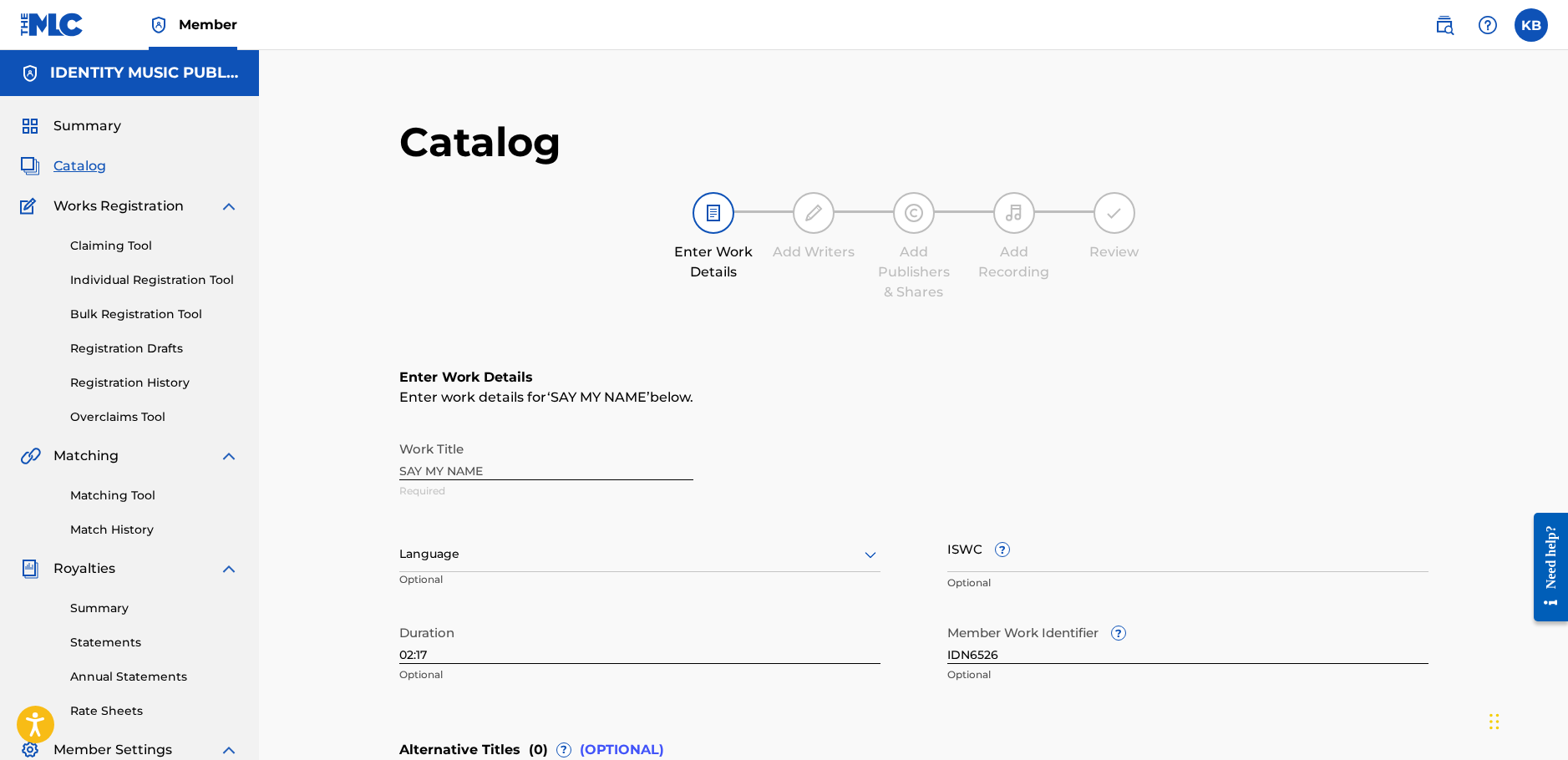
scroll to position [334, 0]
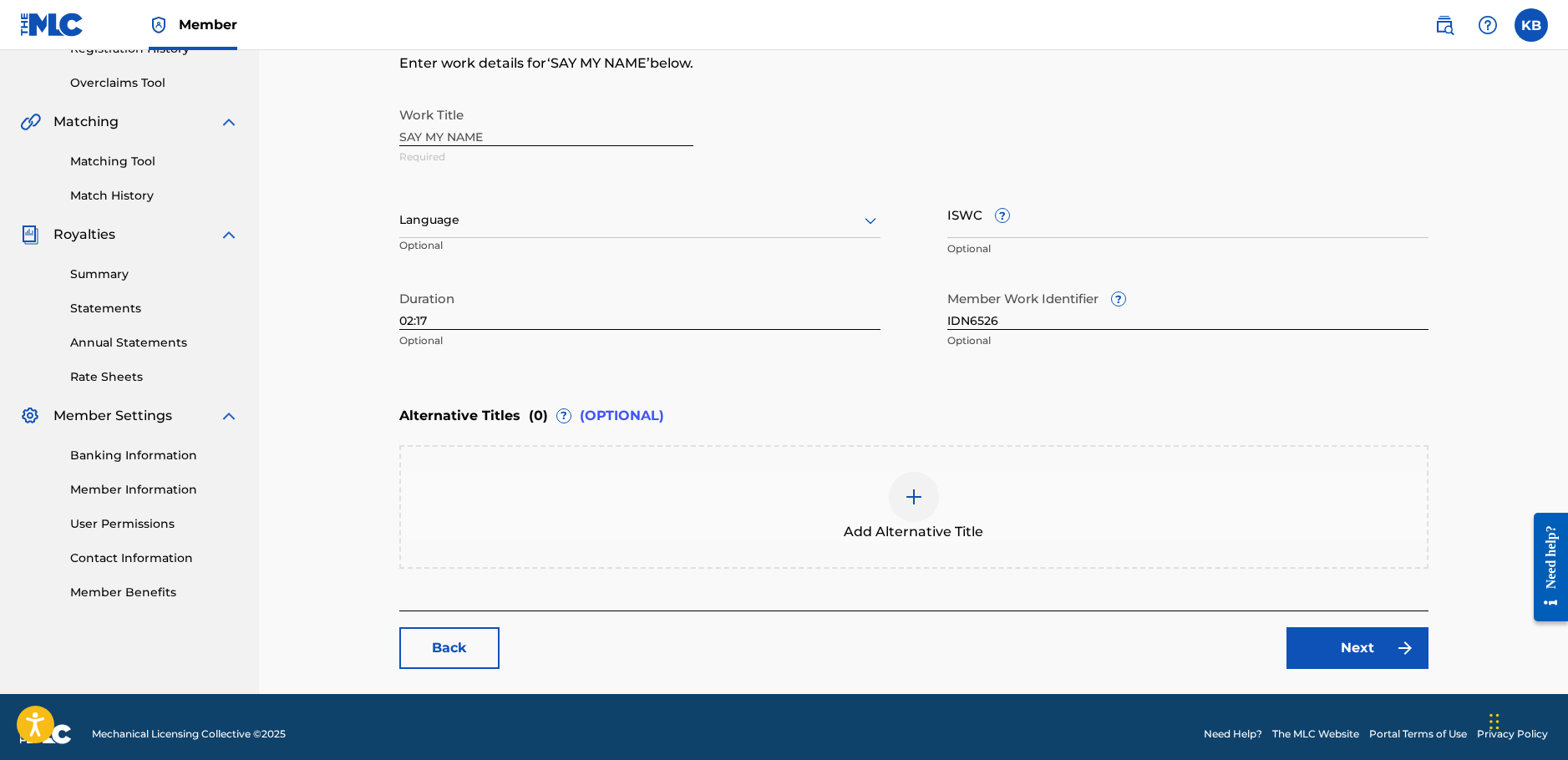
click at [838, 528] on div "Add Alternative Title" at bounding box center [914, 507] width 1026 height 71
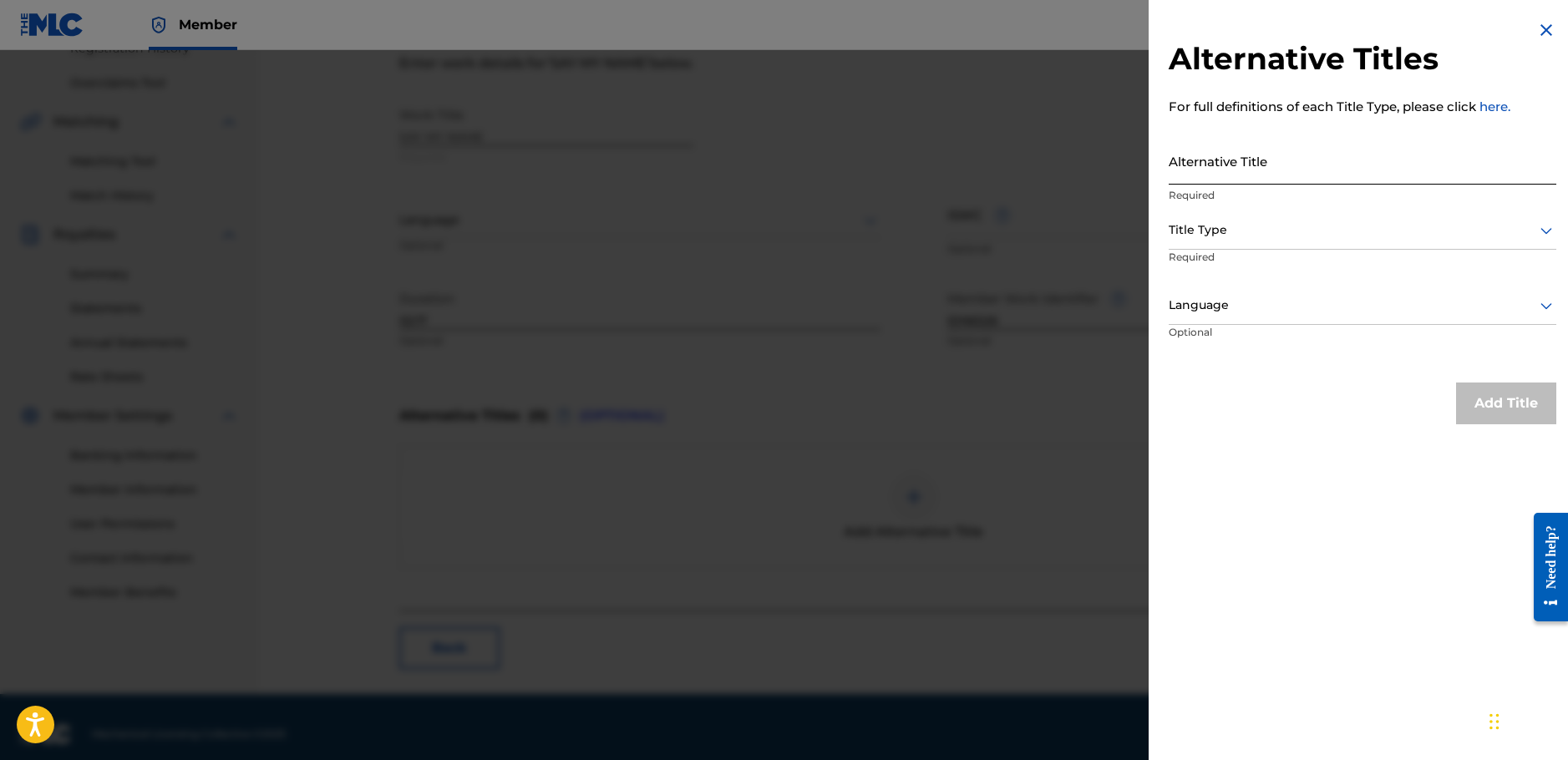
click at [1318, 162] on input "Alternative Title" at bounding box center [1363, 161] width 388 height 48
paste input "say my name (slowed)"
type input "say my name (slowed)"
click at [1288, 227] on div at bounding box center [1363, 230] width 388 height 21
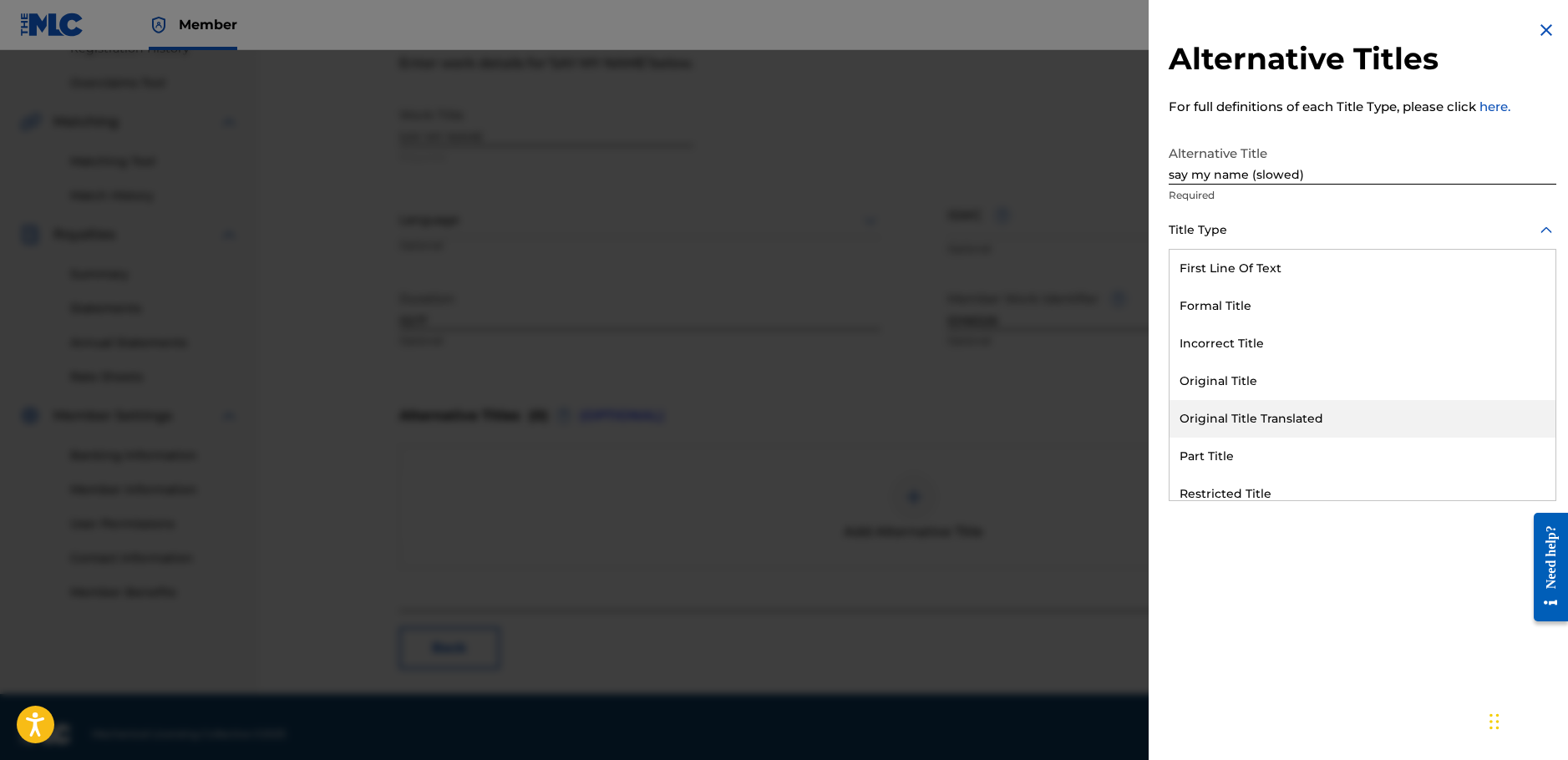
scroll to position [163, 0]
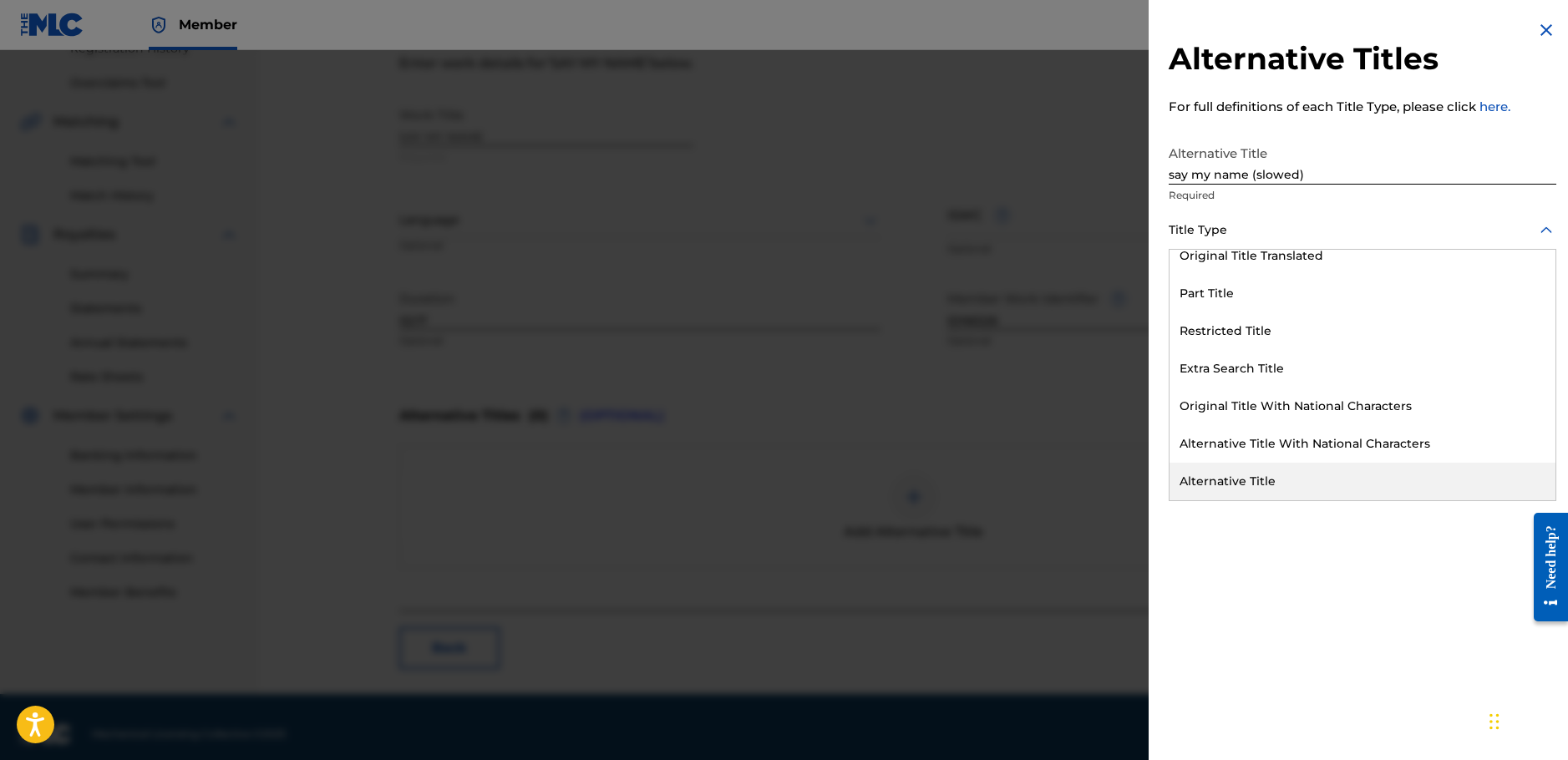
click at [1284, 465] on div "Alternative Title" at bounding box center [1363, 481] width 386 height 37
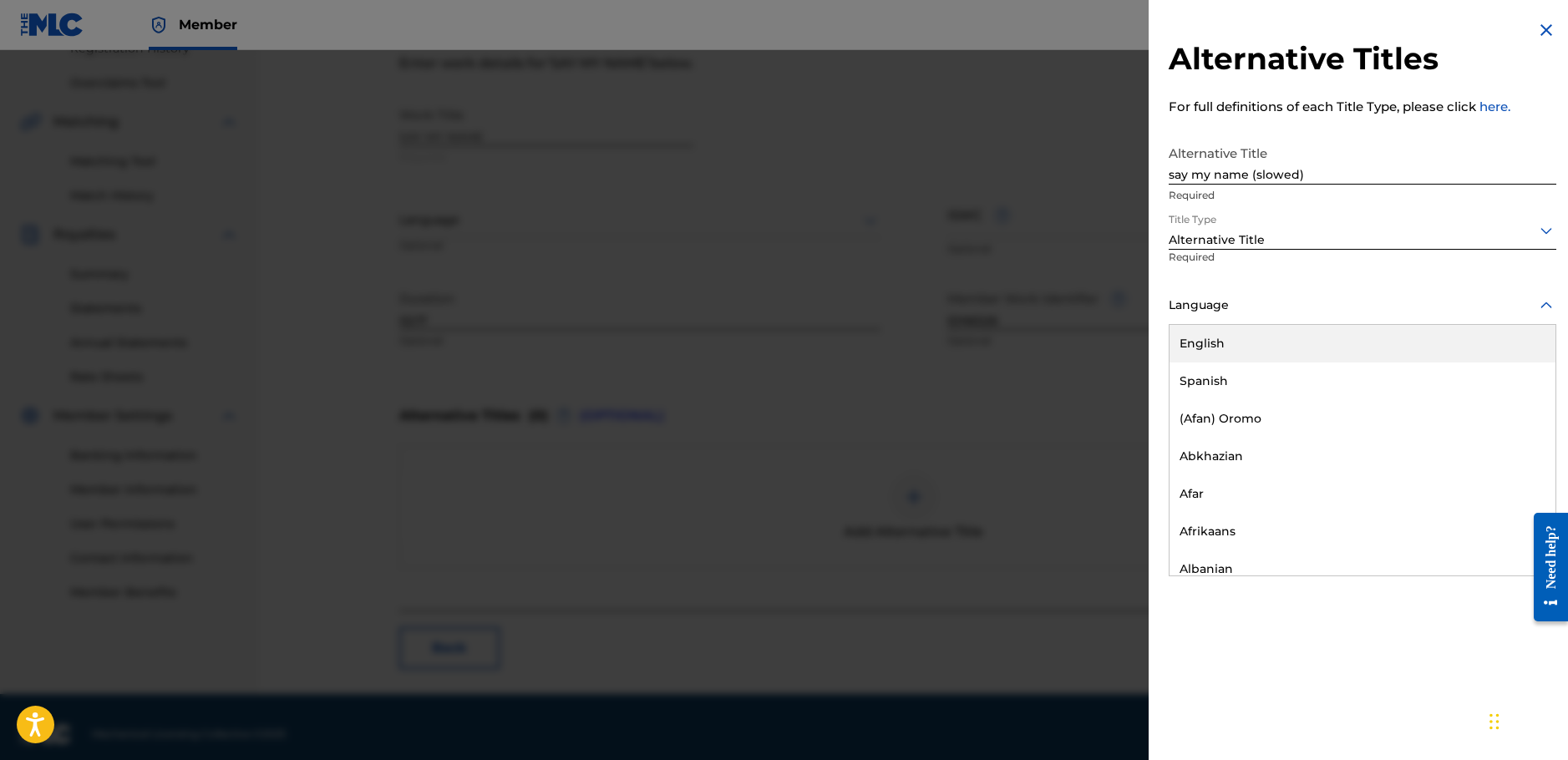
click at [1287, 309] on div at bounding box center [1363, 305] width 388 height 21
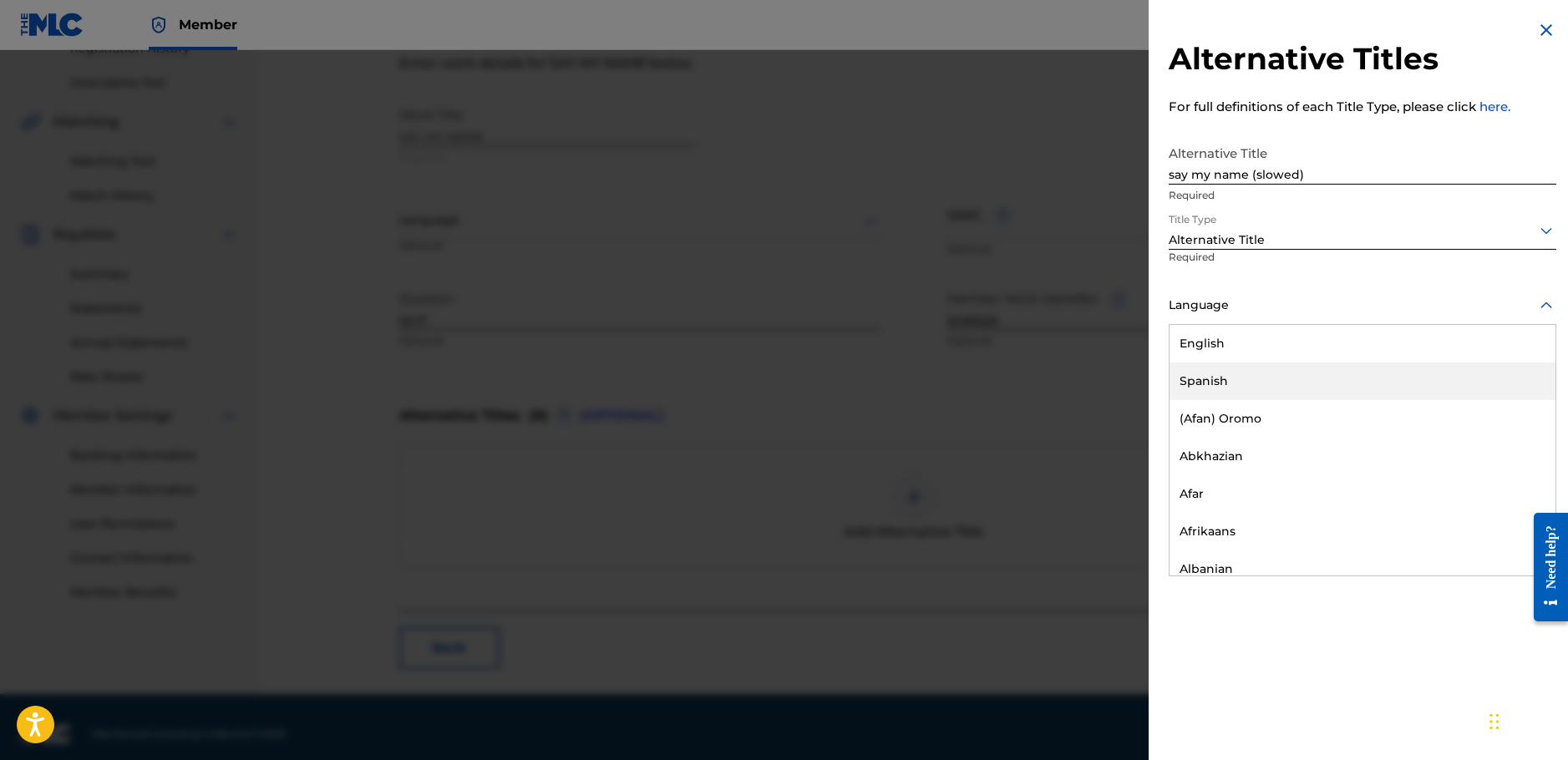
click at [1263, 341] on div "English" at bounding box center [1363, 343] width 386 height 37
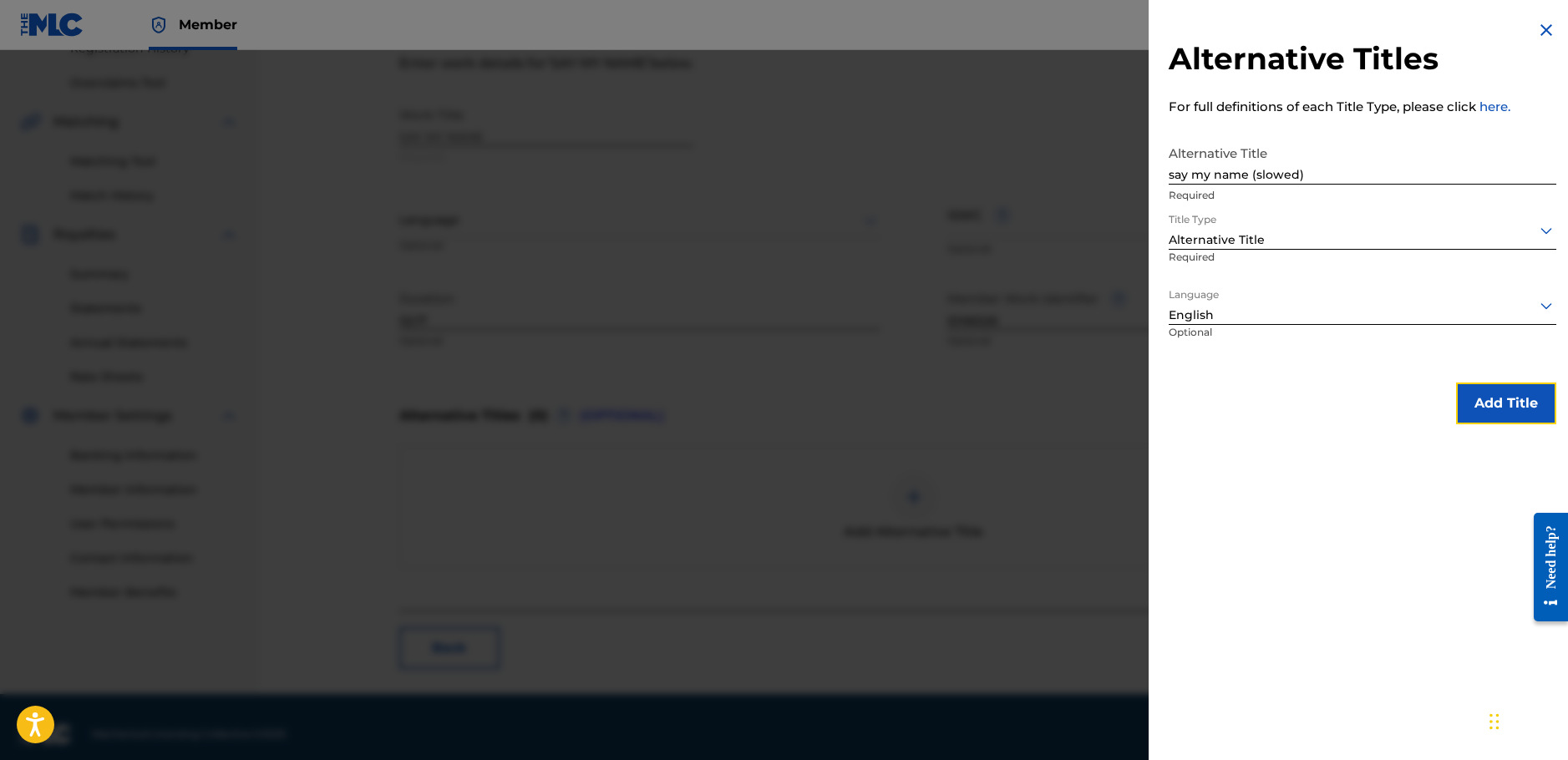
drag, startPoint x: 1524, startPoint y: 397, endPoint x: 1344, endPoint y: 383, distance: 180.5
click at [1523, 399] on button "Add Title" at bounding box center [1507, 403] width 100 height 42
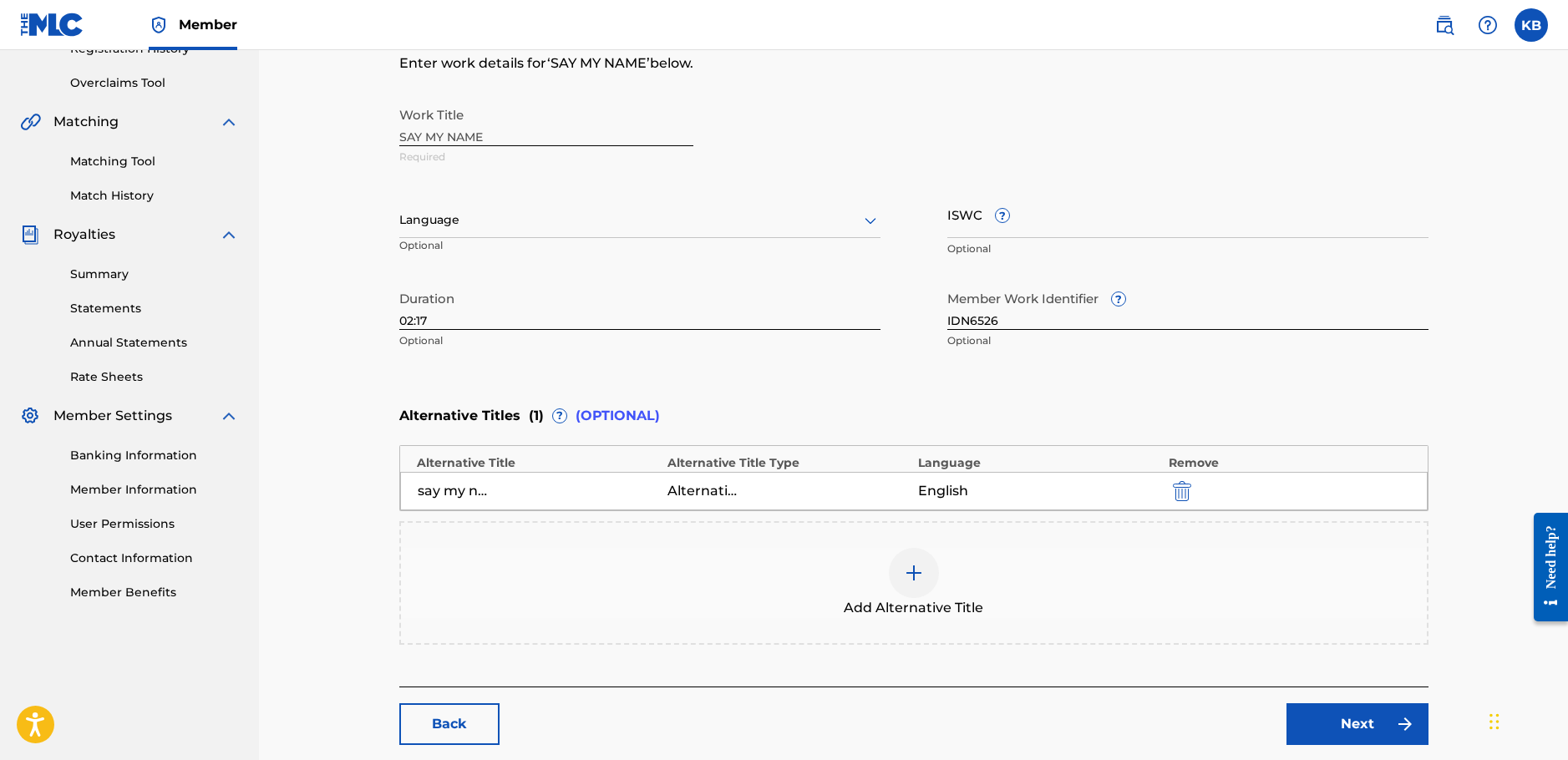
click at [915, 562] on div at bounding box center [913, 573] width 50 height 50
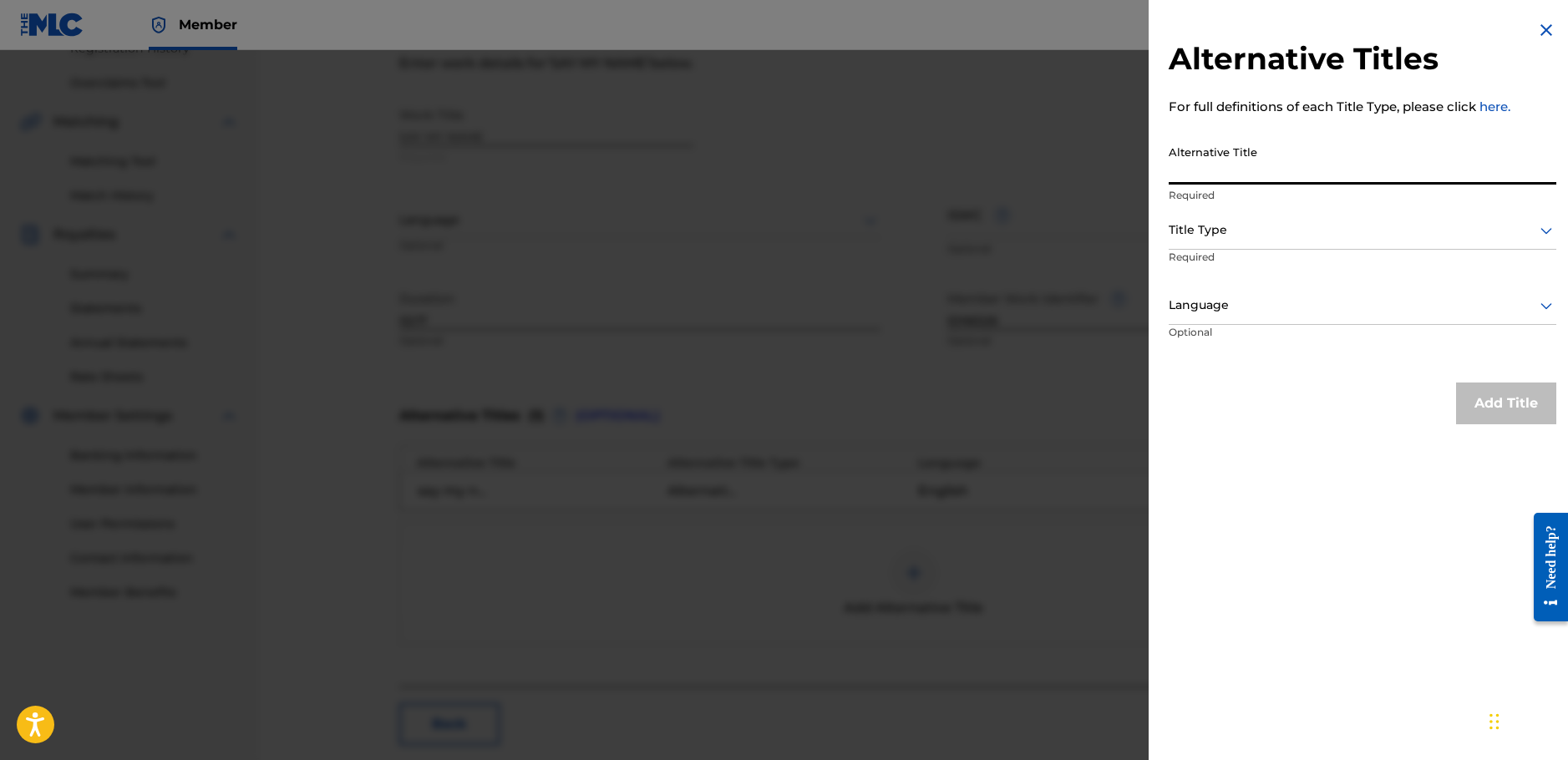
click at [1232, 162] on input "Alternative Title" at bounding box center [1363, 161] width 388 height 48
paste input "say my name (sped up)"
type input "say my name (sped up)"
click at [1248, 236] on div at bounding box center [1363, 230] width 388 height 21
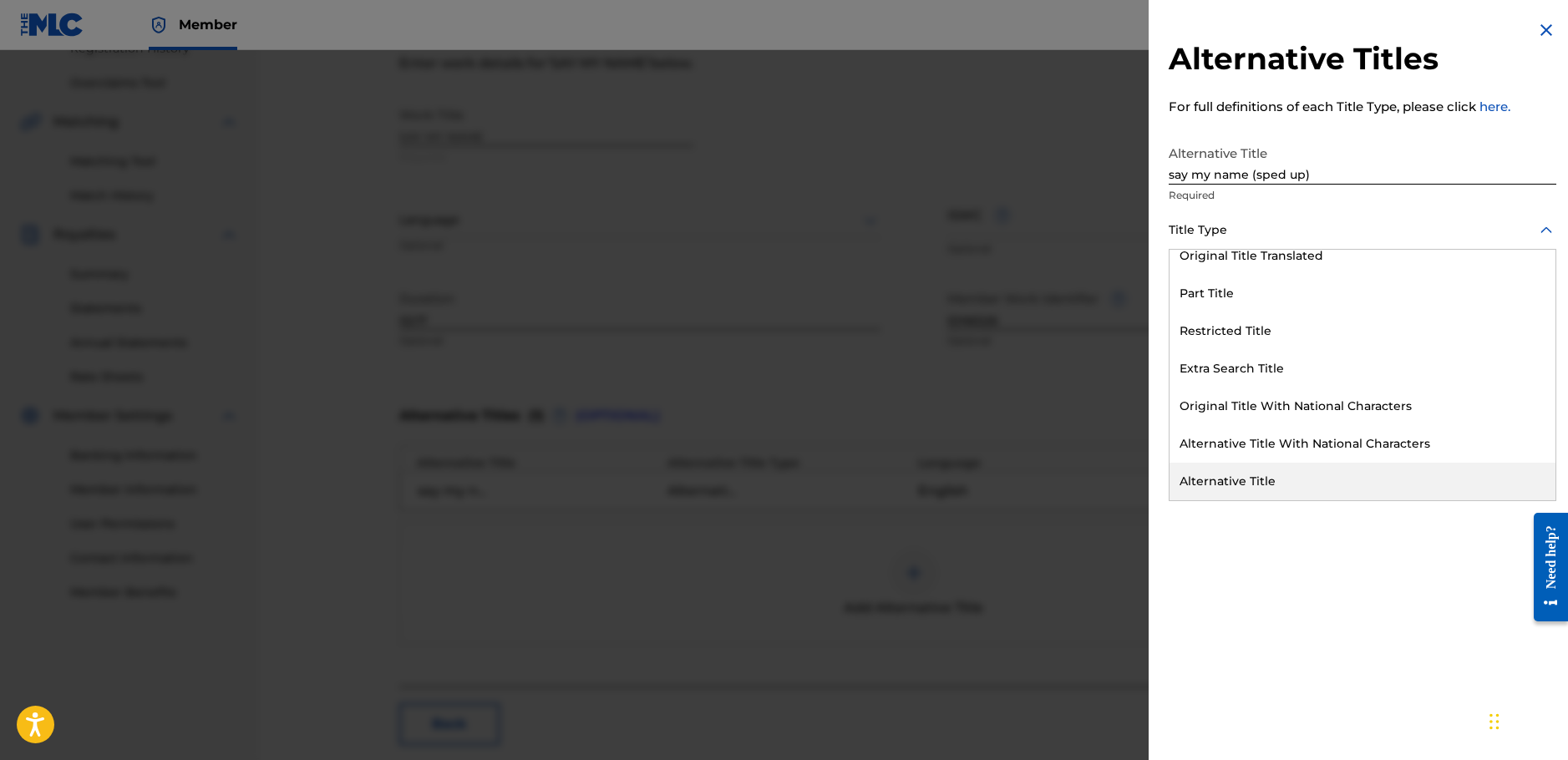
drag, startPoint x: 1266, startPoint y: 470, endPoint x: 1286, endPoint y: 391, distance: 81.5
click at [1266, 471] on div "Alternative Title" at bounding box center [1363, 481] width 386 height 37
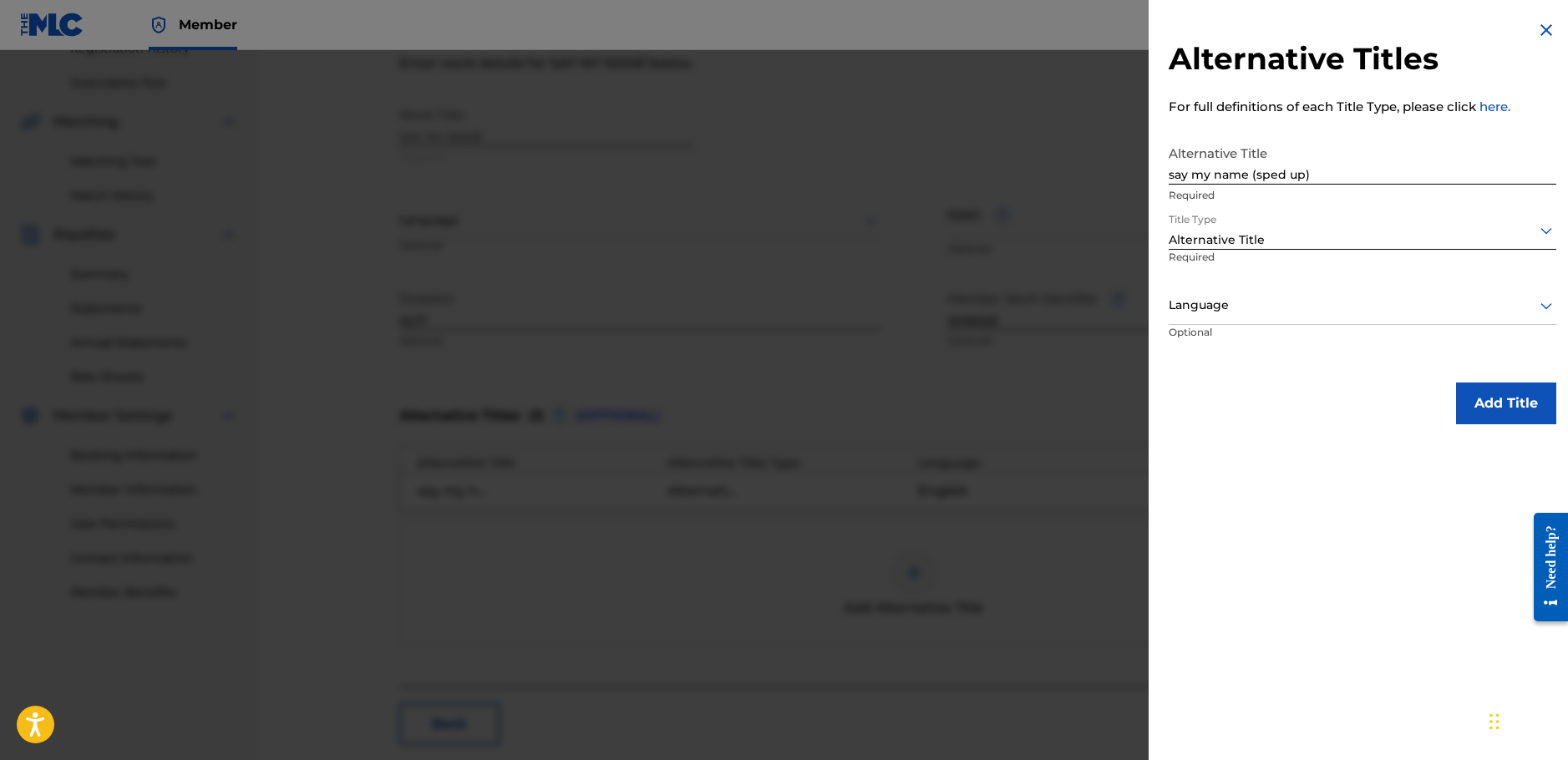
click at [1311, 297] on div at bounding box center [1363, 305] width 388 height 21
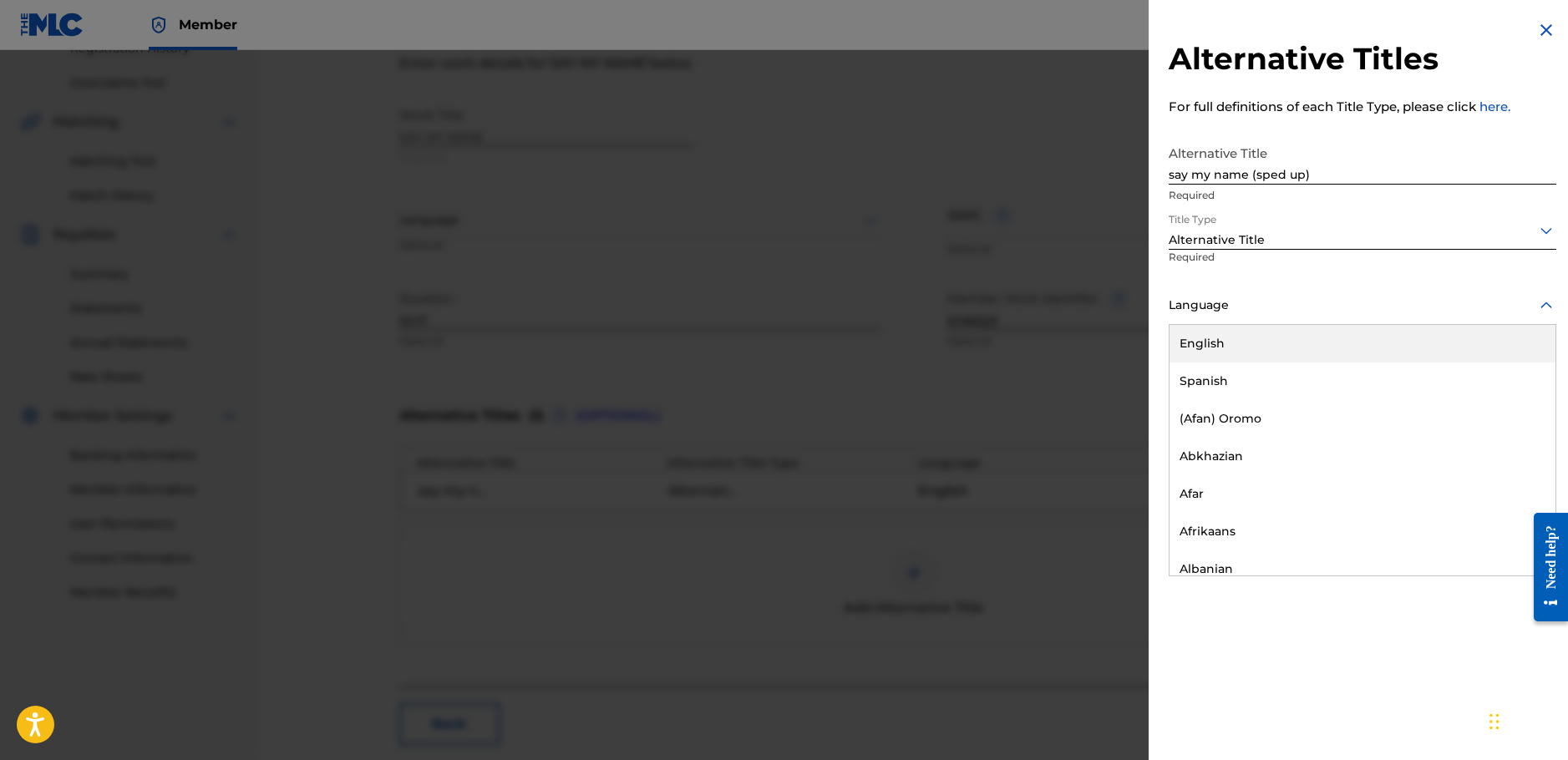
click at [1314, 342] on div "English" at bounding box center [1363, 343] width 386 height 37
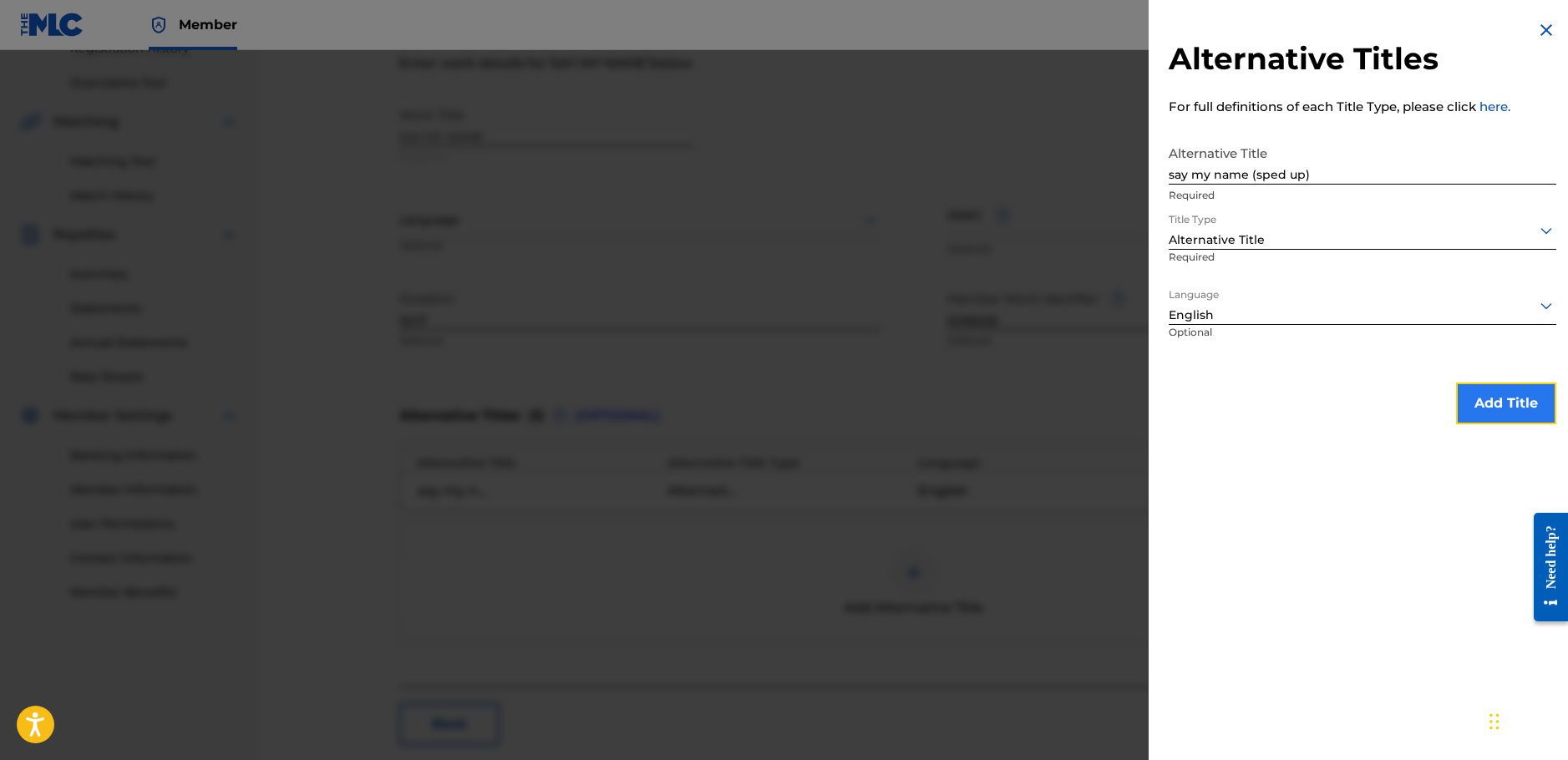
click at [1508, 406] on button "Add Title" at bounding box center [1507, 403] width 100 height 42
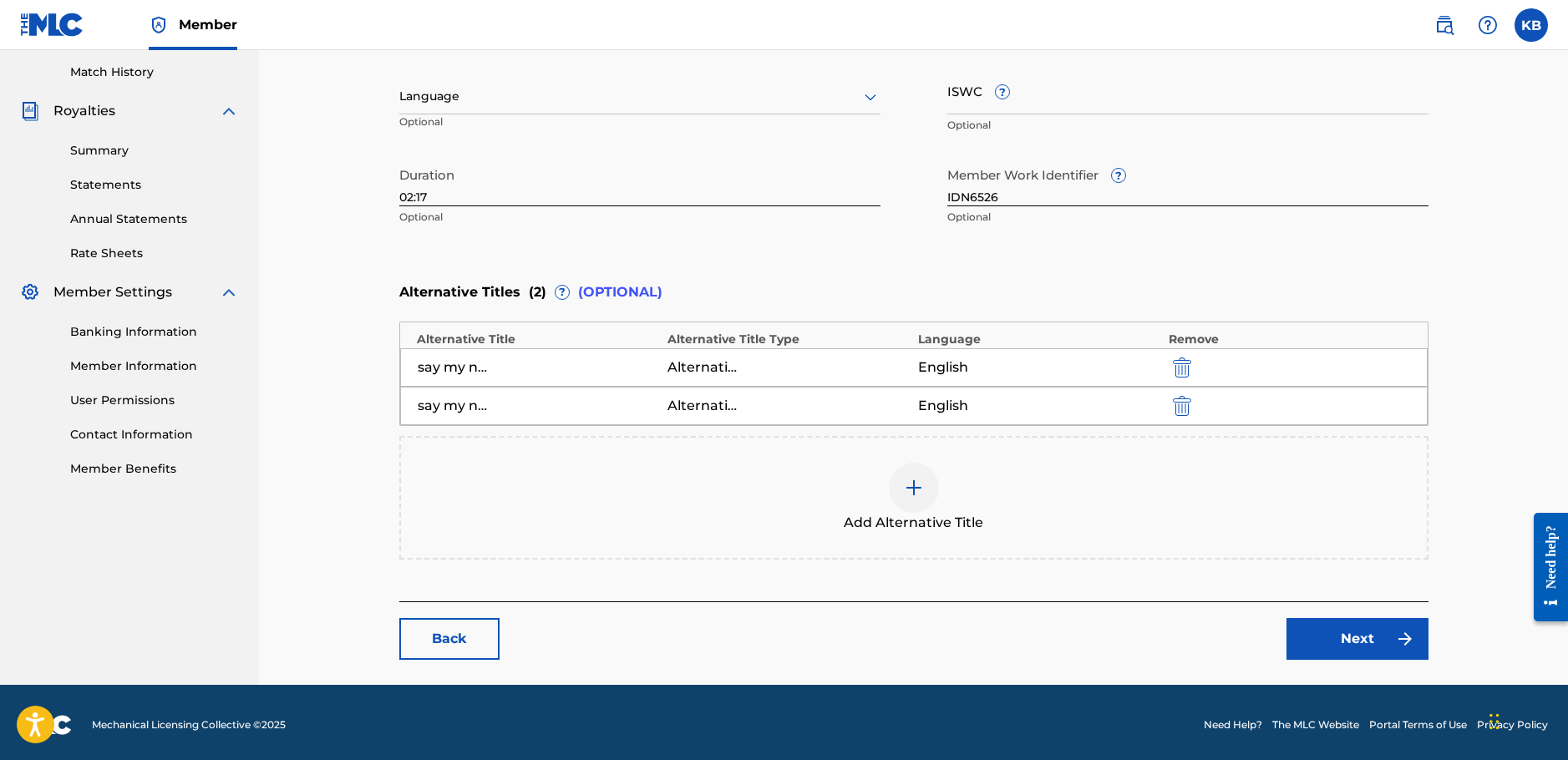
scroll to position [462, 0]
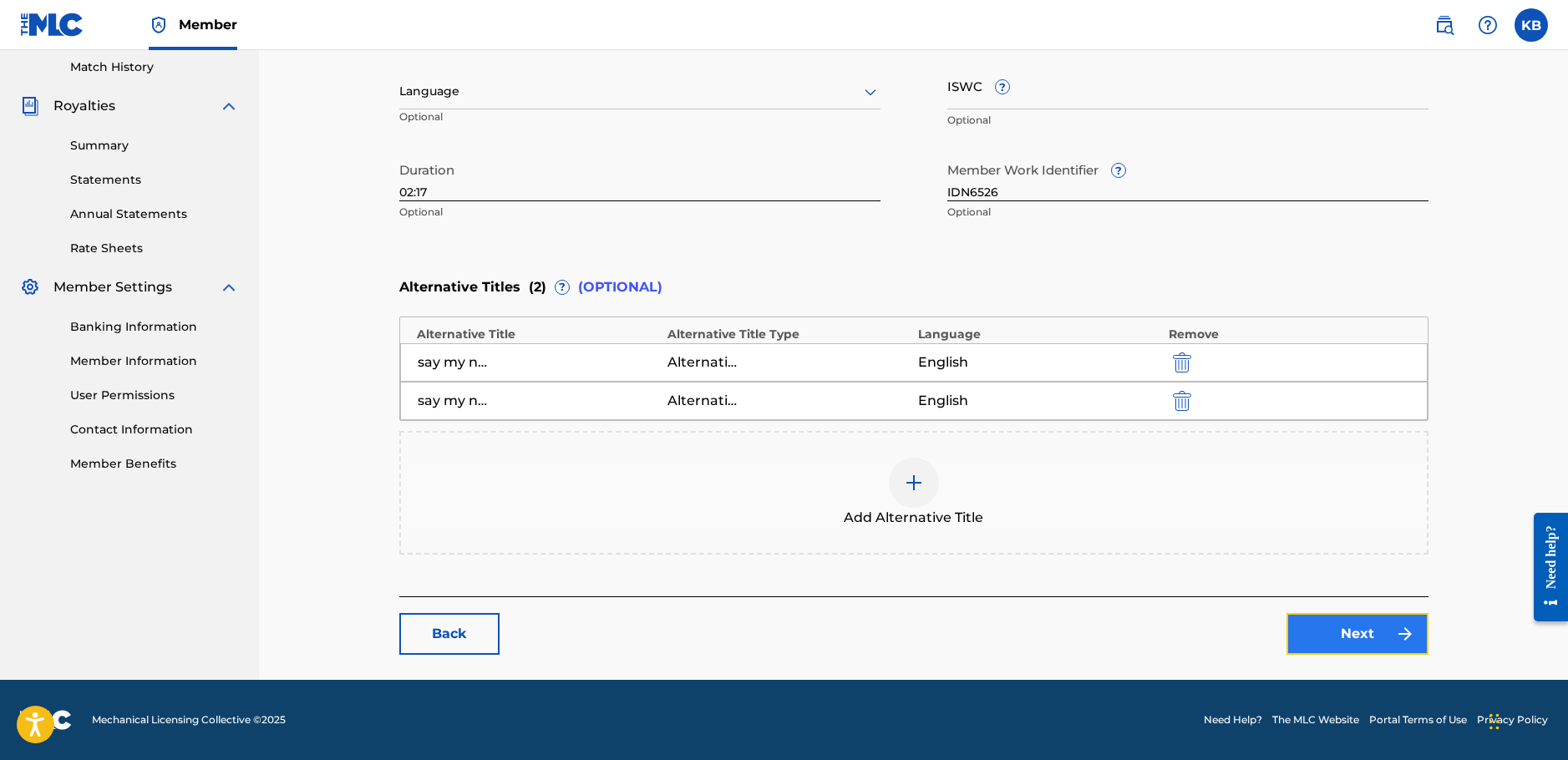
click at [1327, 628] on link "Next" at bounding box center [1357, 633] width 142 height 42
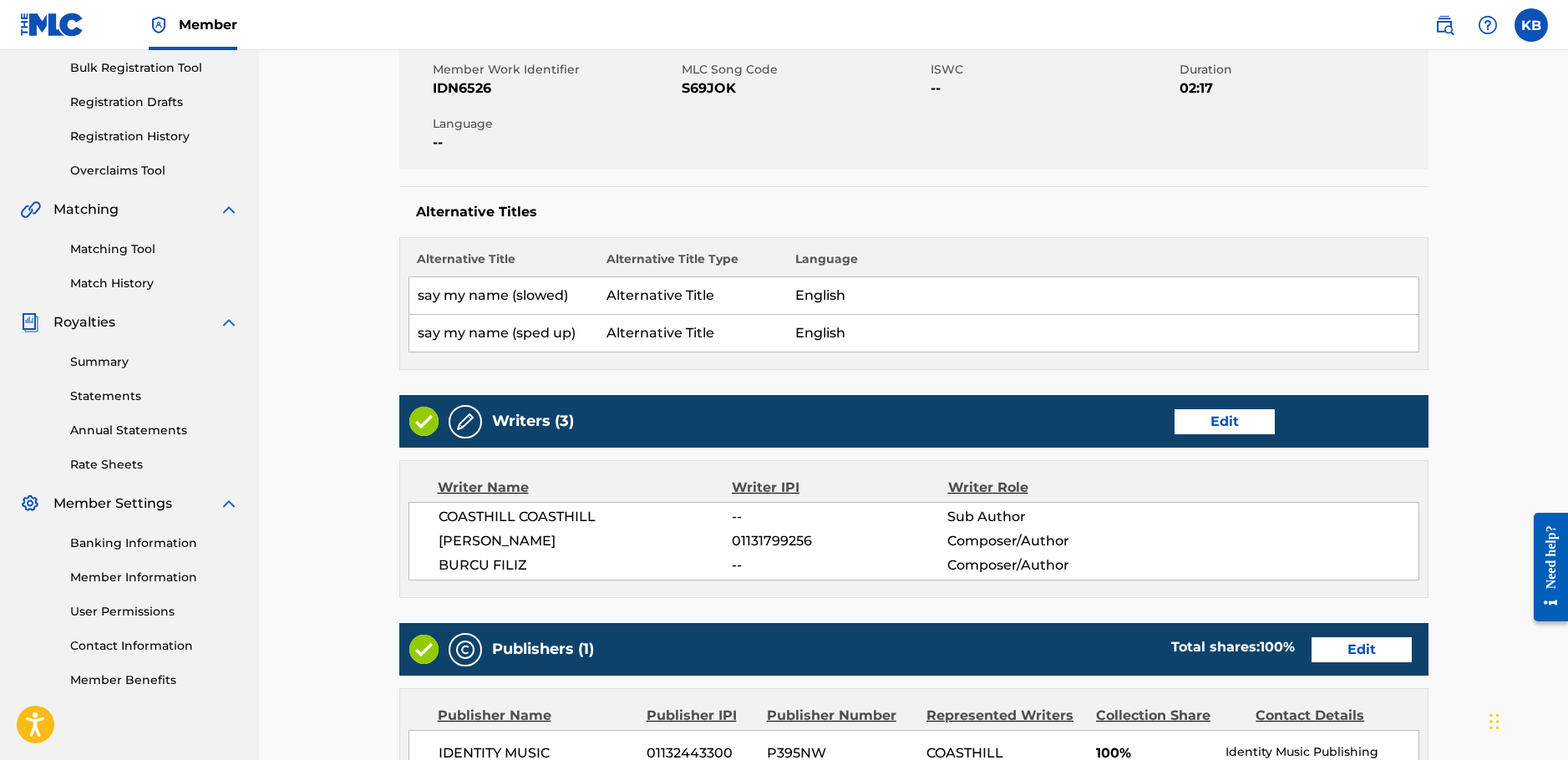
scroll to position [251, 0]
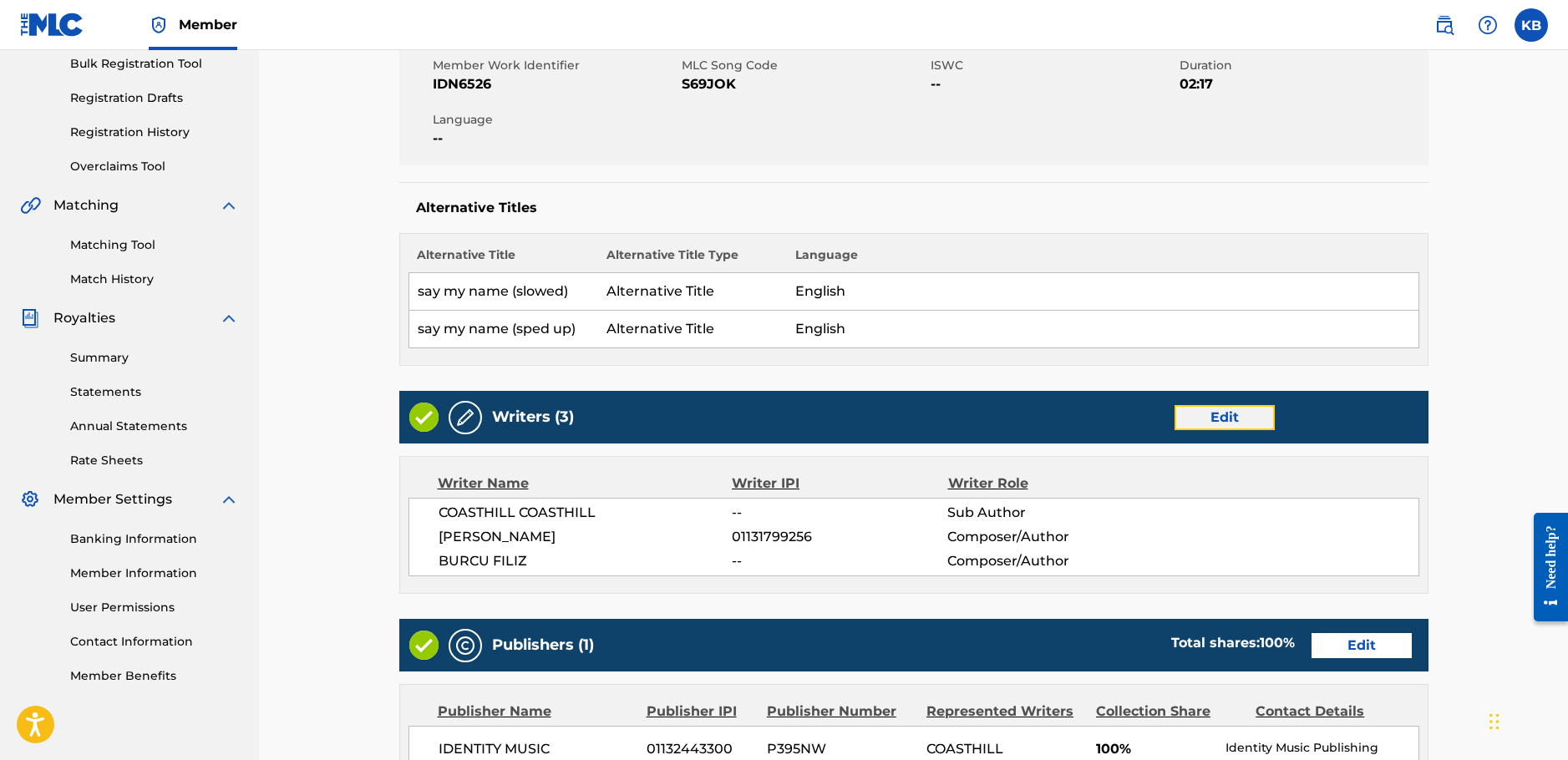
click at [1207, 418] on link "Edit" at bounding box center [1224, 417] width 100 height 25
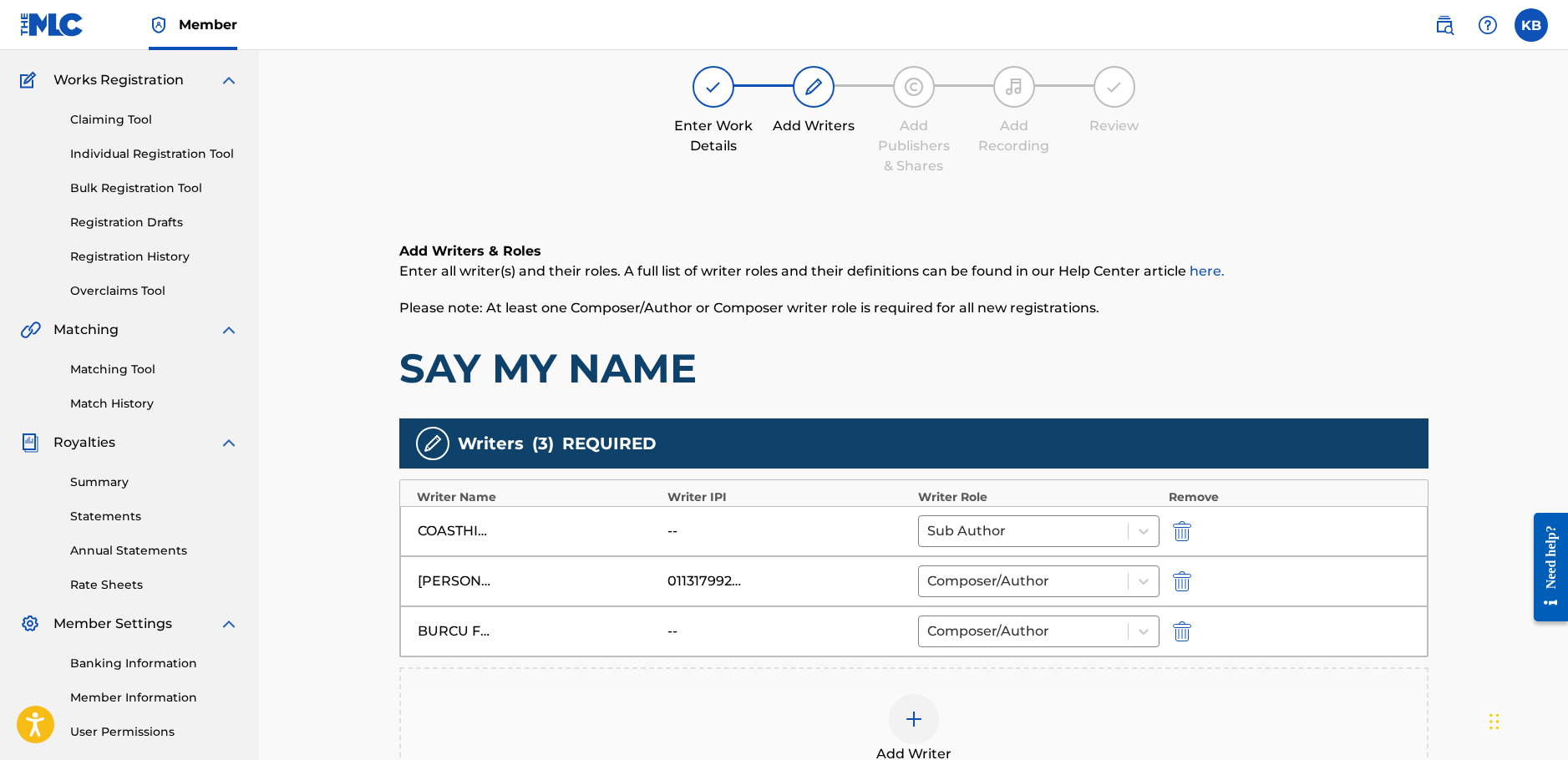
scroll to position [334, 0]
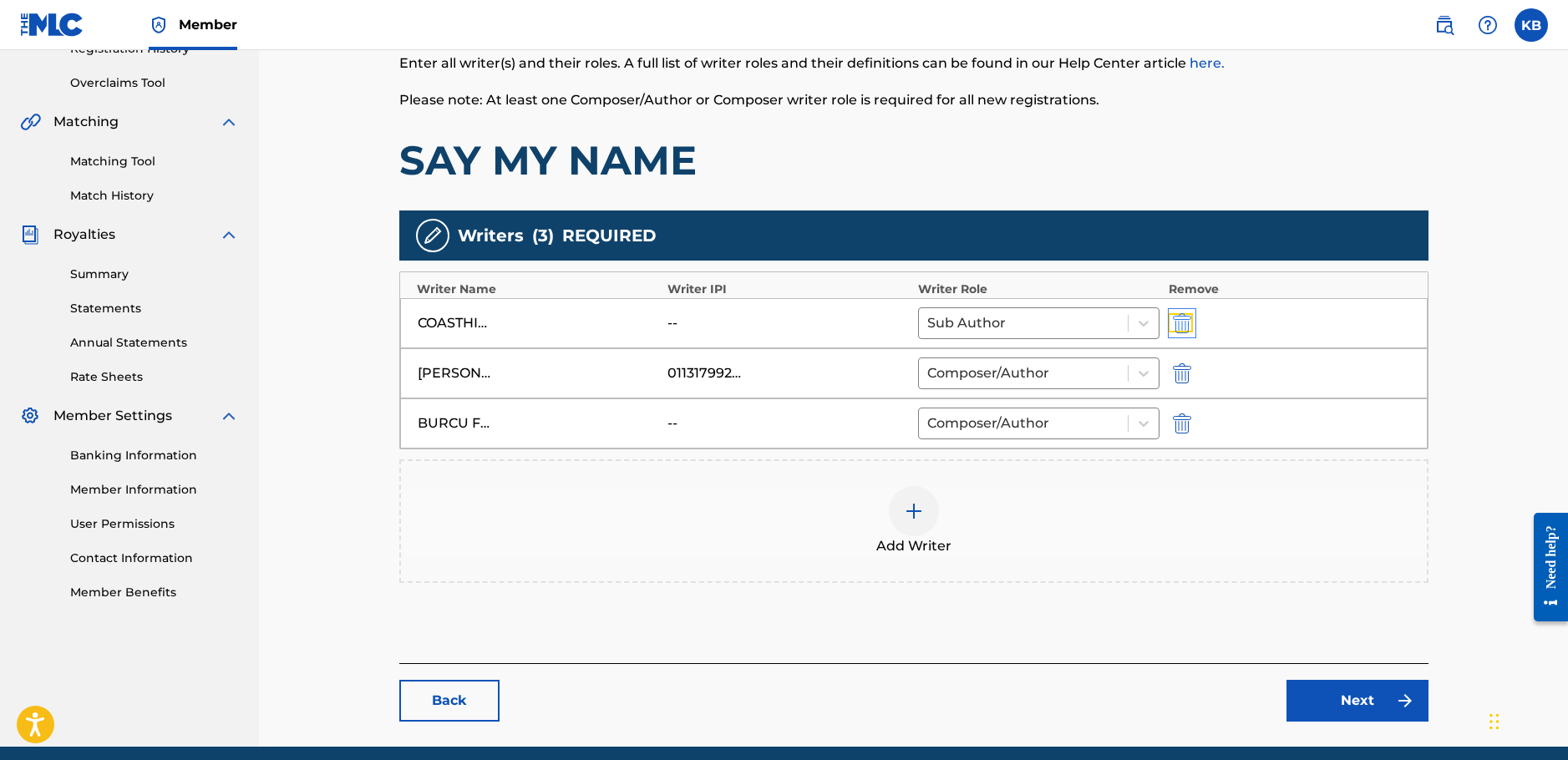
click at [1173, 326] on img "submit" at bounding box center [1183, 323] width 19 height 20
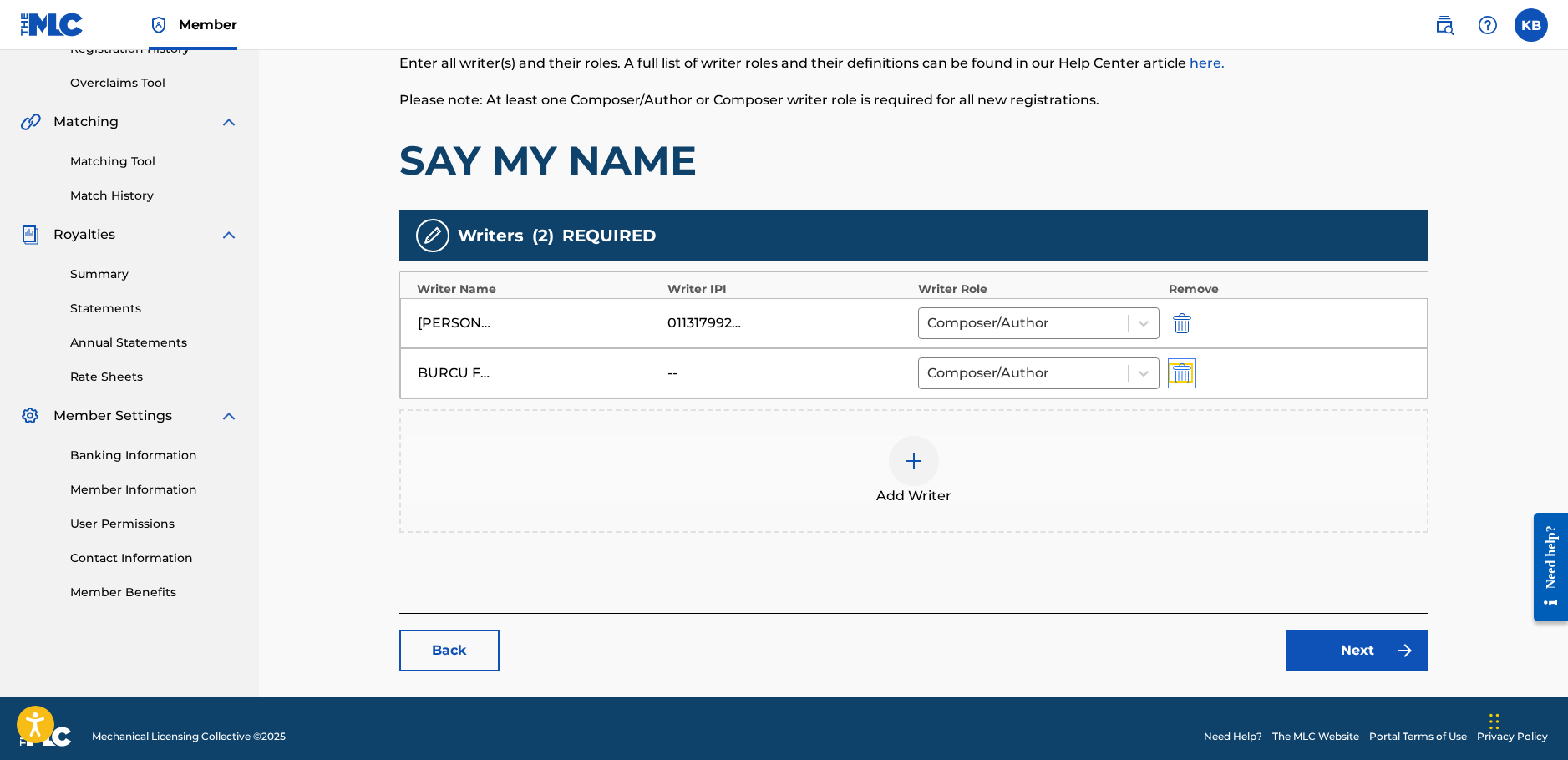
click at [1188, 376] on img "submit" at bounding box center [1183, 373] width 19 height 20
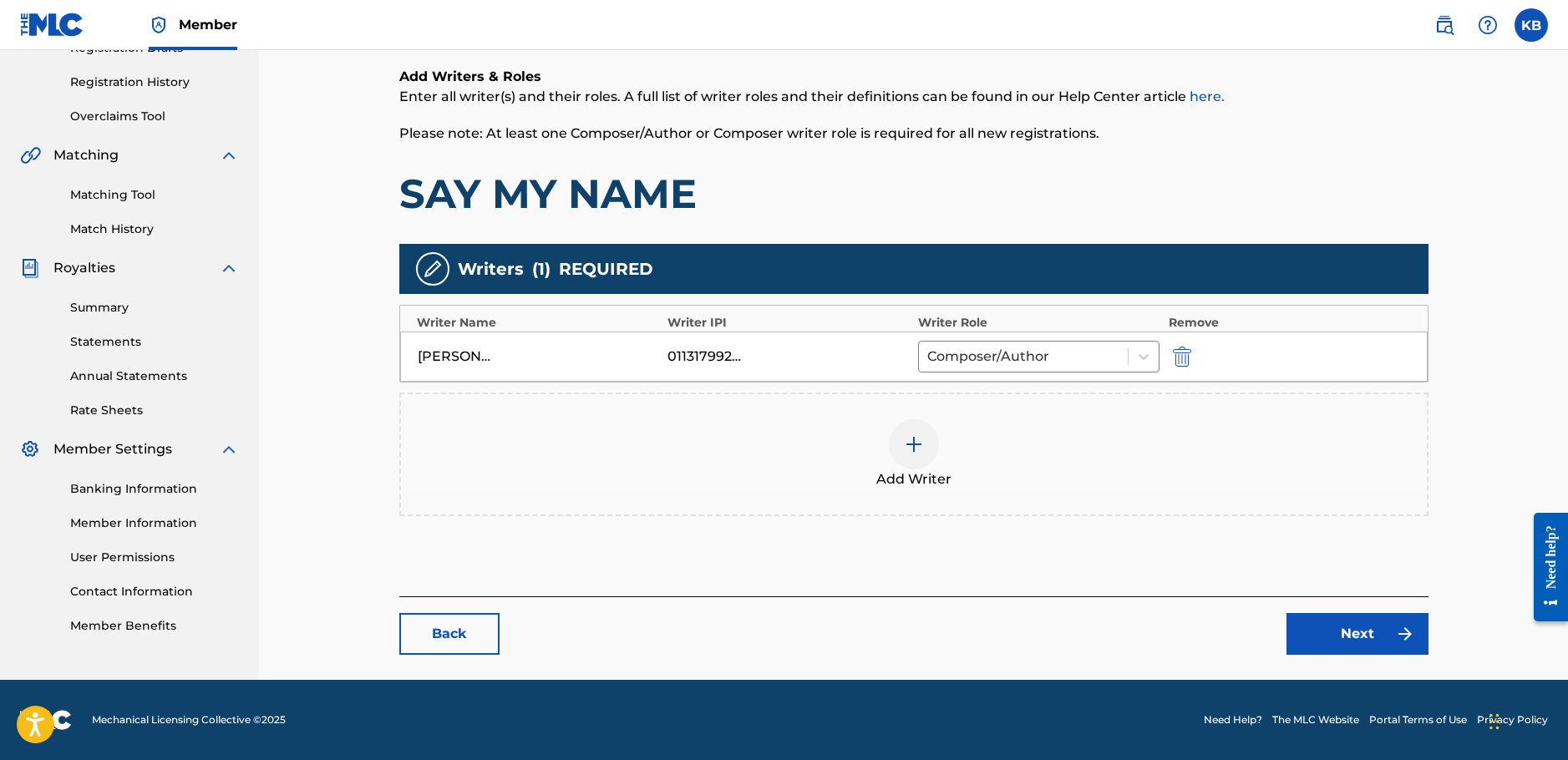
click at [922, 447] on img at bounding box center [914, 445] width 20 height 20
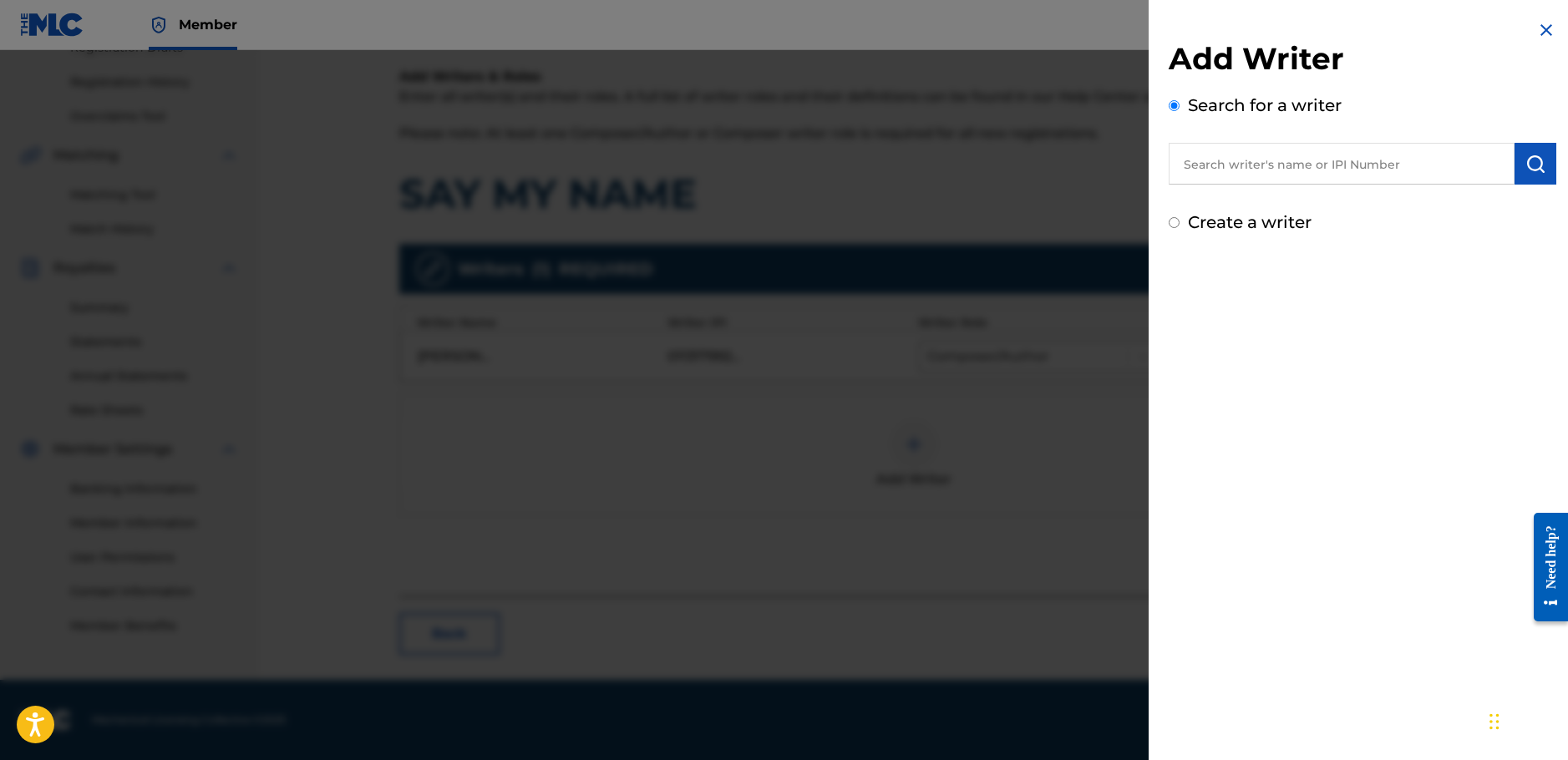
click at [1246, 228] on label "Create a writer" at bounding box center [1249, 223] width 123 height 20
radio input "true"
click at [1179, 228] on input "Create a writer" at bounding box center [1174, 222] width 11 height 11
radio input "false"
radio input "true"
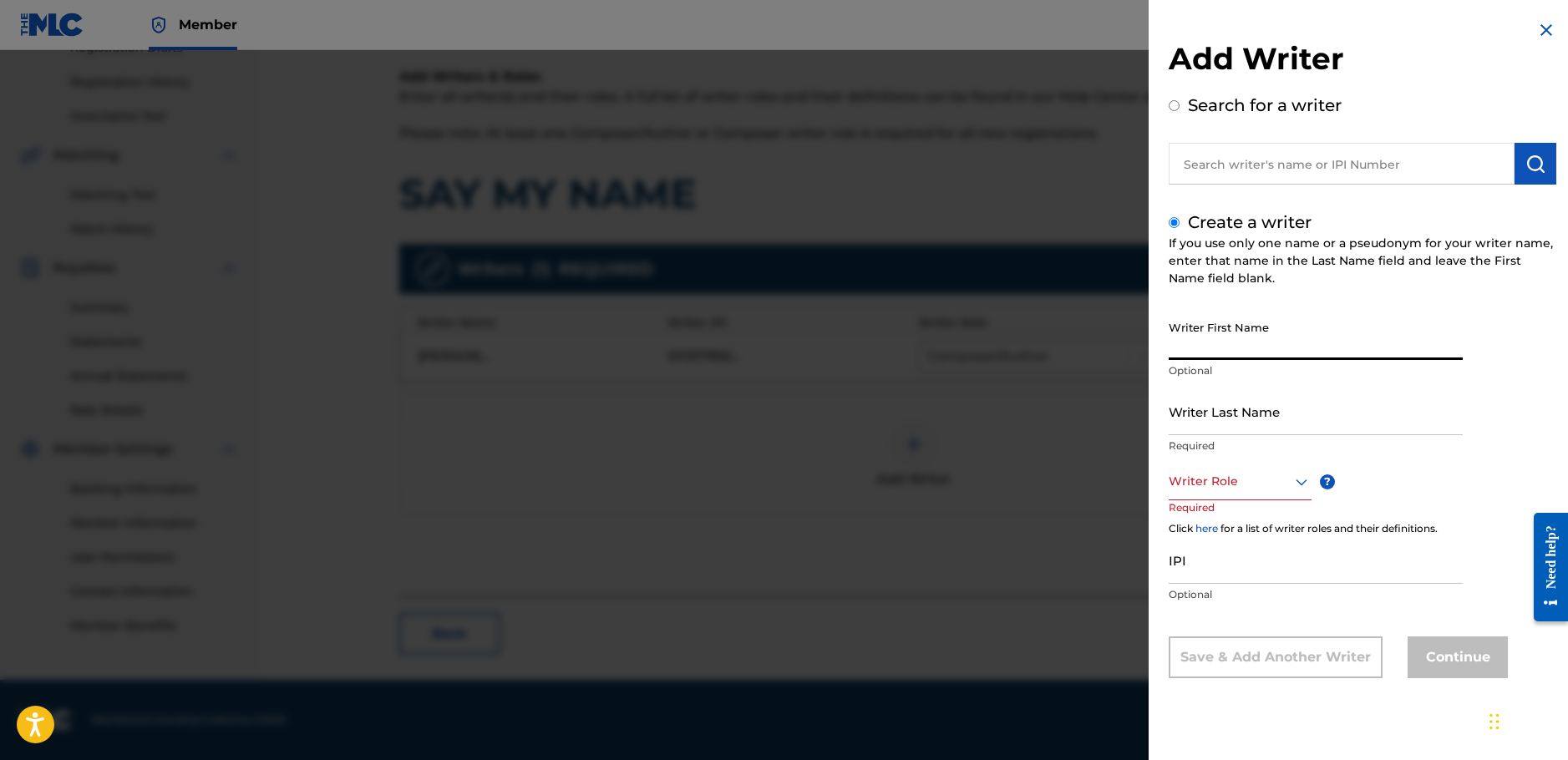
click at [1247, 344] on input "Writer First Name" at bounding box center [1316, 336] width 294 height 48
paste input "Burcu Filiz"
drag, startPoint x: 1211, startPoint y: 350, endPoint x: 1236, endPoint y: 350, distance: 25.0
click at [1236, 350] on input "Burcu Filiz" at bounding box center [1316, 336] width 294 height 48
type input "Burcu"
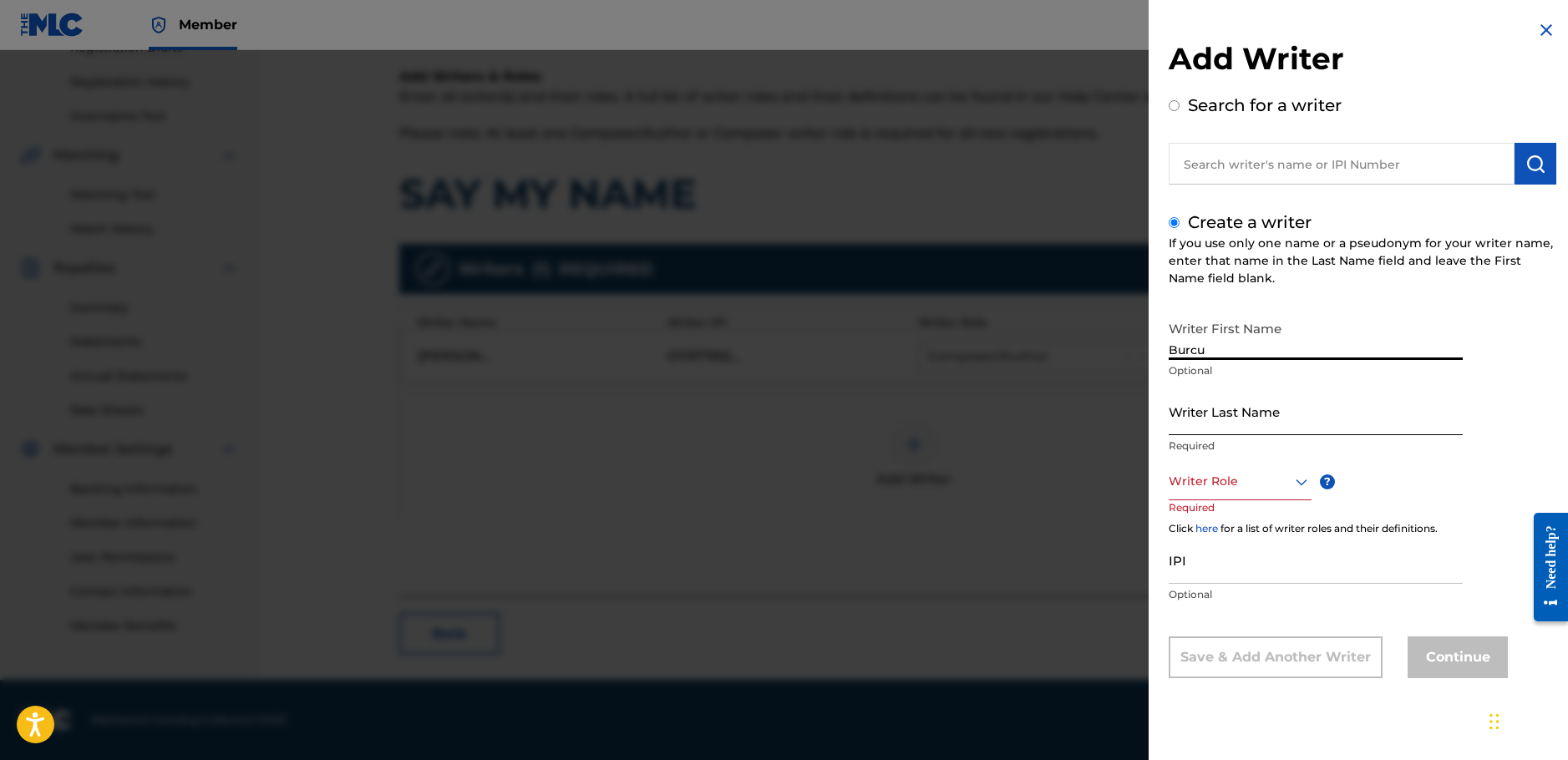
click at [1231, 401] on input "Writer Last Name" at bounding box center [1316, 411] width 294 height 48
paste input "Filiz"
type input "Filiz"
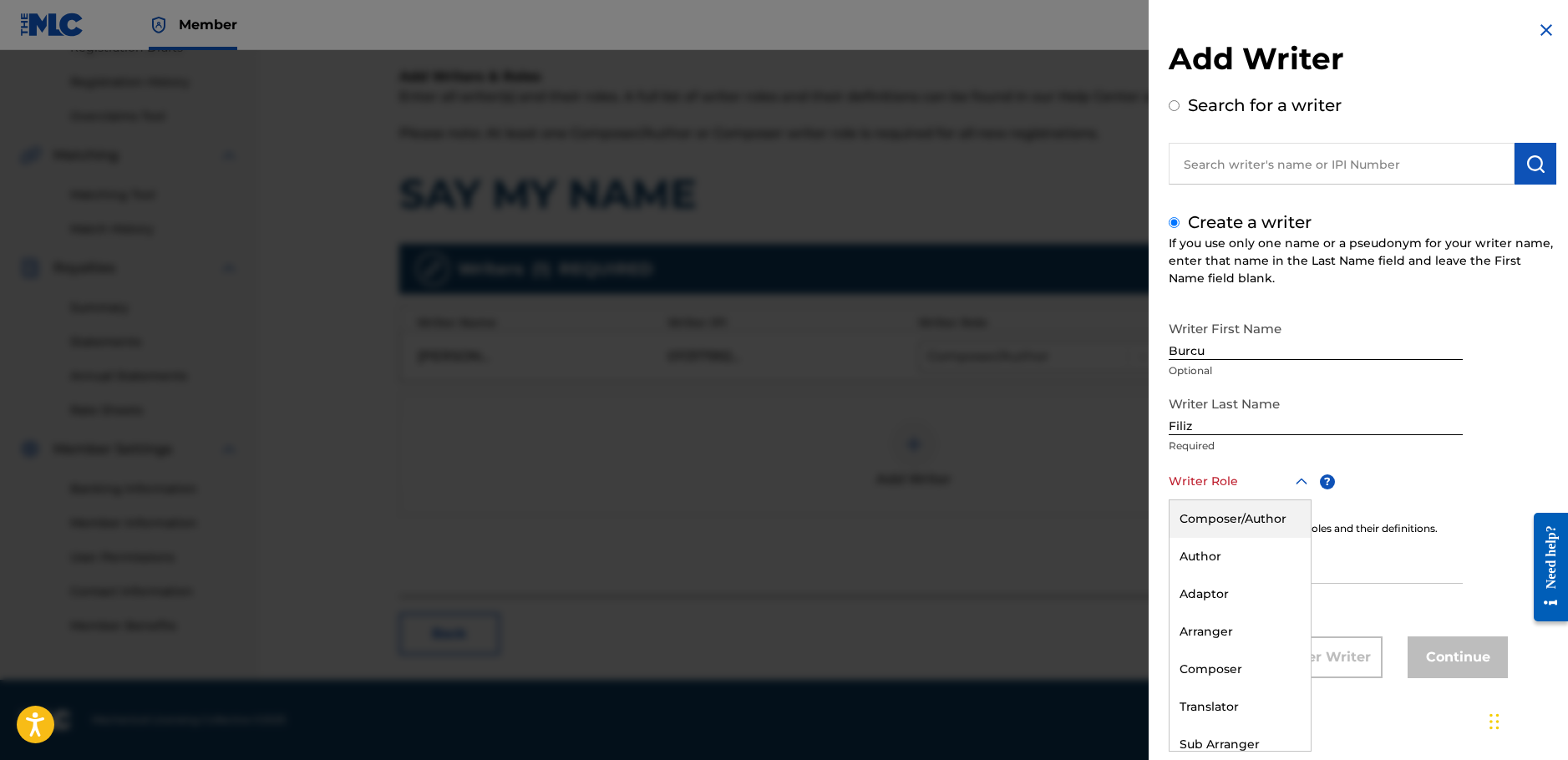
click at [1272, 486] on div at bounding box center [1241, 481] width 143 height 21
click at [1270, 519] on div "Composer/Author" at bounding box center [1241, 519] width 141 height 37
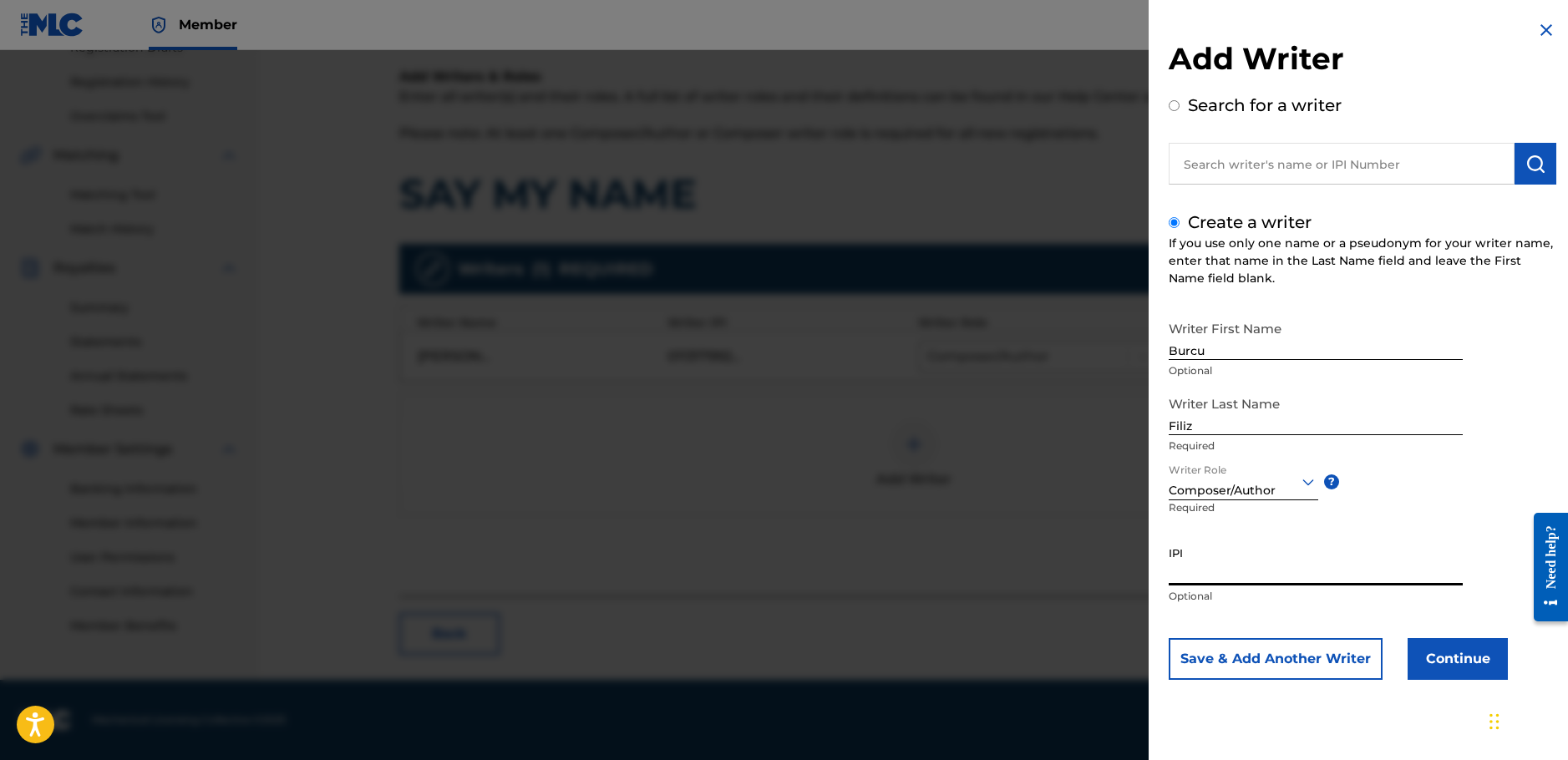
click at [1323, 564] on input "IPI" at bounding box center [1316, 562] width 294 height 48
paste input "01299909285"
type input "01299909285"
click at [1440, 663] on button "Continue" at bounding box center [1458, 659] width 100 height 42
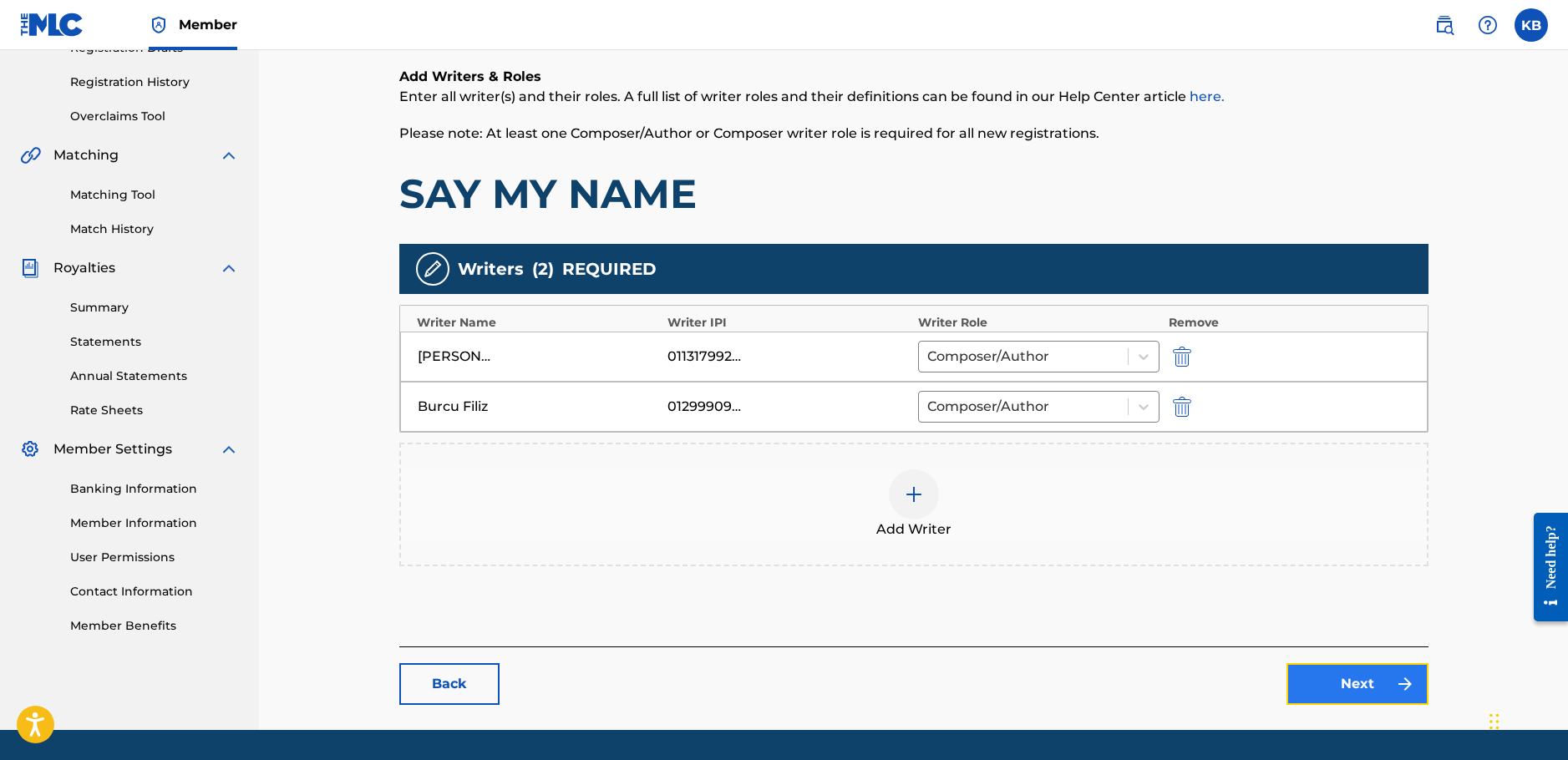
click at [1387, 685] on link "Next" at bounding box center [1357, 683] width 142 height 42
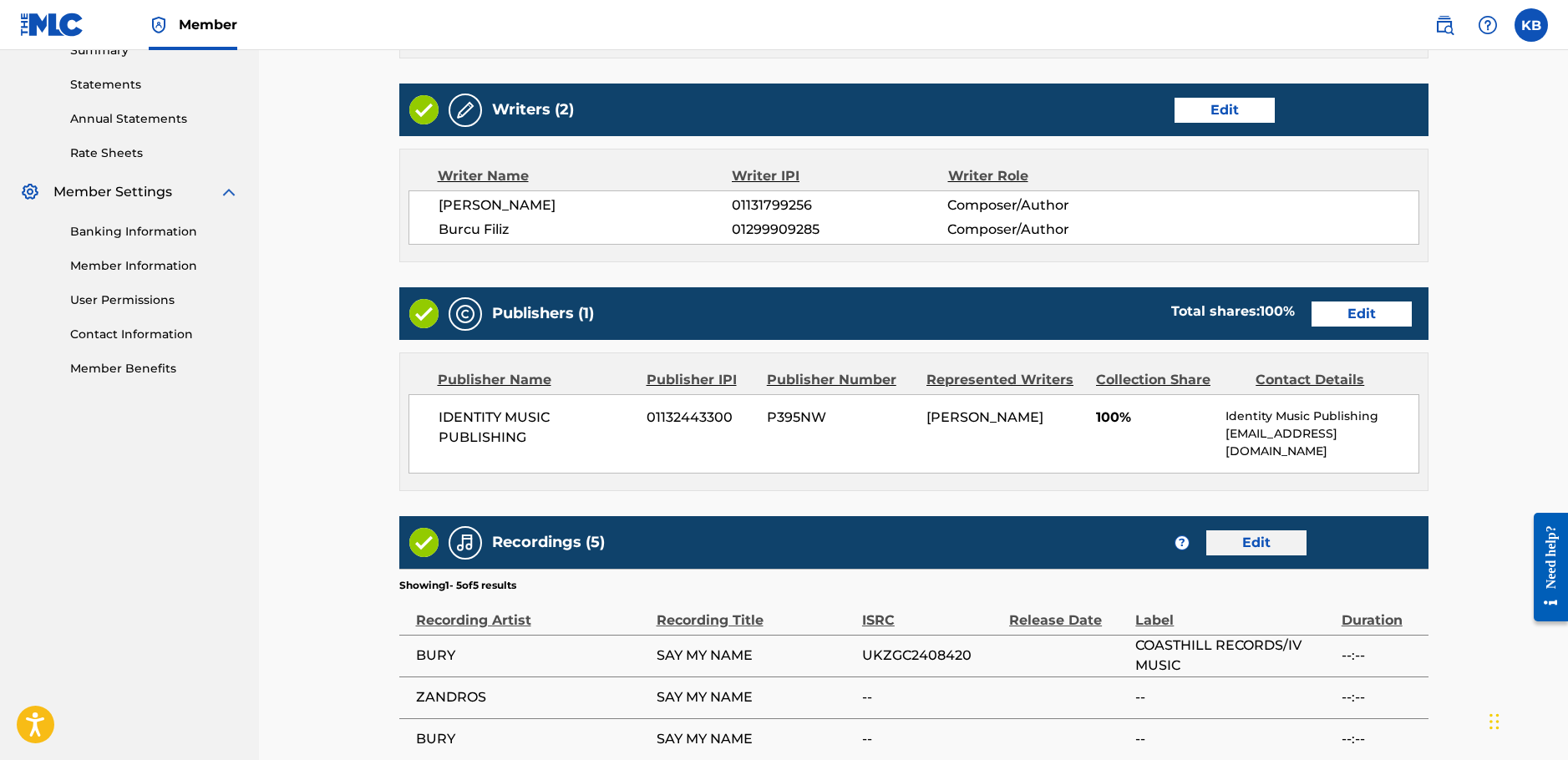
scroll to position [585, 0]
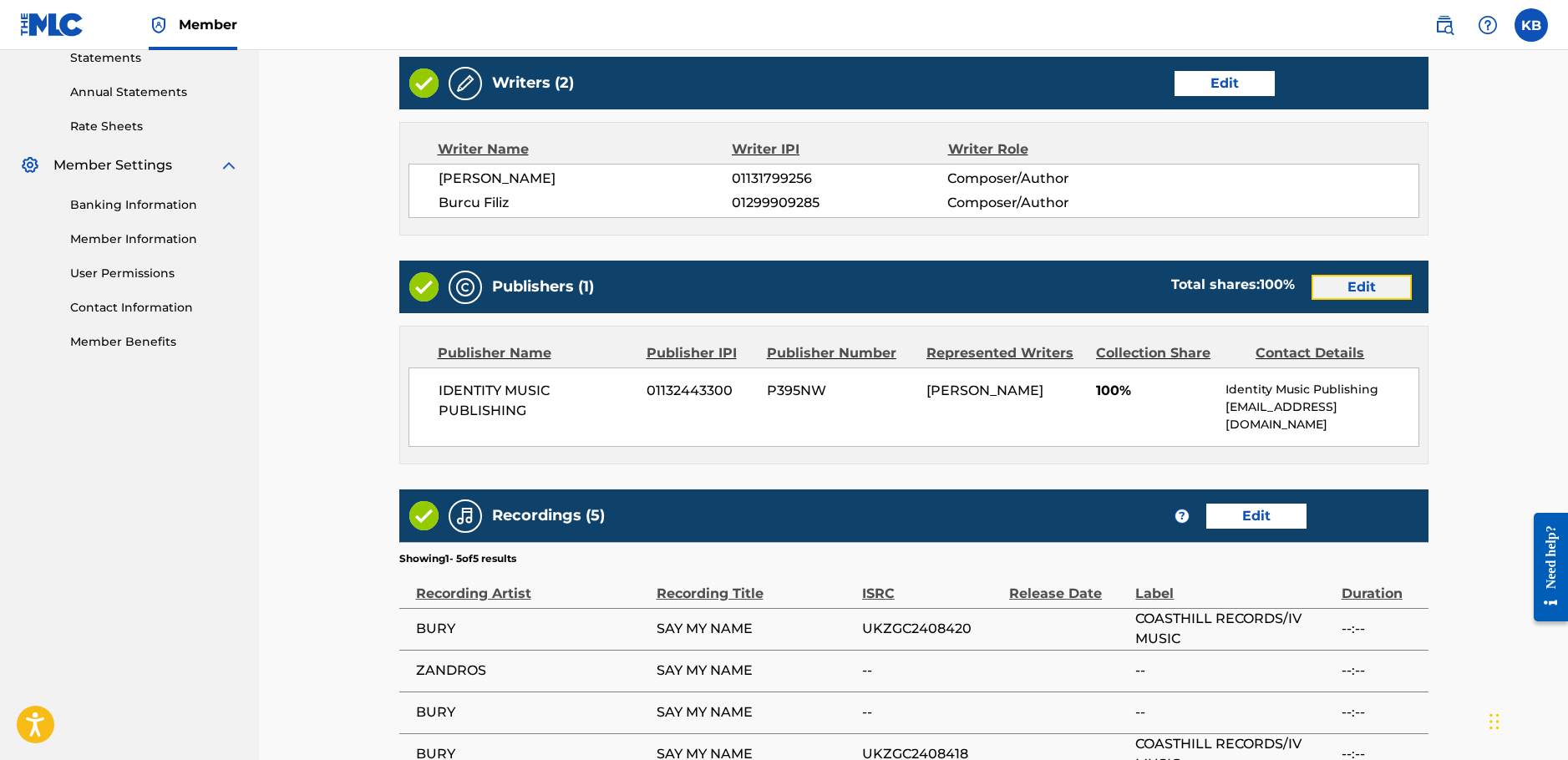
click at [1368, 285] on link "Edit" at bounding box center [1362, 286] width 100 height 25
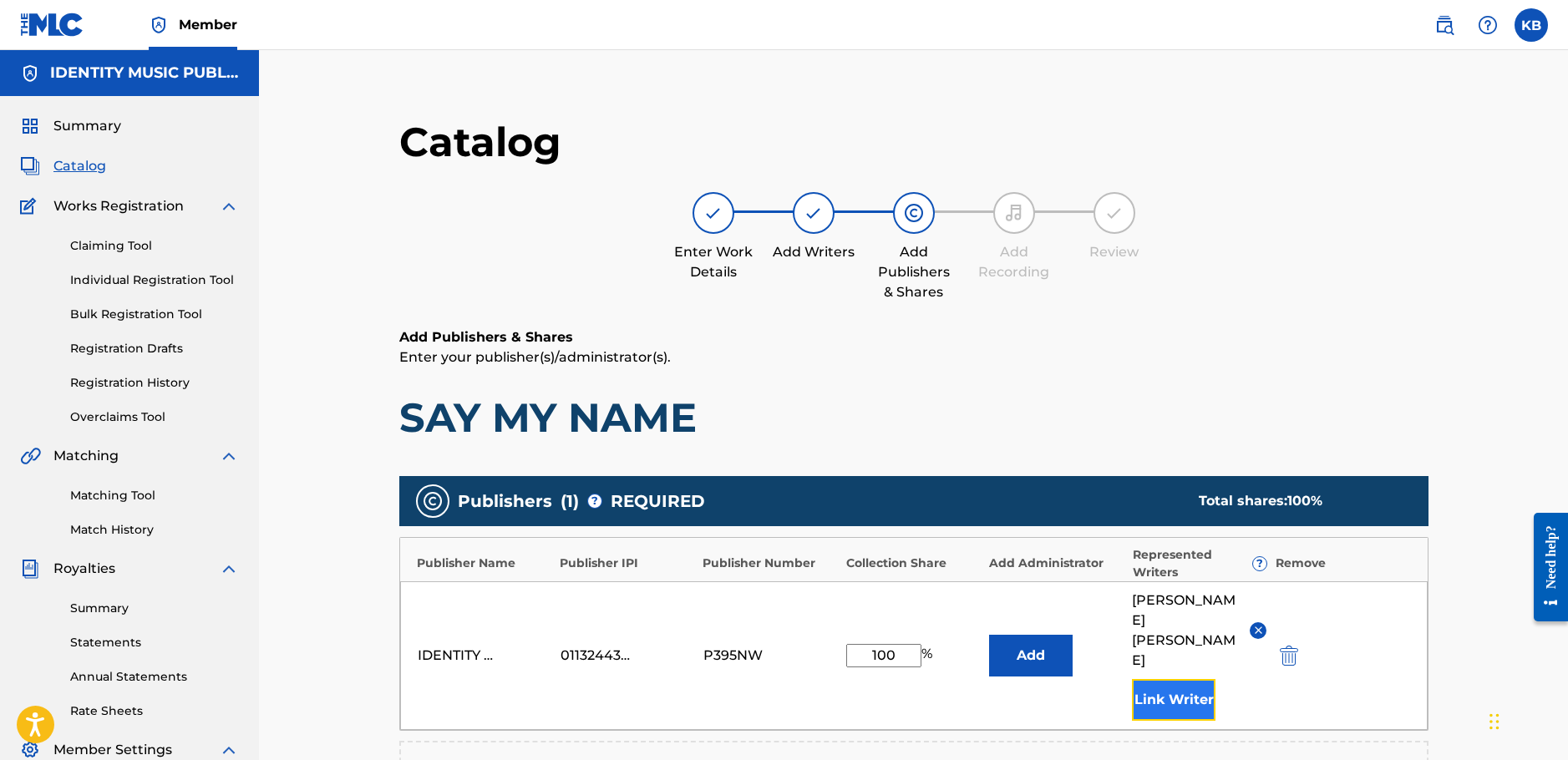
click at [1194, 679] on button "Link Writer" at bounding box center [1173, 700] width 83 height 42
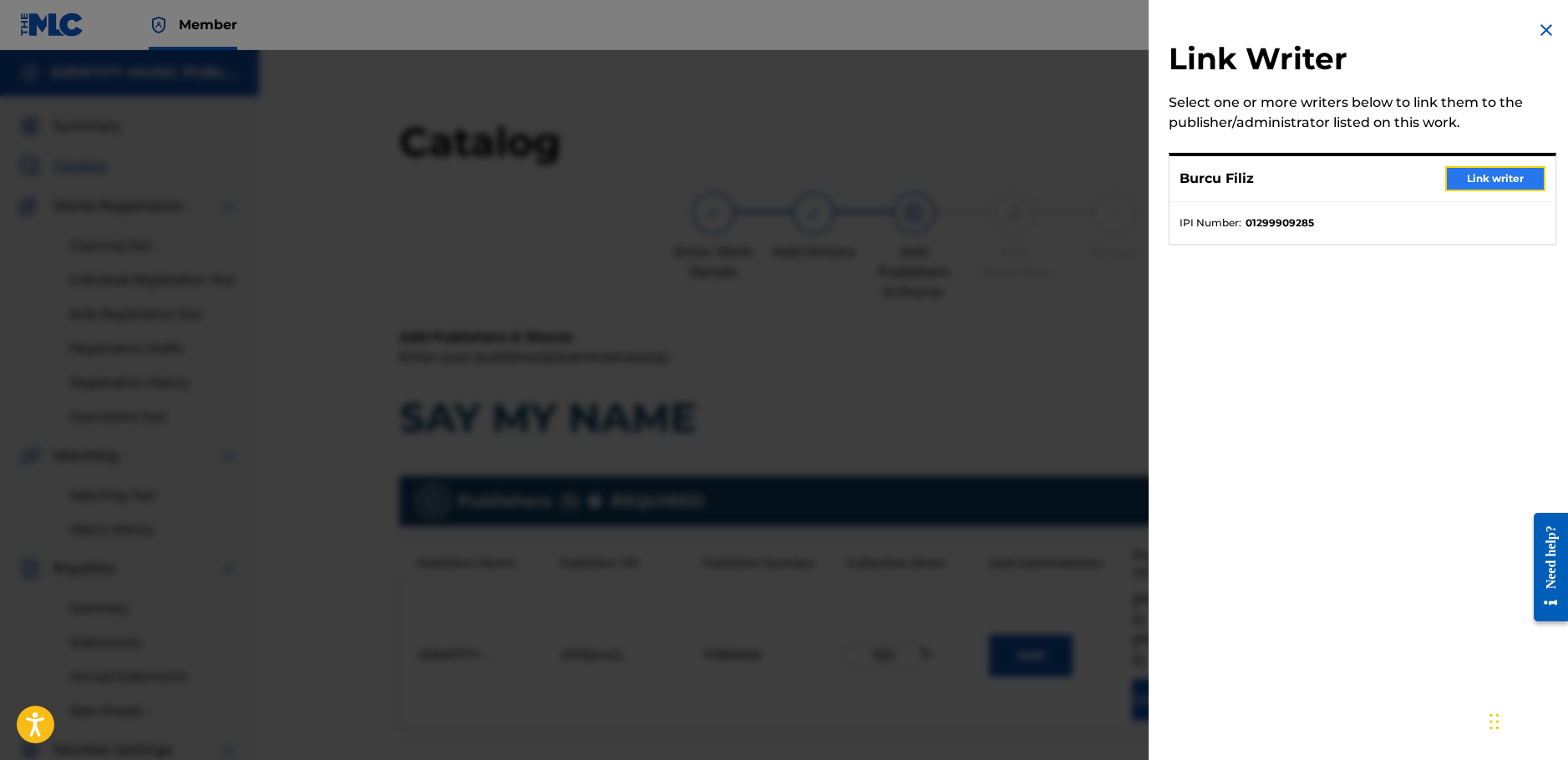
click at [1514, 187] on button "Link writer" at bounding box center [1496, 179] width 100 height 25
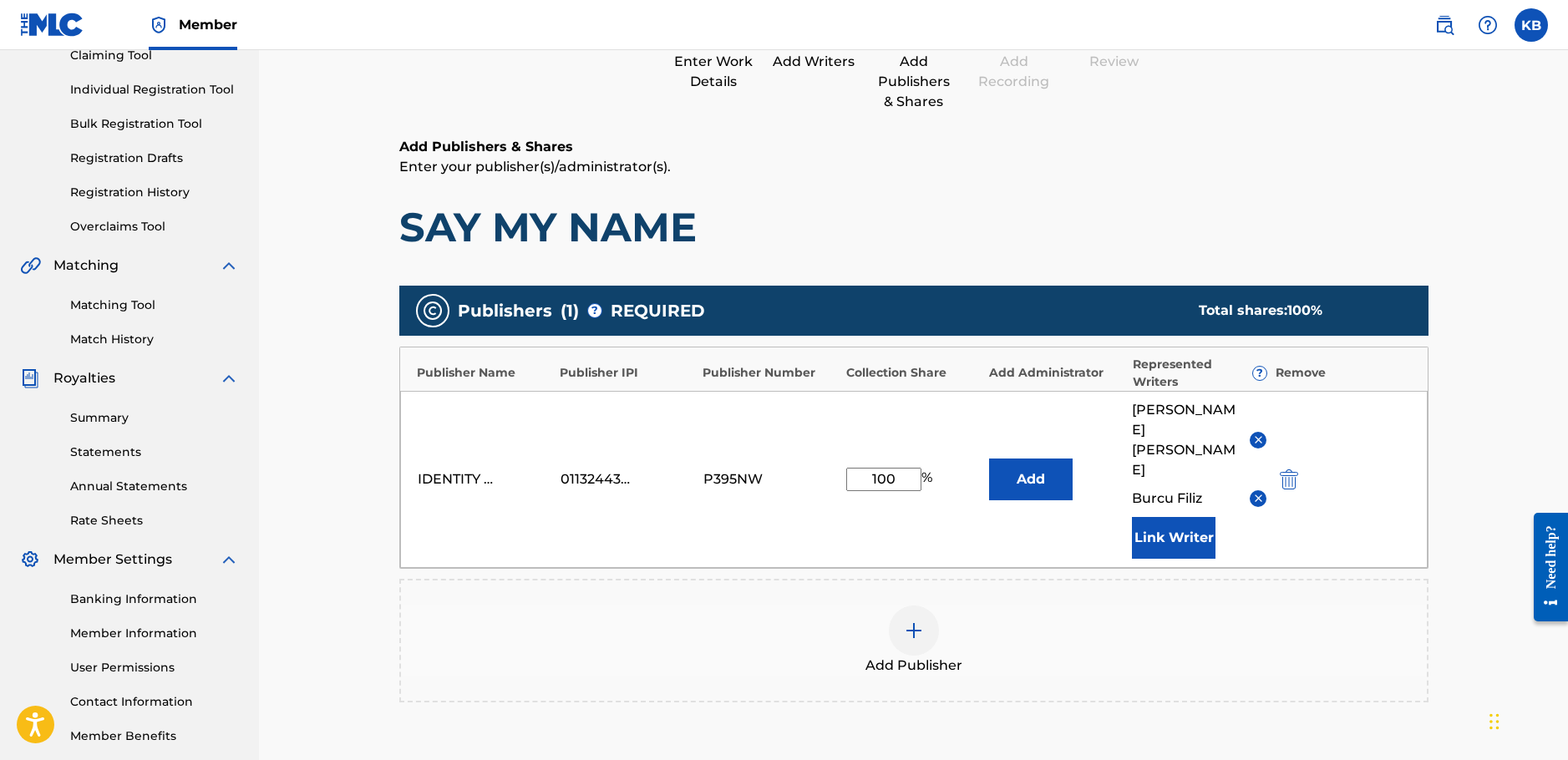
scroll to position [387, 0]
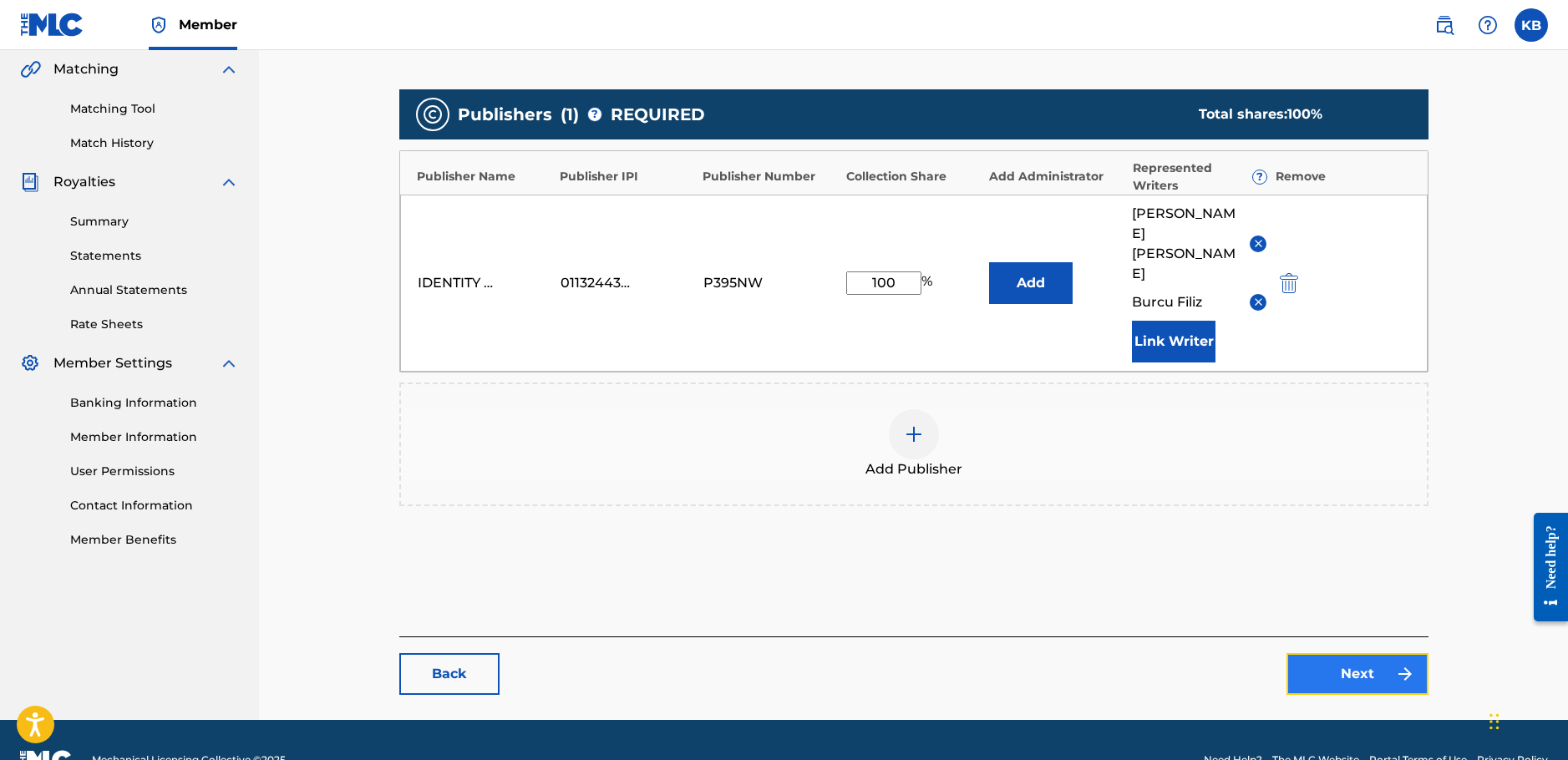
click at [1313, 653] on link "Next" at bounding box center [1357, 673] width 142 height 42
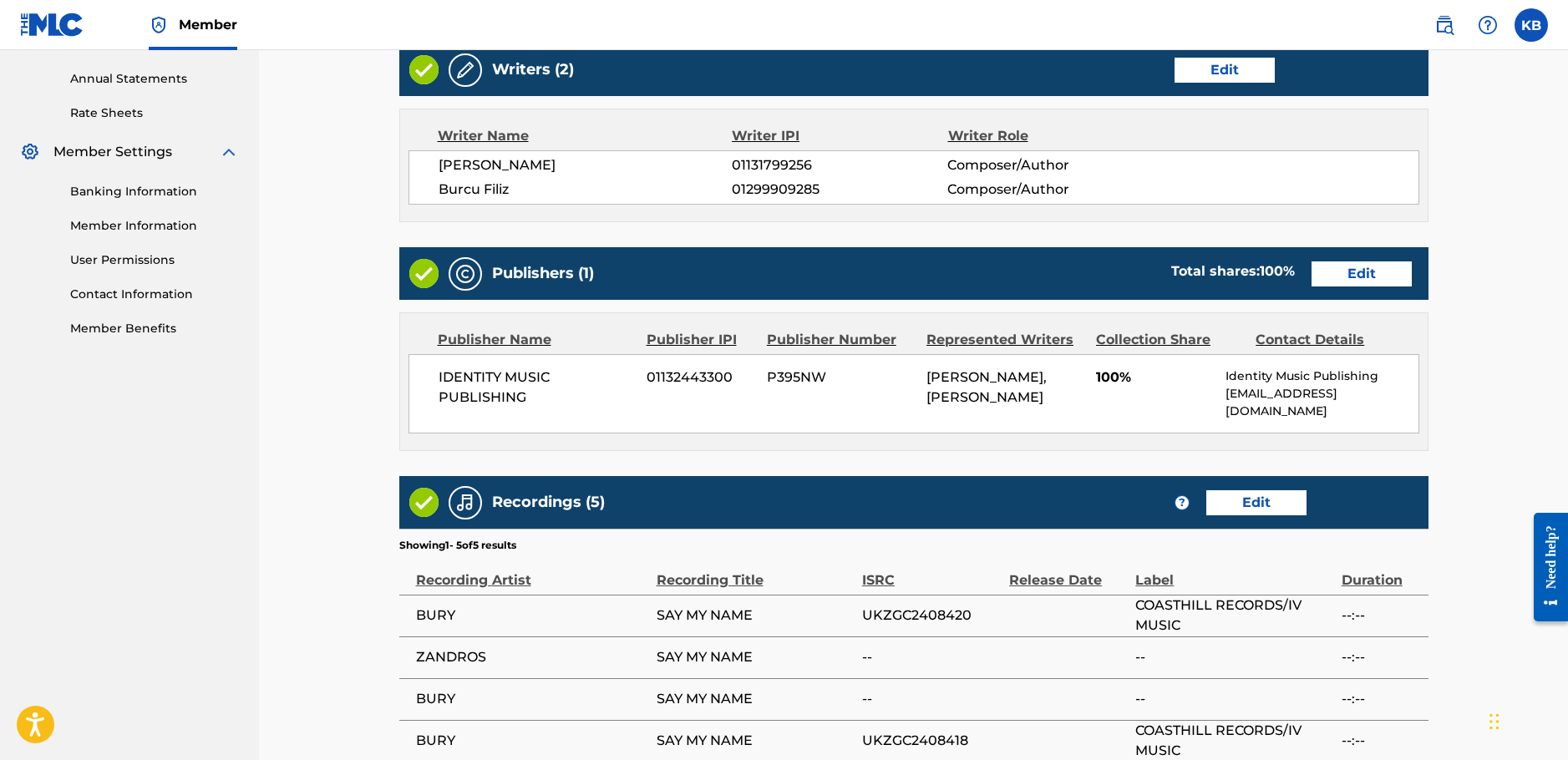
scroll to position [819, 0]
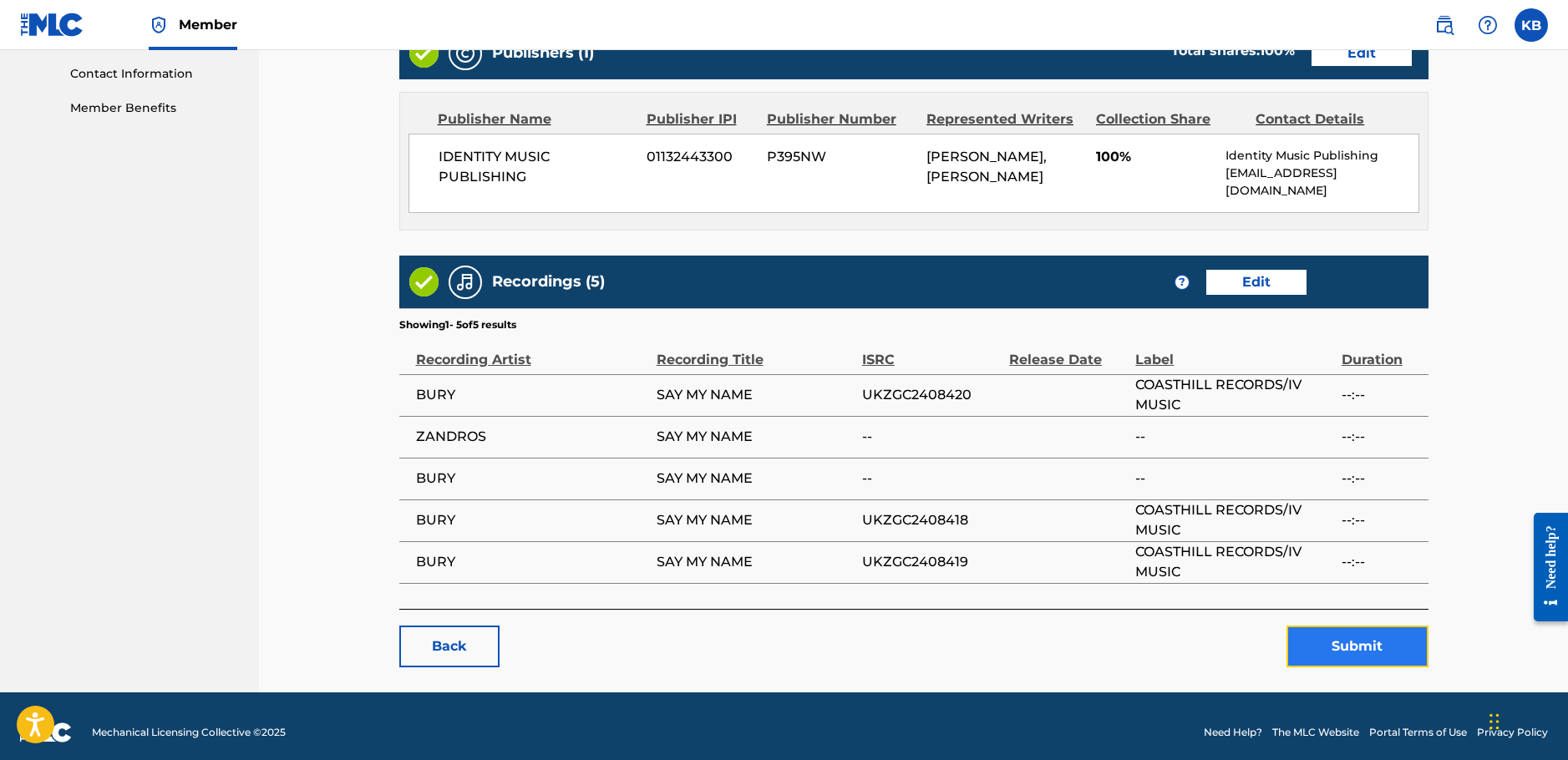
click at [1327, 635] on button "Submit" at bounding box center [1357, 646] width 142 height 42
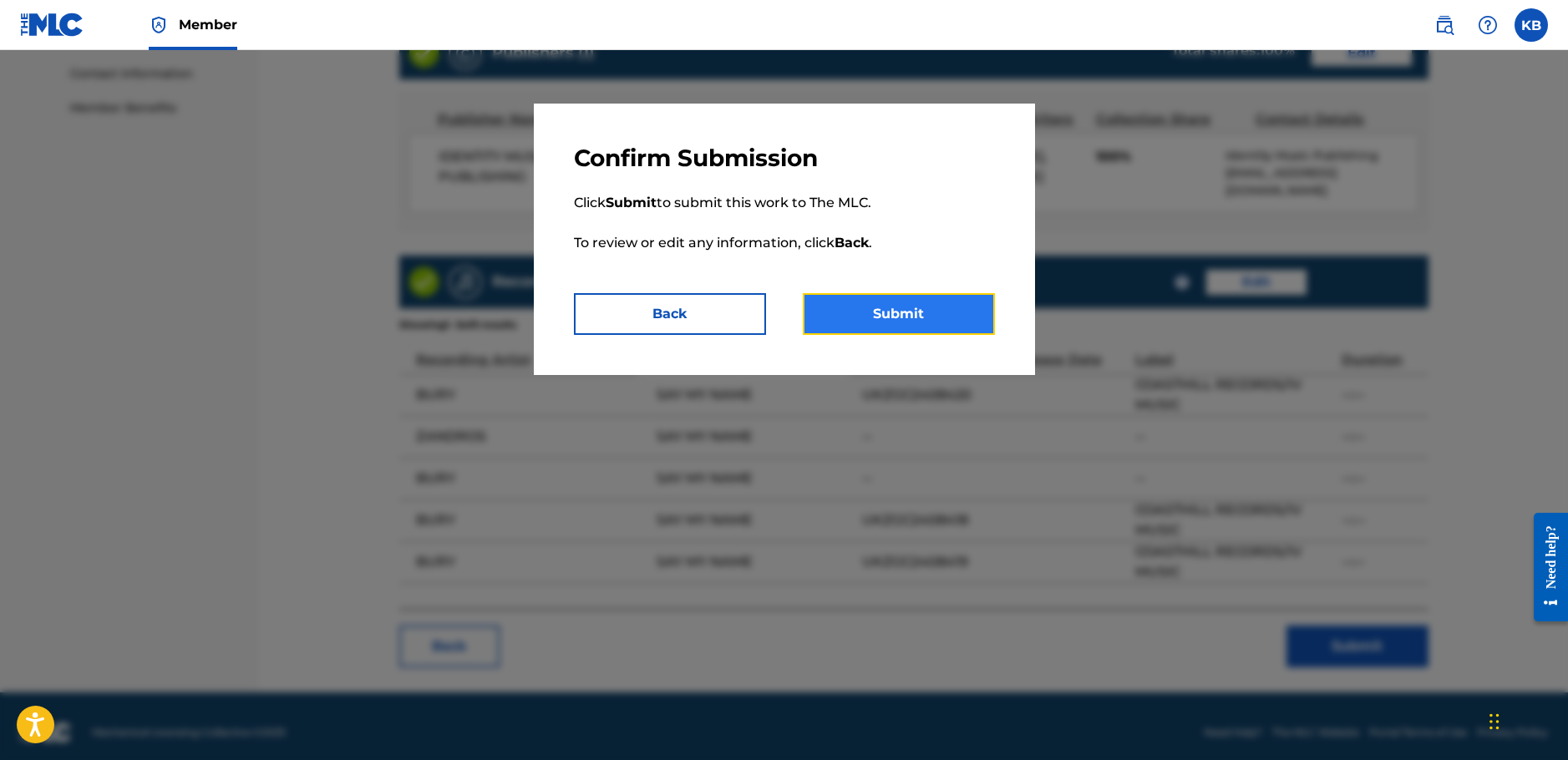
click at [939, 309] on button "Submit" at bounding box center [899, 314] width 192 height 42
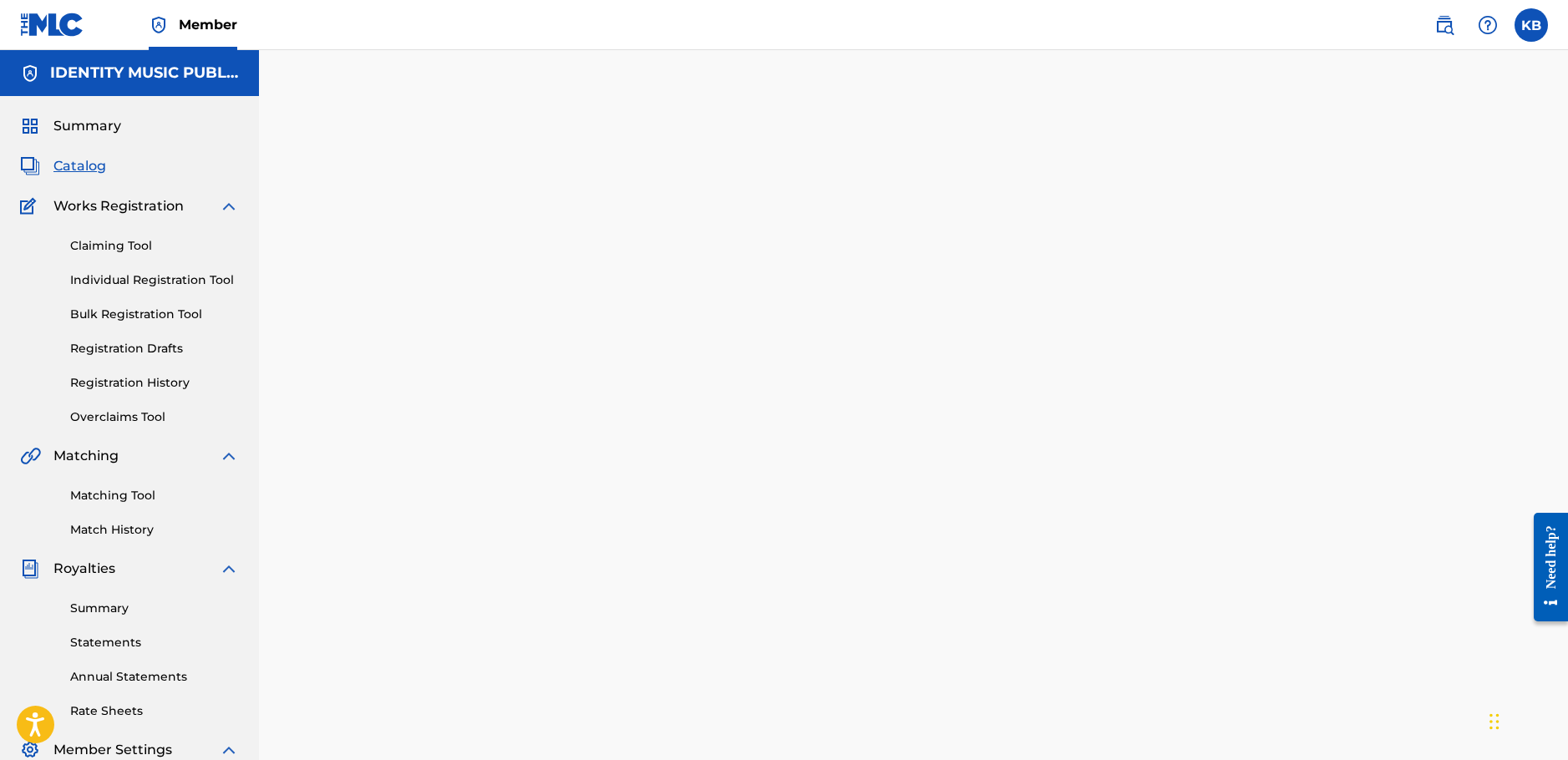
click at [81, 170] on span "Catalog" at bounding box center [80, 167] width 53 height 20
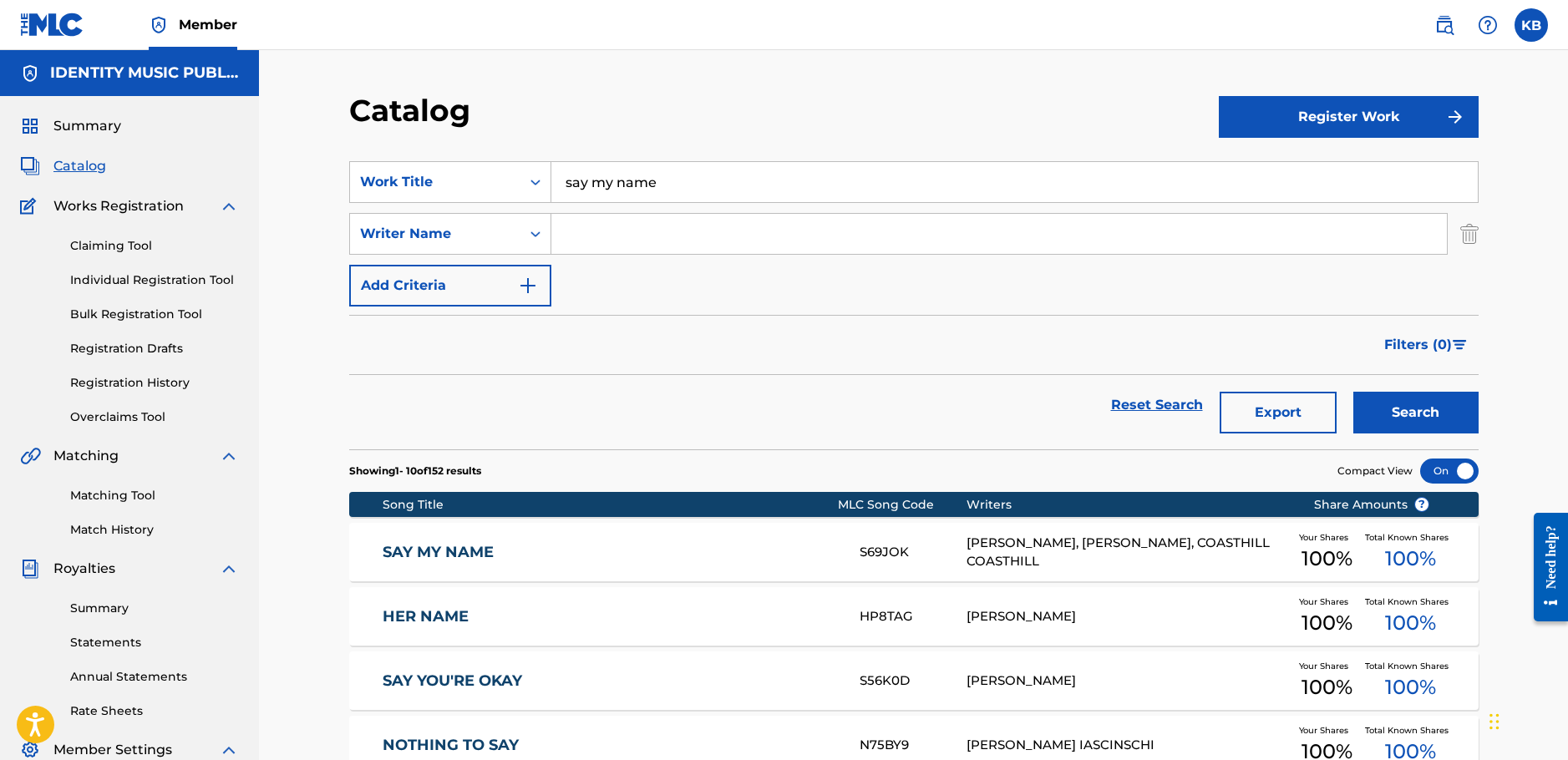
click at [671, 559] on link "SAY MY NAME" at bounding box center [610, 553] width 455 height 20
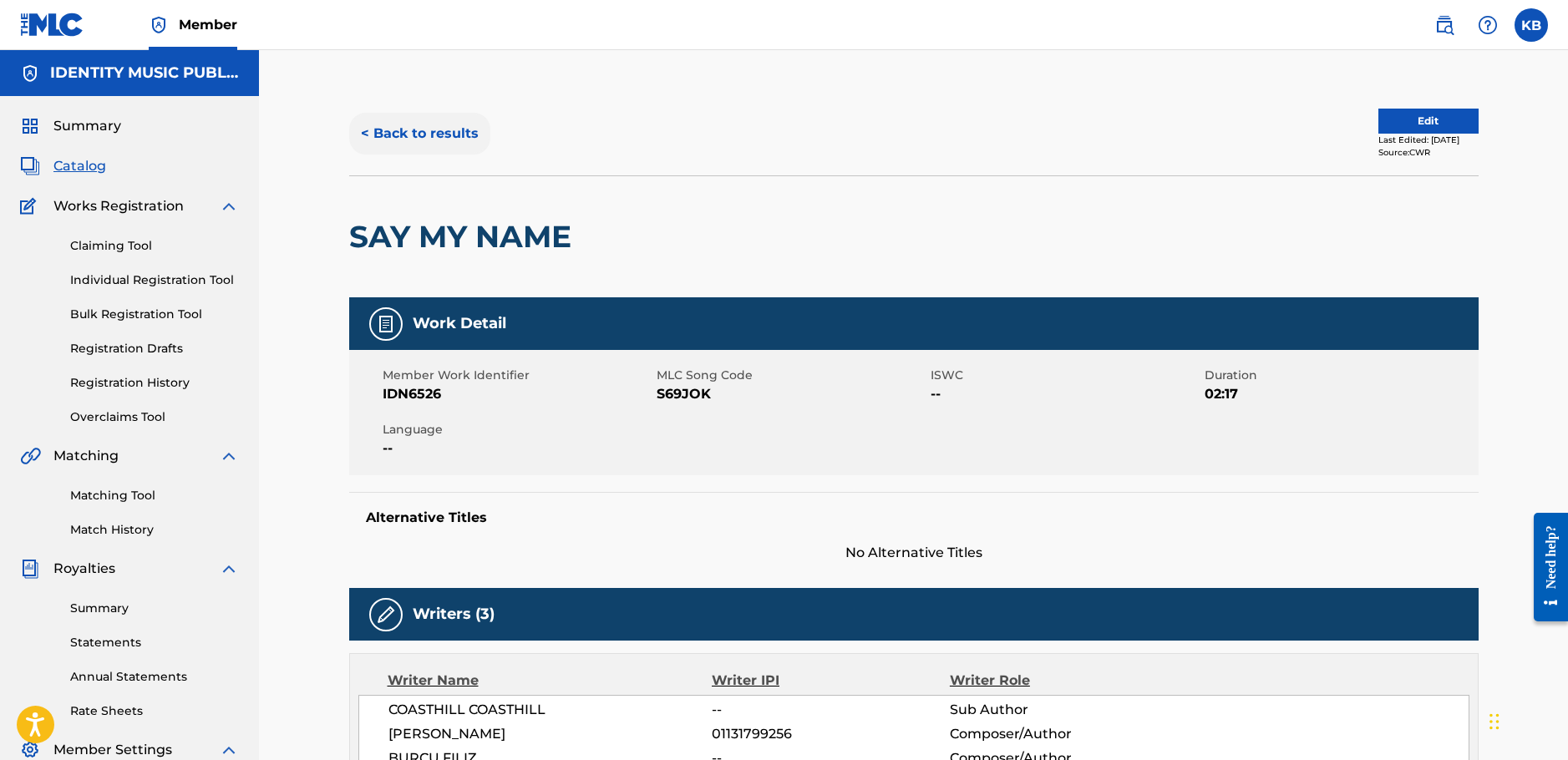
click at [418, 135] on button "< Back to results" at bounding box center [420, 133] width 141 height 42
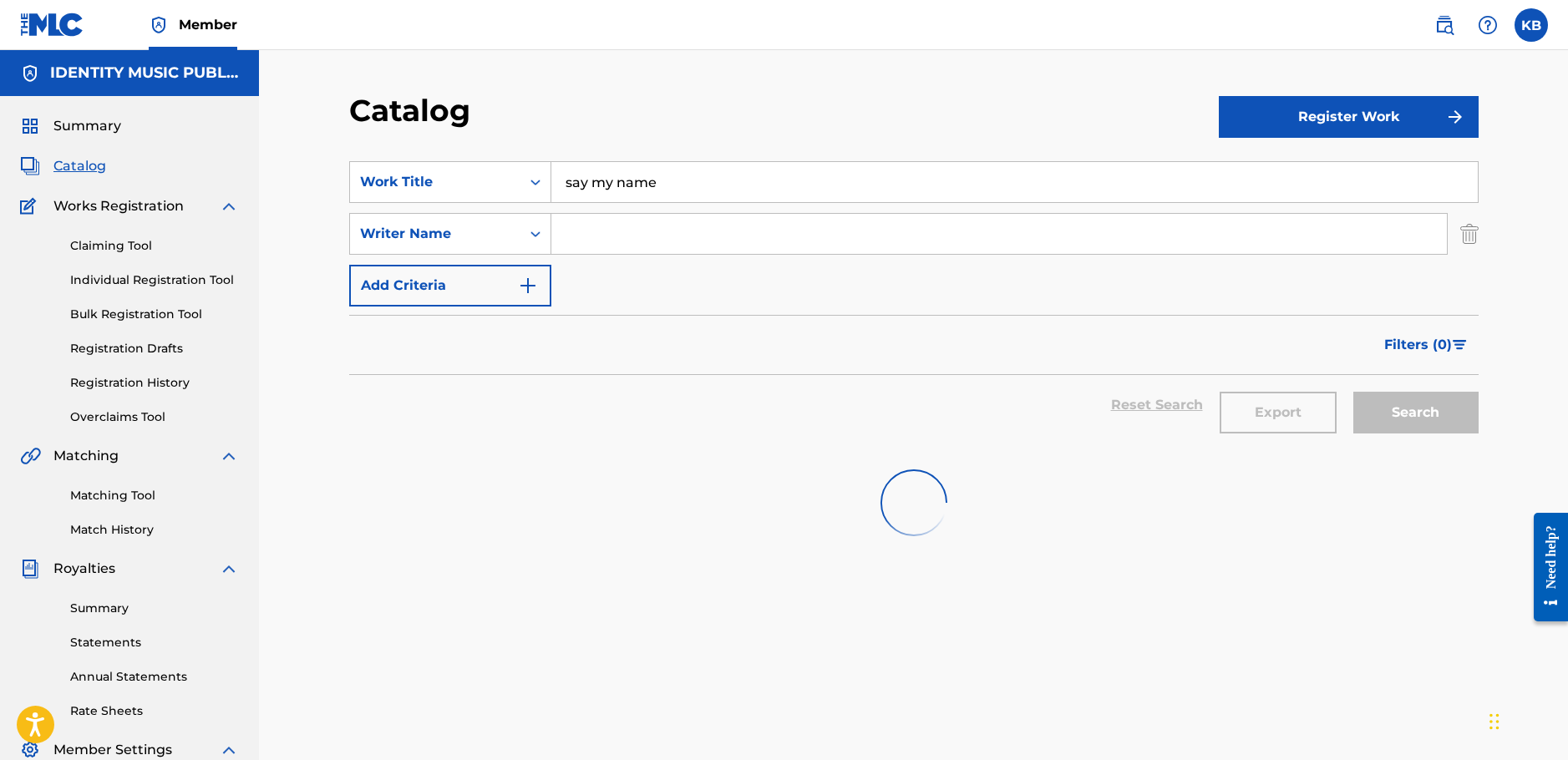
click at [526, 203] on div "SearchWithCriteria24b4064a-a765-4725-80fb-0f241e04882f Work Title say my name S…" at bounding box center [914, 234] width 1129 height 145
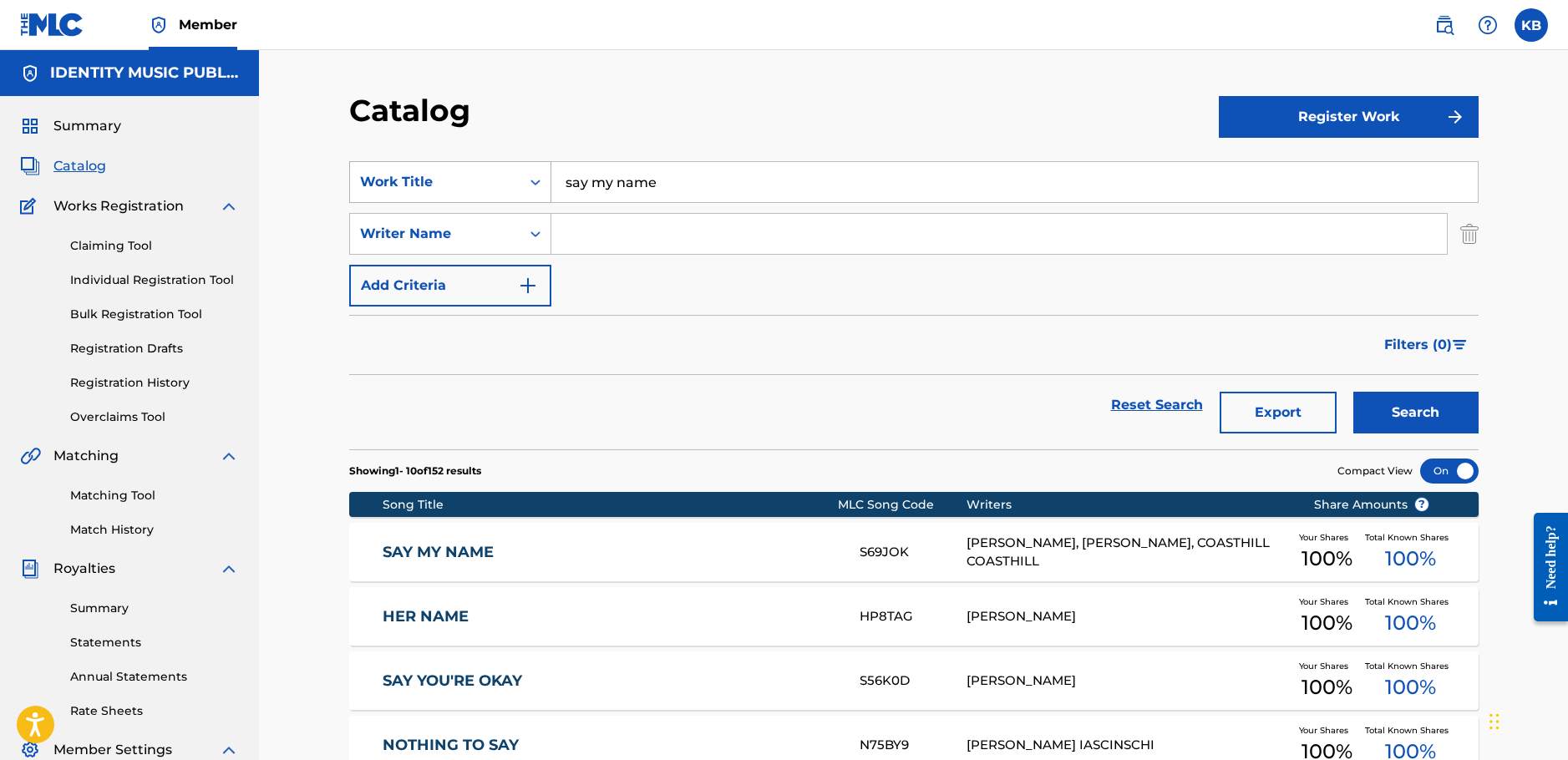
paste input "Need M"
click at [1354, 392] on button "Search" at bounding box center [1416, 412] width 125 height 42
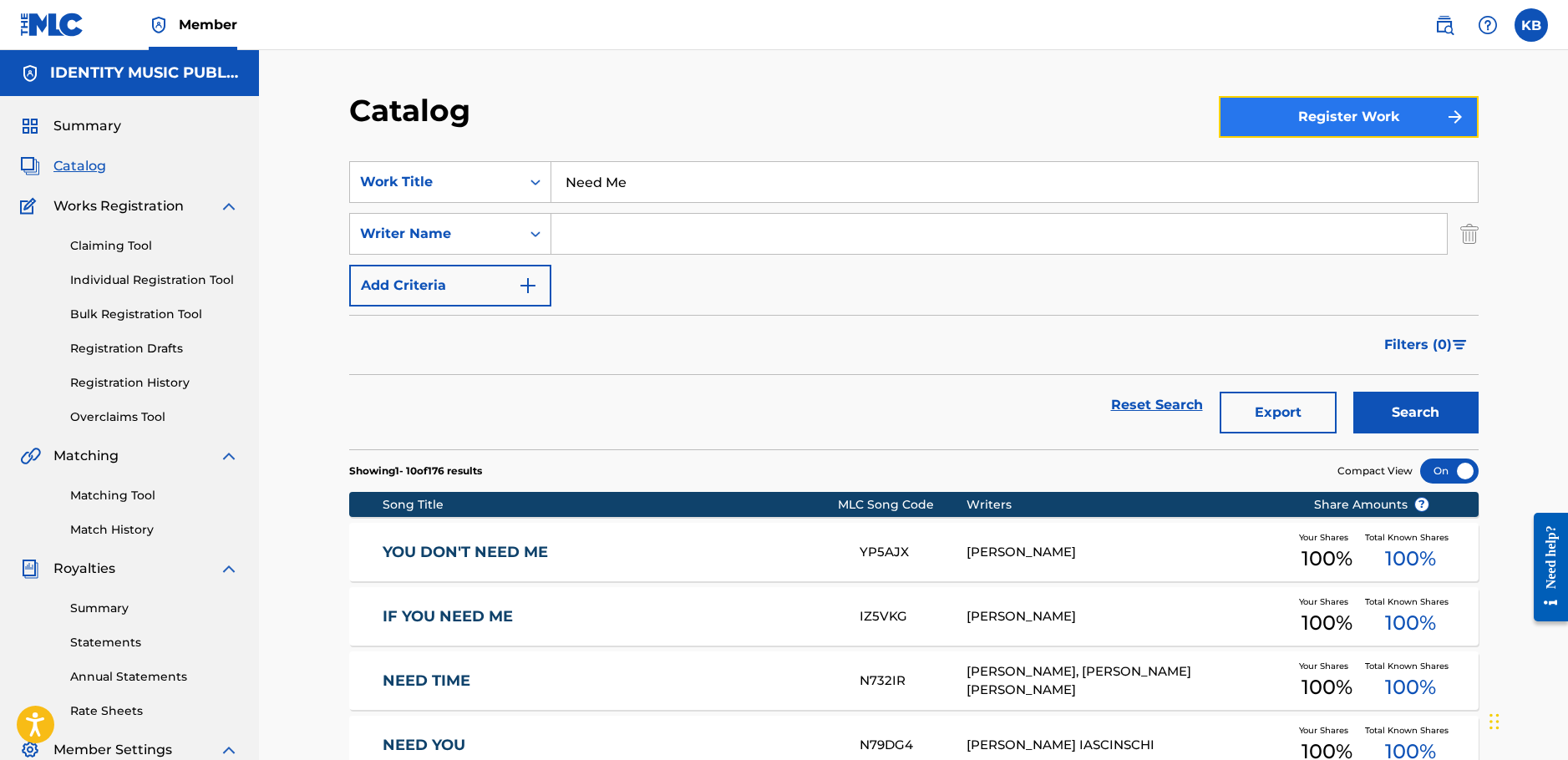
click at [1332, 126] on button "Register Work" at bounding box center [1349, 116] width 260 height 42
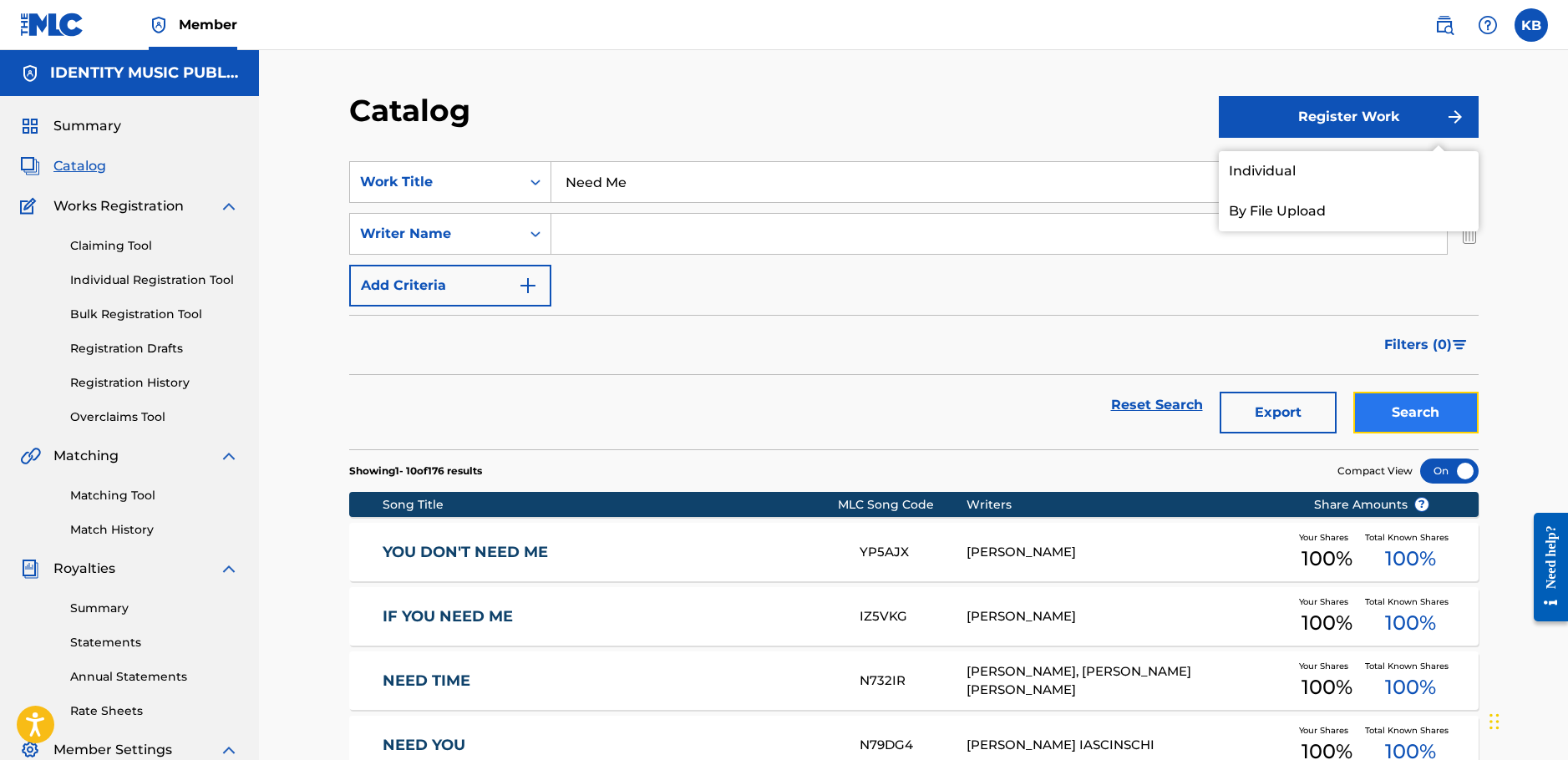
click at [1424, 417] on button "Search" at bounding box center [1416, 412] width 125 height 42
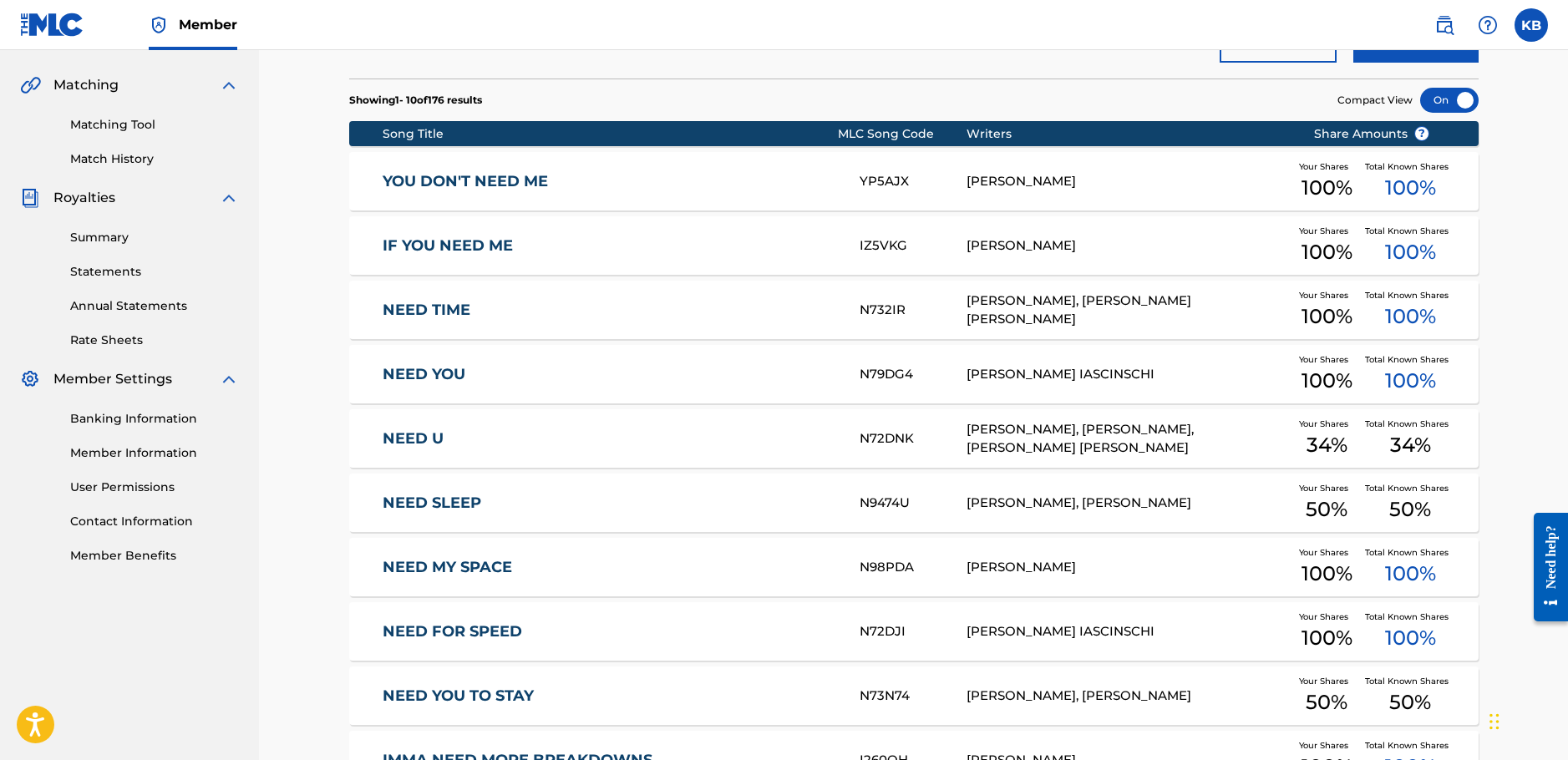
scroll to position [483, 0]
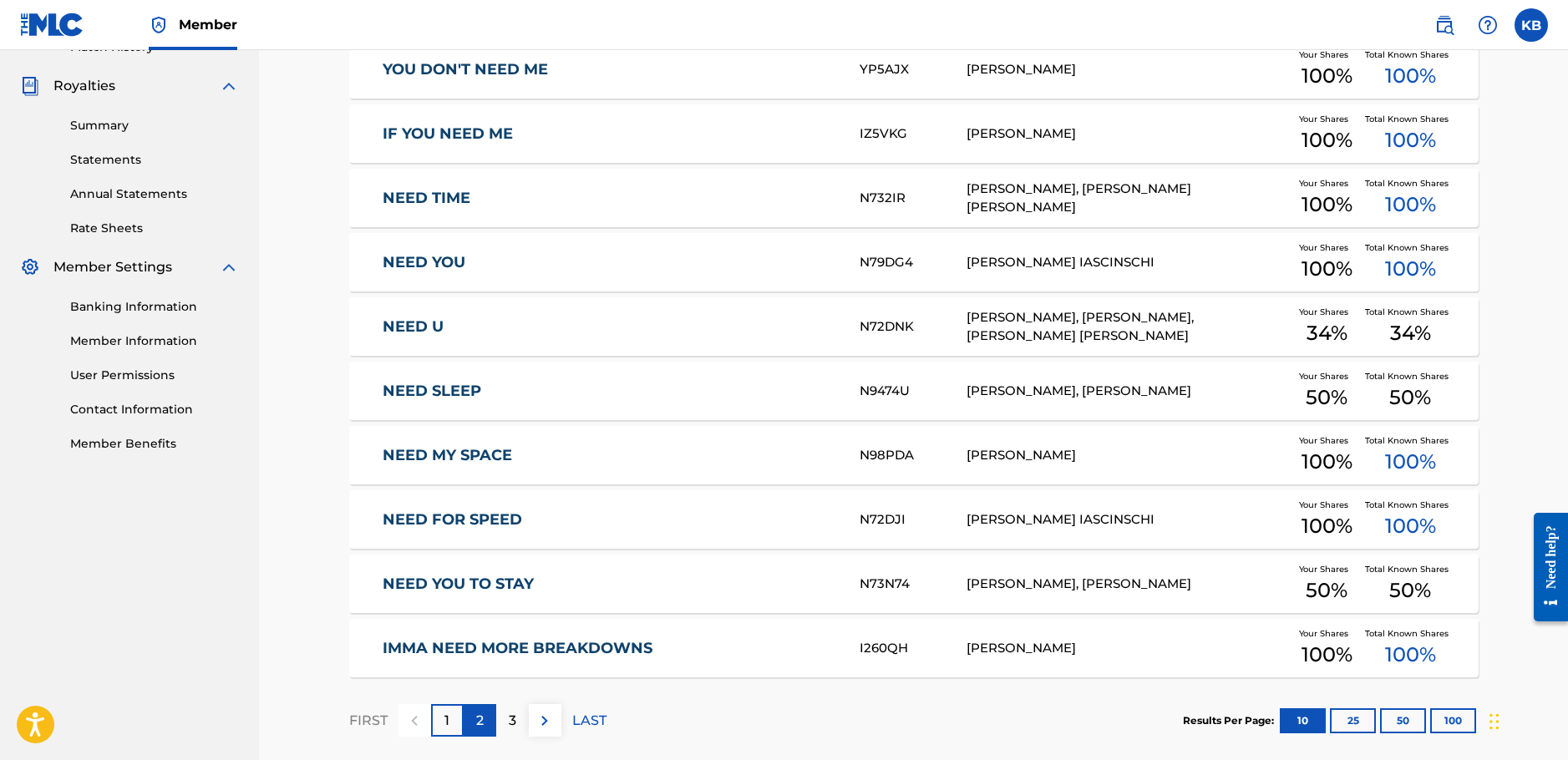
click at [489, 723] on div "2" at bounding box center [480, 720] width 32 height 32
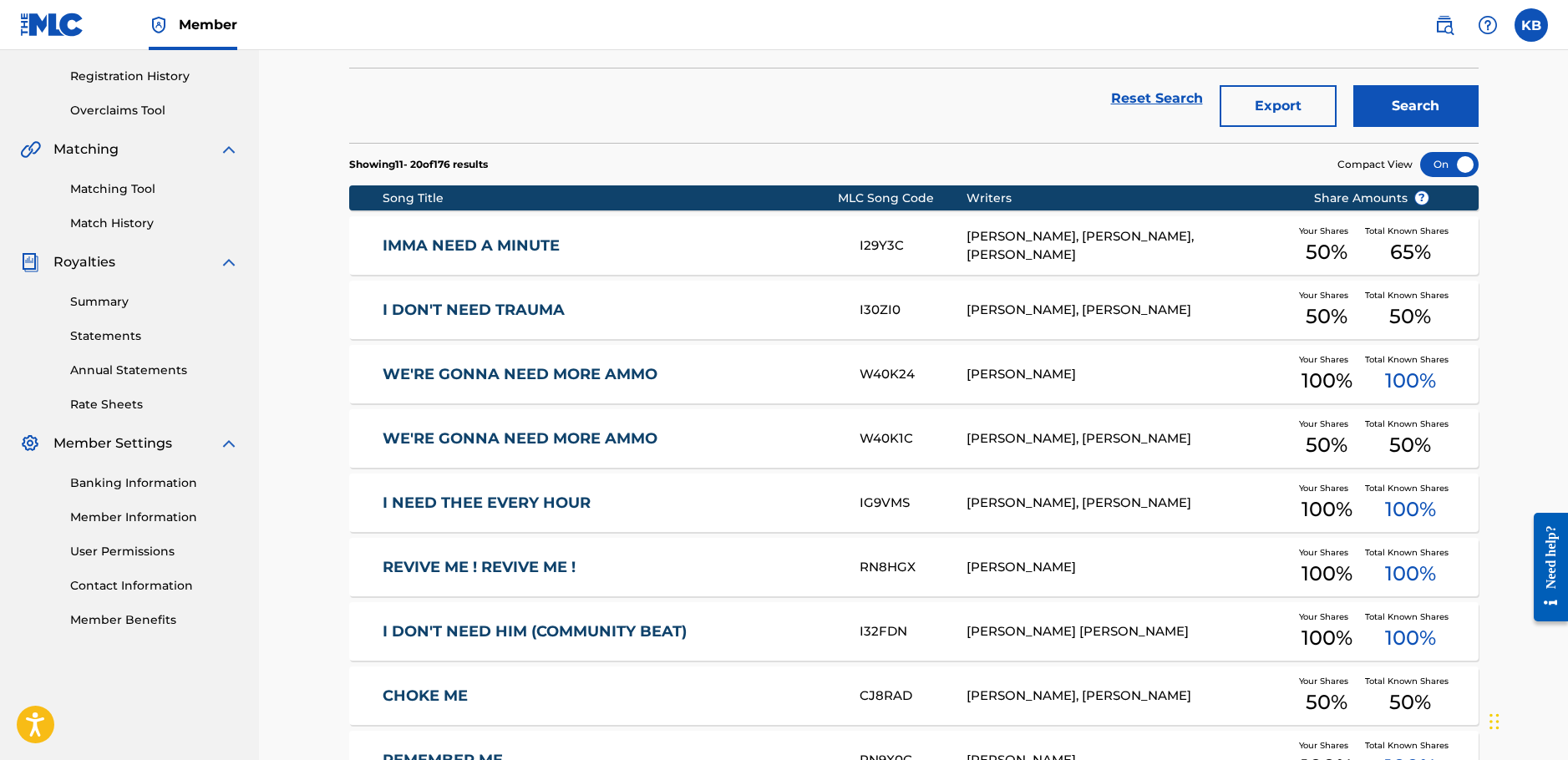
scroll to position [65, 0]
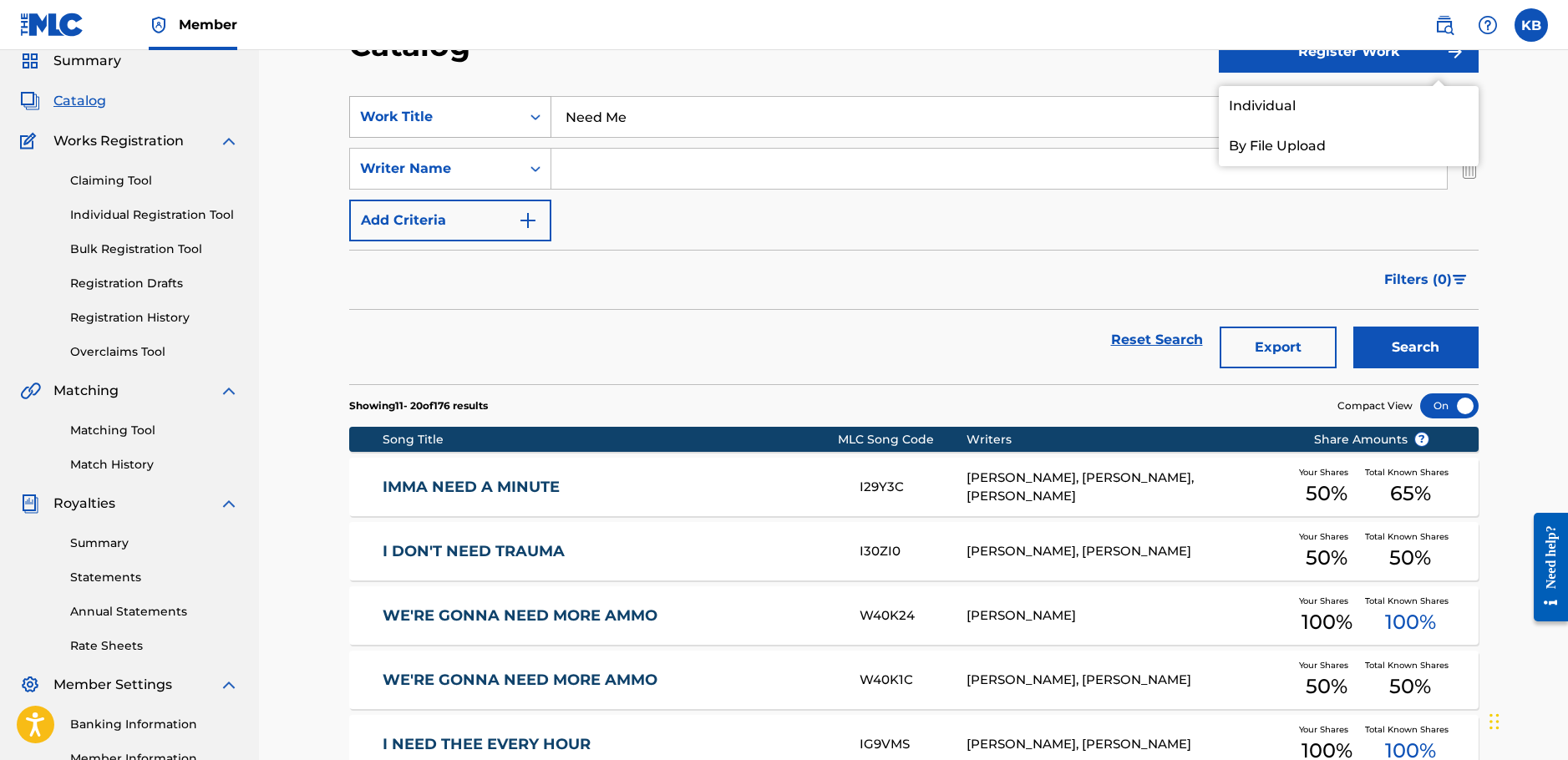
drag, startPoint x: 697, startPoint y: 122, endPoint x: 499, endPoint y: 116, distance: 198.1
click at [499, 116] on div "SearchWithCriteria24b4064a-a765-4725-80fb-0f241e04882f Work Title Need Me" at bounding box center [914, 116] width 1129 height 42
paste input "I Se"
type input "I See"
click at [1354, 326] on button "Search" at bounding box center [1416, 347] width 125 height 42
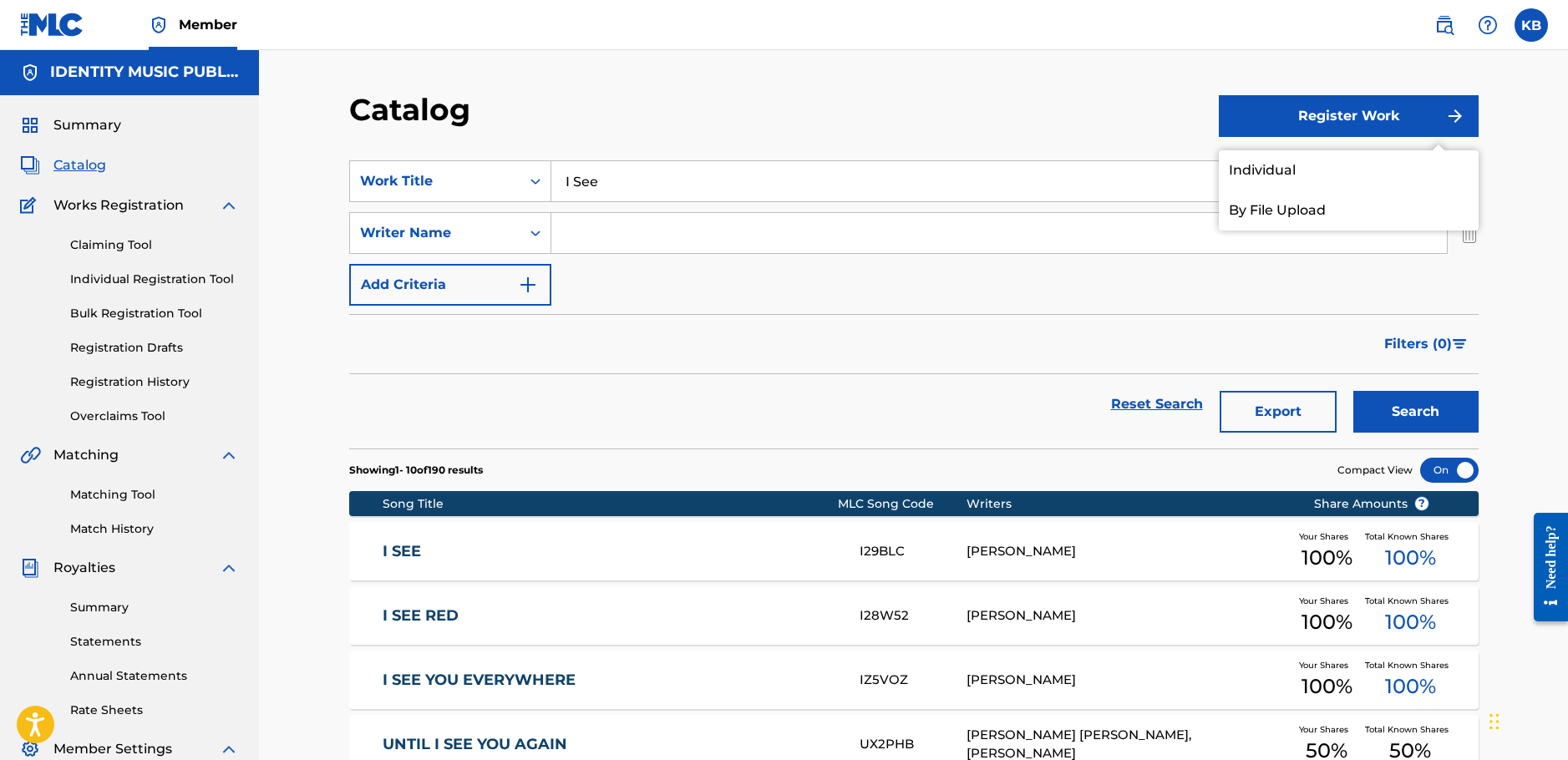
scroll to position [0, 0]
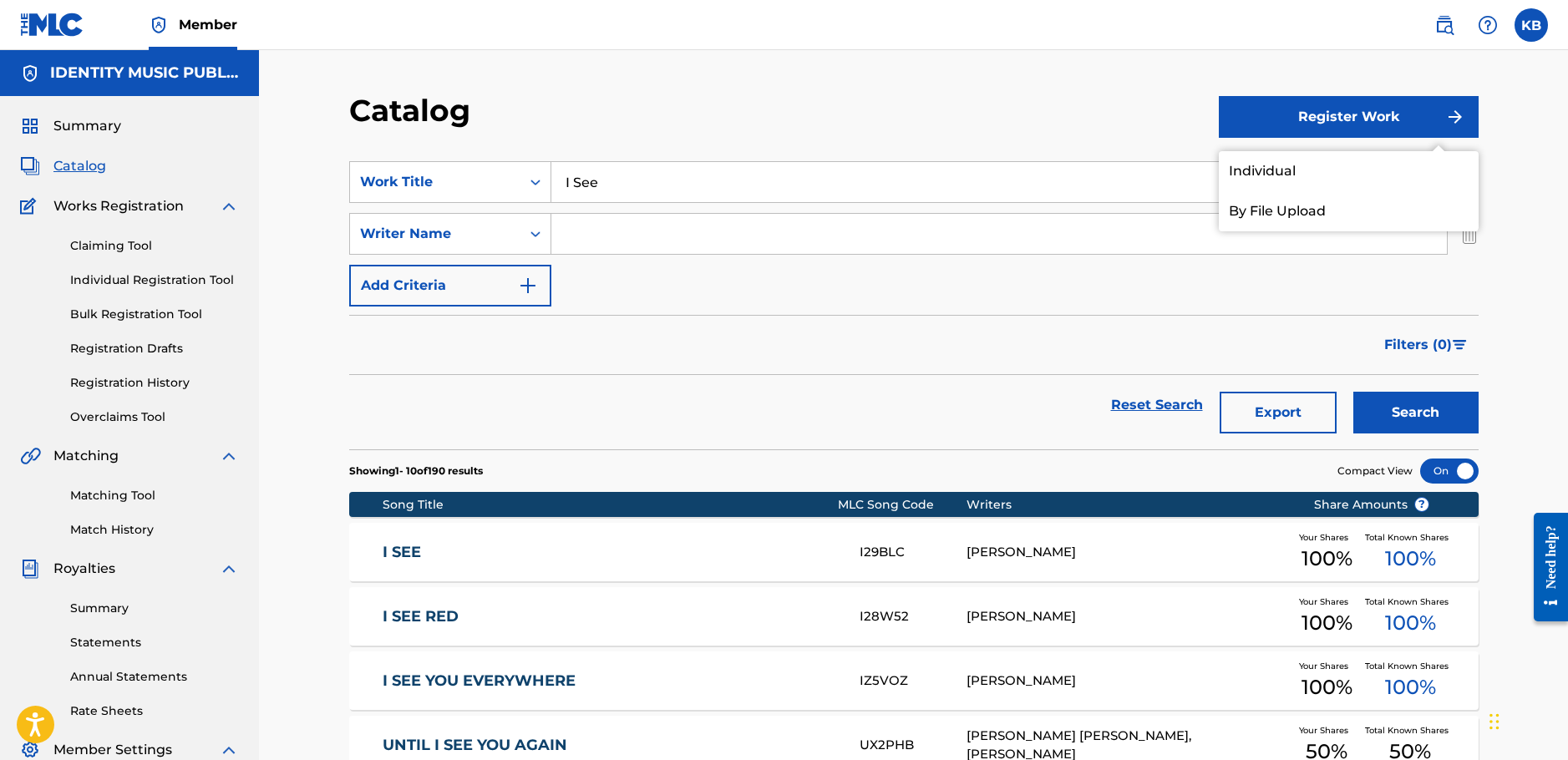
drag, startPoint x: 1048, startPoint y: 122, endPoint x: 1042, endPoint y: 140, distance: 19.0
click at [1042, 140] on div "Catalog" at bounding box center [784, 116] width 870 height 49
drag, startPoint x: 1049, startPoint y: 119, endPoint x: 1137, endPoint y: 96, distance: 91.0
click at [1049, 118] on div "Catalog" at bounding box center [784, 116] width 870 height 49
click at [1014, 139] on div "Catalog" at bounding box center [784, 116] width 870 height 49
